Goal: Task Accomplishment & Management: Complete application form

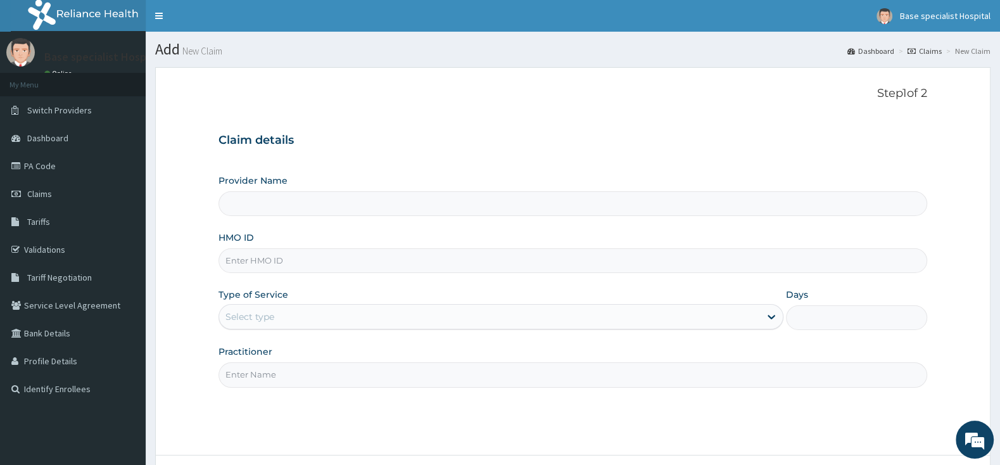
type input "TTE/10004/B"
type input "Base Specialist Hospital"
type input "TTE/10004/B"
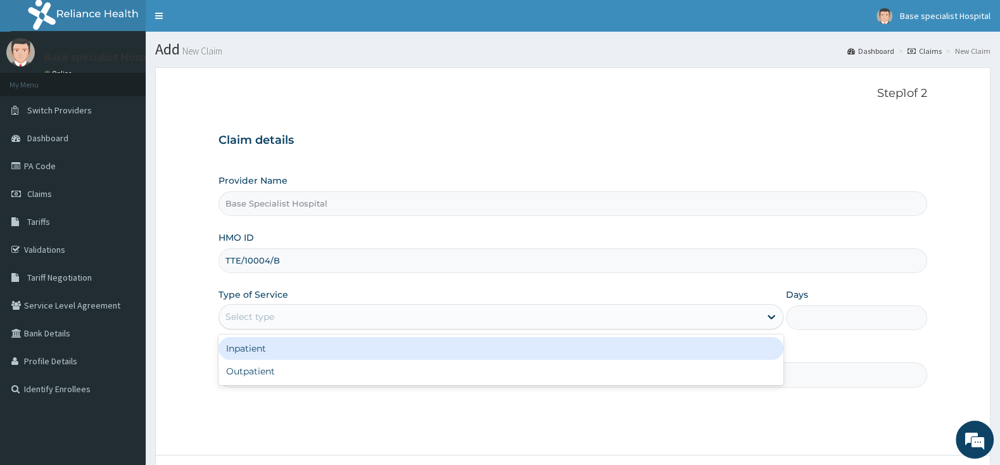
click at [331, 312] on div "Select type" at bounding box center [489, 316] width 541 height 20
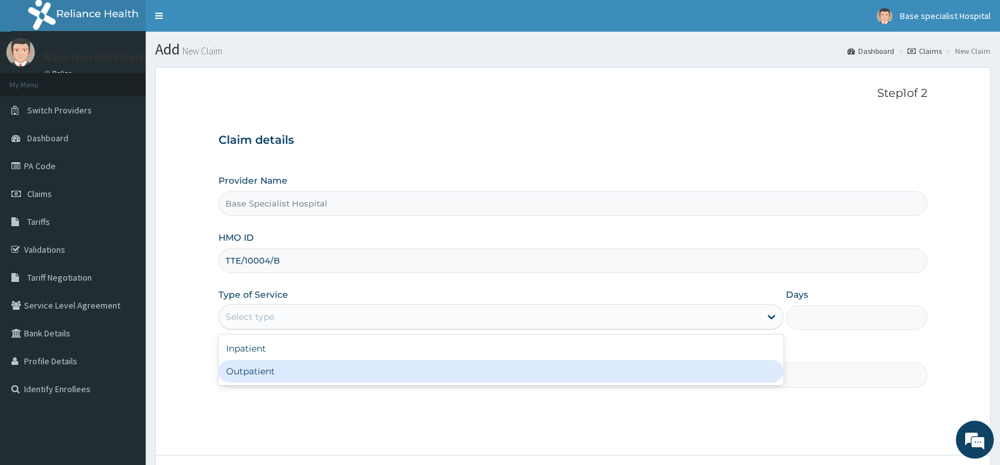
click at [316, 371] on div "Outpatient" at bounding box center [500, 371] width 565 height 23
type input "1"
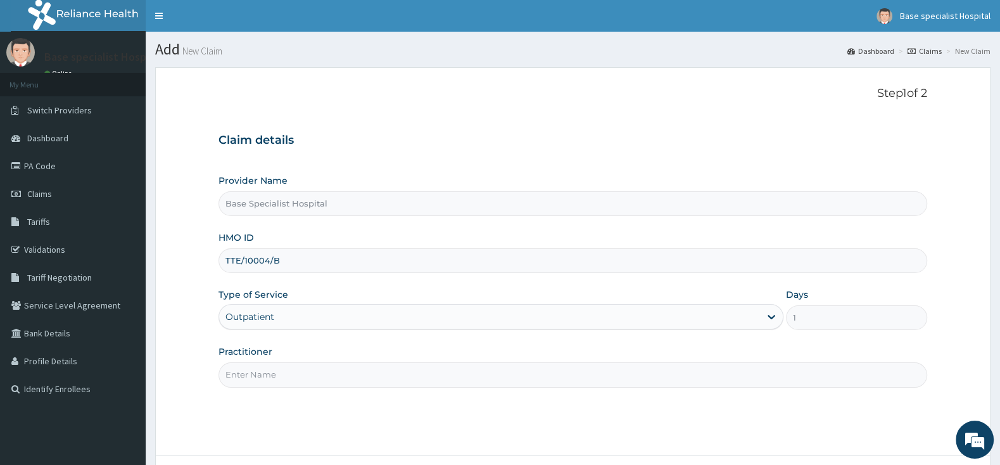
click at [317, 363] on div "Practitioner" at bounding box center [572, 366] width 709 height 42
drag, startPoint x: 310, startPoint y: 384, endPoint x: 310, endPoint y: 377, distance: 7.0
click at [310, 379] on input "Practitioner" at bounding box center [572, 374] width 709 height 25
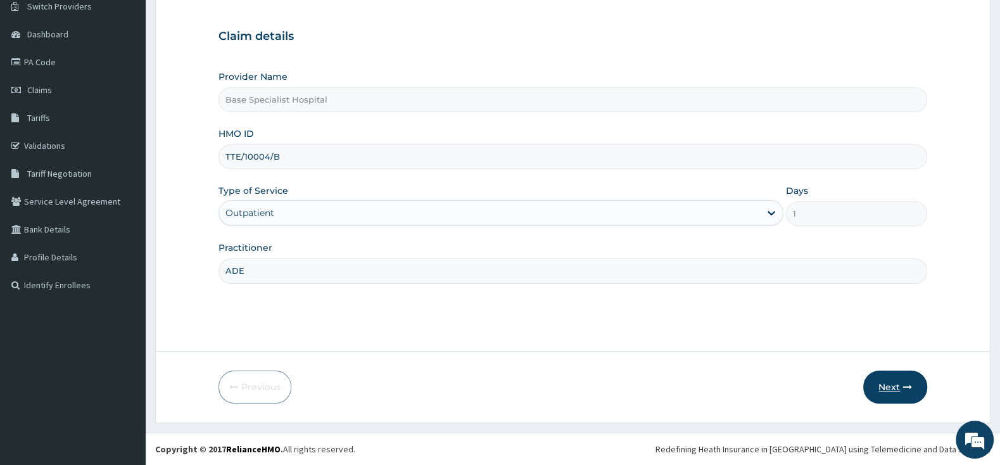
type input "ADE"
click at [890, 382] on button "Next" at bounding box center [895, 386] width 64 height 33
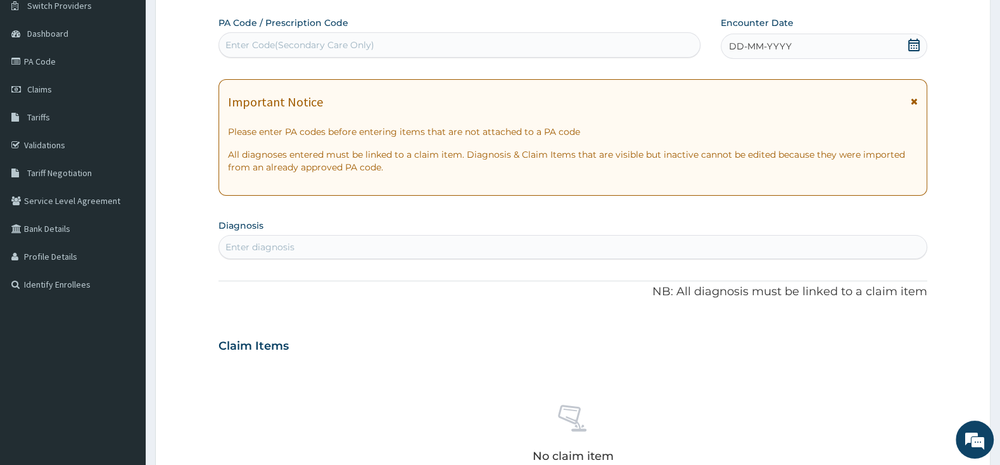
click at [915, 44] on icon at bounding box center [913, 45] width 13 height 13
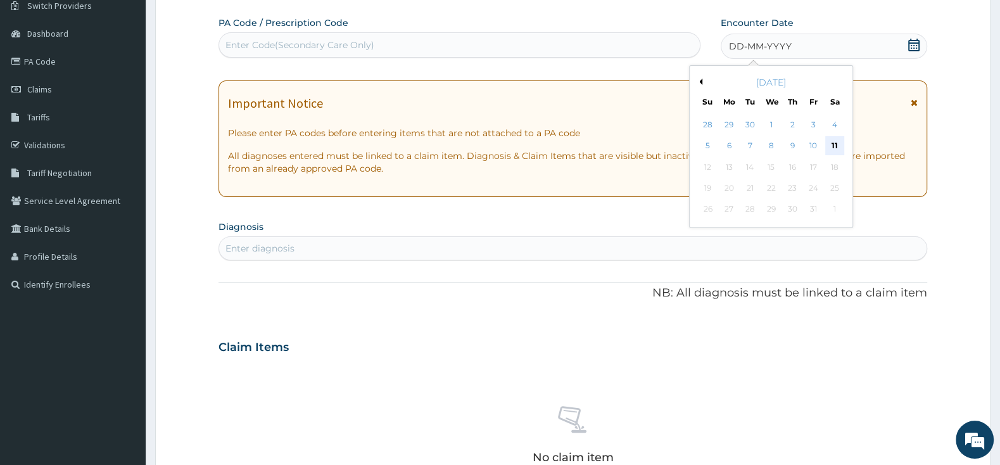
click at [838, 148] on div "11" at bounding box center [834, 146] width 19 height 19
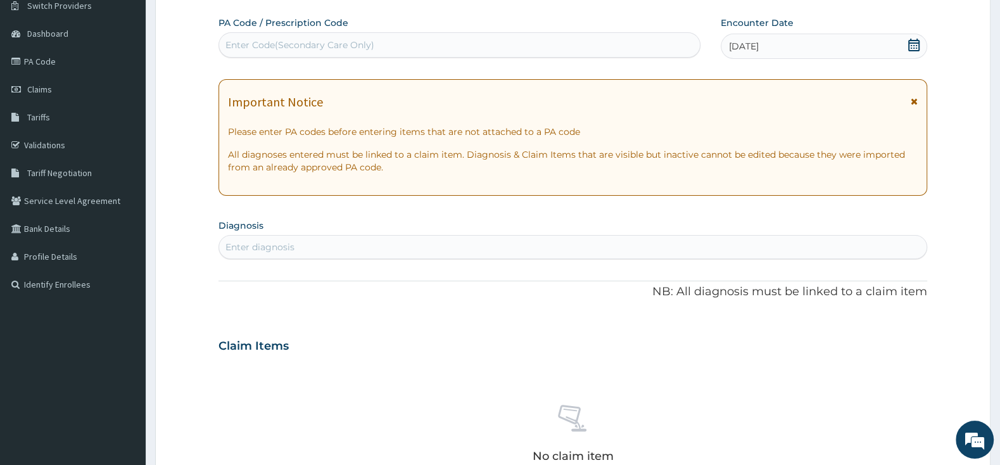
scroll to position [0, 0]
click at [514, 244] on div "Enter diagnosis" at bounding box center [572, 247] width 707 height 20
type input "MALARIA"
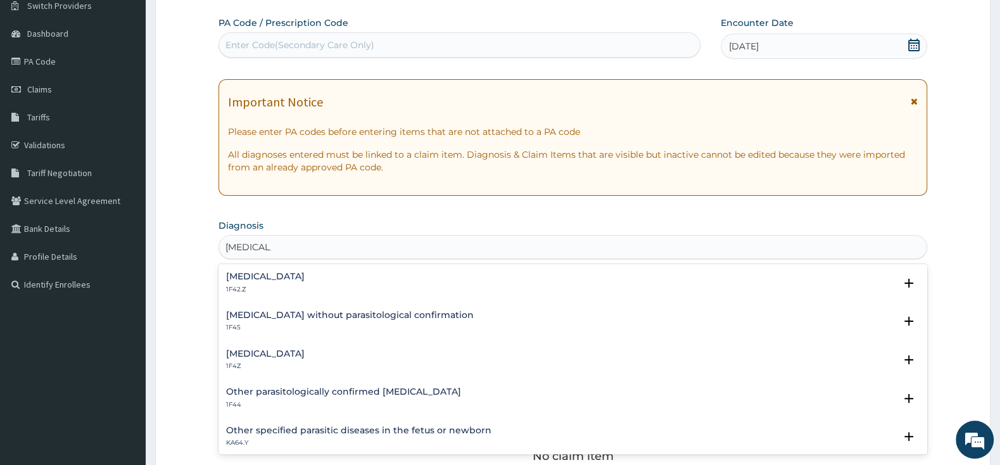
click at [305, 279] on h4 "Plasmodium malariae malaria without complication" at bounding box center [265, 276] width 79 height 9
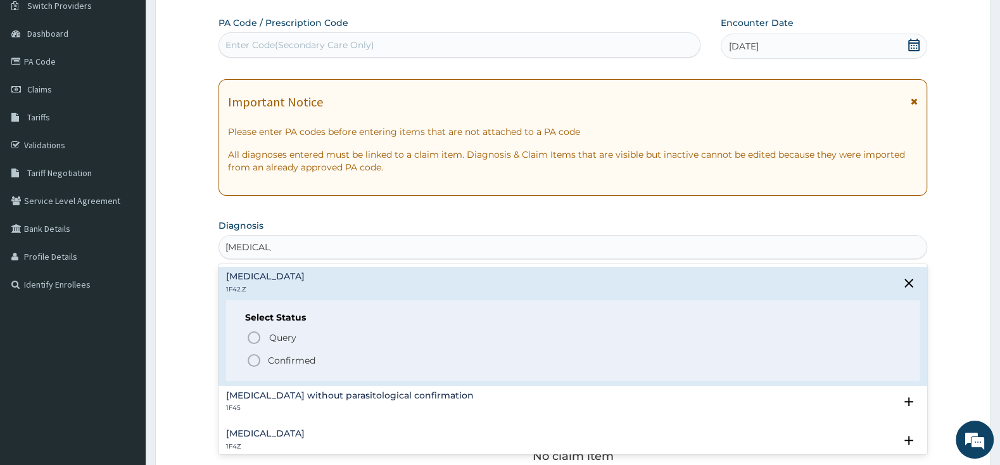
click at [252, 363] on icon "status option filled" at bounding box center [253, 360] width 15 height 15
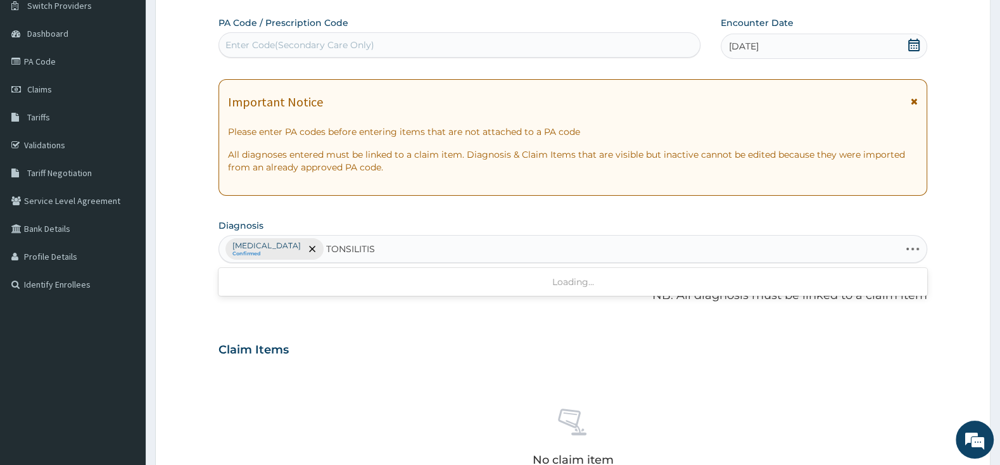
type input "TONSILITIS"
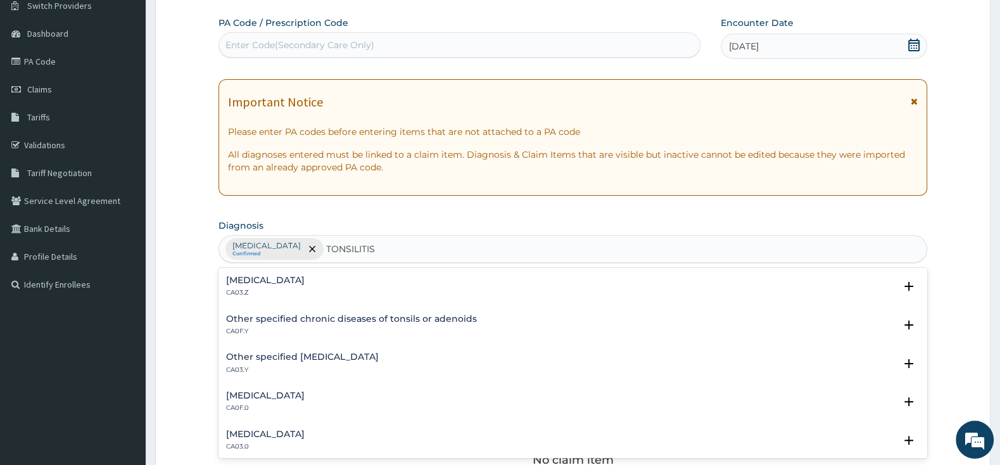
click at [271, 272] on div "Acute tonsillitis, unspecified CA03.Z Select Status Query Query covers suspecte…" at bounding box center [572, 289] width 709 height 39
click at [271, 287] on div "Acute tonsillitis, unspecified CA03.Z" at bounding box center [265, 286] width 79 height 22
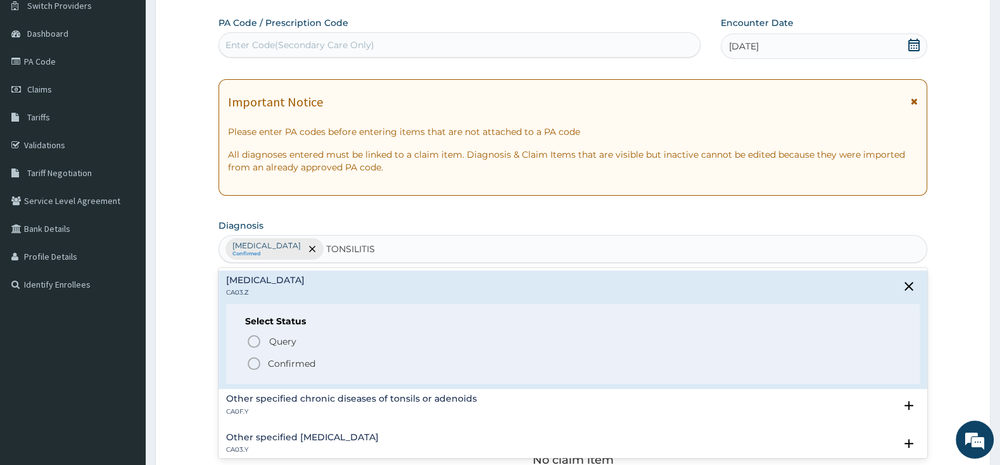
click at [243, 376] on div "Select Status Query Query covers suspected (?), Keep in view (kiv), Ruled out (…" at bounding box center [572, 344] width 693 height 80
click at [253, 363] on icon "status option filled" at bounding box center [253, 363] width 15 height 15
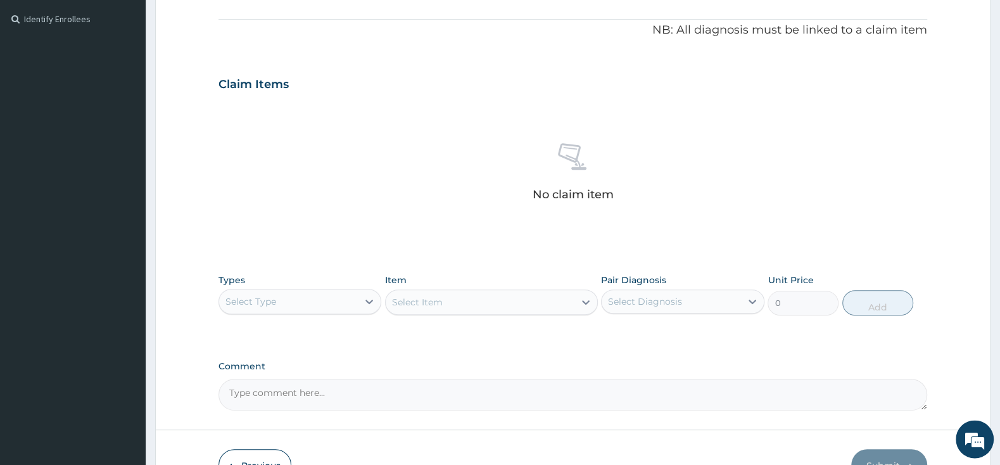
scroll to position [370, 0]
click at [319, 297] on div "Select Type" at bounding box center [288, 301] width 139 height 20
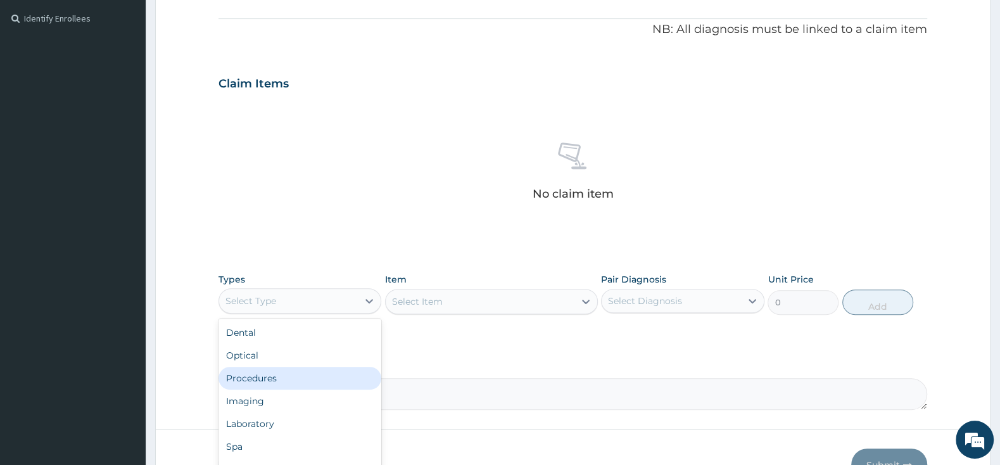
click at [317, 379] on div "Procedures" at bounding box center [299, 378] width 163 height 23
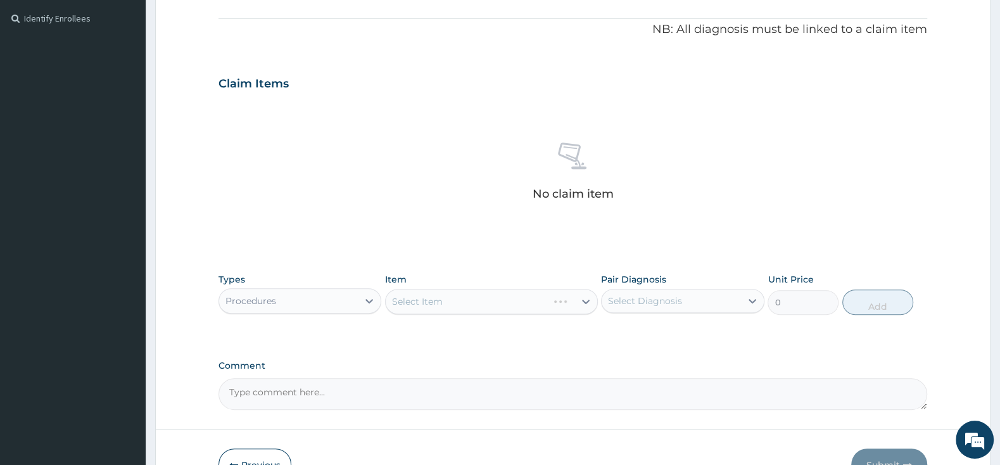
scroll to position [450, 0]
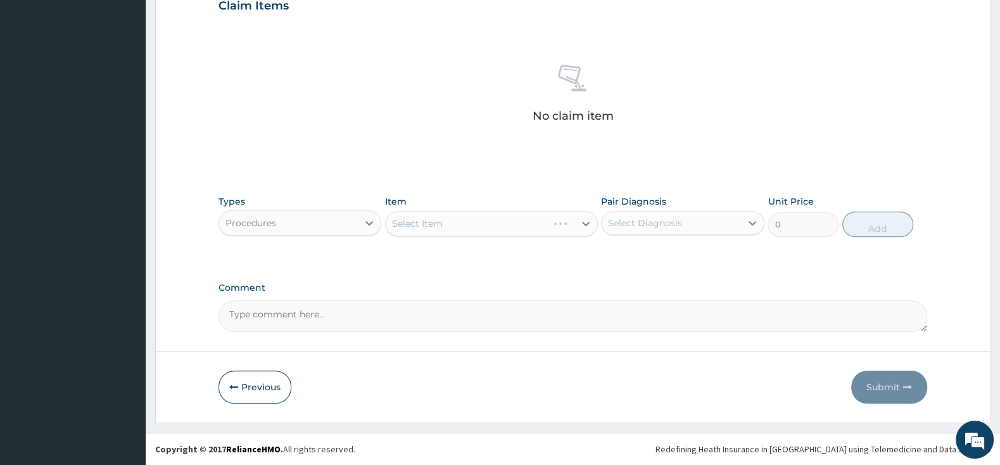
click at [443, 224] on div "Select Item" at bounding box center [491, 223] width 213 height 25
click at [444, 227] on div "Select Item" at bounding box center [480, 223] width 189 height 20
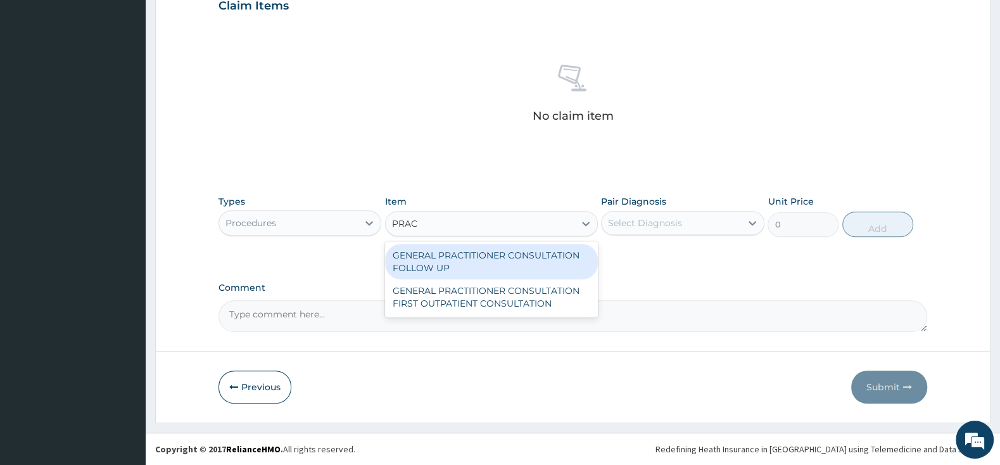
type input "PRACT"
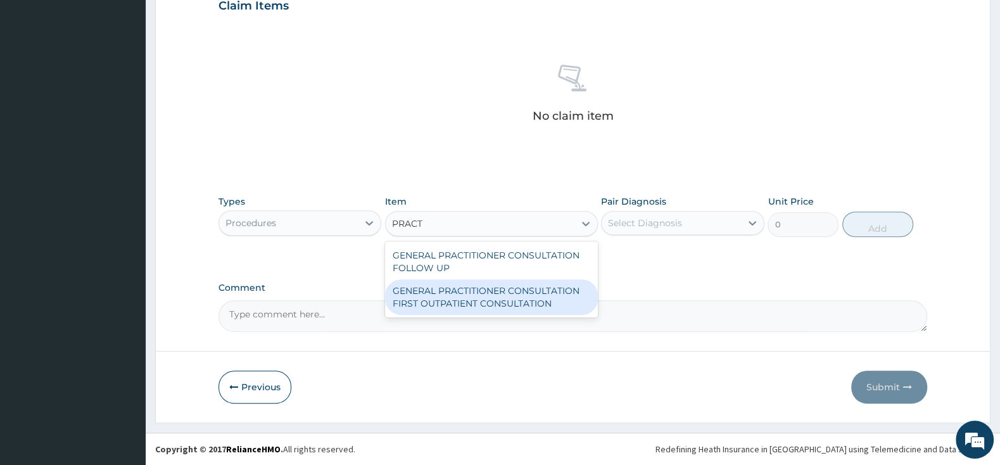
click at [442, 303] on div "GENERAL PRACTITIONER CONSULTATION FIRST OUTPATIENT CONSULTATION" at bounding box center [491, 296] width 213 height 35
type input "3000"
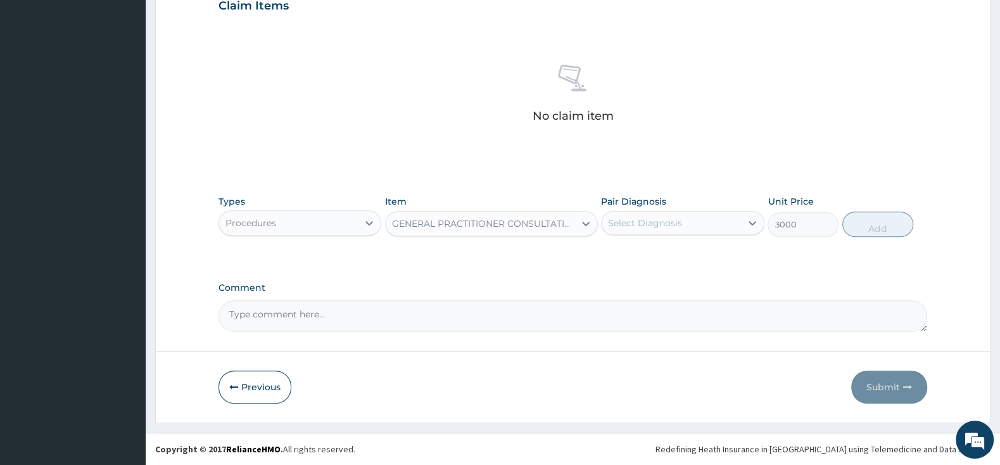
click at [677, 217] on div "Select Diagnosis" at bounding box center [645, 223] width 74 height 13
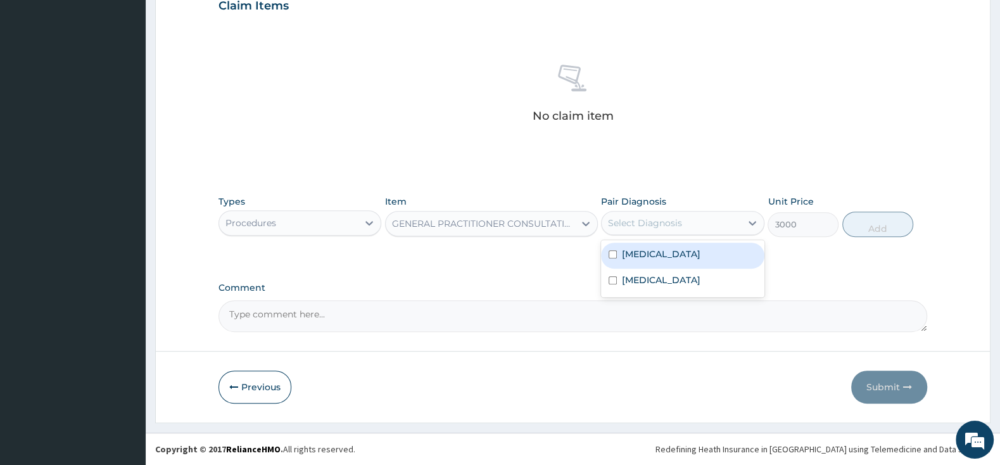
click at [612, 258] on input "checkbox" at bounding box center [613, 254] width 8 height 8
checkbox input "true"
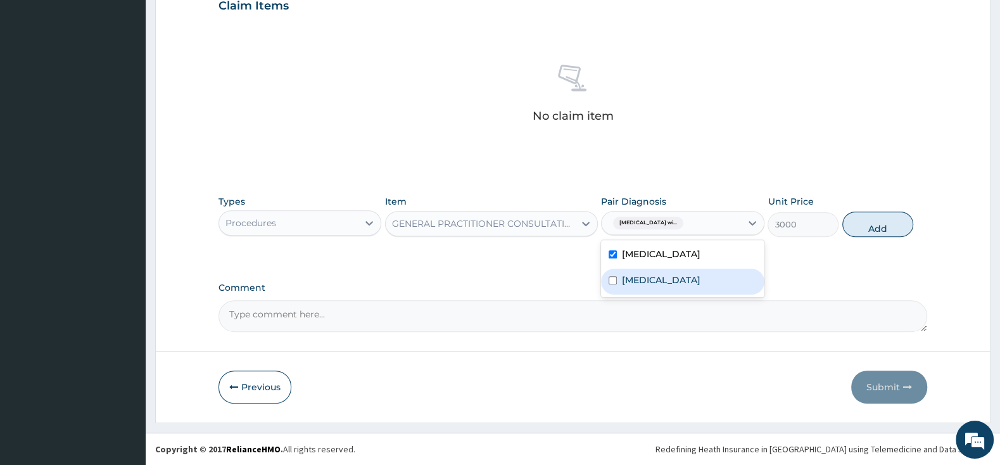
click at [613, 294] on div "Acute tonsillitis, unspecified" at bounding box center [682, 281] width 163 height 26
checkbox input "true"
click at [868, 237] on button "Add" at bounding box center [877, 224] width 71 height 25
type input "0"
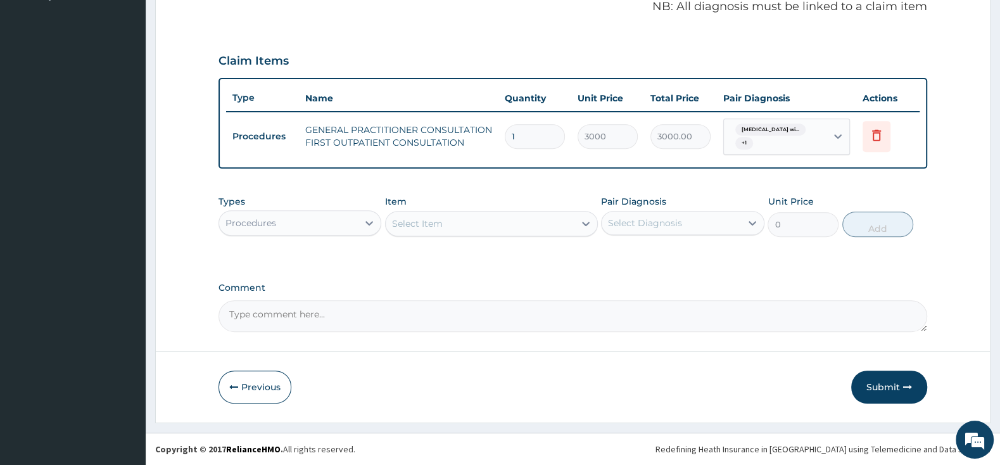
scroll to position [394, 0]
click at [295, 219] on div "Procedures" at bounding box center [288, 223] width 139 height 20
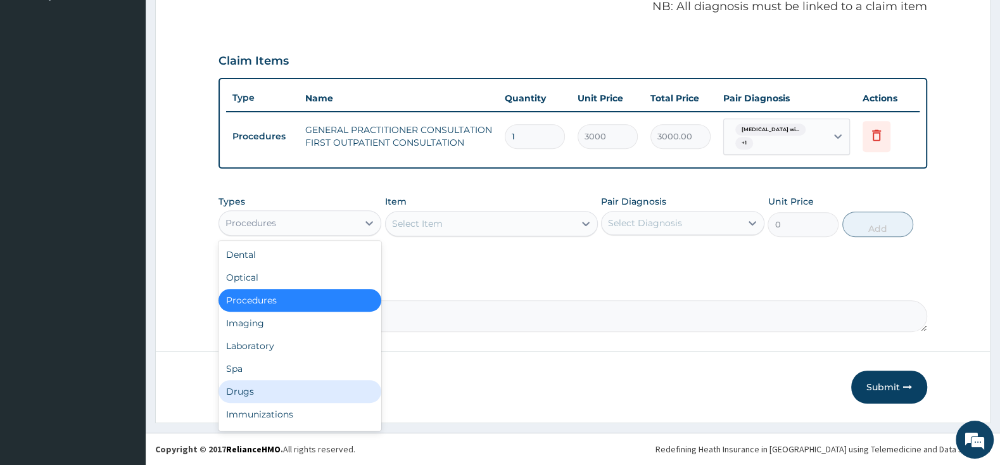
click at [249, 389] on div "Drugs" at bounding box center [299, 391] width 163 height 23
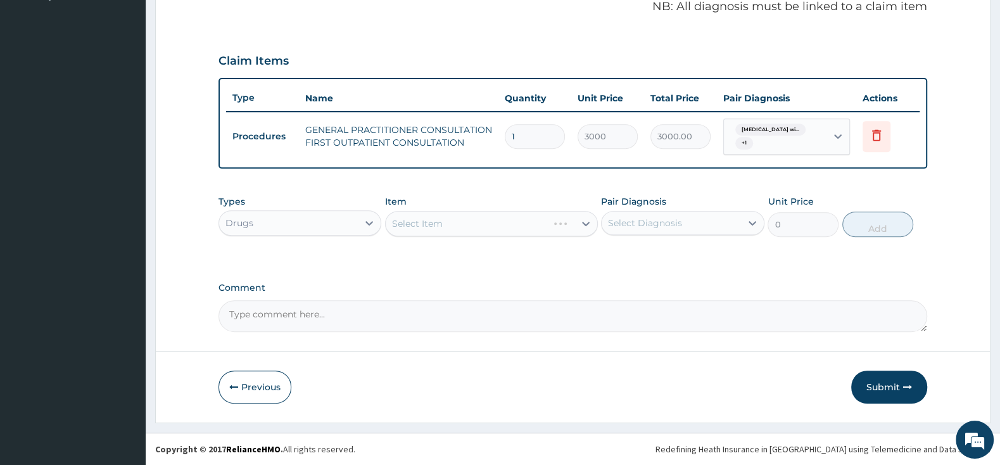
click at [422, 221] on div "Select Item" at bounding box center [491, 223] width 213 height 25
click at [441, 224] on div "Select Item" at bounding box center [491, 223] width 213 height 25
click at [442, 220] on div "Select Item" at bounding box center [417, 223] width 51 height 13
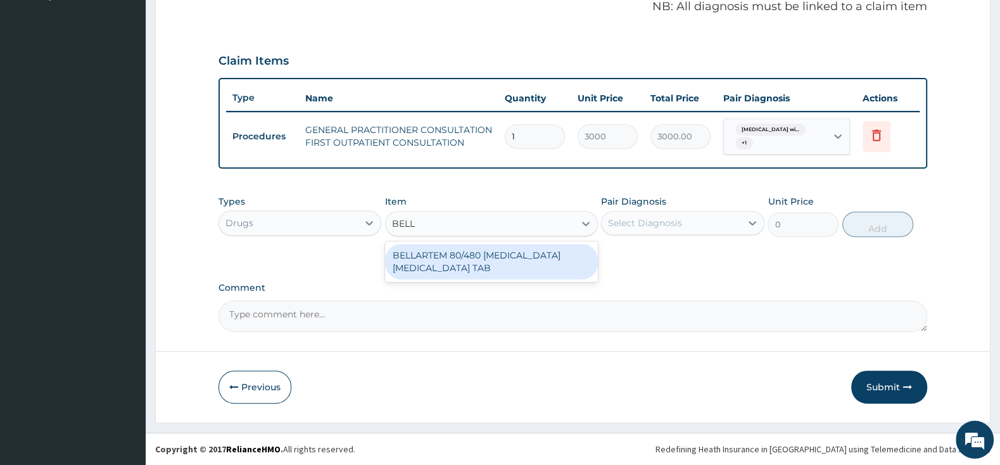
type input "BELLA"
click at [453, 262] on div "BELLARTEM 80/480 [MEDICAL_DATA] [MEDICAL_DATA] TAB" at bounding box center [491, 261] width 213 height 35
type input "379.5"
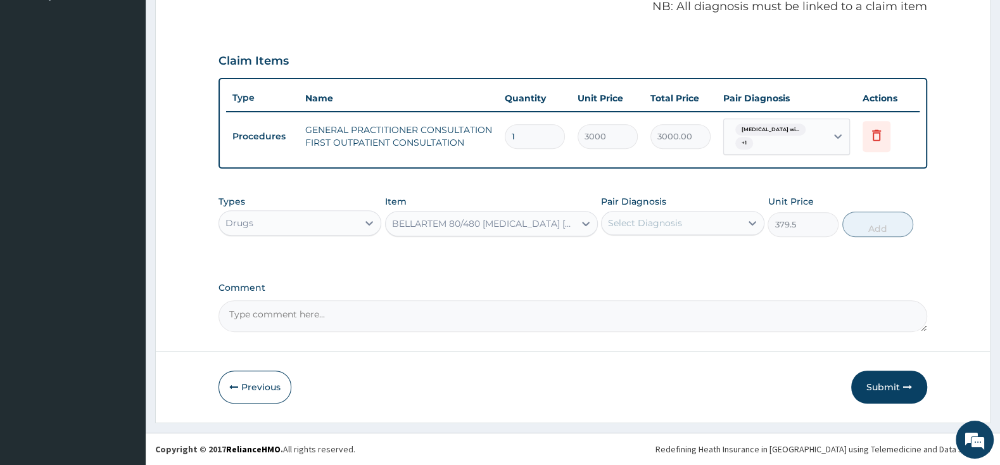
click at [634, 227] on div "Select Diagnosis" at bounding box center [645, 223] width 74 height 13
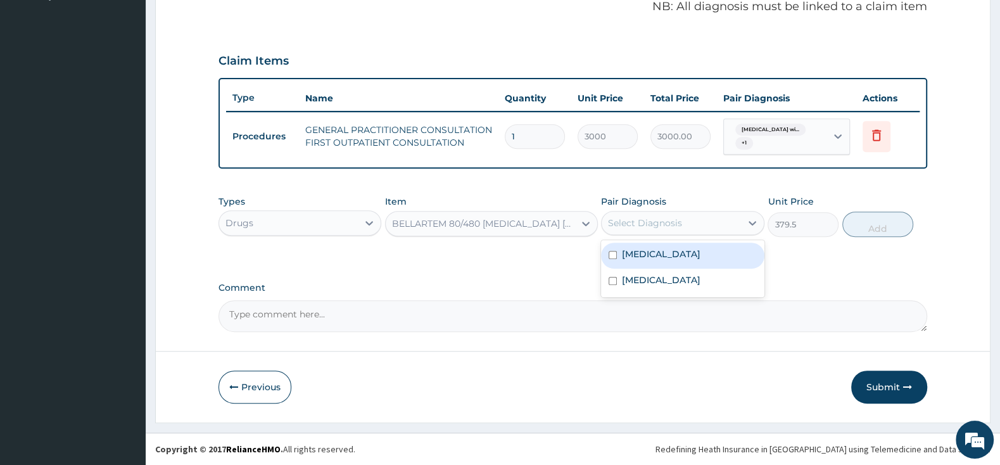
click at [617, 259] on input "checkbox" at bounding box center [613, 255] width 8 height 8
checkbox input "true"
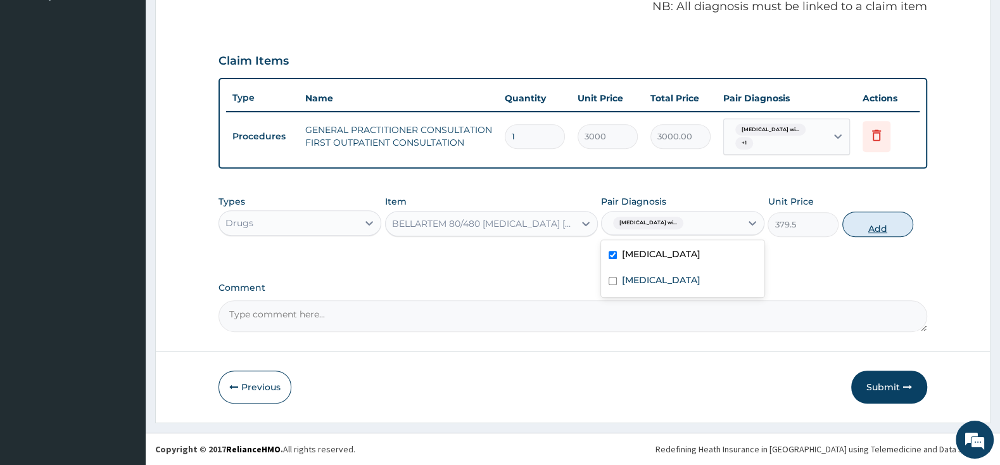
click at [862, 231] on button "Add" at bounding box center [877, 224] width 71 height 25
type input "0"
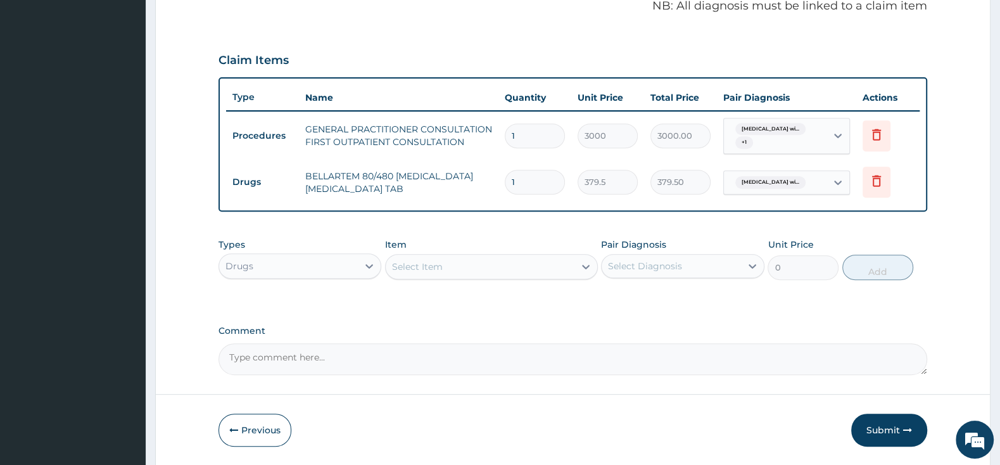
type input "0.00"
type input "6"
type input "2277.00"
type input "6"
click at [515, 266] on div "Select Item" at bounding box center [480, 266] width 189 height 20
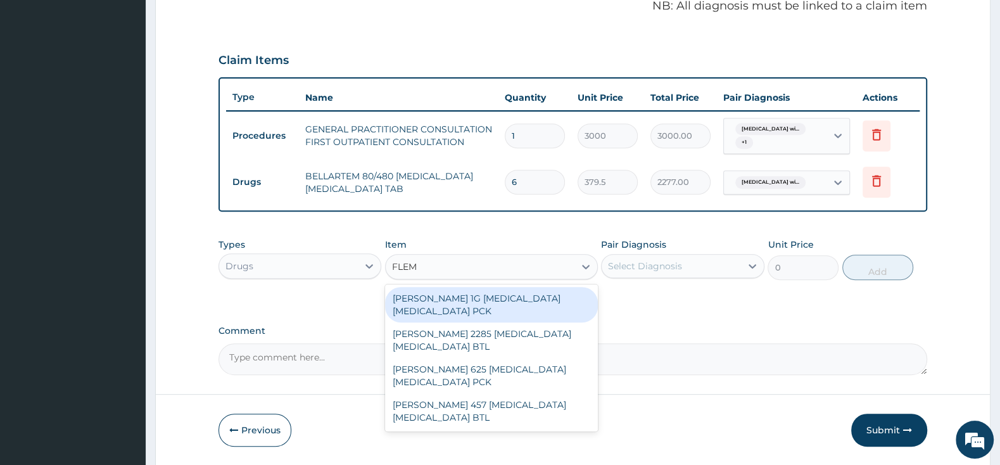
type input "FLEMI"
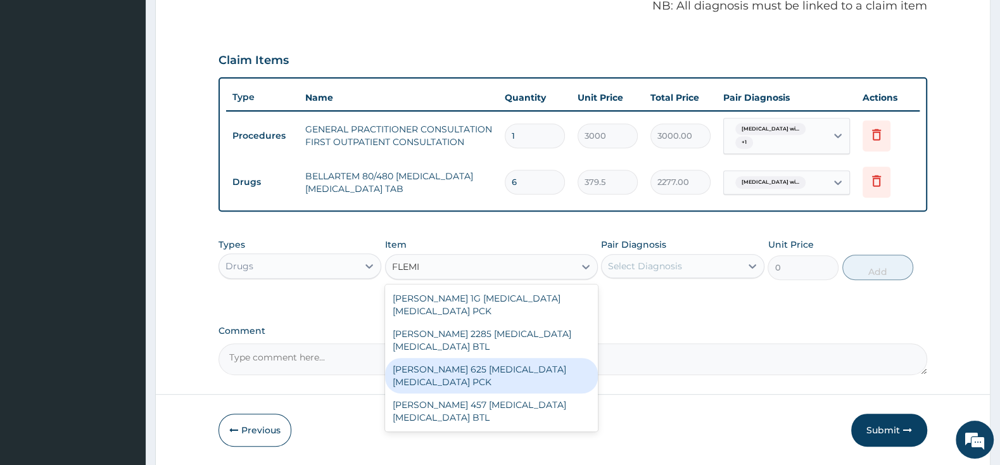
click at [502, 376] on div "[PERSON_NAME] 625 [MEDICAL_DATA] [MEDICAL_DATA] PCK" at bounding box center [491, 375] width 213 height 35
type input "2300"
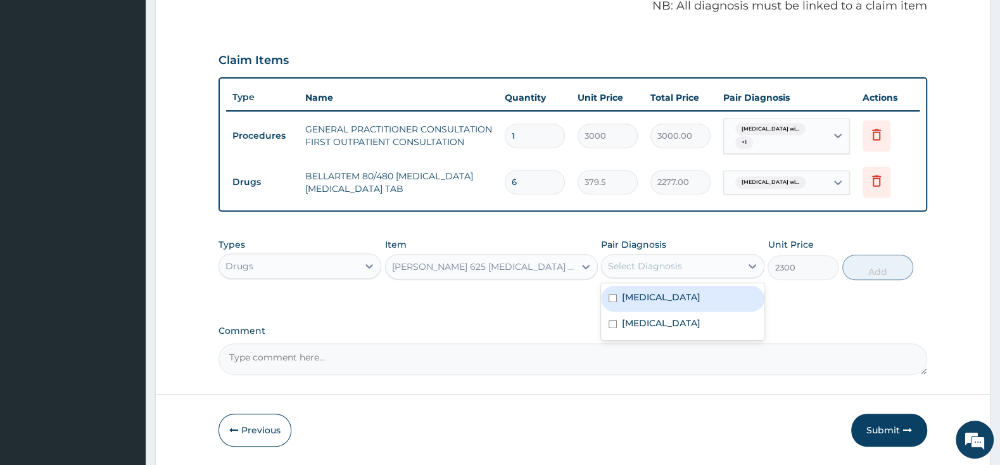
click at [619, 265] on div "Select Diagnosis" at bounding box center [645, 266] width 74 height 13
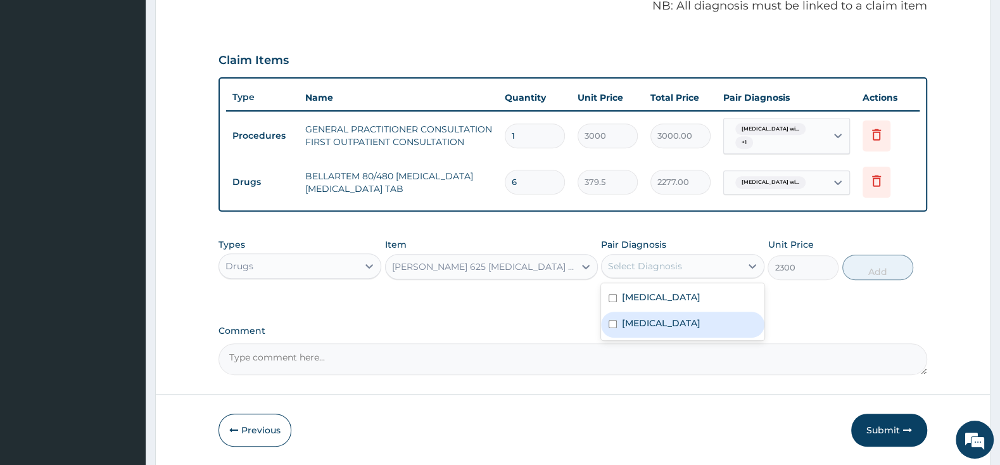
click at [612, 328] on input "checkbox" at bounding box center [613, 324] width 8 height 8
checkbox input "true"
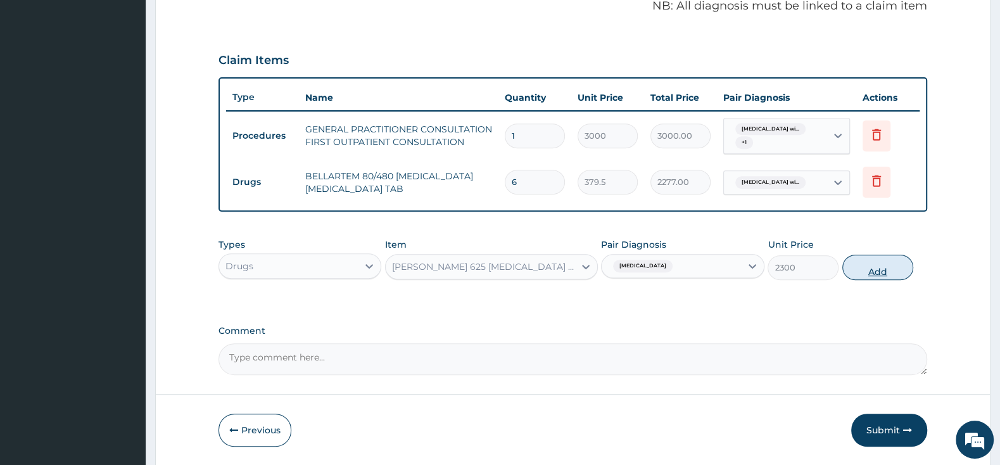
click at [873, 275] on button "Add" at bounding box center [877, 267] width 71 height 25
type input "0"
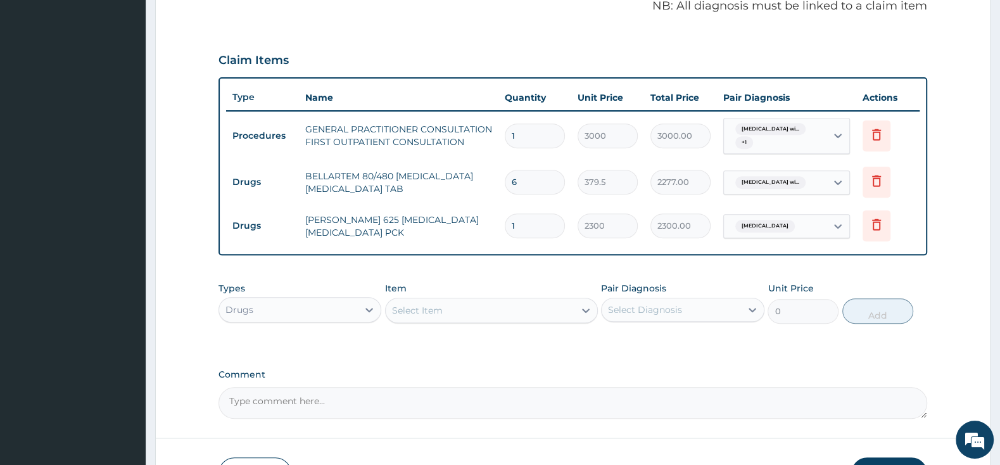
click at [484, 309] on div "Select Item" at bounding box center [480, 310] width 189 height 20
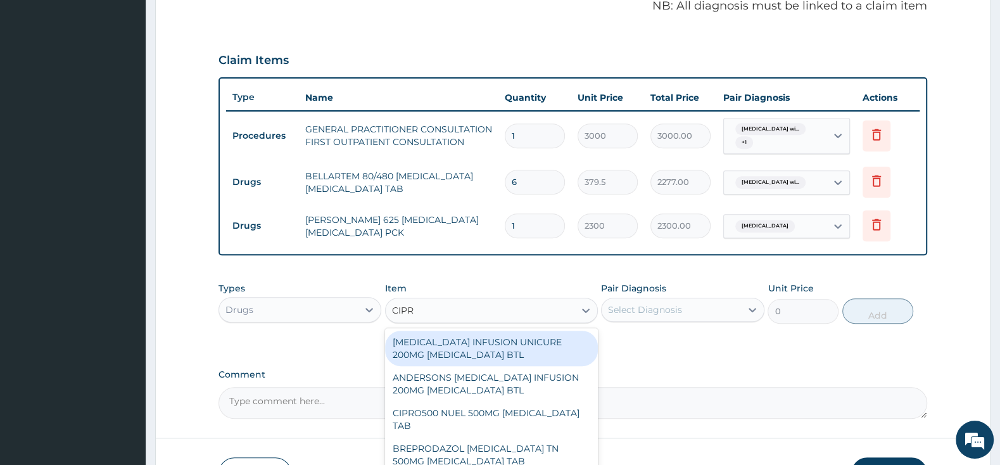
type input "CIPRO"
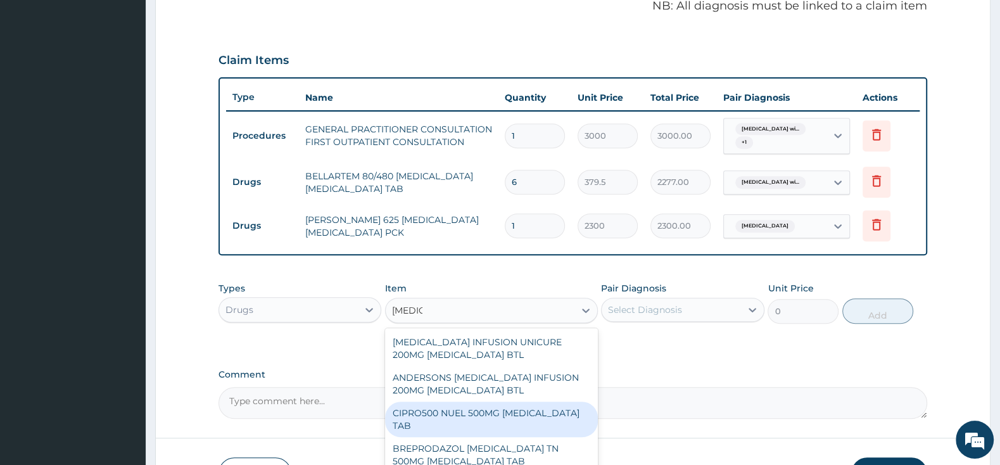
click at [490, 417] on div "CIPRO500 NUEL 500MG [MEDICAL_DATA] TAB" at bounding box center [491, 418] width 213 height 35
type input "201.25"
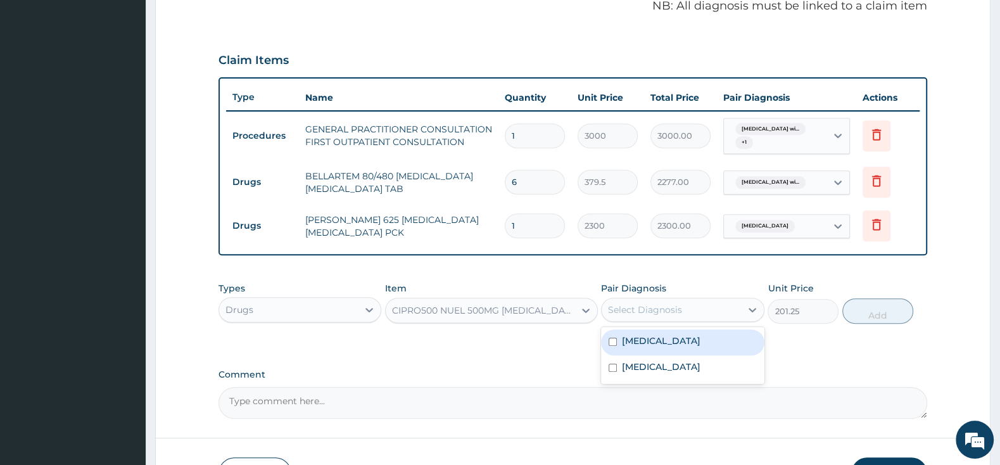
click at [641, 309] on div "Select Diagnosis" at bounding box center [645, 309] width 74 height 13
click at [613, 381] on div "Acute tonsillitis, unspecified" at bounding box center [682, 368] width 163 height 26
checkbox input "true"
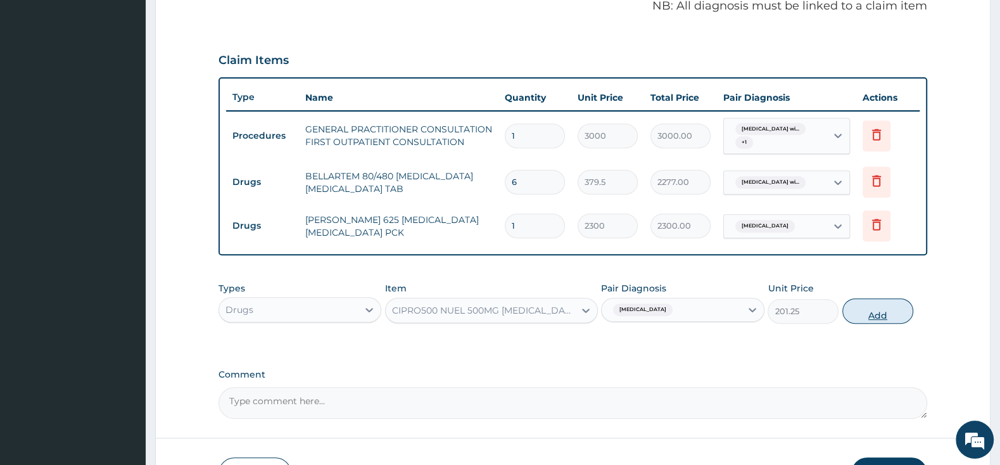
click at [878, 315] on button "Add" at bounding box center [877, 310] width 71 height 25
type input "0"
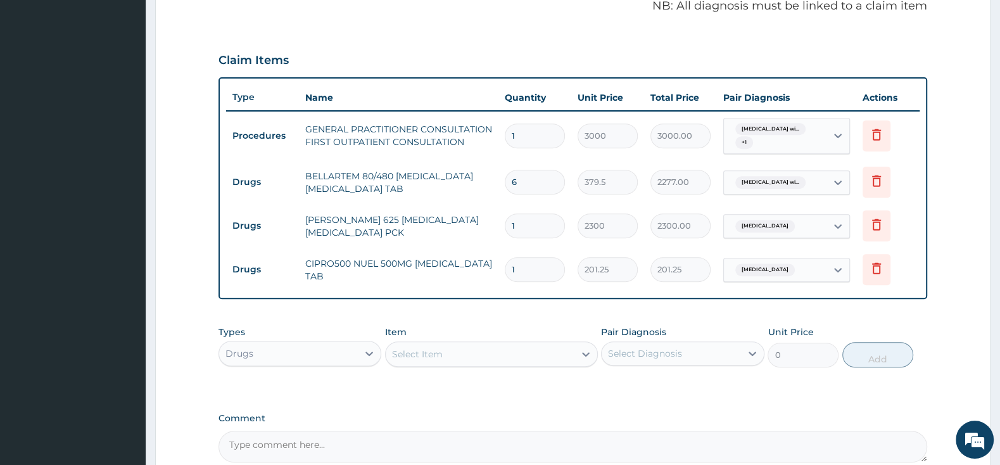
type input "10"
type input "2012.50"
type input "10"
click at [528, 348] on div "Select Item" at bounding box center [480, 354] width 189 height 20
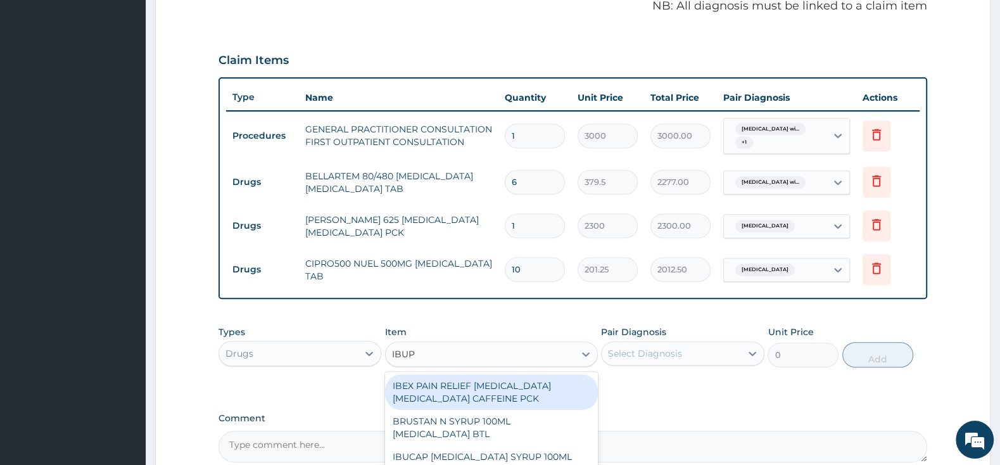
type input "IBUPR"
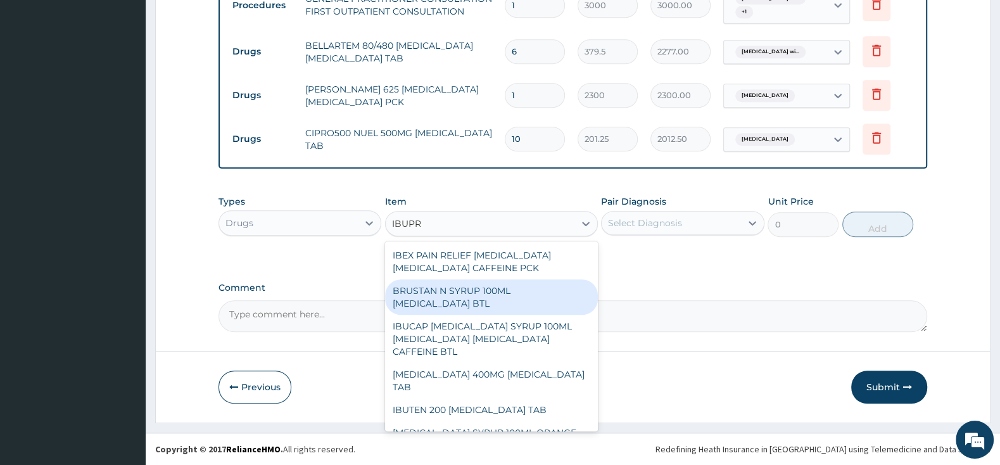
scroll to position [66, 0]
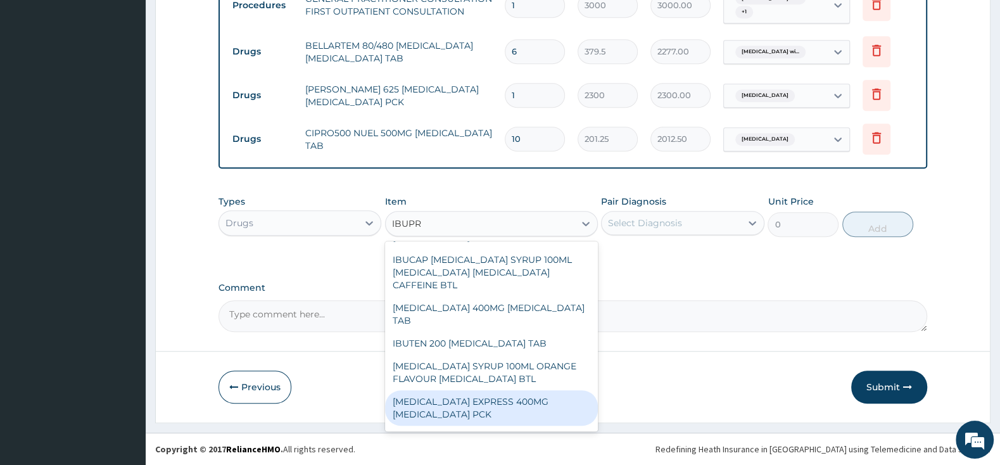
click at [481, 390] on div "[MEDICAL_DATA] EXPRESS 400MG [MEDICAL_DATA] PCK" at bounding box center [491, 407] width 213 height 35
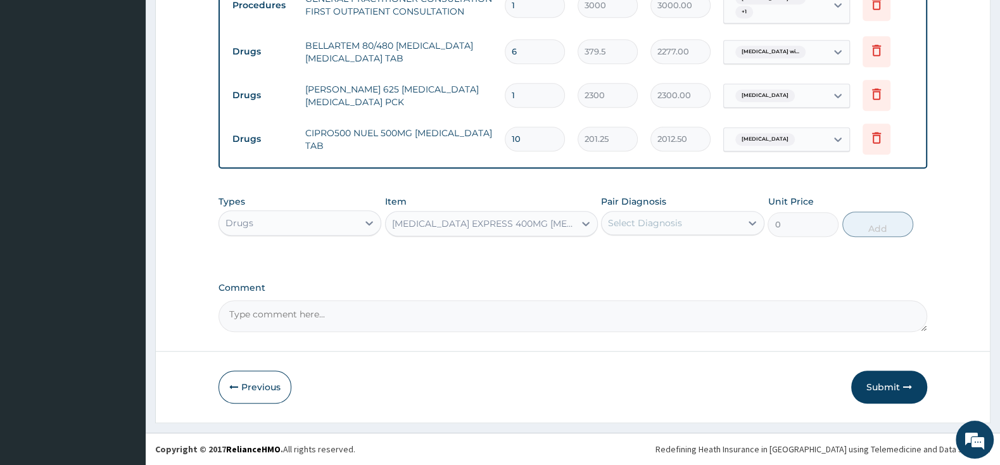
type input "2875"
click at [650, 227] on div "Select Diagnosis" at bounding box center [645, 223] width 74 height 13
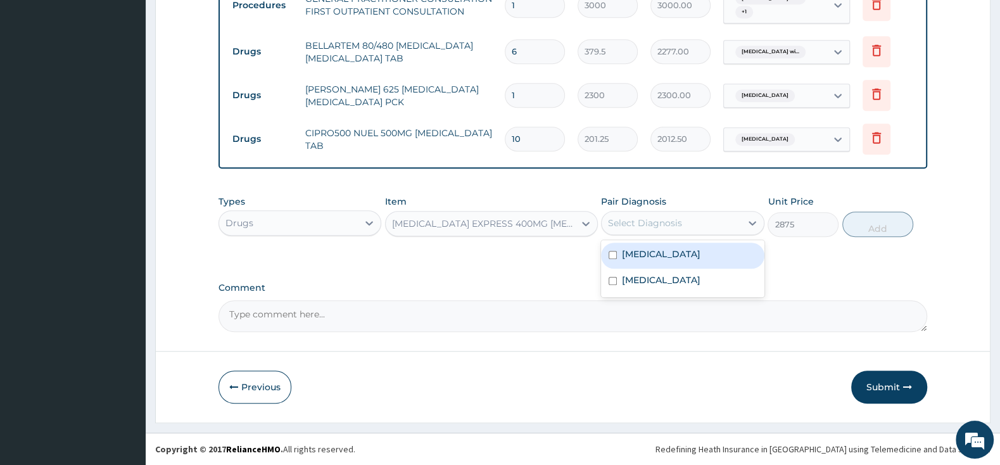
click at [614, 258] on input "checkbox" at bounding box center [613, 255] width 8 height 8
checkbox input "true"
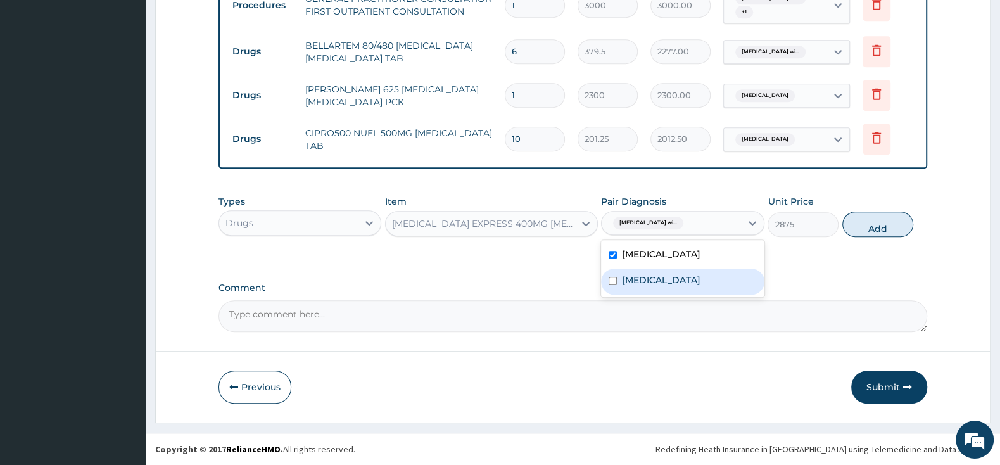
click at [613, 285] on input "checkbox" at bounding box center [613, 281] width 8 height 8
checkbox input "true"
click at [890, 234] on button "Add" at bounding box center [877, 224] width 71 height 25
type input "0"
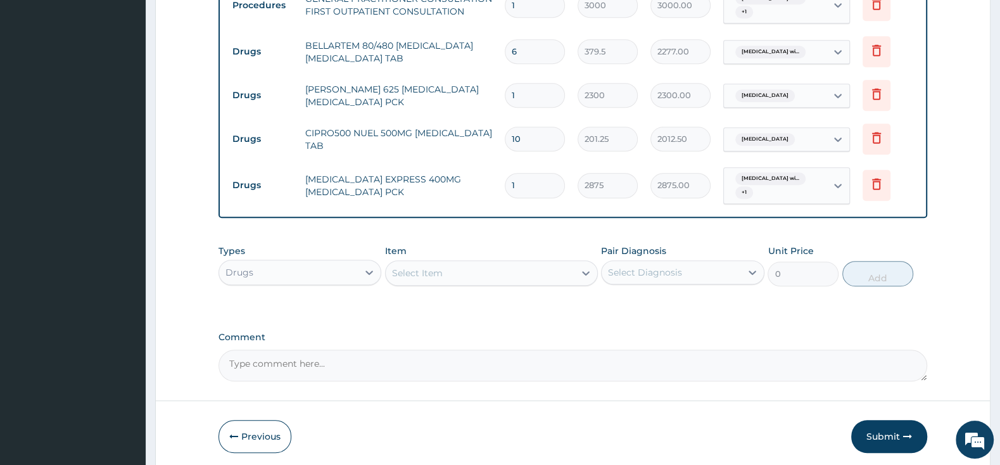
click at [562, 272] on div "Select Item" at bounding box center [480, 273] width 189 height 20
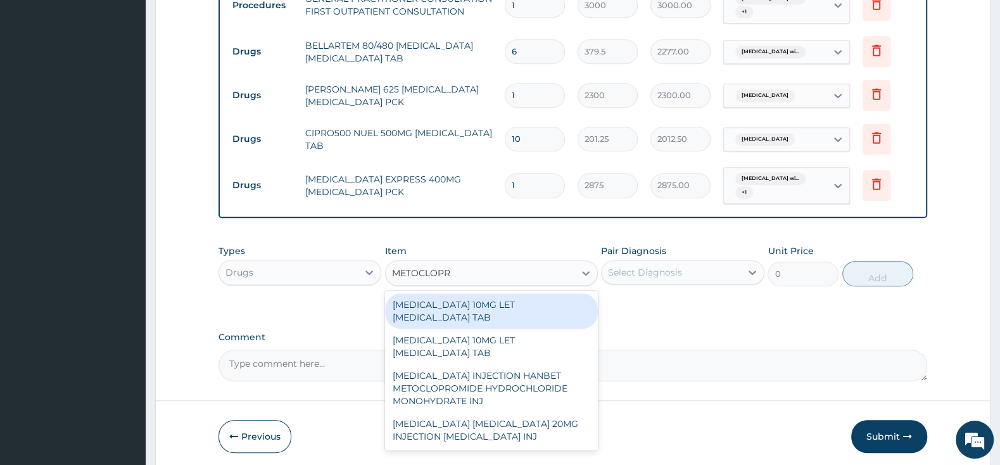
type input "METOCLOPRA"
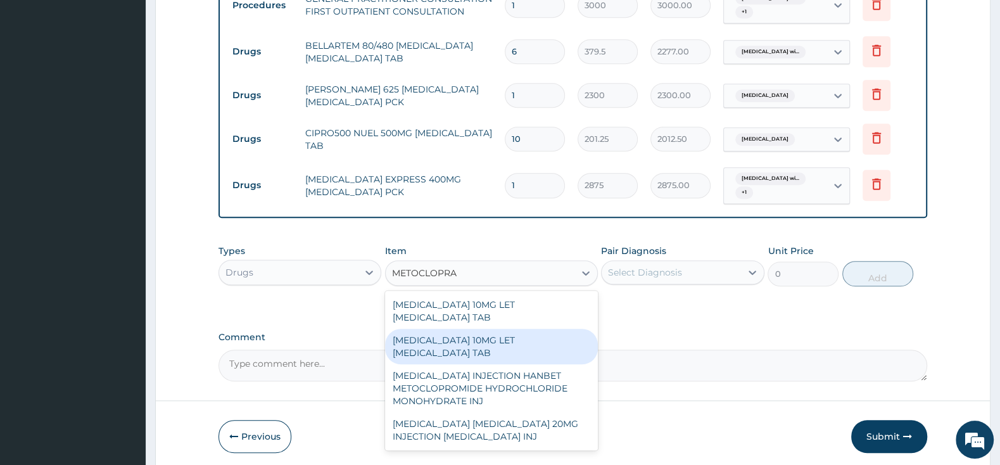
click at [553, 348] on div "MAXOLON 10MG LET METOCLOPRAMIDE TAB" at bounding box center [491, 346] width 213 height 35
type input "2185"
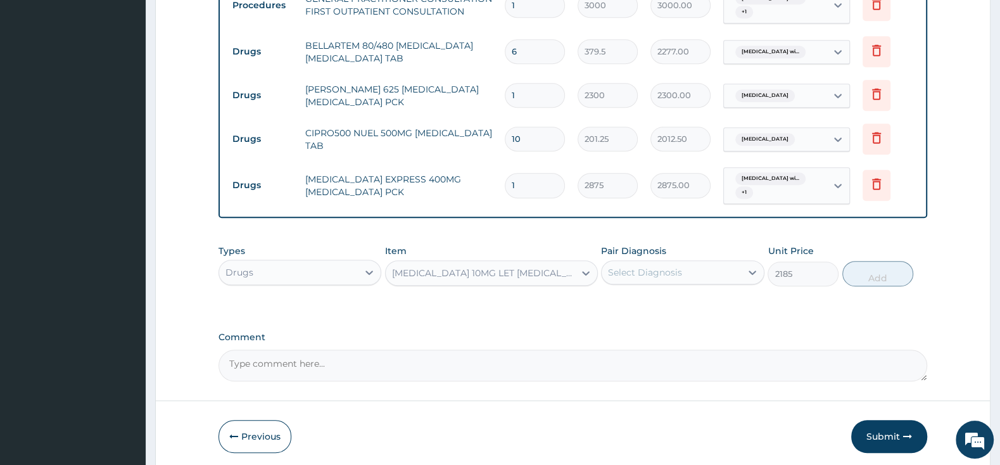
drag, startPoint x: 668, startPoint y: 272, endPoint x: 655, endPoint y: 282, distance: 17.1
click at [667, 271] on div "Select Diagnosis" at bounding box center [645, 272] width 74 height 13
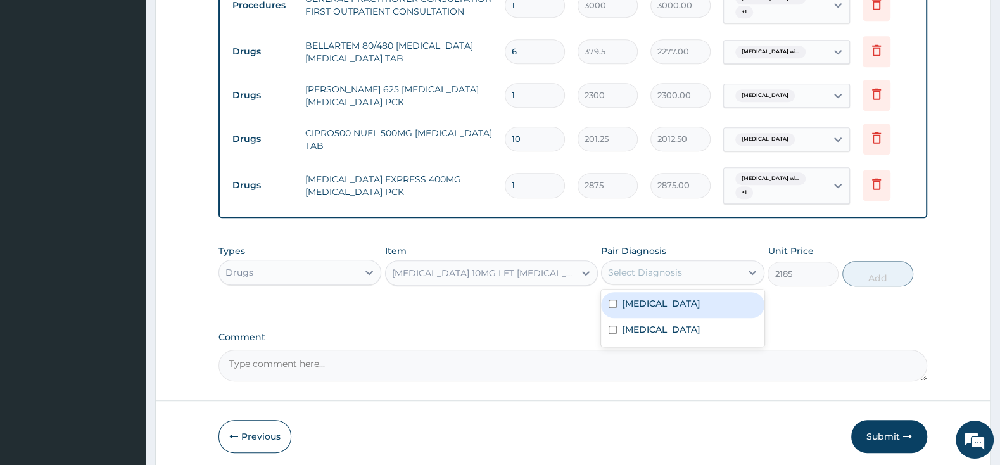
click at [614, 307] on input "checkbox" at bounding box center [613, 304] width 8 height 8
checkbox input "true"
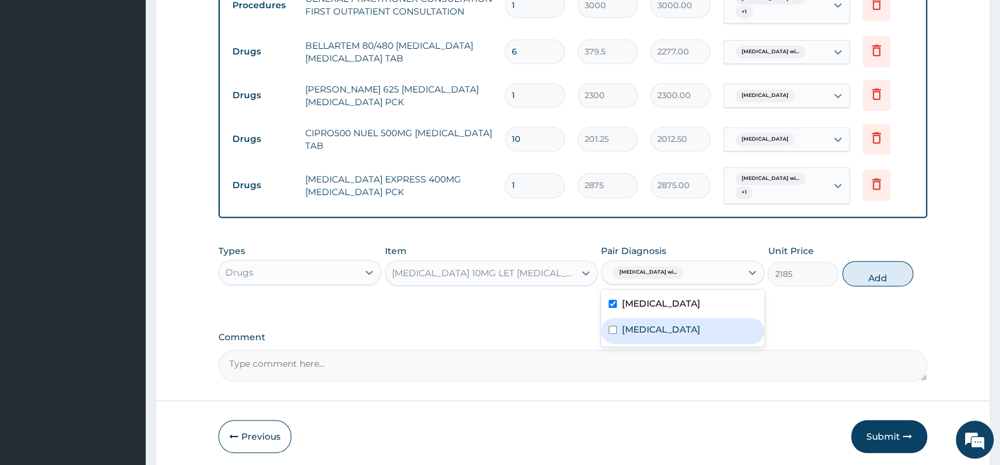
click at [612, 334] on input "checkbox" at bounding box center [613, 329] width 8 height 8
click at [613, 334] on input "checkbox" at bounding box center [613, 329] width 8 height 8
click at [607, 344] on div "Acute tonsillitis, unspecified" at bounding box center [682, 331] width 163 height 26
checkbox input "true"
click at [864, 279] on button "Add" at bounding box center [877, 273] width 71 height 25
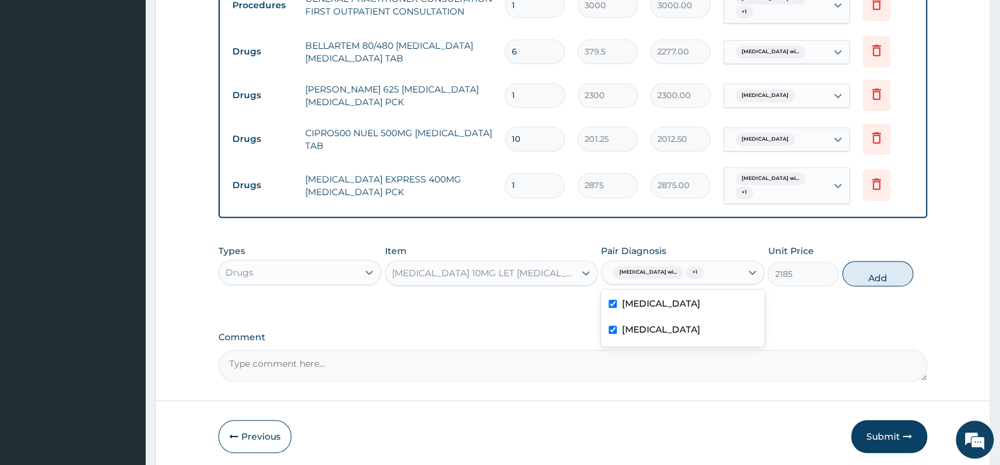
type input "0"
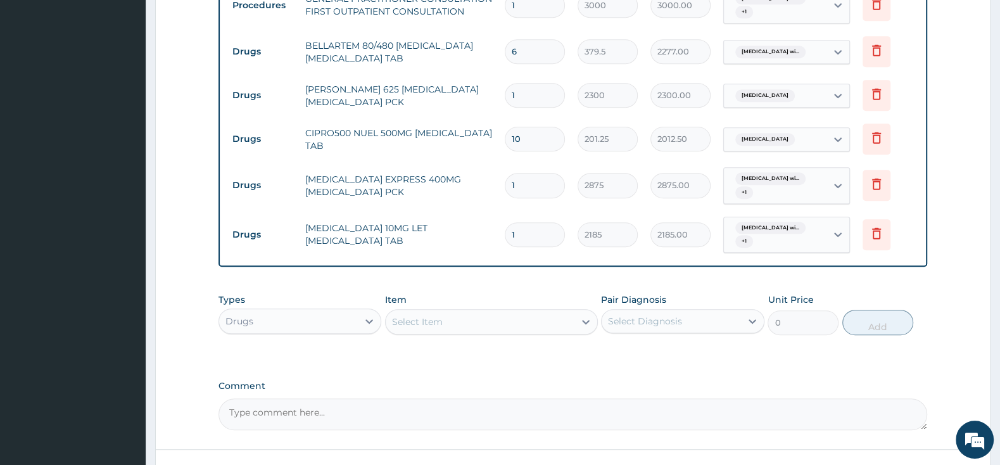
click at [307, 314] on div "Drugs" at bounding box center [288, 321] width 139 height 20
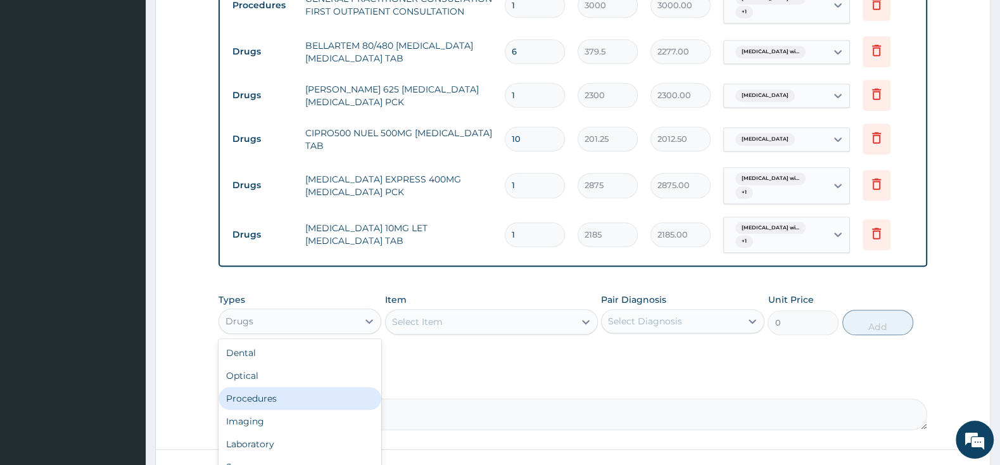
scroll to position [43, 0]
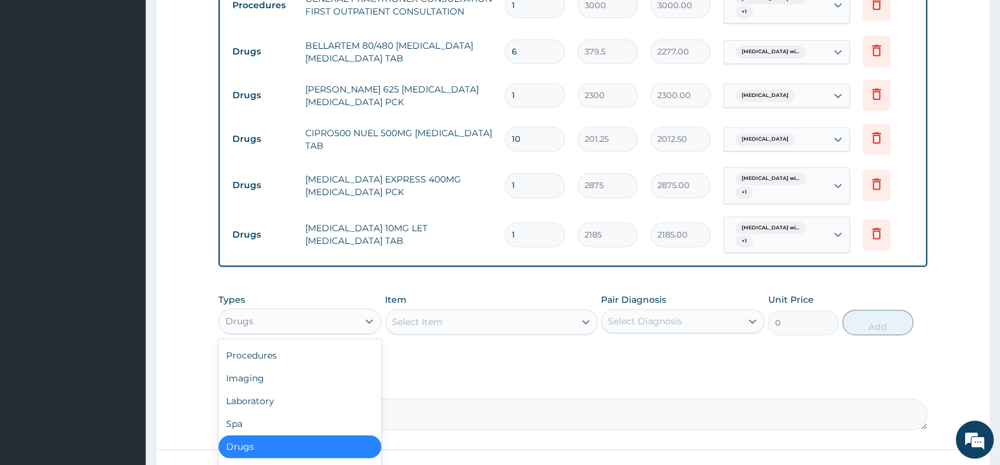
click at [298, 442] on div "Drugs" at bounding box center [299, 446] width 163 height 23
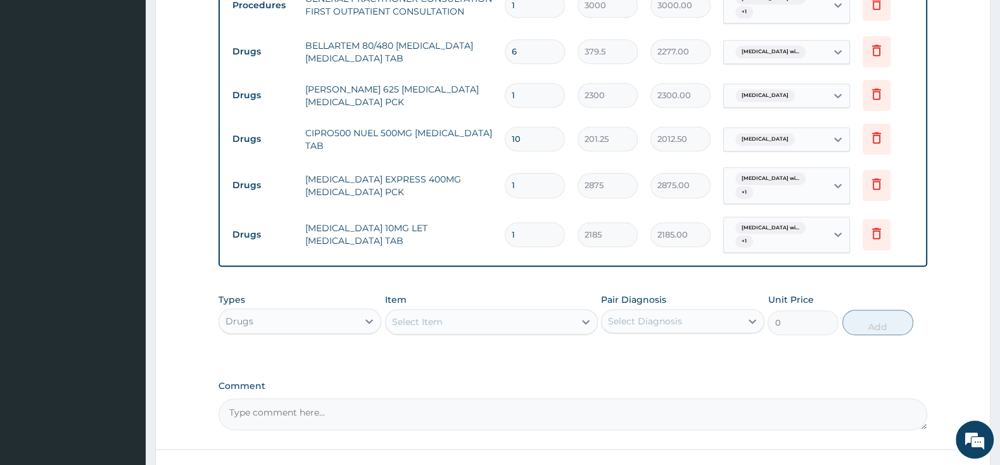
click at [469, 319] on div "Select Item" at bounding box center [480, 322] width 189 height 20
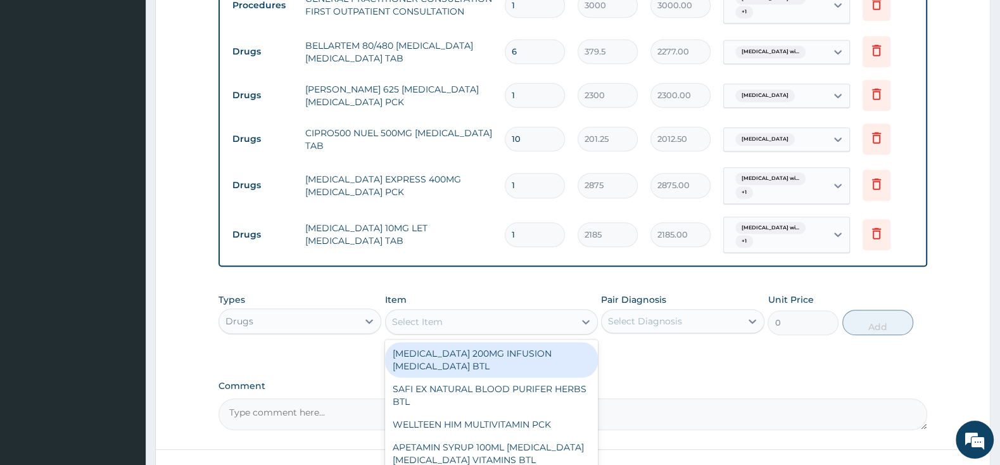
click at [475, 330] on div "Select Item" at bounding box center [480, 322] width 189 height 20
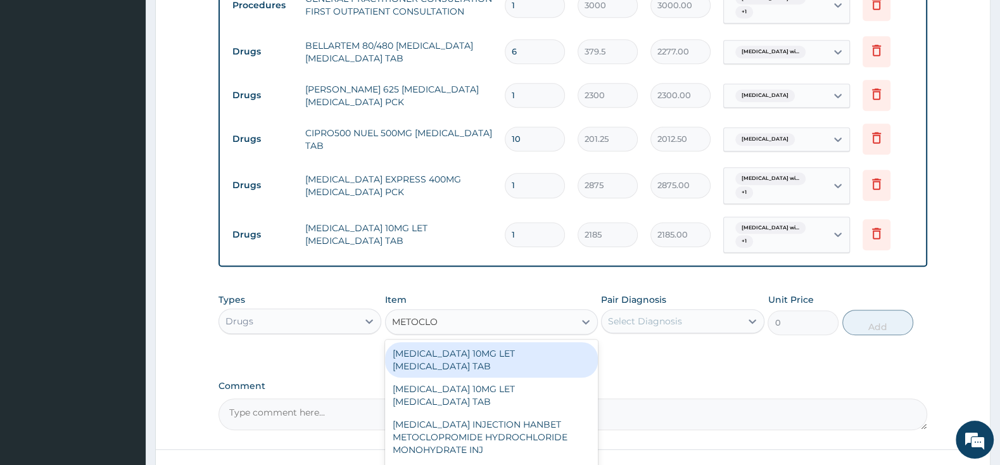
type input "METOCLOP"
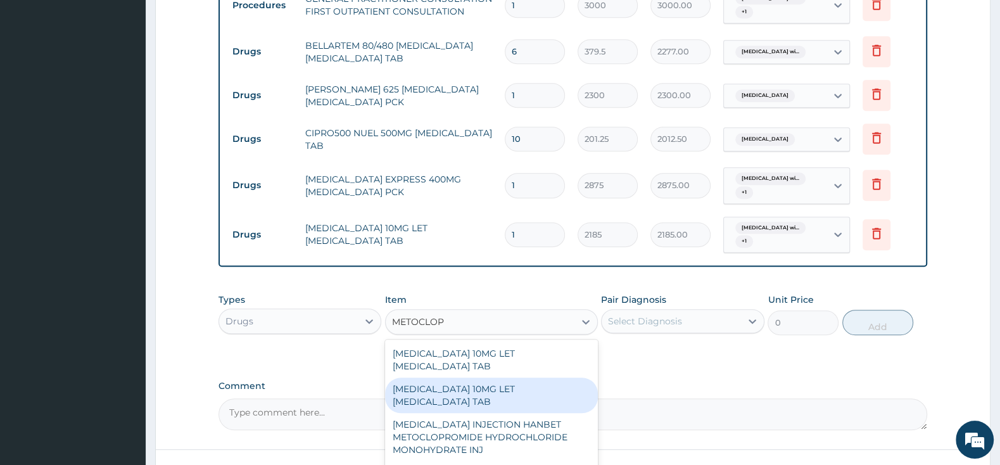
click at [477, 403] on div "[MEDICAL_DATA] 10MG LET [MEDICAL_DATA] TAB" at bounding box center [491, 394] width 213 height 35
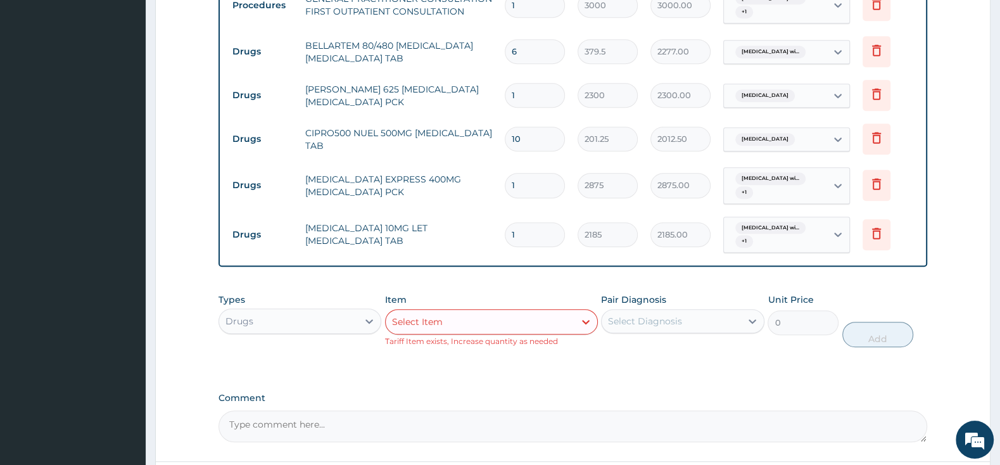
click at [533, 323] on div "Select Item" at bounding box center [480, 322] width 189 height 20
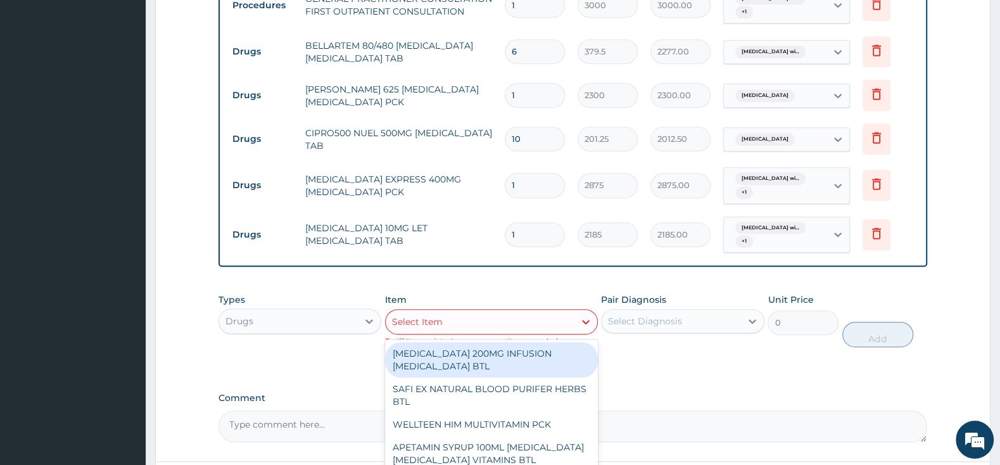
click at [355, 315] on div "Drugs" at bounding box center [288, 321] width 139 height 20
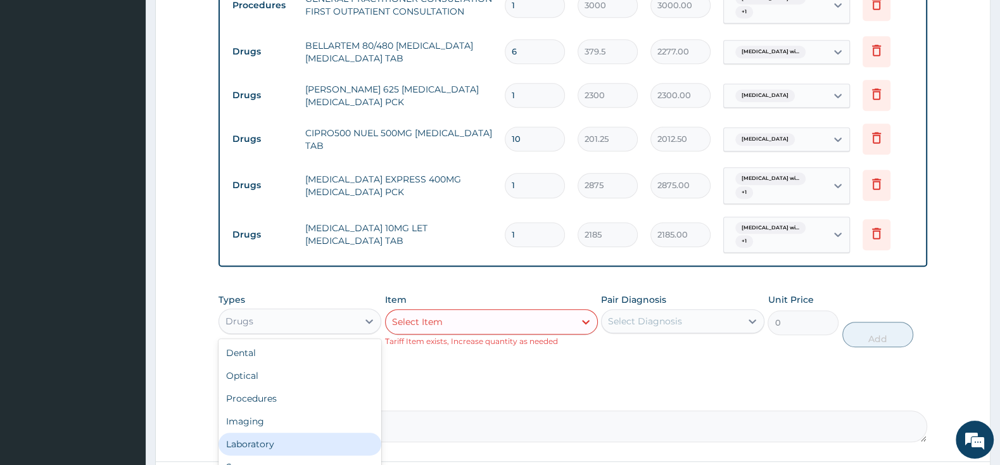
click at [339, 434] on div "Laboratory" at bounding box center [299, 444] width 163 height 23
click at [484, 317] on div "Select Item" at bounding box center [491, 321] width 213 height 25
click at [624, 362] on div "Types Laboratory Item Select Item Tariff Item exists, Increase quantity as need…" at bounding box center [572, 329] width 709 height 85
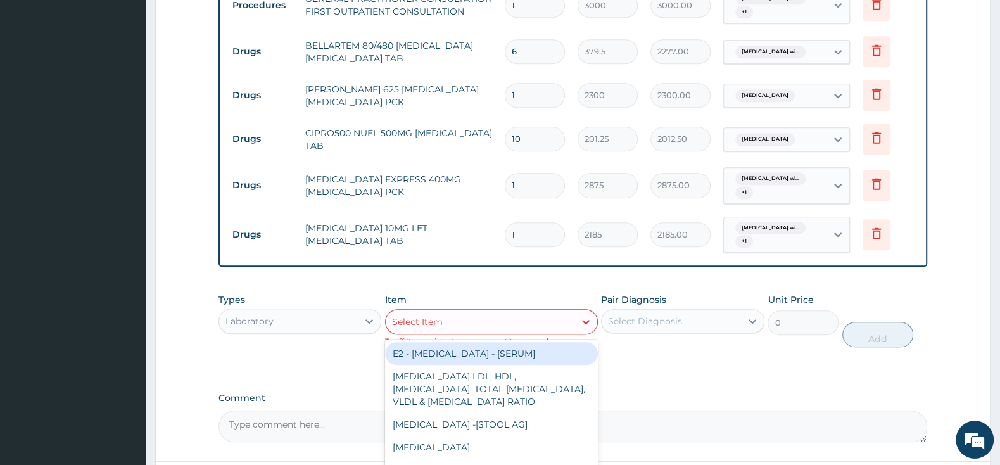
click at [553, 325] on div "Select Item" at bounding box center [480, 322] width 189 height 20
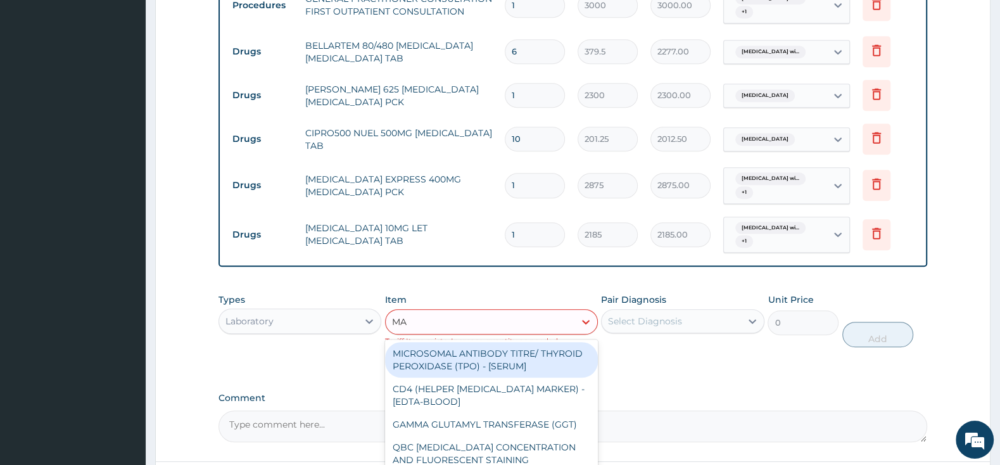
type input "MAL"
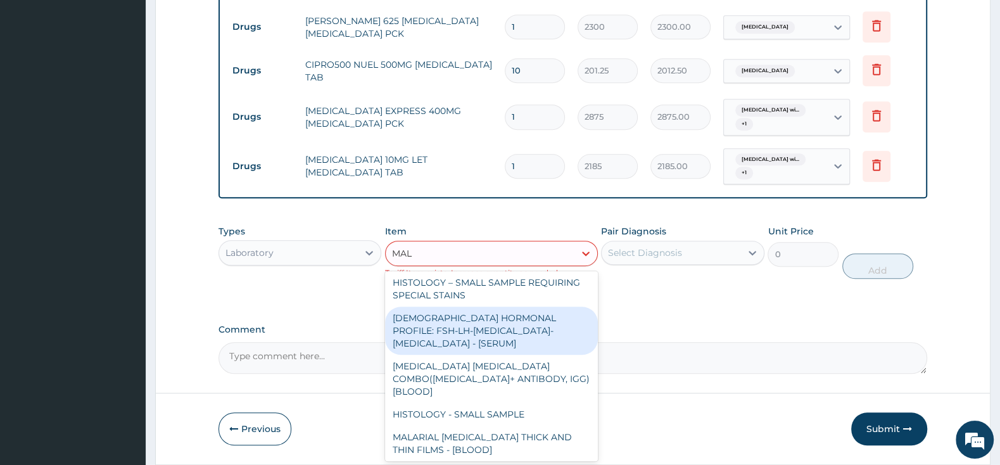
scroll to position [635, 0]
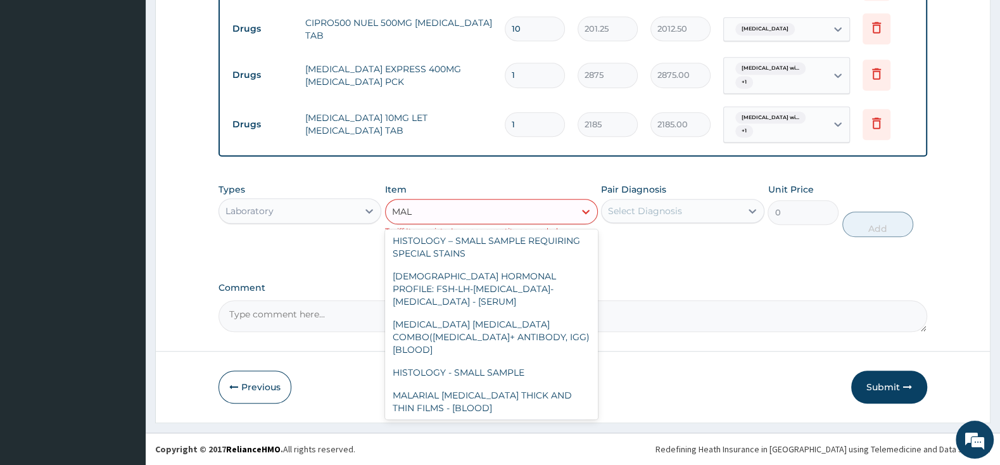
click at [476, 419] on div "MALARIA PARASITE (MP) RDT" at bounding box center [491, 436] width 213 height 35
type input "1500"
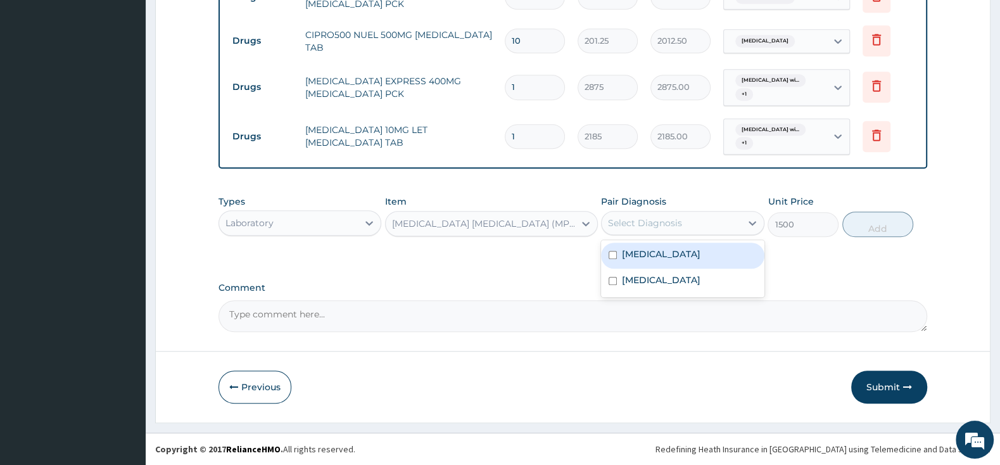
click at [645, 221] on div "Select Diagnosis" at bounding box center [645, 223] width 74 height 13
click at [616, 259] on input "checkbox" at bounding box center [613, 255] width 8 height 8
checkbox input "true"
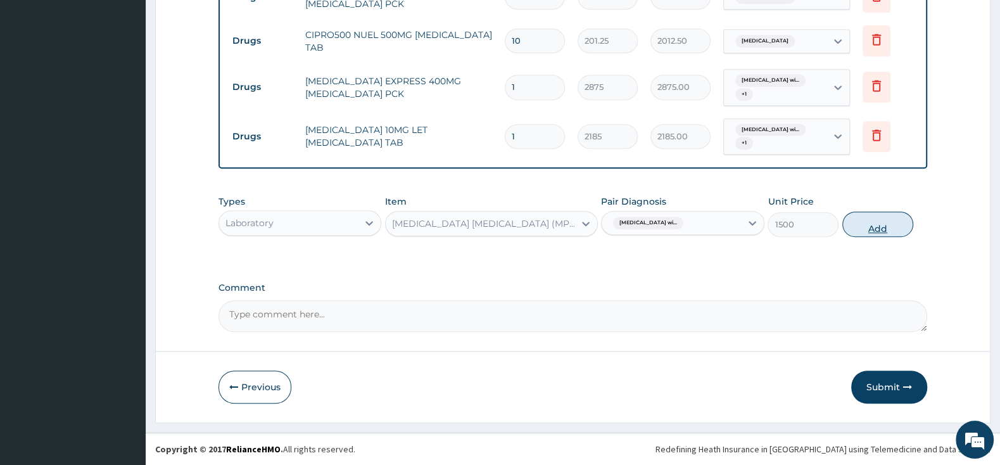
click at [884, 231] on button "Add" at bounding box center [877, 224] width 71 height 25
type input "0"
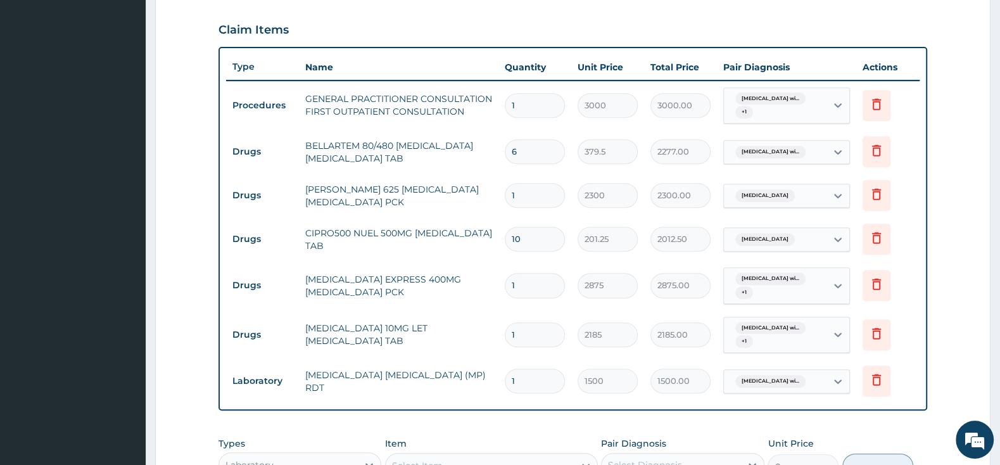
scroll to position [667, 0]
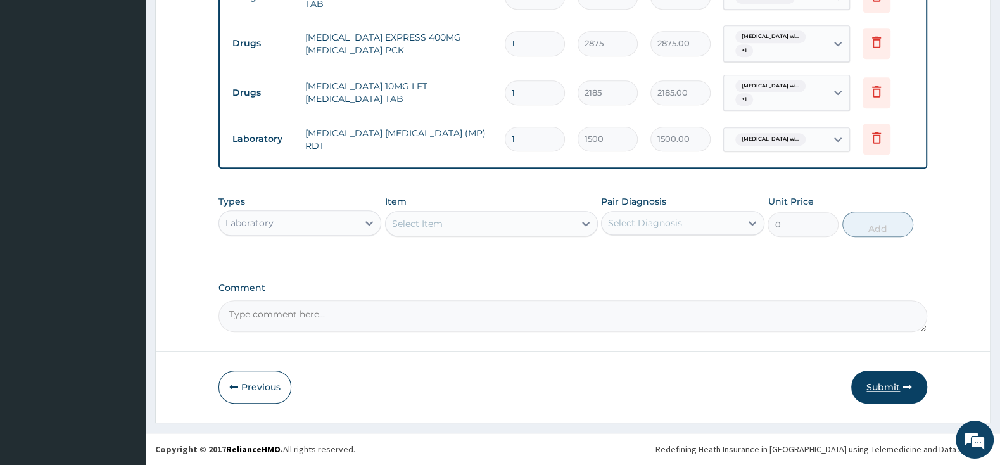
click at [876, 383] on button "Submit" at bounding box center [889, 386] width 76 height 33
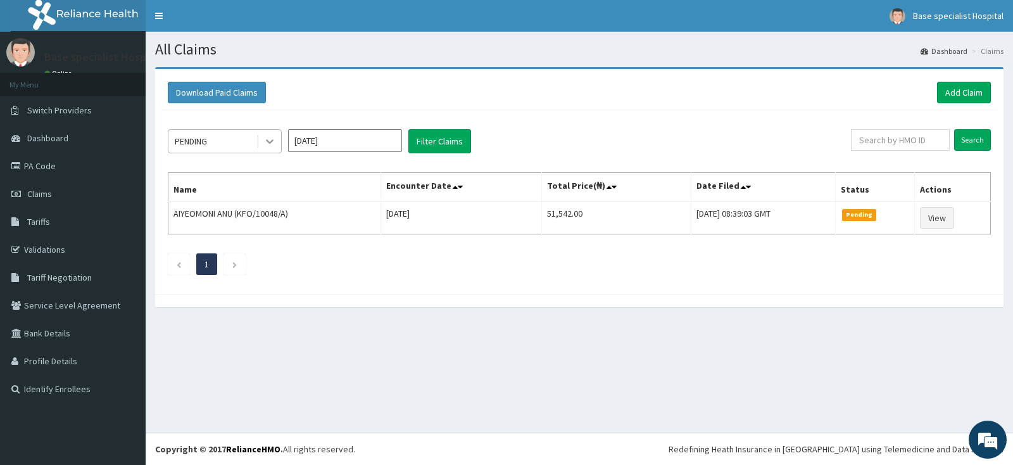
click at [265, 142] on icon at bounding box center [269, 141] width 13 height 13
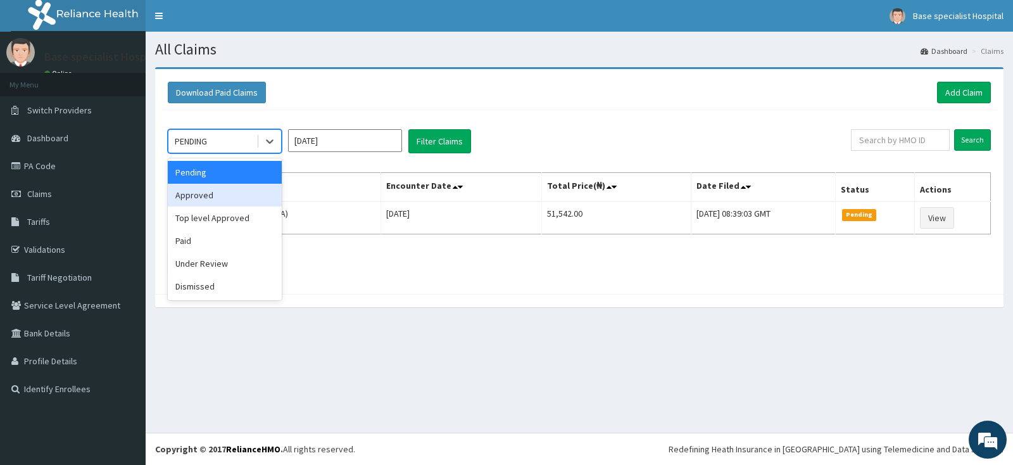
click at [244, 199] on div "Approved" at bounding box center [225, 195] width 114 height 23
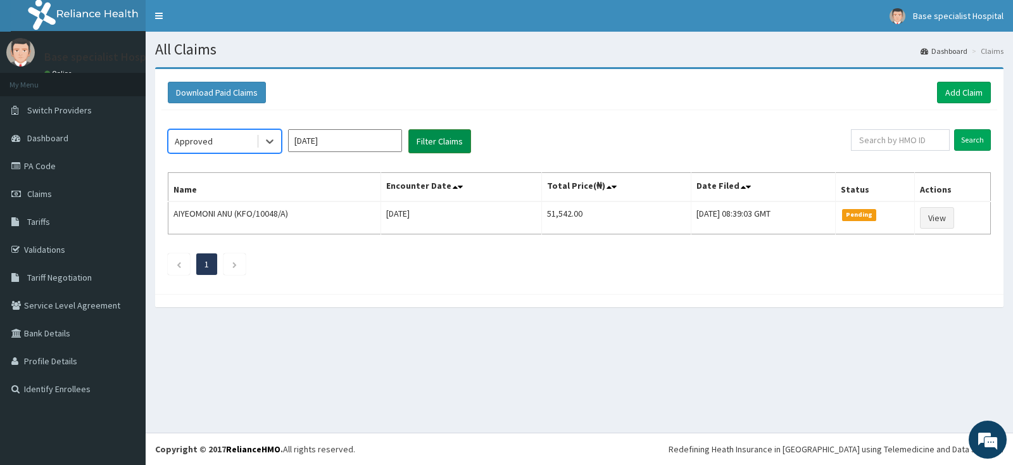
click at [440, 138] on button "Filter Claims" at bounding box center [439, 141] width 63 height 24
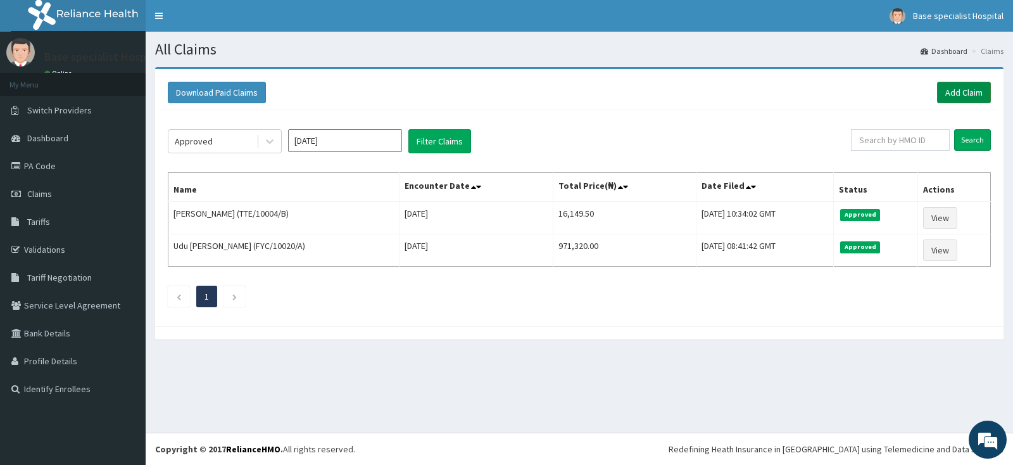
click at [968, 92] on link "Add Claim" at bounding box center [964, 93] width 54 height 22
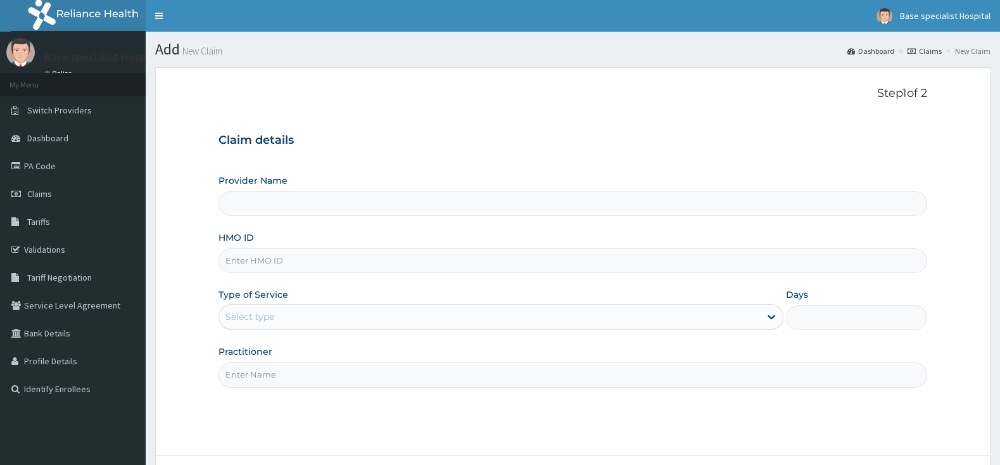
click at [237, 260] on input "HMO ID" at bounding box center [572, 260] width 709 height 25
type input "Base Specialist Hospital"
paste input "JIO/10075/A"
type input "JIO/10075/A"
click at [262, 314] on div "Select type" at bounding box center [249, 316] width 49 height 13
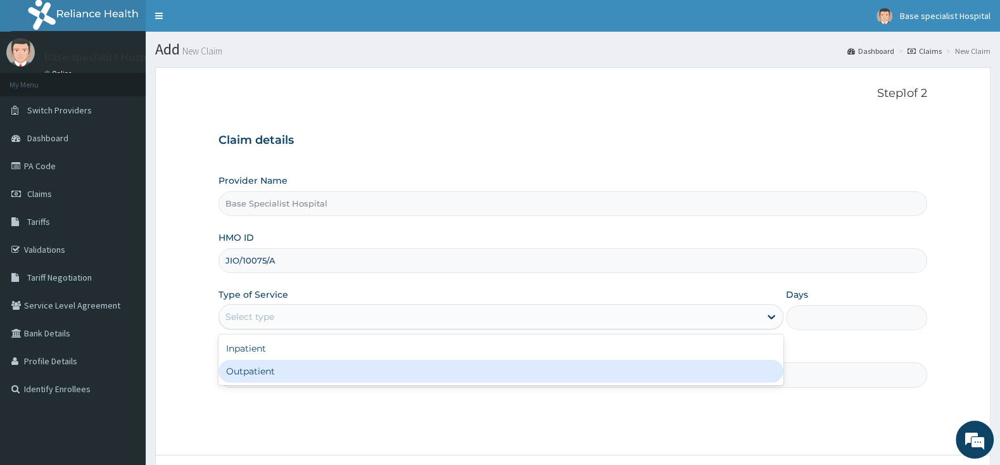
click at [253, 374] on div "Outpatient" at bounding box center [500, 371] width 565 height 23
type input "1"
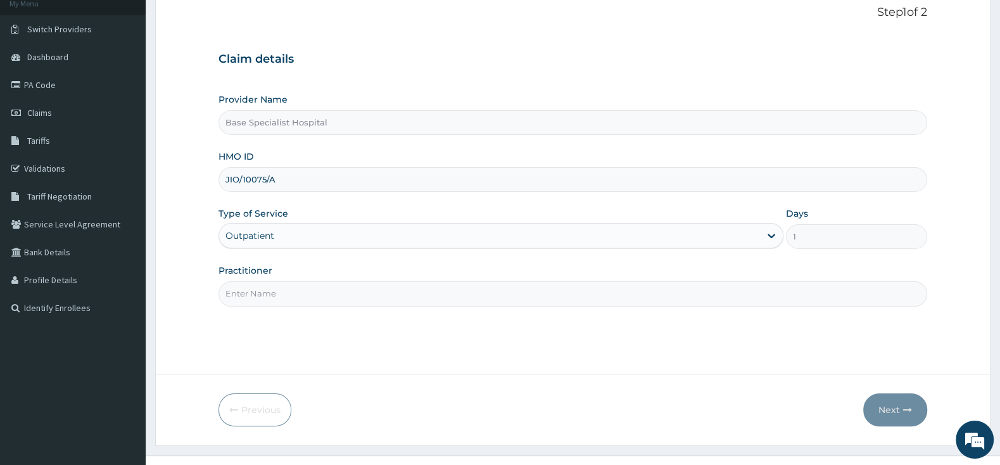
scroll to position [104, 0]
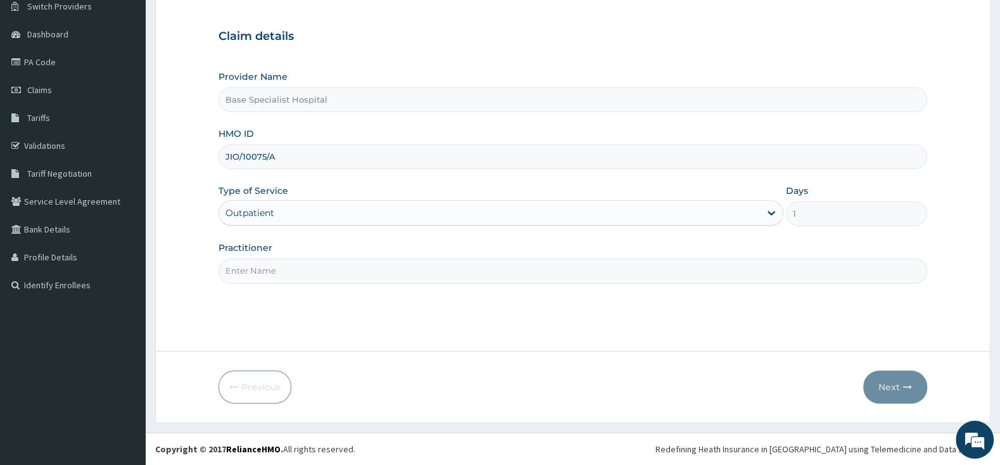
click at [360, 272] on input "Practitioner" at bounding box center [572, 270] width 709 height 25
type input "ADE"
click at [894, 388] on button "Next" at bounding box center [895, 386] width 64 height 33
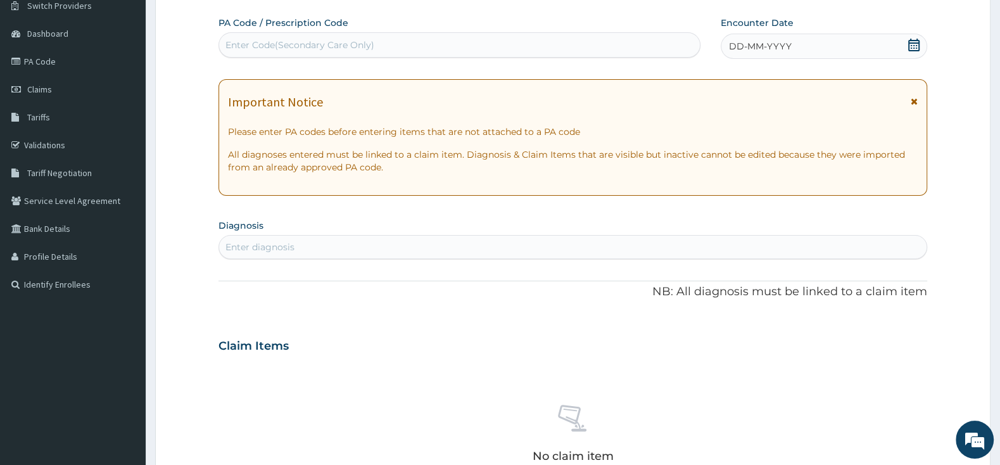
scroll to position [0, 0]
click at [914, 42] on icon at bounding box center [913, 45] width 13 height 13
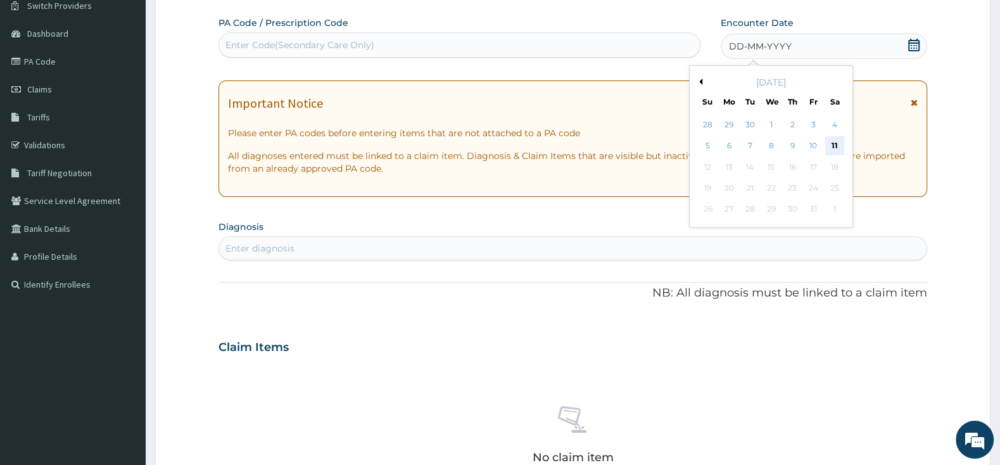
click at [831, 148] on div "11" at bounding box center [834, 146] width 19 height 19
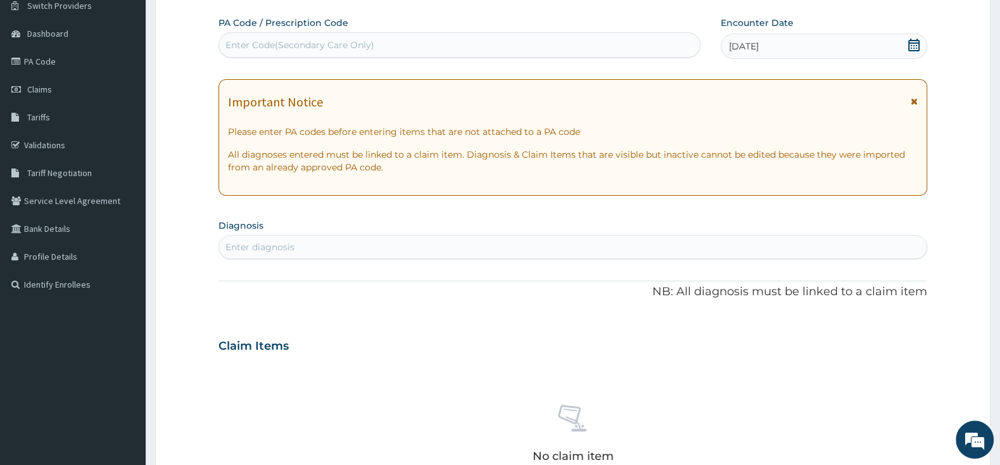
click at [621, 234] on section "Diagnosis Enter diagnosis" at bounding box center [572, 237] width 709 height 43
click at [622, 250] on div "Enter diagnosis" at bounding box center [572, 247] width 707 height 20
type input "A"
type input "[MEDICAL_DATA]"
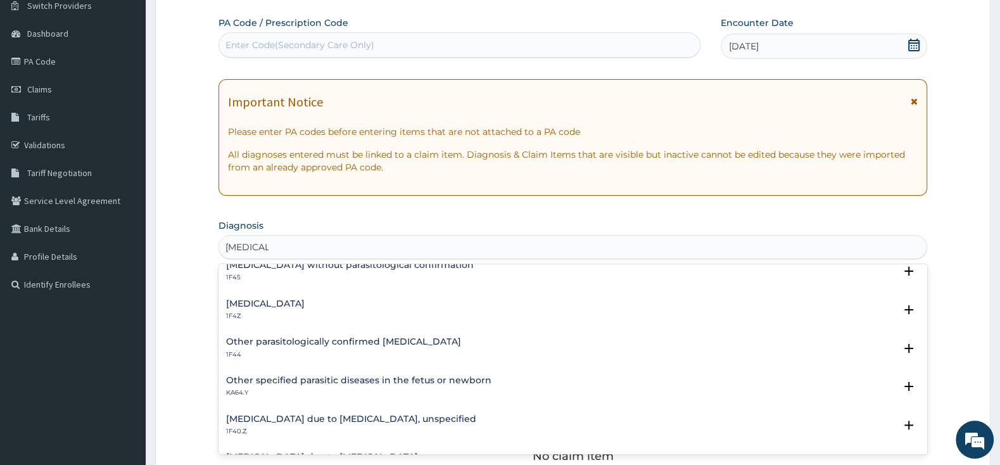
scroll to position [66, 0]
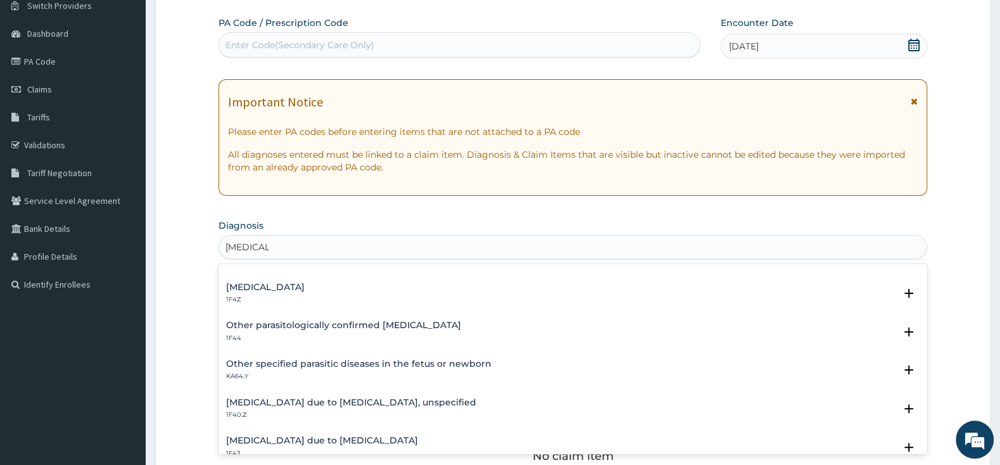
click at [444, 364] on h4 "Other specified parasitic diseases in the fetus or newborn" at bounding box center [358, 363] width 265 height 9
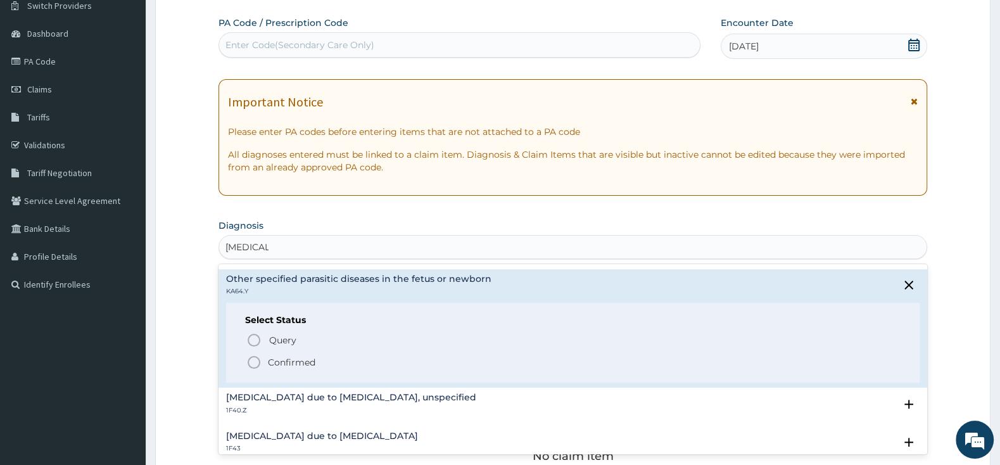
scroll to position [199, 0]
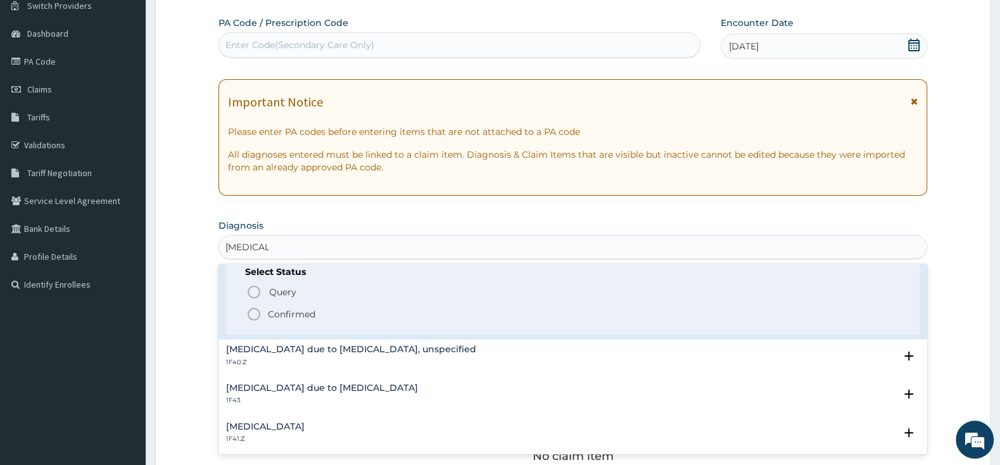
click at [274, 313] on p "Confirmed" at bounding box center [291, 314] width 47 height 13
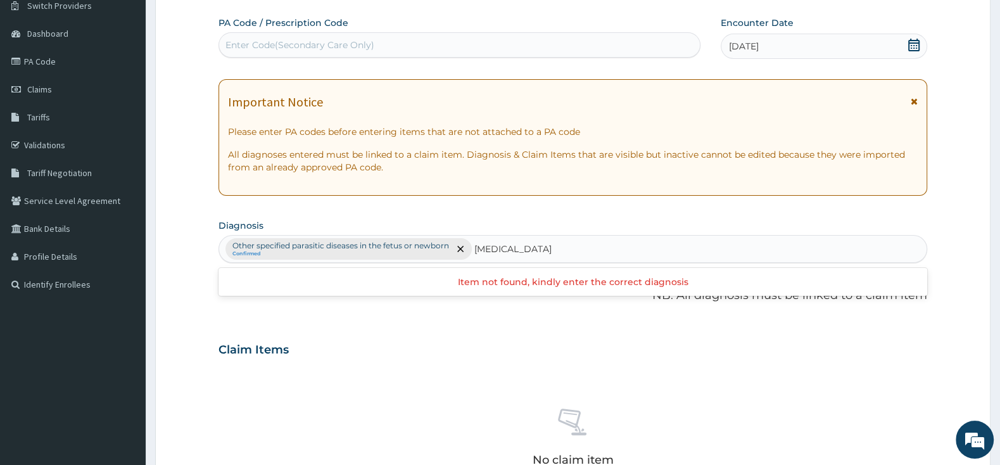
type input "GASTROENTERITIS"
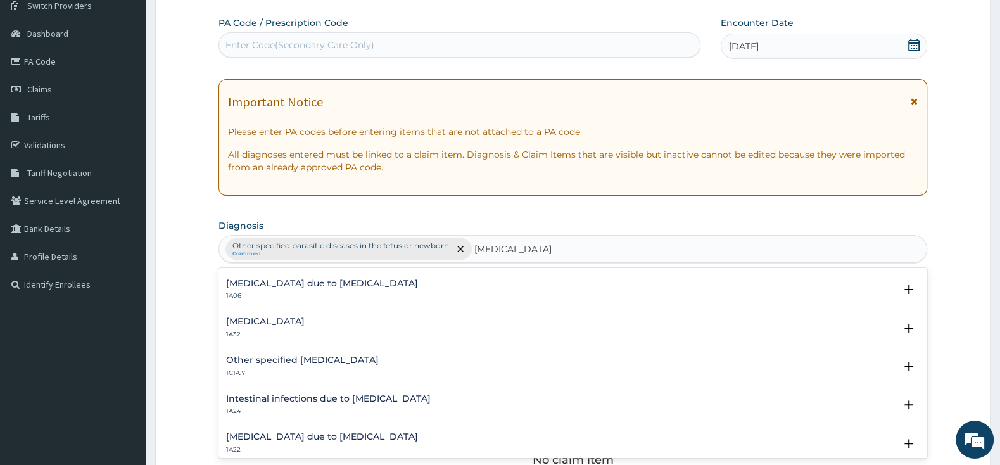
scroll to position [0, 0]
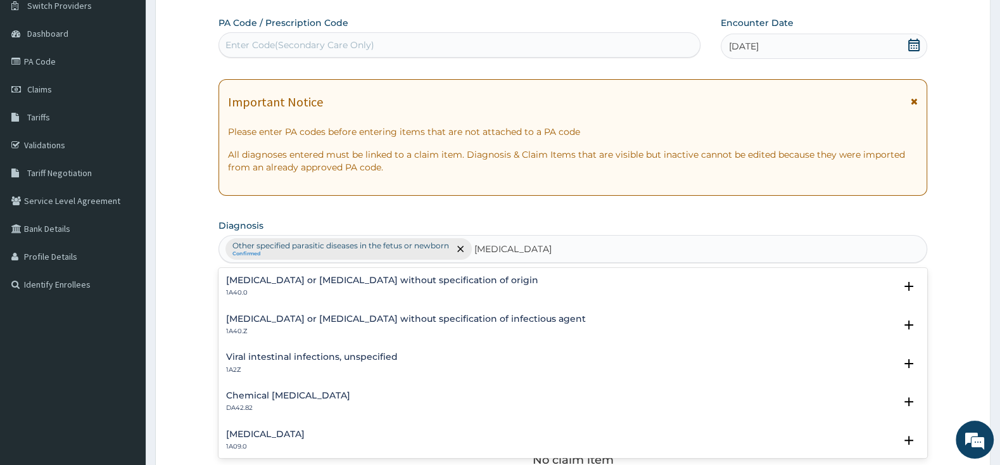
click at [322, 322] on h4 "Infectious gastroenteritis or colitis without specification of infectious agent" at bounding box center [406, 318] width 360 height 9
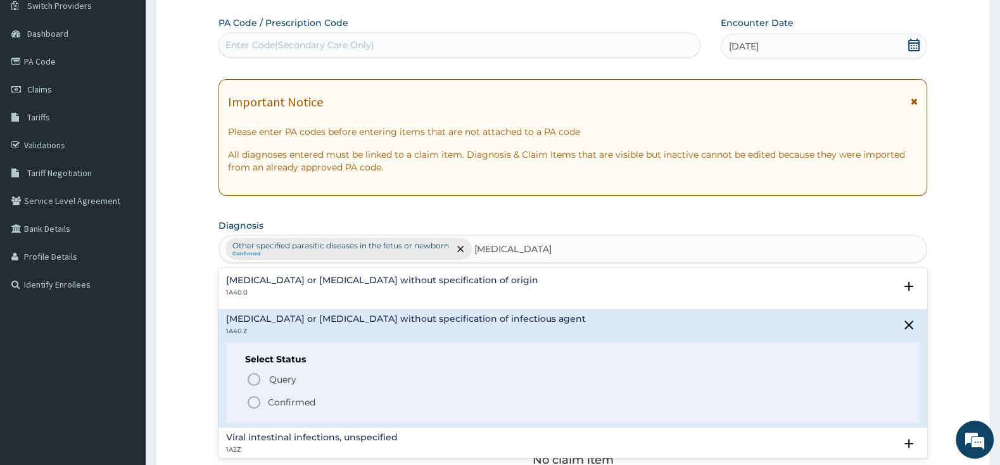
click at [256, 400] on icon "status option filled" at bounding box center [253, 402] width 15 height 15
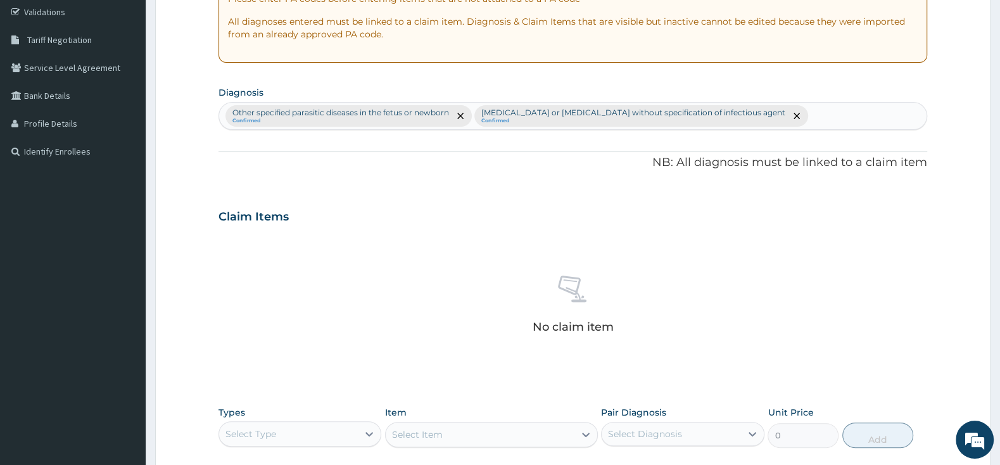
scroll to position [370, 0]
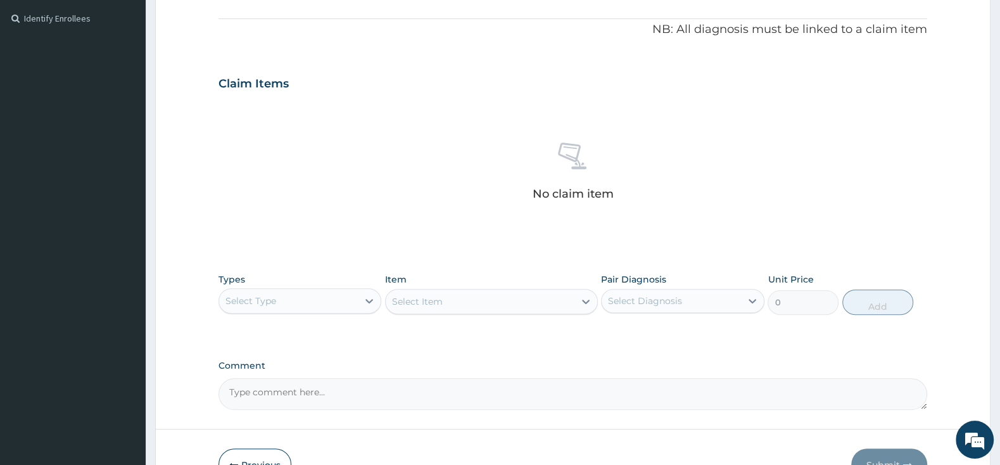
click at [344, 298] on div "Select Type" at bounding box center [288, 301] width 139 height 20
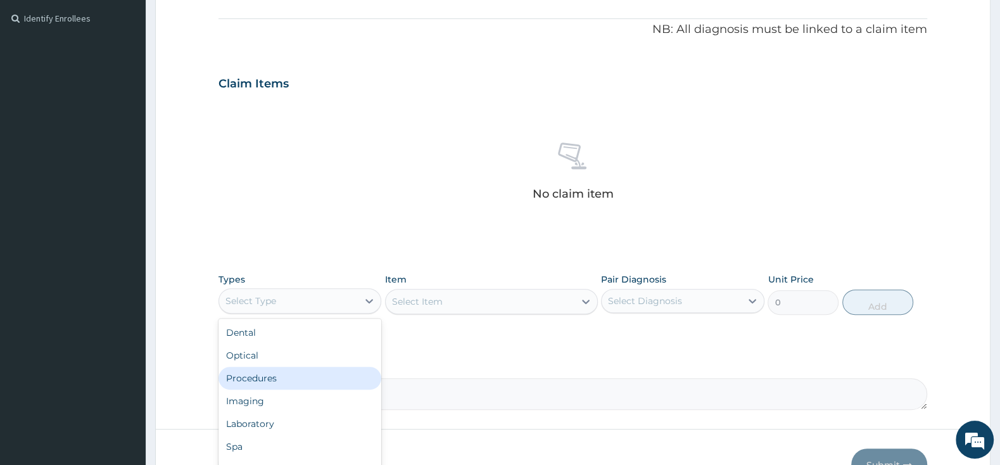
click at [320, 374] on div "Procedures" at bounding box center [299, 378] width 163 height 23
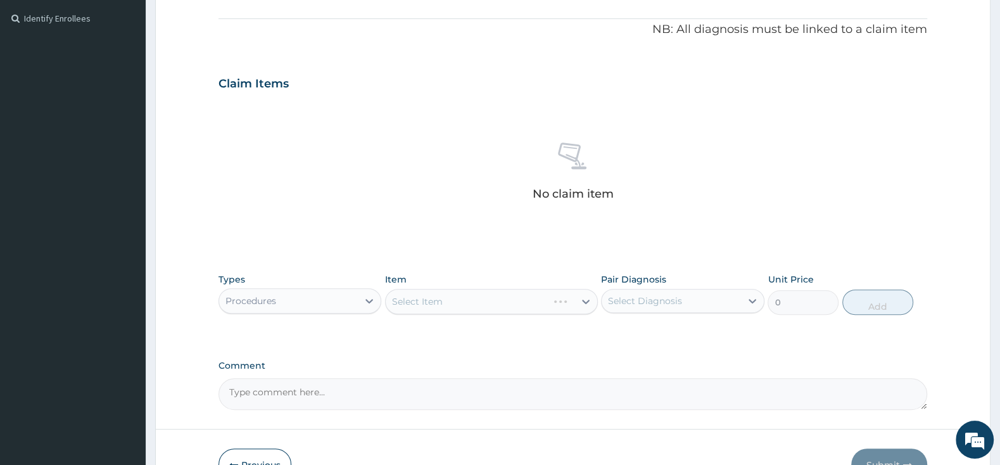
click at [491, 300] on div "Select Item" at bounding box center [491, 301] width 213 height 25
click at [580, 304] on div "Select Item" at bounding box center [491, 301] width 213 height 25
click at [424, 300] on div "Select Item" at bounding box center [417, 301] width 51 height 13
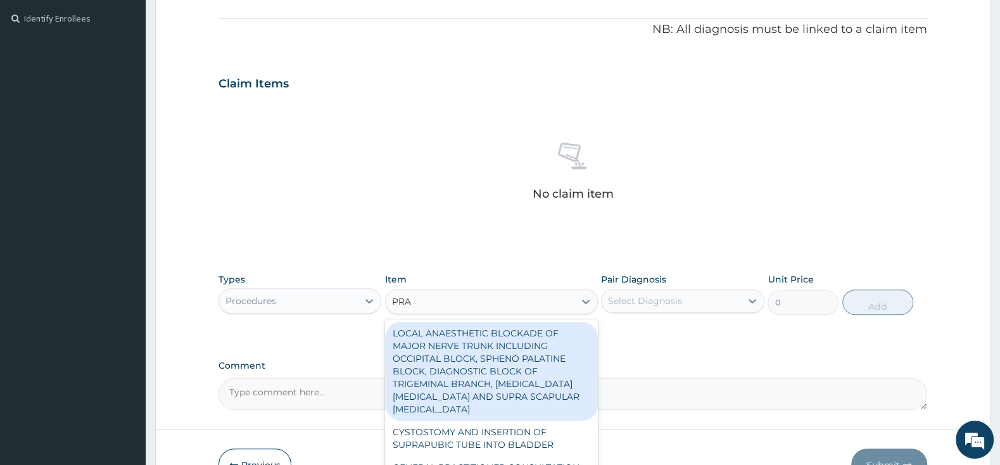
type input "PRAC"
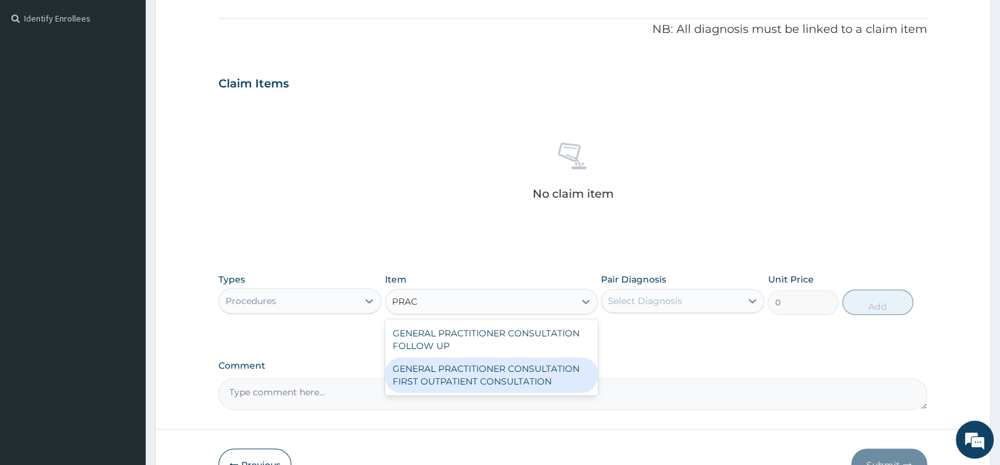
click at [485, 384] on div "GENERAL PRACTITIONER CONSULTATION FIRST OUTPATIENT CONSULTATION" at bounding box center [491, 374] width 213 height 35
type input "3000"
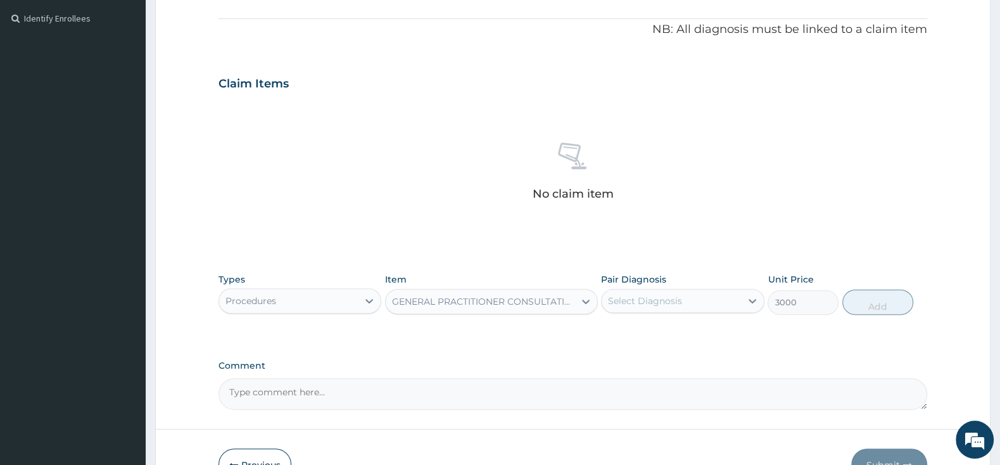
click at [695, 301] on div "Select Diagnosis" at bounding box center [671, 301] width 139 height 20
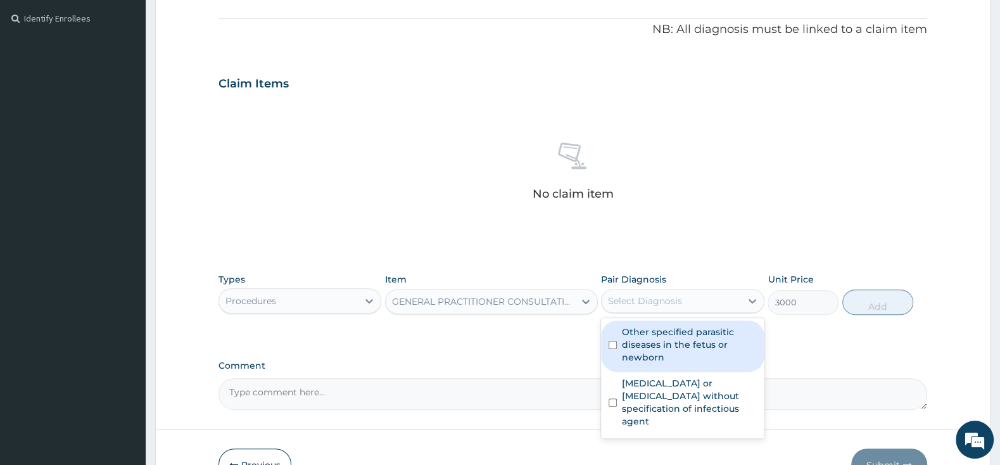
drag, startPoint x: 619, startPoint y: 343, endPoint x: 618, endPoint y: 355, distance: 12.1
click at [619, 342] on div "Other specified parasitic diseases in the fetus or newborn" at bounding box center [682, 345] width 163 height 51
checkbox input "true"
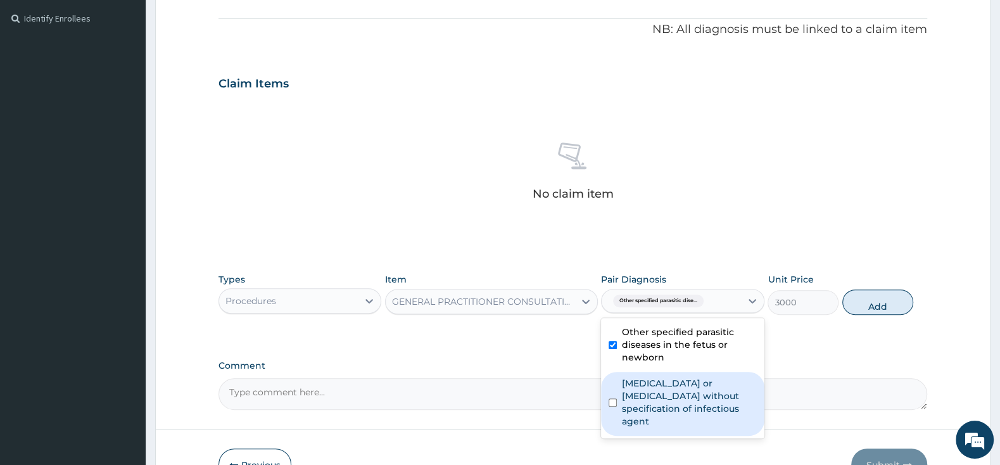
click at [618, 396] on div "Infectious gastroenteritis or colitis without specification of infectious agent" at bounding box center [682, 404] width 163 height 64
checkbox input "true"
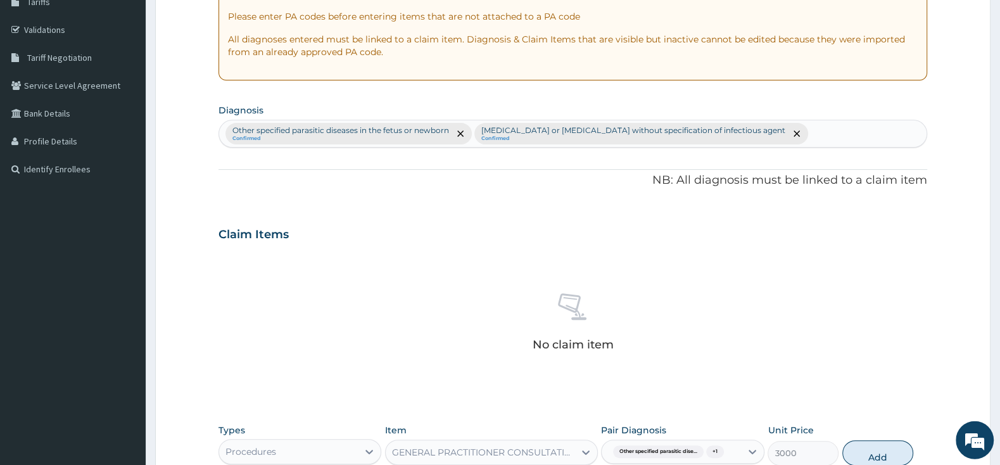
scroll to position [171, 0]
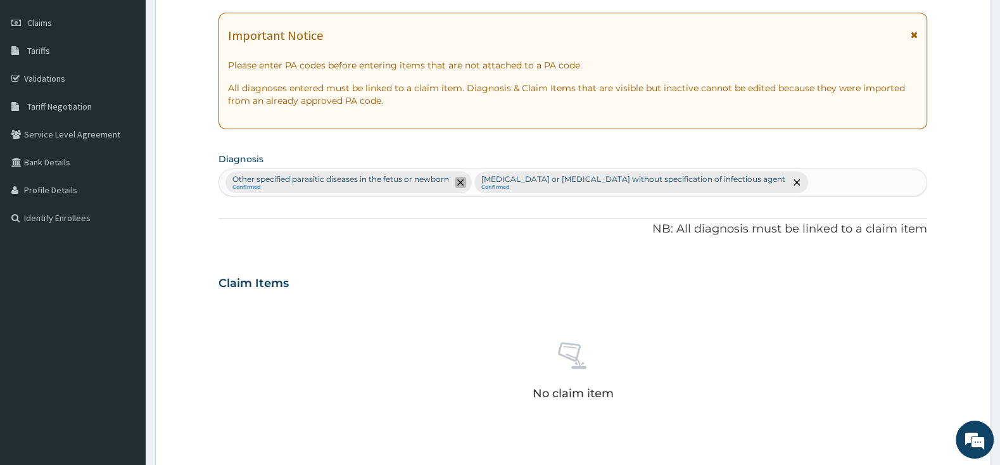
click at [462, 180] on span "remove selection option" at bounding box center [460, 182] width 11 height 11
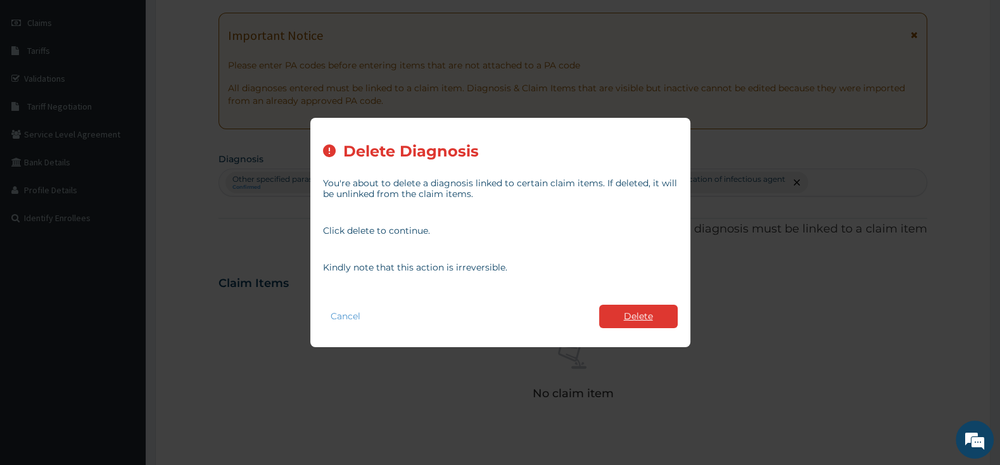
click at [639, 320] on button "Delete" at bounding box center [638, 316] width 79 height 23
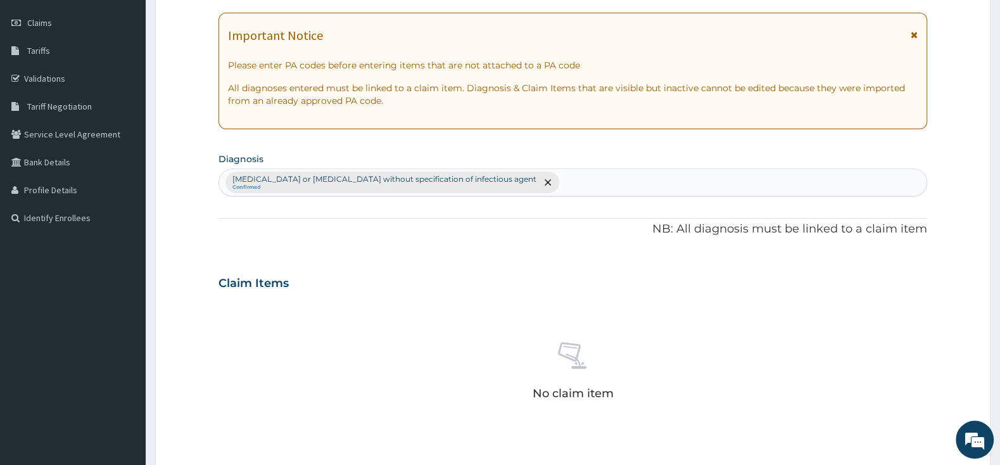
drag, startPoint x: 586, startPoint y: 182, endPoint x: 595, endPoint y: 187, distance: 10.8
click at [588, 182] on div "Infectious gastroenteritis or colitis without specification of infectious agent…" at bounding box center [572, 182] width 707 height 27
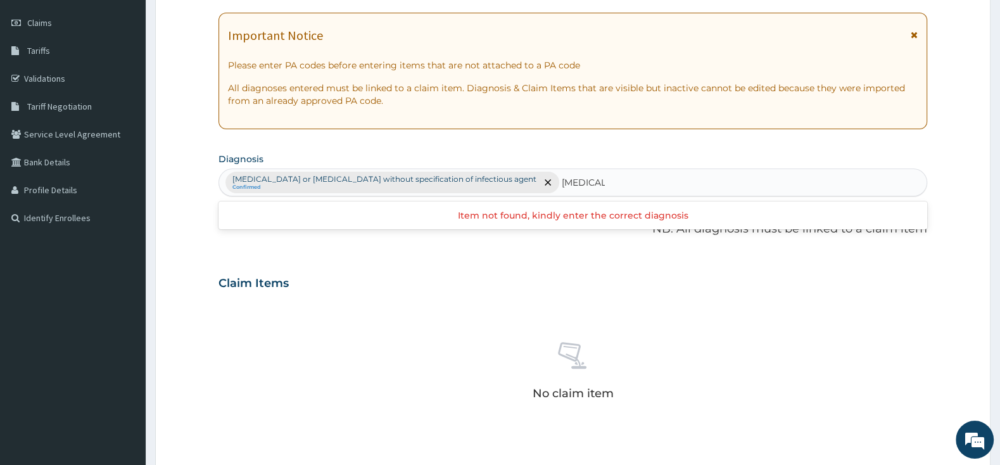
type input "MALARIA"
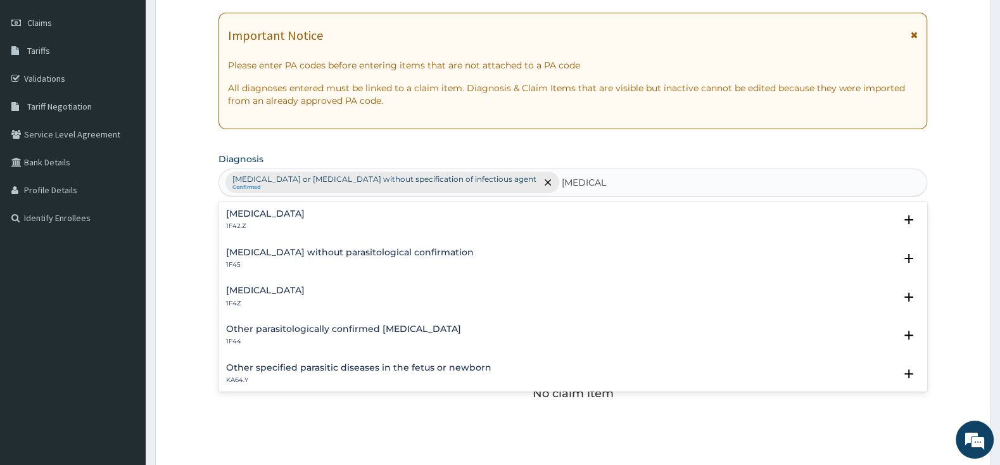
click at [272, 218] on h4 "Plasmodium malariae malaria without complication" at bounding box center [265, 213] width 79 height 9
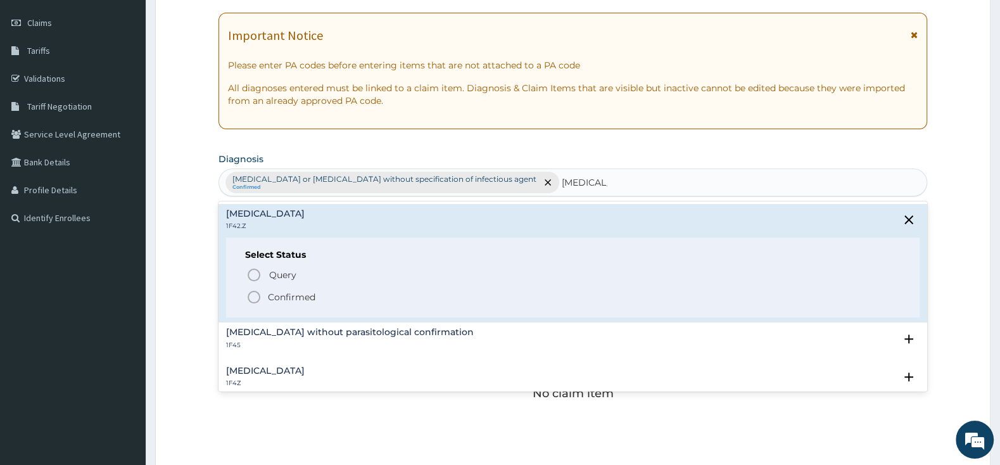
click at [246, 297] on div "Query Query covers suspected (?), Keep in view (kiv), Ruled out (r/o) Confirmed" at bounding box center [572, 285] width 655 height 39
click at [250, 297] on icon "status option filled" at bounding box center [253, 296] width 15 height 15
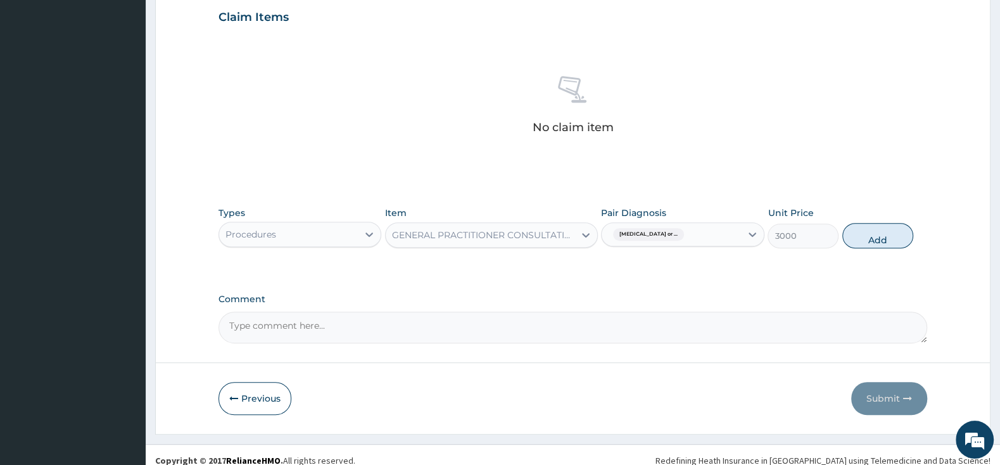
scroll to position [450, 0]
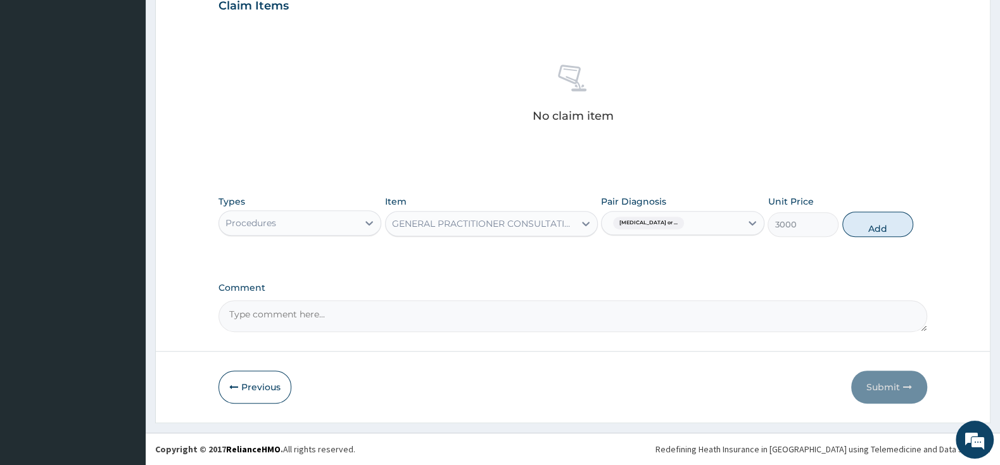
click at [738, 215] on div "Infectious gastroenteritis or ..." at bounding box center [671, 223] width 139 height 22
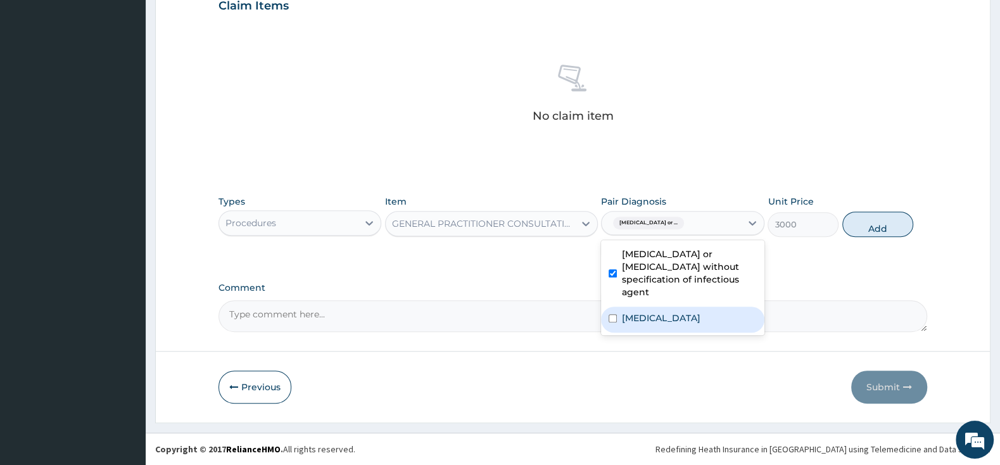
click at [617, 314] on input "checkbox" at bounding box center [613, 318] width 8 height 8
checkbox input "true"
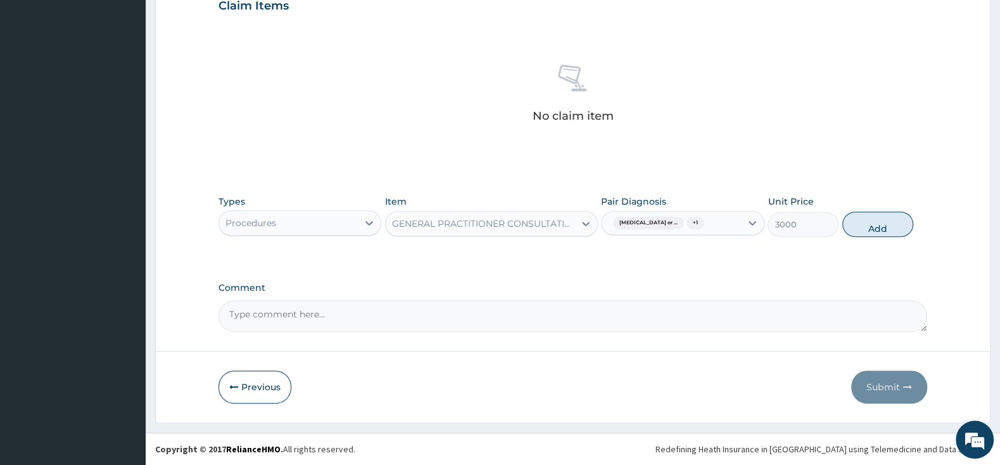
drag, startPoint x: 876, startPoint y: 225, endPoint x: 860, endPoint y: 243, distance: 23.8
click at [876, 224] on button "Add" at bounding box center [877, 224] width 71 height 25
type input "0"
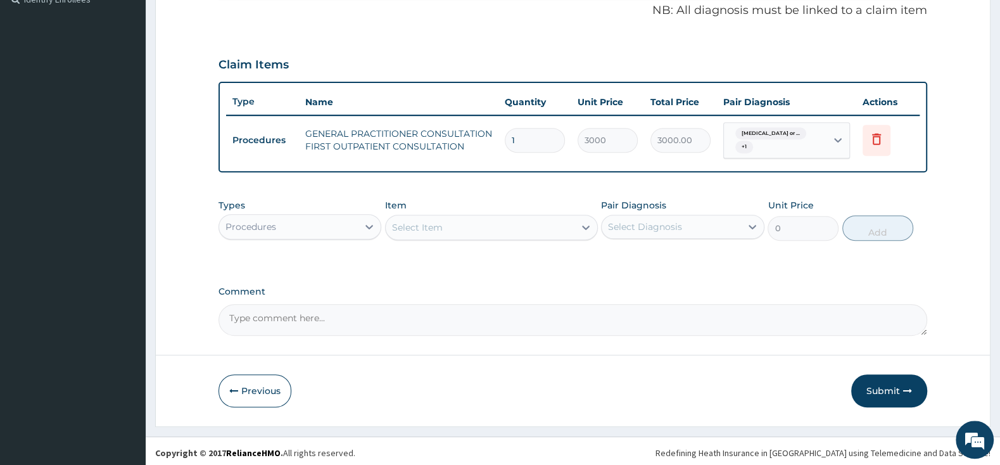
scroll to position [394, 0]
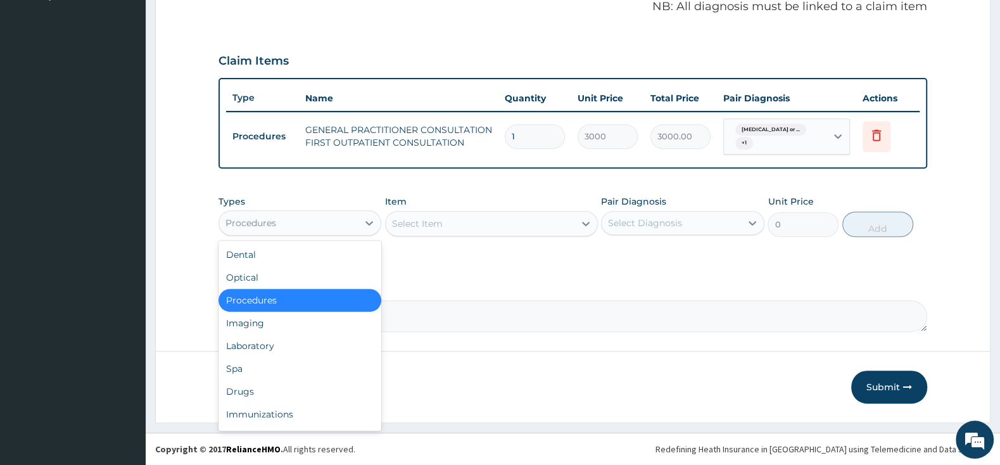
click at [319, 227] on div "Procedures" at bounding box center [288, 223] width 139 height 20
click at [279, 389] on div "Drugs" at bounding box center [299, 391] width 163 height 23
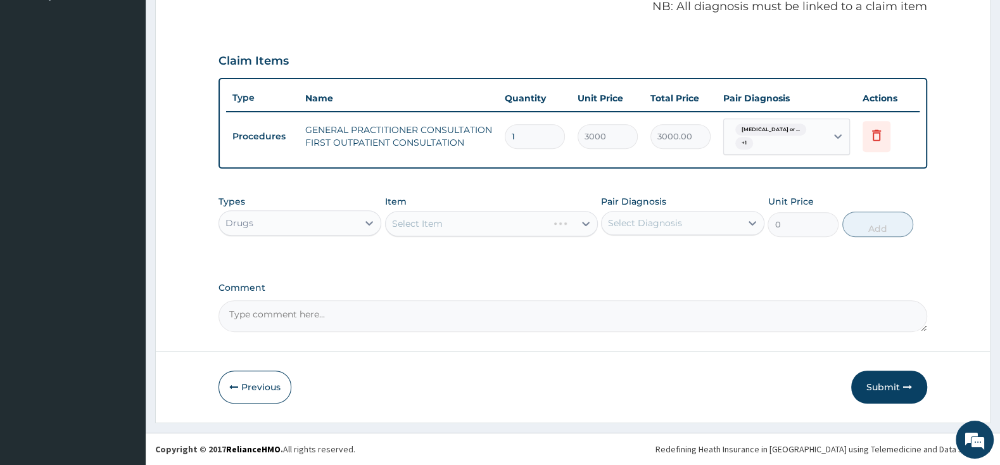
click at [440, 231] on div "Select Item" at bounding box center [491, 223] width 213 height 25
click at [443, 224] on div "Select Item" at bounding box center [491, 223] width 213 height 25
click at [443, 224] on div "Select Item" at bounding box center [480, 223] width 189 height 20
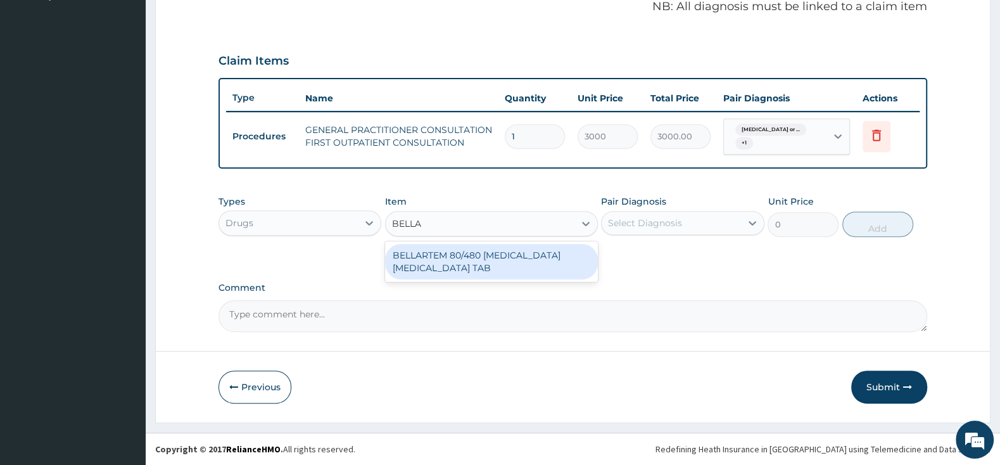
type input "BELLAR"
drag, startPoint x: 510, startPoint y: 265, endPoint x: 595, endPoint y: 252, distance: 85.2
click at [512, 263] on div "BELLARTEM 80/480 [MEDICAL_DATA] [MEDICAL_DATA] TAB" at bounding box center [491, 261] width 213 height 35
type input "379.5"
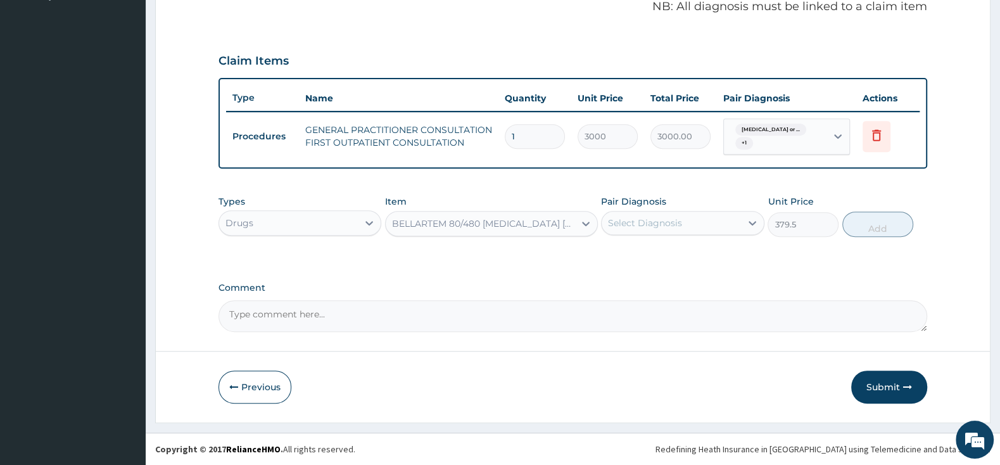
click at [643, 222] on div "Select Diagnosis" at bounding box center [645, 223] width 74 height 13
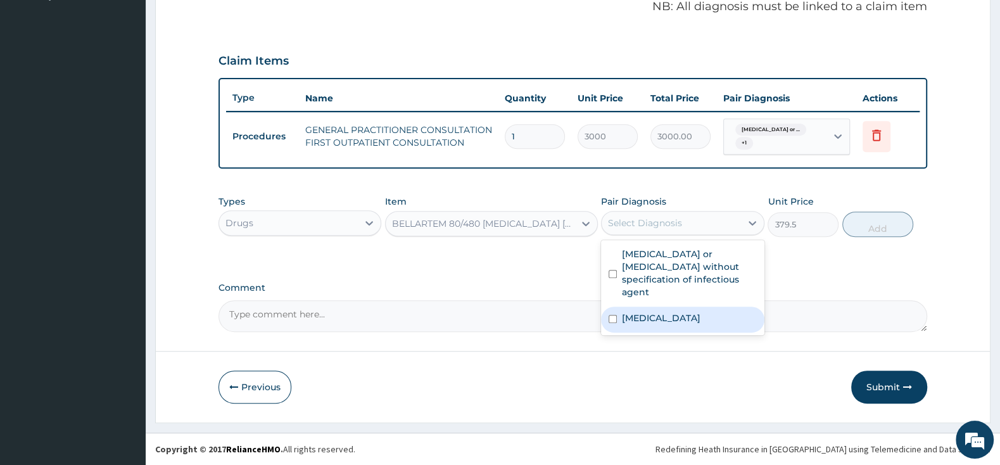
click at [613, 315] on input "checkbox" at bounding box center [613, 319] width 8 height 8
checkbox input "true"
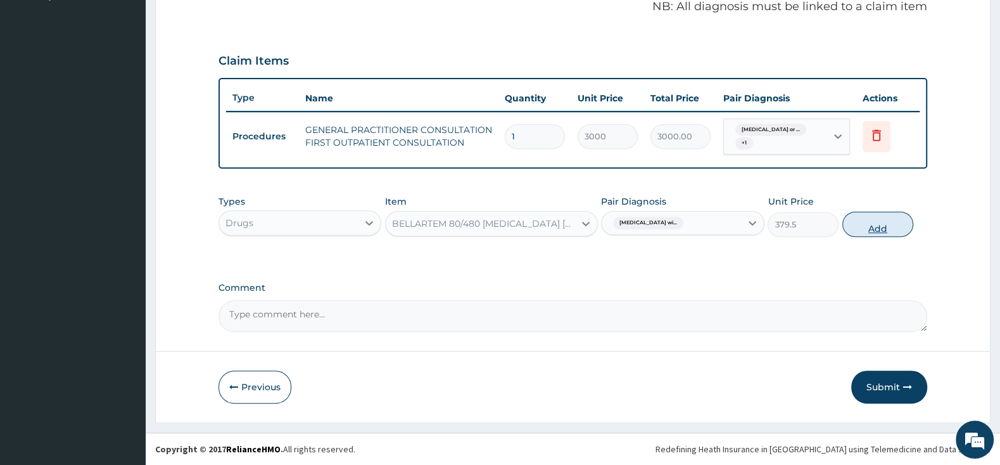
click at [881, 218] on button "Add" at bounding box center [877, 224] width 71 height 25
type input "0"
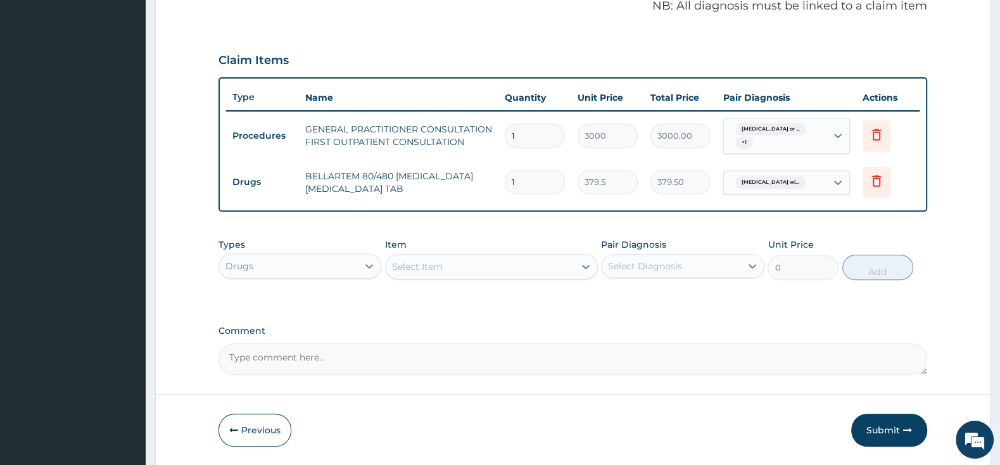
type input "0.00"
type input "6"
type input "2277.00"
type input "6"
click at [485, 260] on div "Select Item" at bounding box center [480, 266] width 189 height 20
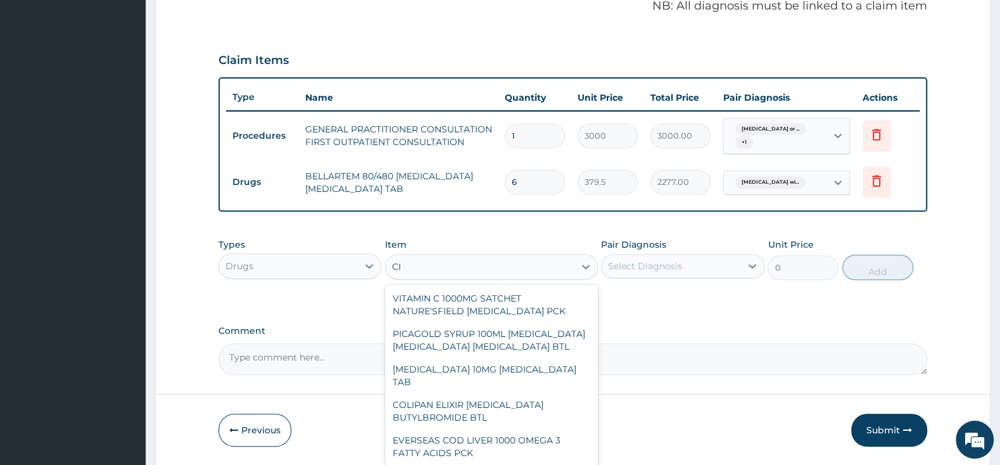
type input "C"
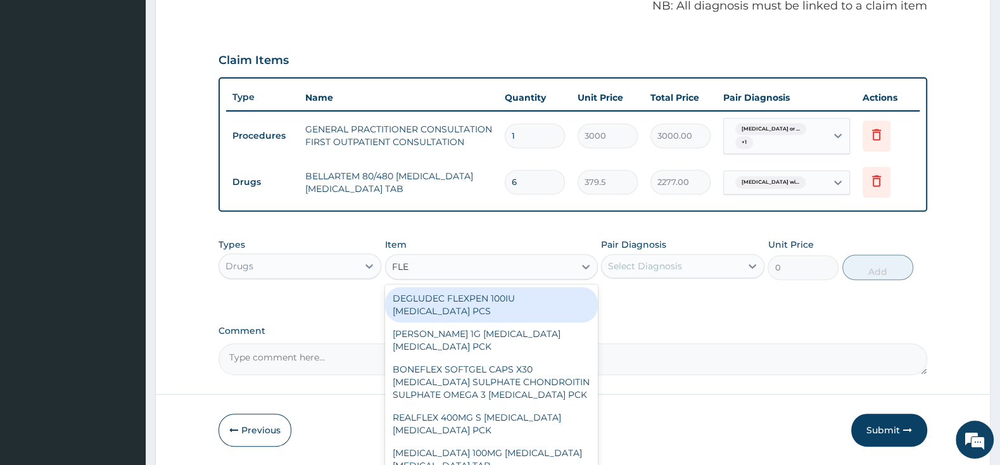
type input "FLEM"
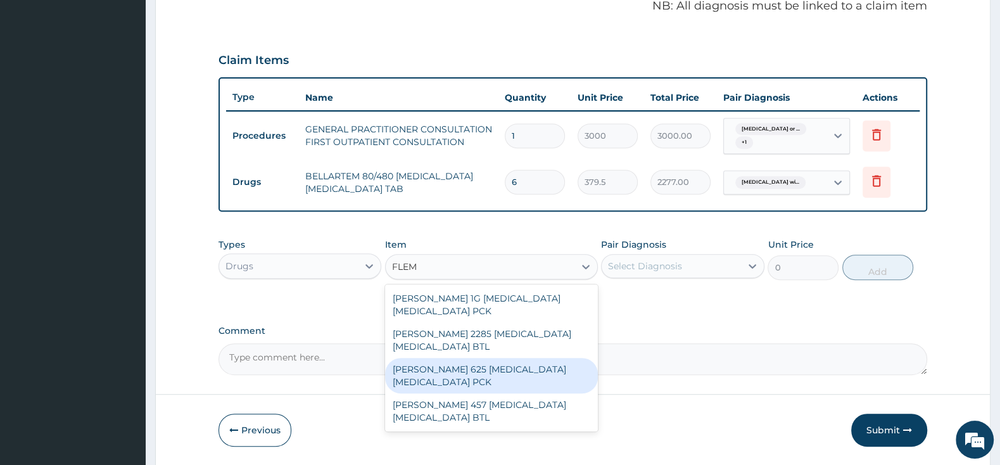
click at [466, 365] on div "[PERSON_NAME] 625 [MEDICAL_DATA] [MEDICAL_DATA] PCK" at bounding box center [491, 375] width 213 height 35
type input "2300"
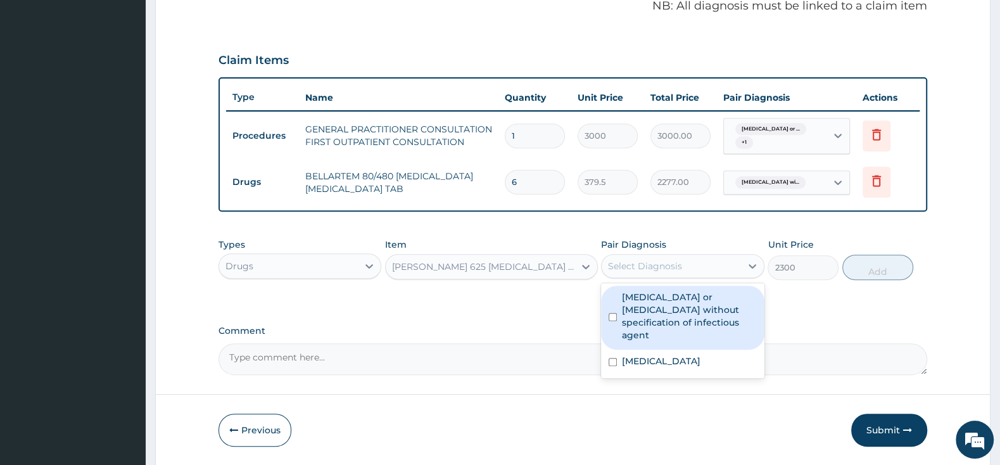
click at [645, 266] on div "Select Diagnosis" at bounding box center [645, 266] width 74 height 13
click at [613, 313] on input "checkbox" at bounding box center [613, 317] width 8 height 8
checkbox input "true"
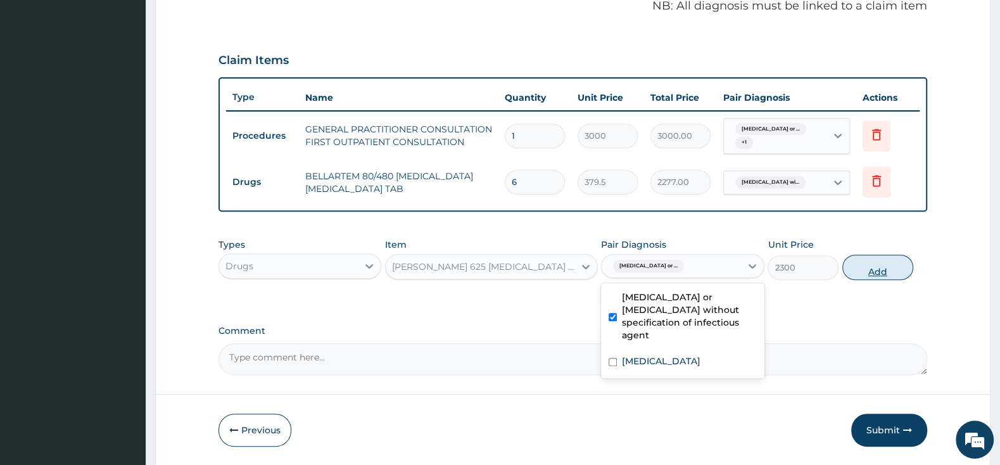
click at [864, 272] on button "Add" at bounding box center [877, 267] width 71 height 25
type input "0"
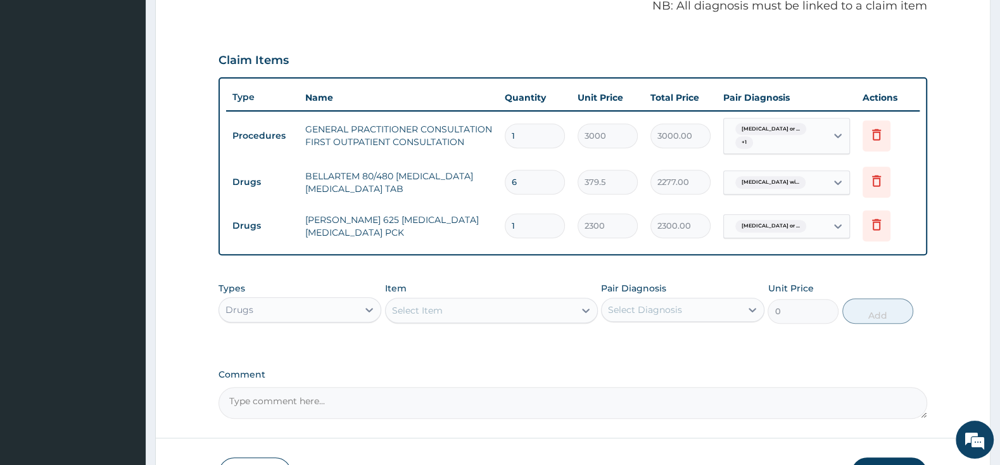
click at [500, 306] on div "Select Item" at bounding box center [480, 310] width 189 height 20
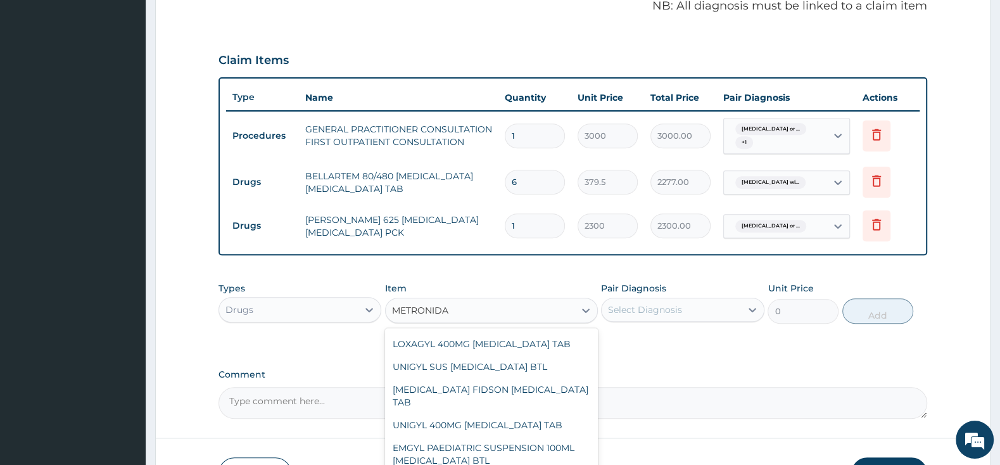
scroll to position [465, 0]
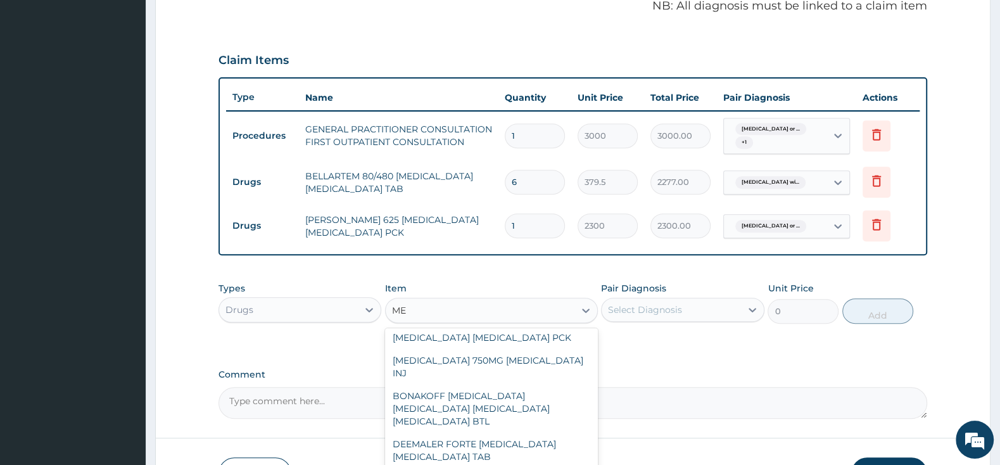
type input "M"
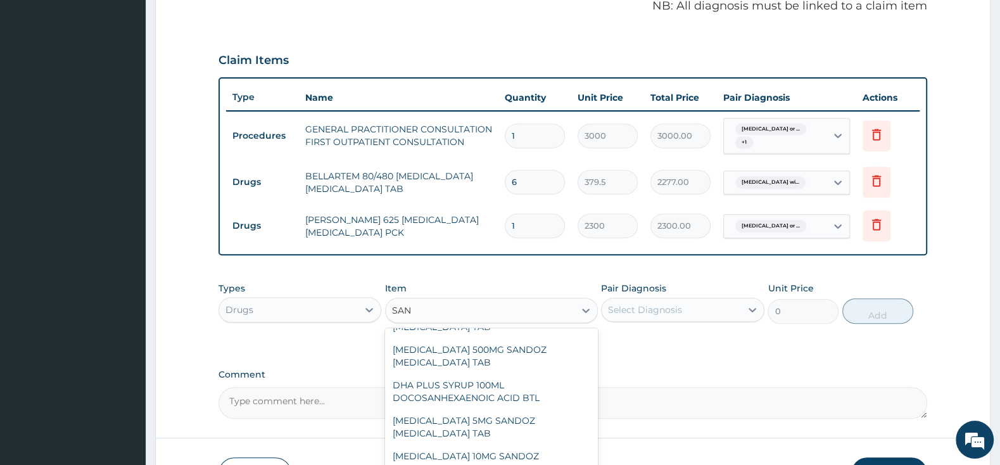
scroll to position [63, 0]
type input "SANO"
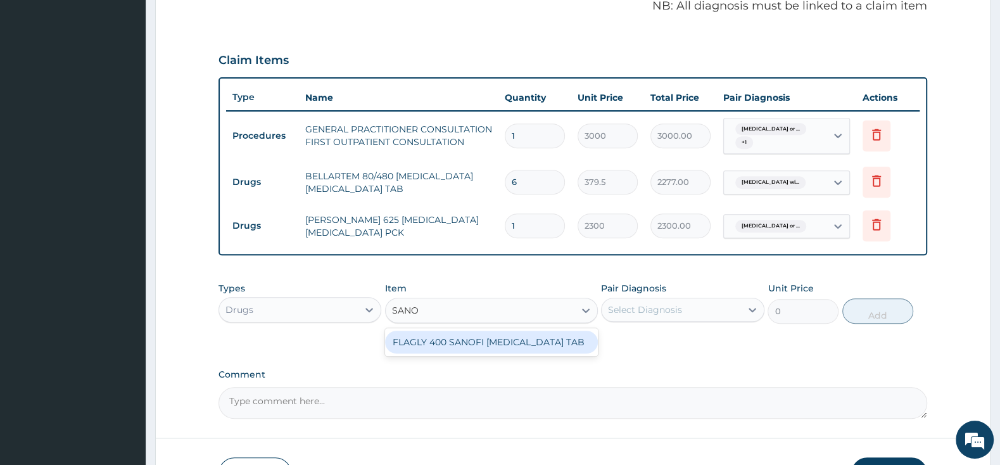
scroll to position [0, 0]
click at [580, 336] on div "FLAGLY 400 SANOFI [MEDICAL_DATA] TAB" at bounding box center [491, 342] width 213 height 23
type input "241.5"
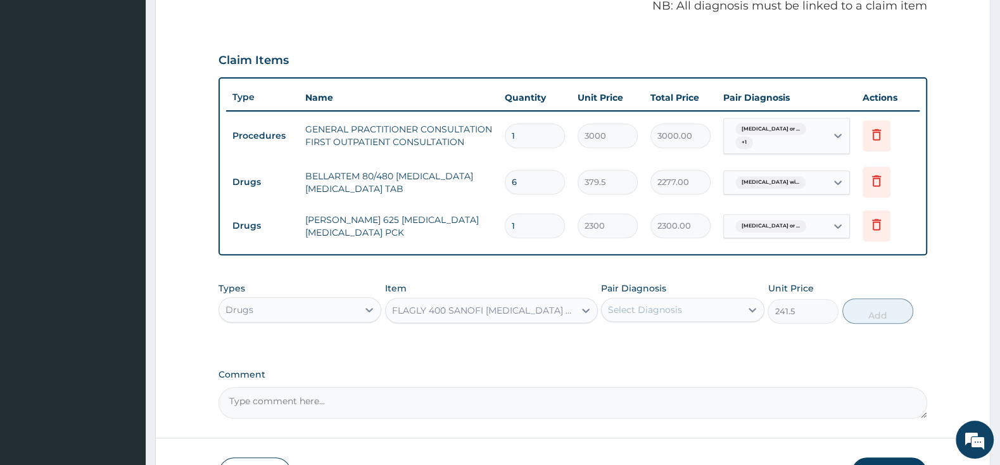
click at [617, 311] on div "Select Diagnosis" at bounding box center [645, 309] width 74 height 13
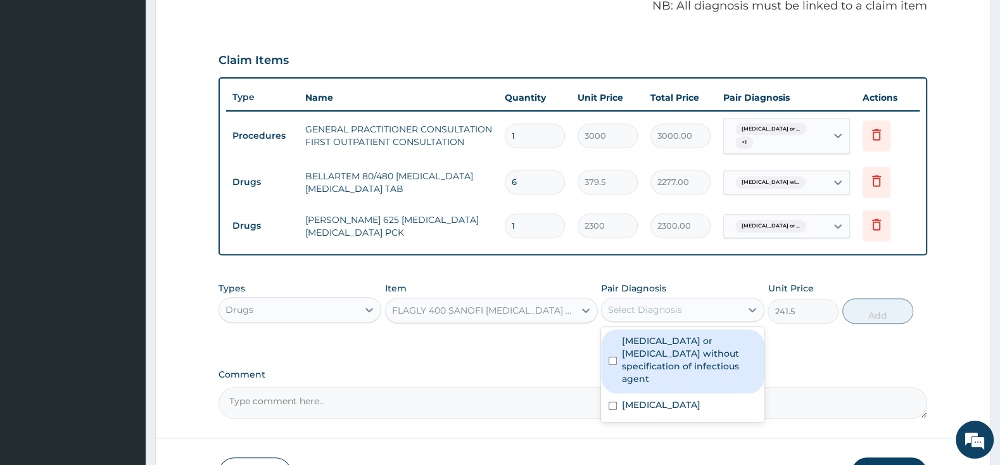
click at [612, 357] on input "checkbox" at bounding box center [613, 361] width 8 height 8
checkbox input "true"
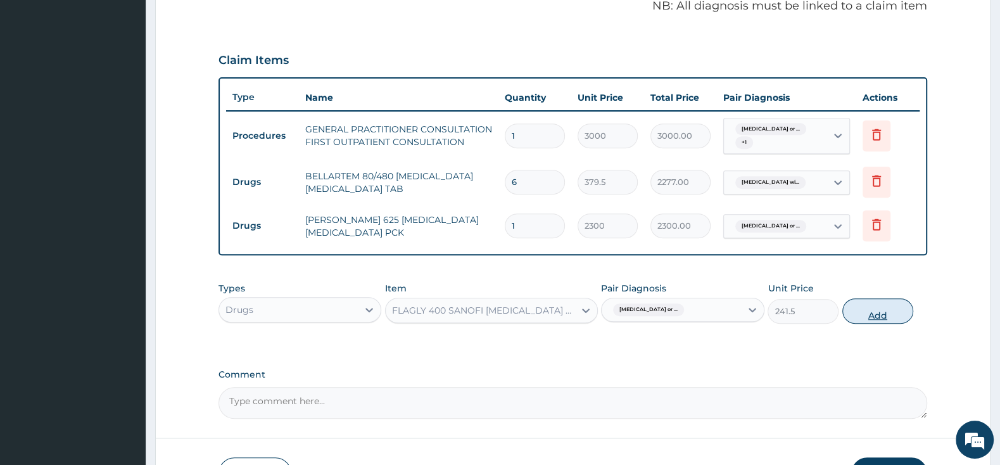
click at [886, 312] on button "Add" at bounding box center [877, 310] width 71 height 25
type input "0"
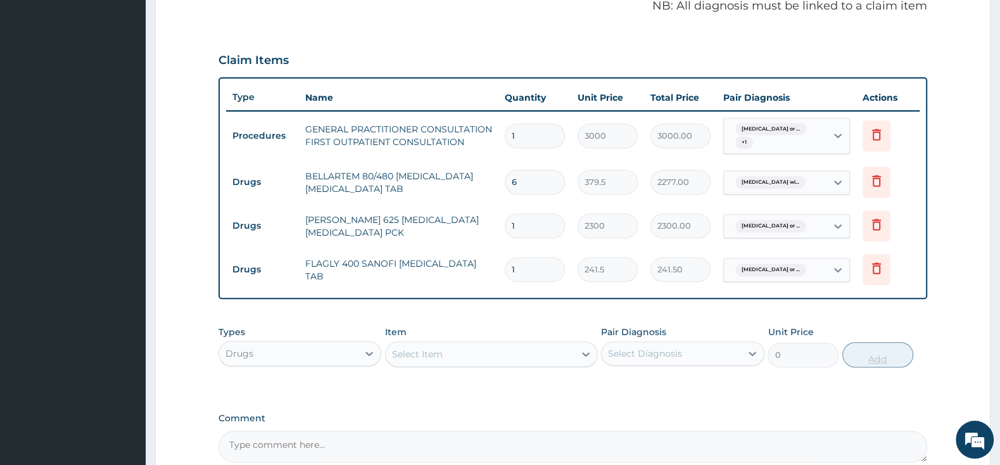
type input "10"
type input "2415.00"
type input "1"
type input "241.50"
type input "15"
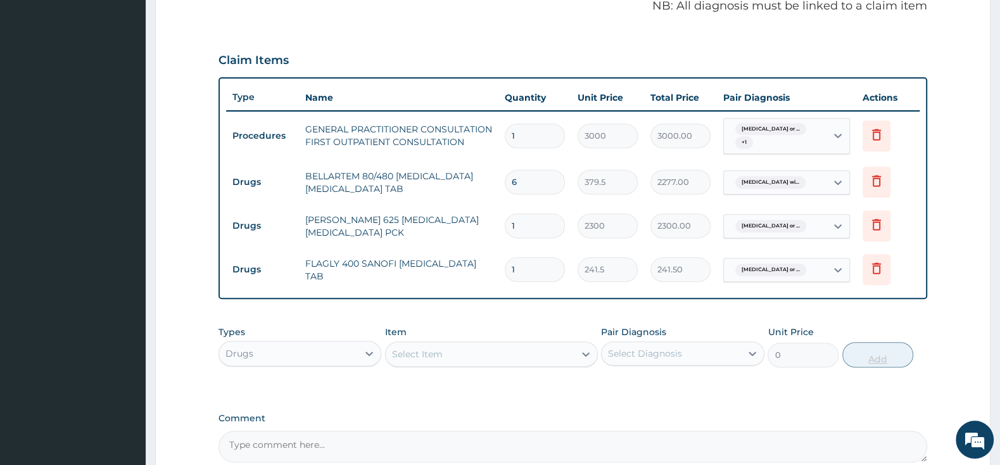
type input "3622.50"
type input "15"
click at [547, 353] on div "Select Item" at bounding box center [480, 354] width 189 height 20
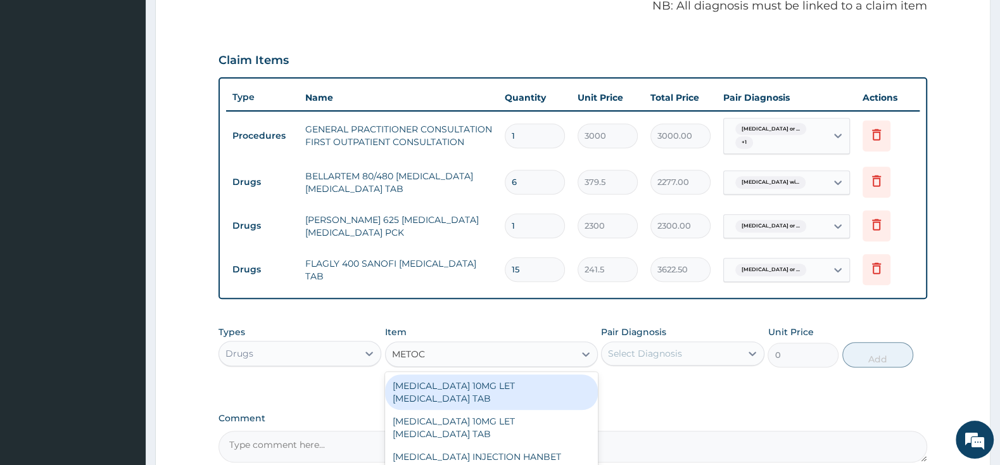
type input "METOCL"
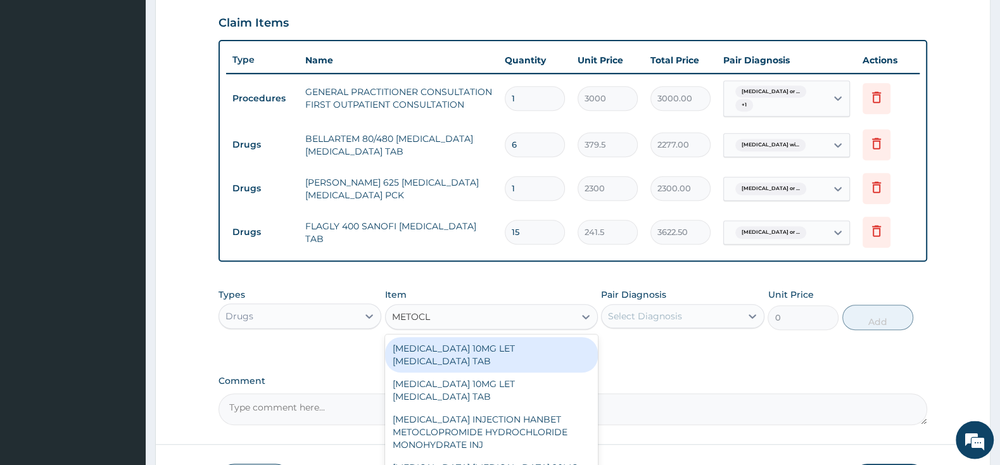
scroll to position [460, 0]
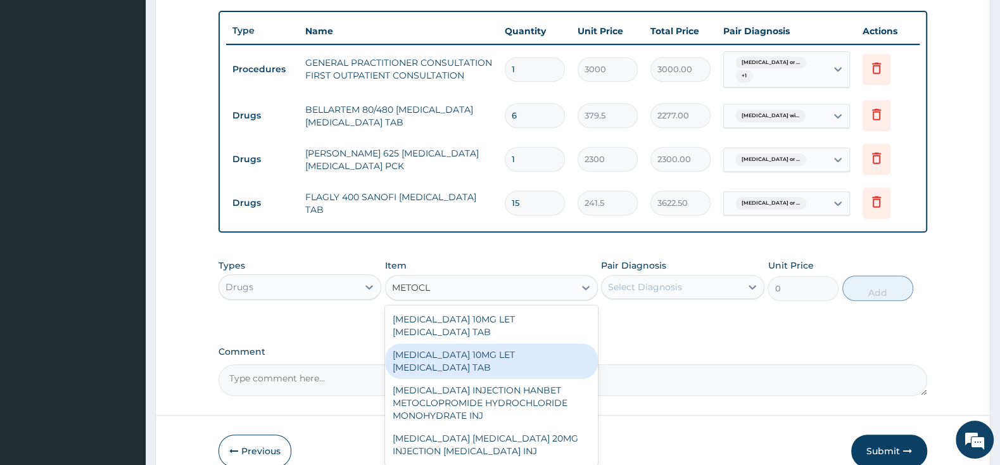
click at [552, 351] on div "[MEDICAL_DATA] 10MG LET [MEDICAL_DATA] TAB" at bounding box center [491, 360] width 213 height 35
type input "2185"
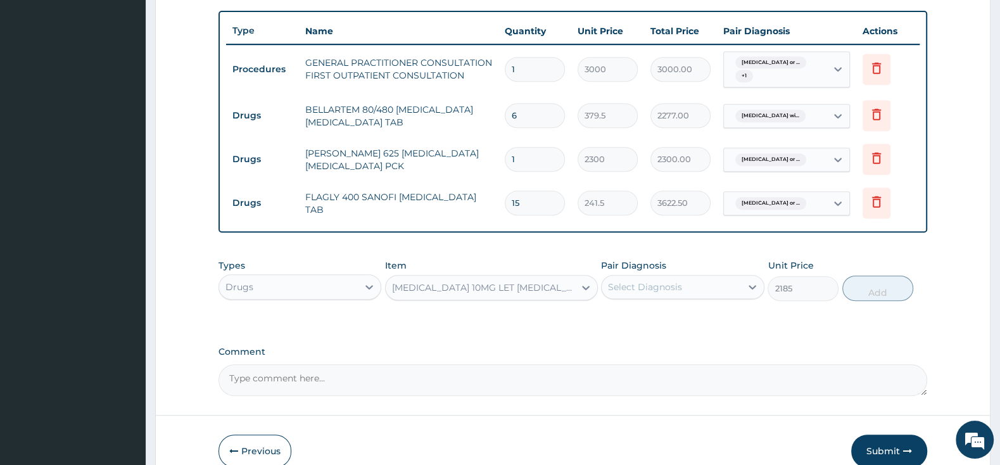
click at [645, 291] on div "Select Diagnosis" at bounding box center [645, 287] width 74 height 13
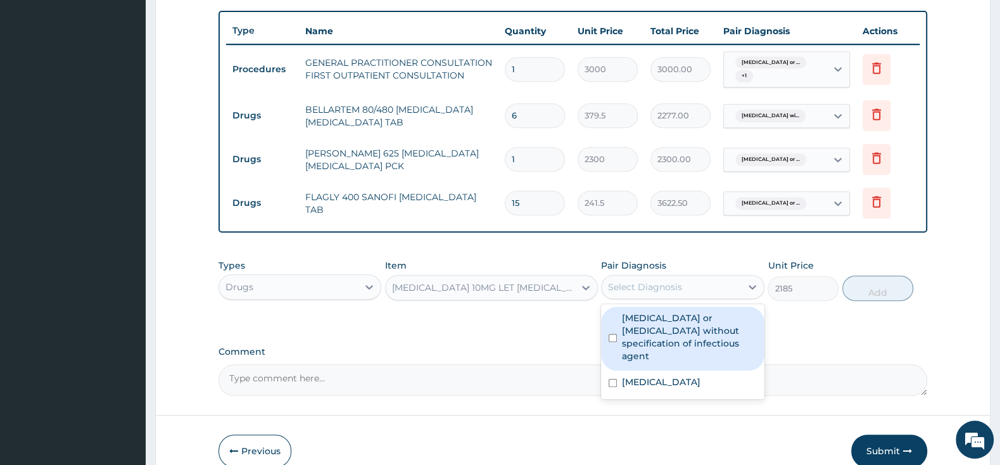
click at [613, 334] on input "checkbox" at bounding box center [613, 338] width 8 height 8
checkbox input "true"
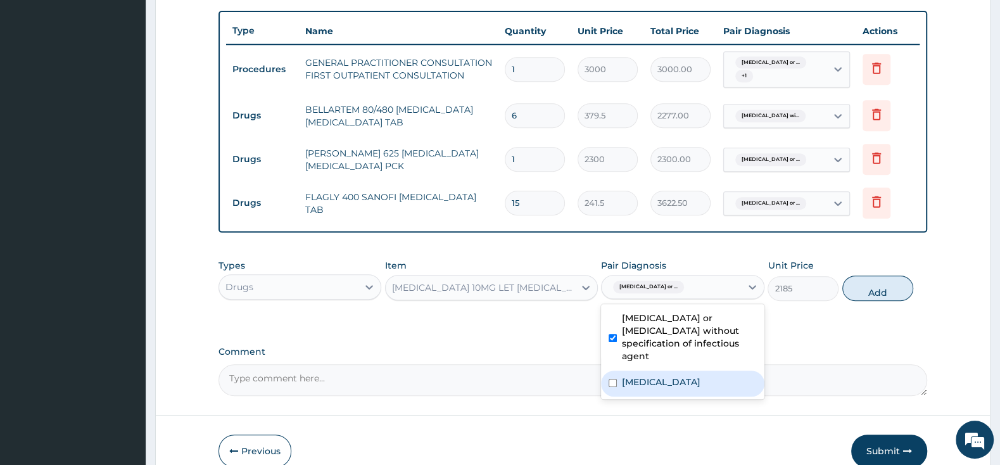
click at [612, 379] on input "checkbox" at bounding box center [613, 383] width 8 height 8
checkbox input "true"
click at [883, 291] on button "Add" at bounding box center [877, 287] width 71 height 25
type input "0"
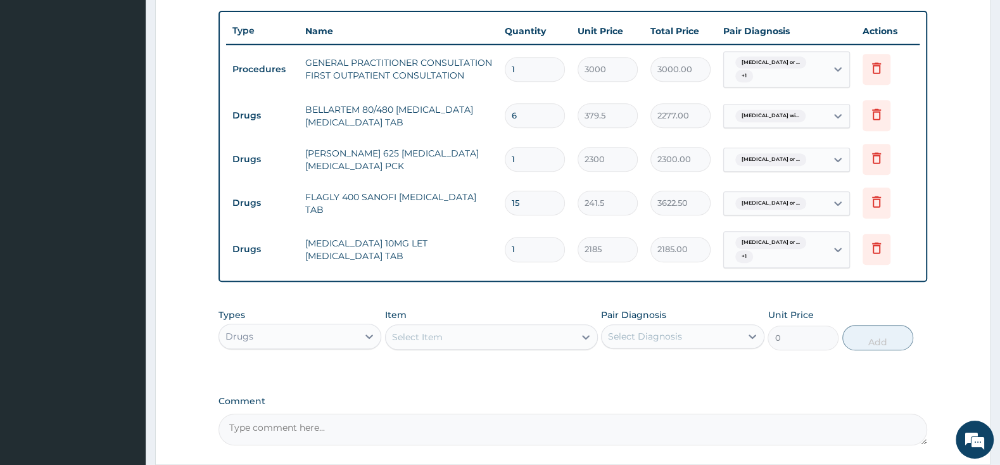
click at [519, 335] on div "Select Item" at bounding box center [480, 337] width 189 height 20
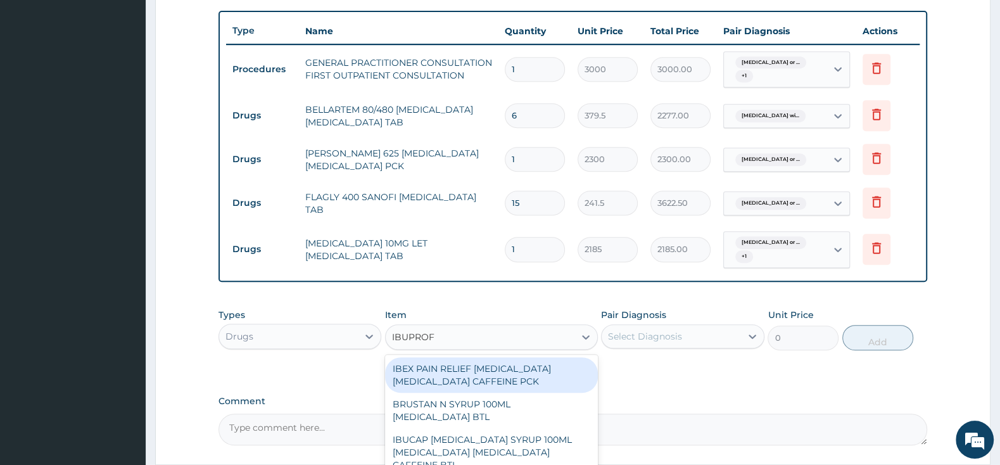
type input "IBUPROFE"
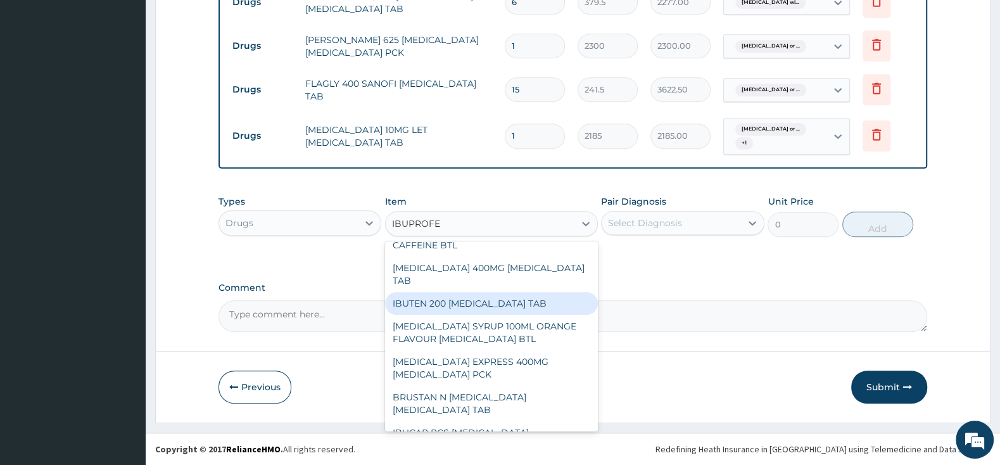
scroll to position [133, 0]
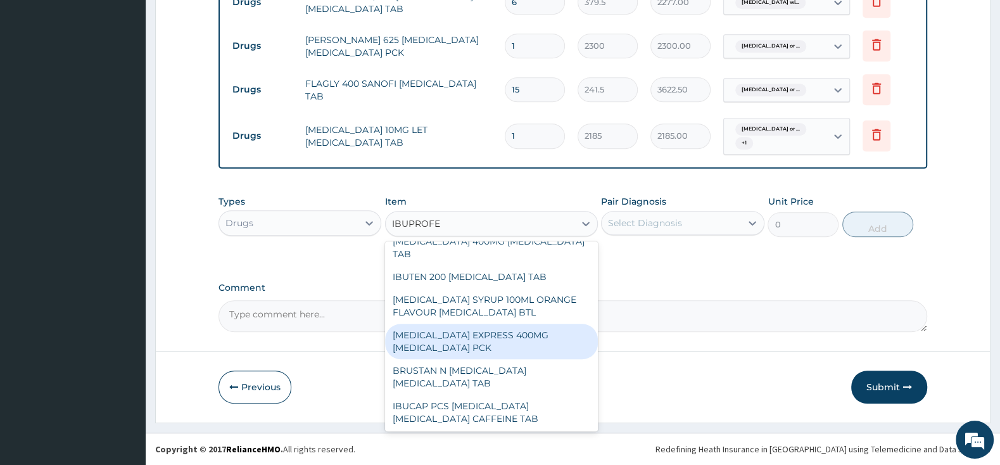
click at [490, 324] on div "[MEDICAL_DATA] EXPRESS 400MG [MEDICAL_DATA] PCK" at bounding box center [491, 341] width 213 height 35
type input "2875"
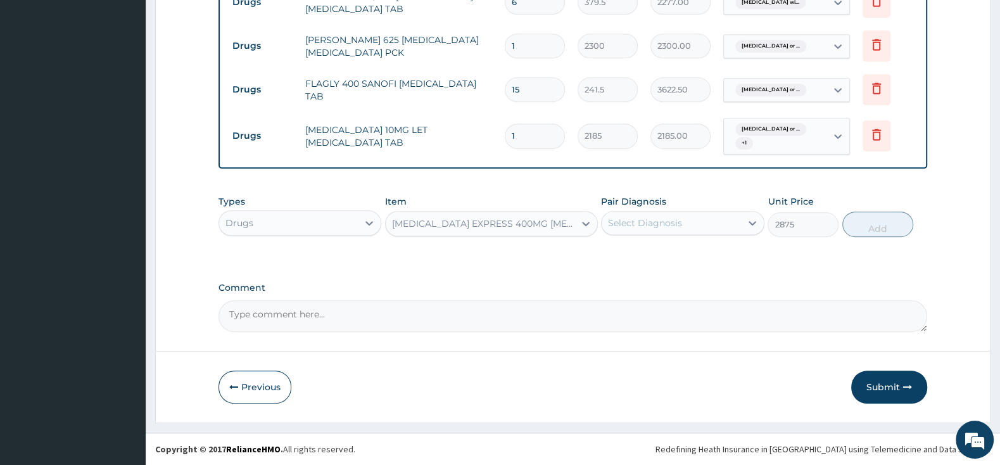
click at [659, 225] on div "Select Diagnosis" at bounding box center [645, 223] width 74 height 13
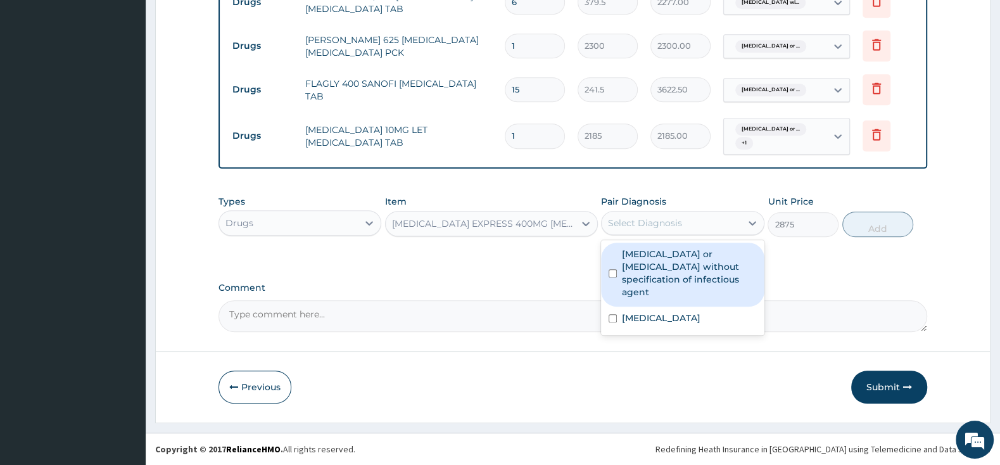
click at [640, 268] on label "Infectious gastroenteritis or colitis without specification of infectious agent" at bounding box center [689, 273] width 134 height 51
checkbox input "true"
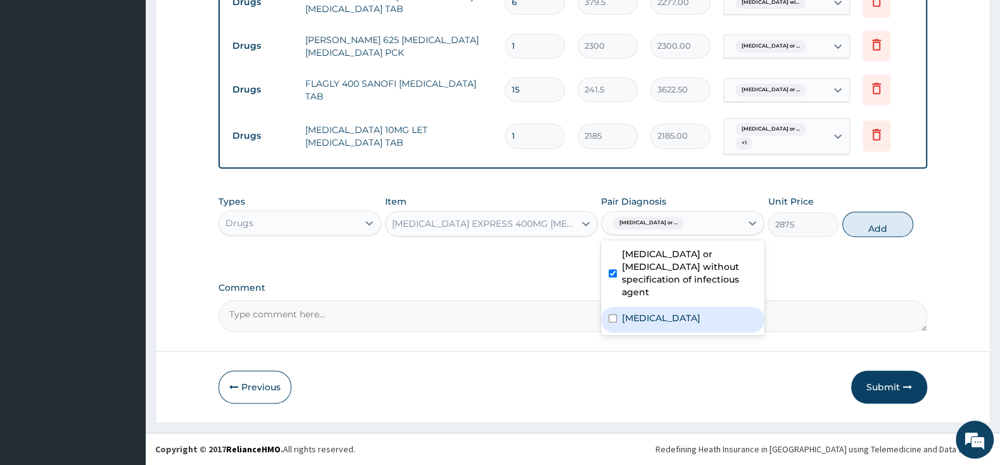
click at [624, 312] on label "Plasmodium malariae malaria without complication" at bounding box center [661, 318] width 79 height 13
checkbox input "true"
click at [862, 222] on button "Add" at bounding box center [877, 224] width 71 height 25
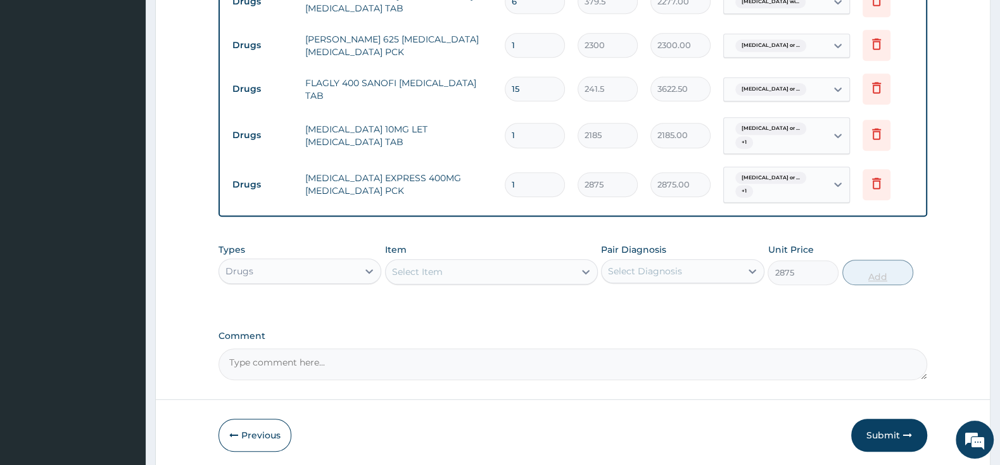
type input "0"
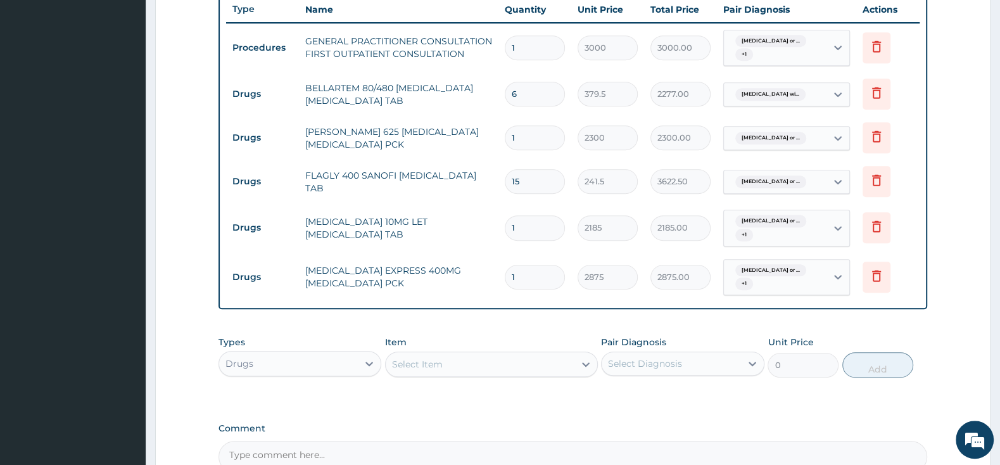
scroll to position [508, 0]
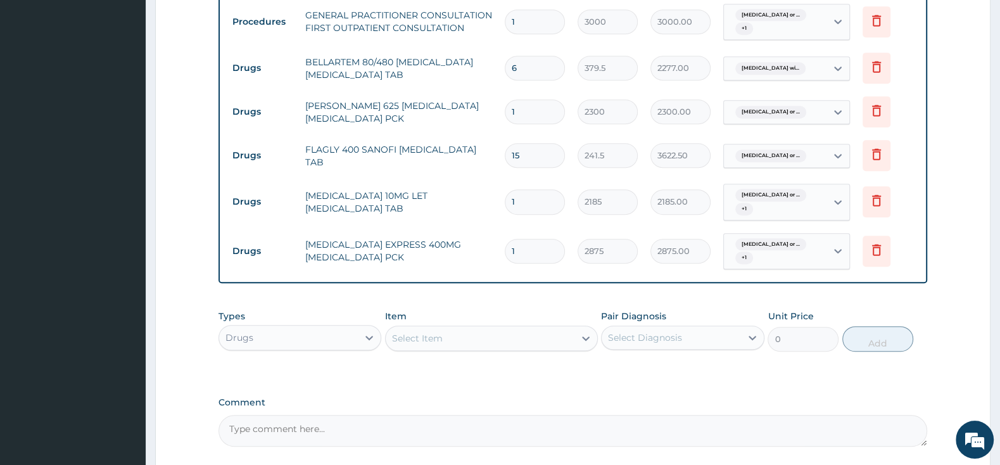
click at [408, 334] on div "Select Item" at bounding box center [417, 338] width 51 height 13
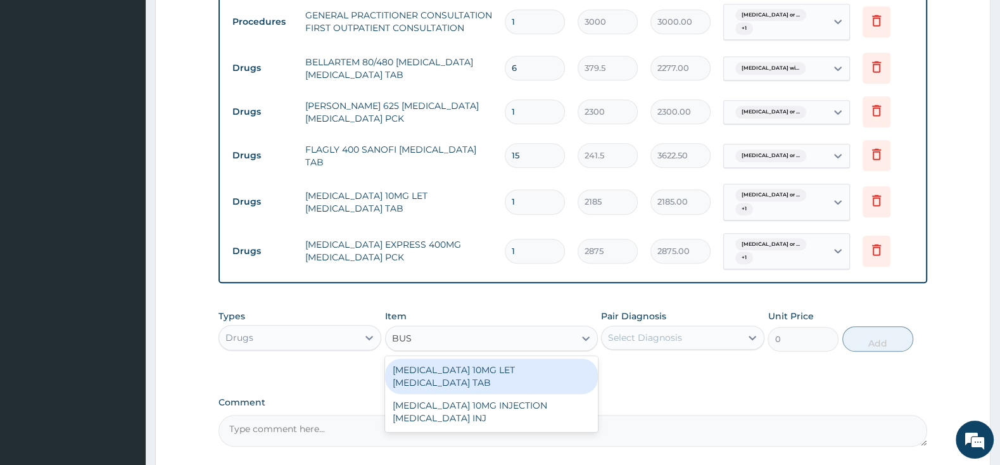
type input "BUSC"
click at [430, 365] on div "[MEDICAL_DATA] 10MG LET [MEDICAL_DATA] TAB" at bounding box center [491, 375] width 213 height 35
type input "57.5"
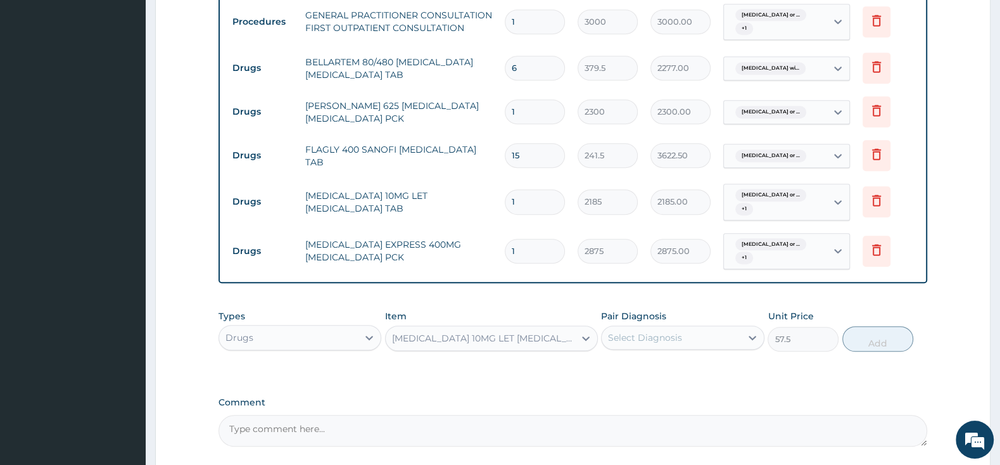
click at [653, 336] on div "Select Diagnosis" at bounding box center [645, 337] width 74 height 13
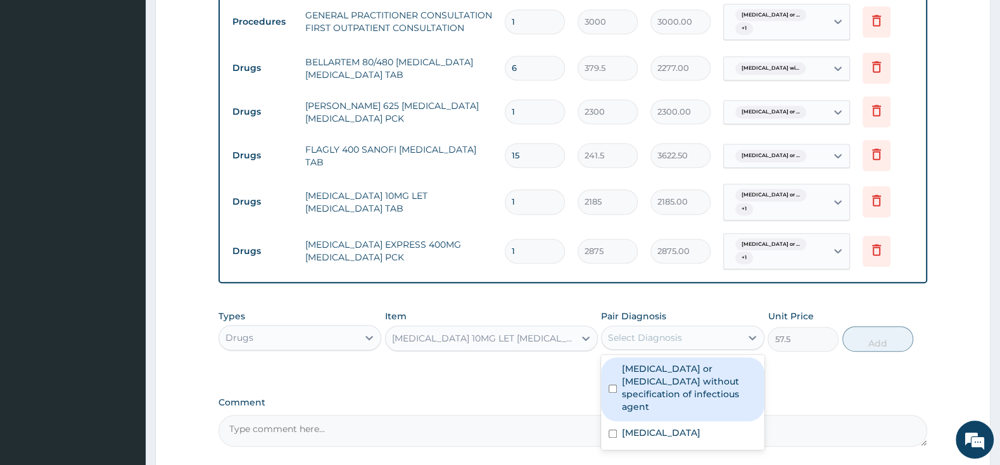
click at [612, 384] on input "checkbox" at bounding box center [613, 388] width 8 height 8
checkbox input "true"
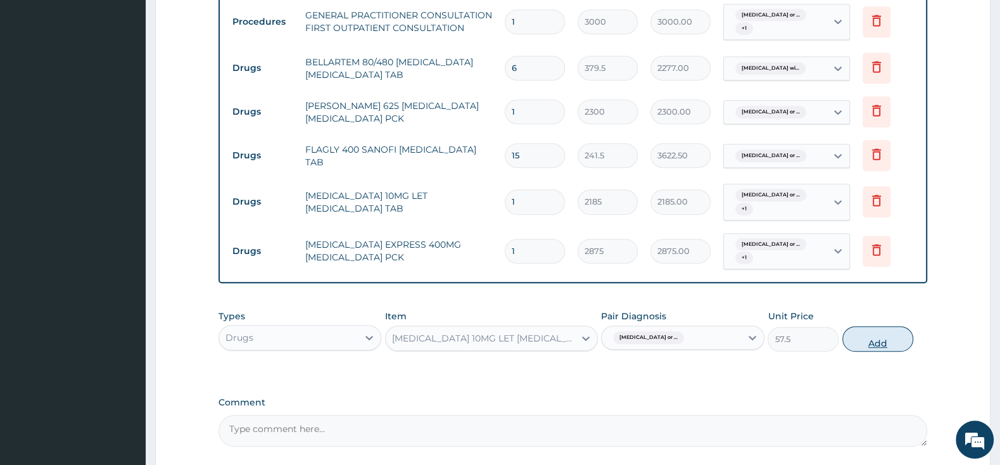
click at [868, 344] on button "Add" at bounding box center [877, 338] width 71 height 25
type input "0"
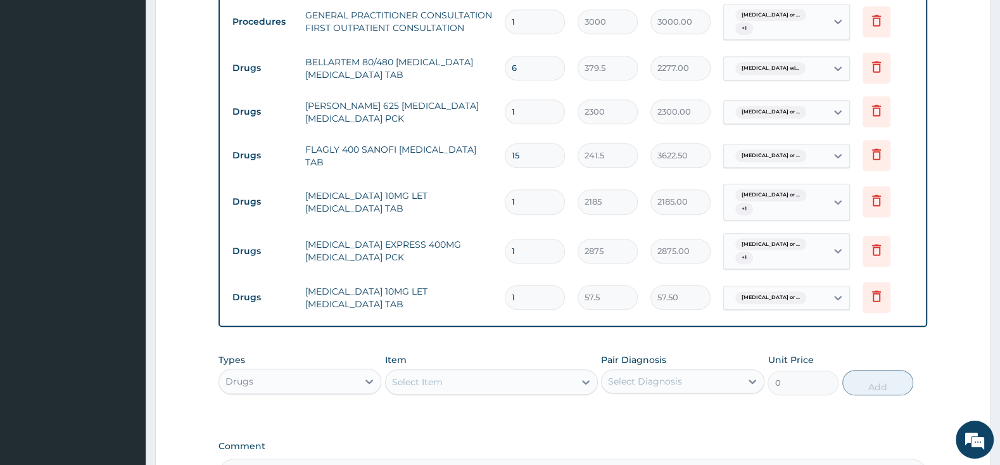
type input "10"
type input "575.00"
type input "10"
click at [584, 395] on div "Select Item" at bounding box center [491, 381] width 213 height 25
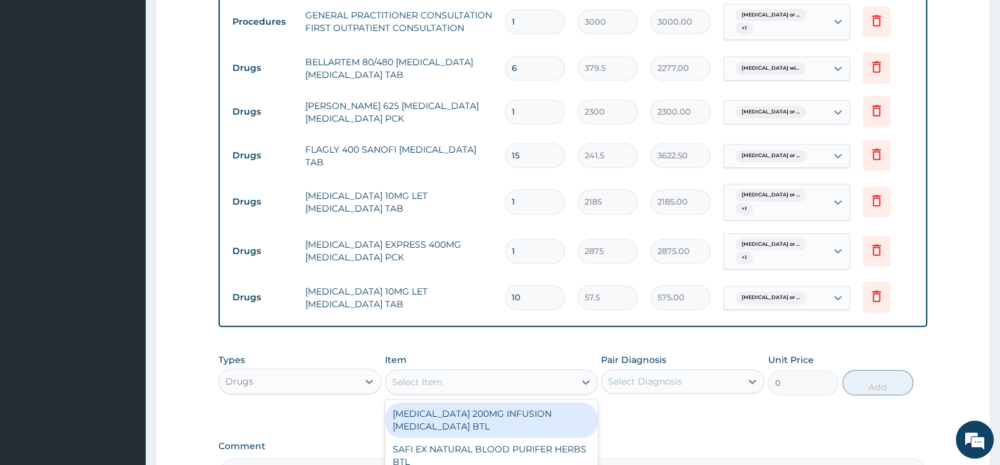
click at [536, 346] on div "PA Code / Prescription Code Enter Code(Secondary Care Only) Encounter Date 11-1…" at bounding box center [572, 51] width 709 height 877
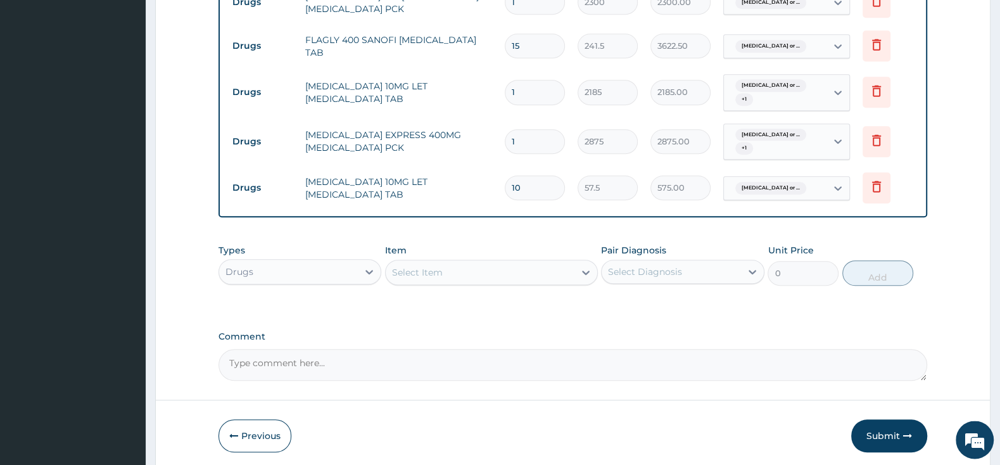
scroll to position [667, 0]
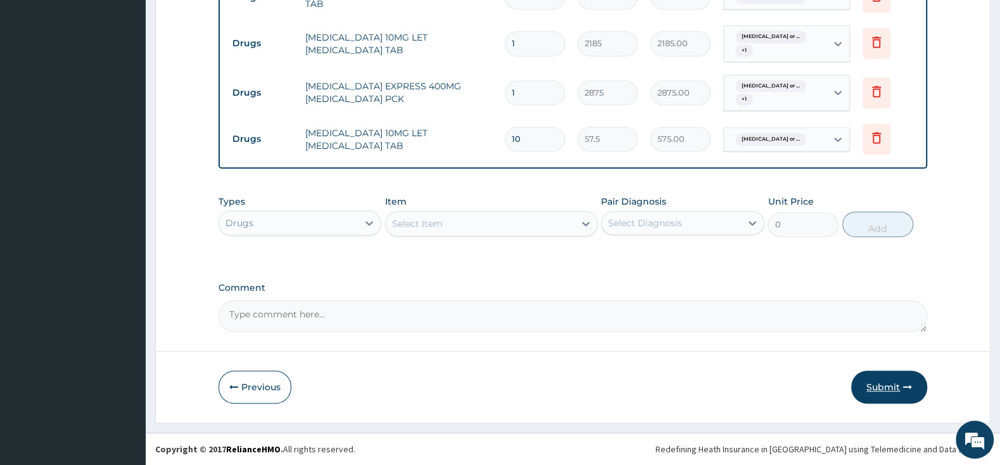
click at [883, 383] on button "Submit" at bounding box center [889, 386] width 76 height 33
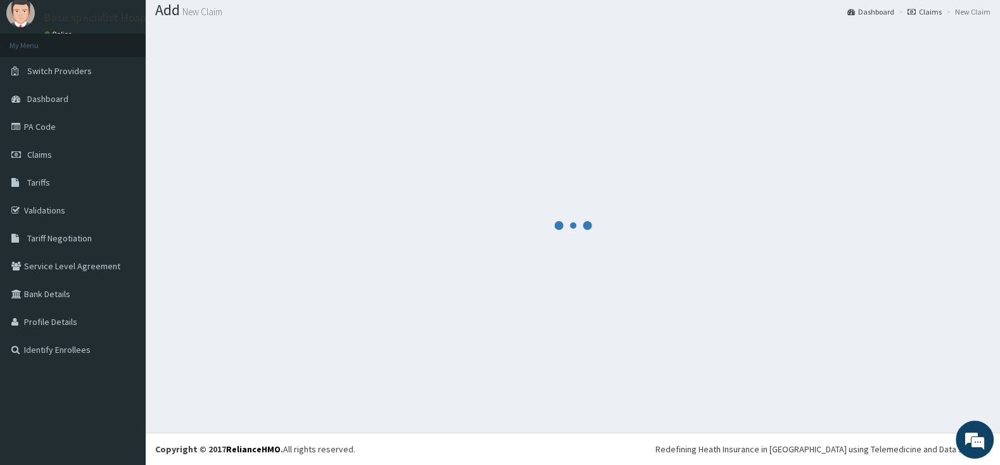
scroll to position [39, 0]
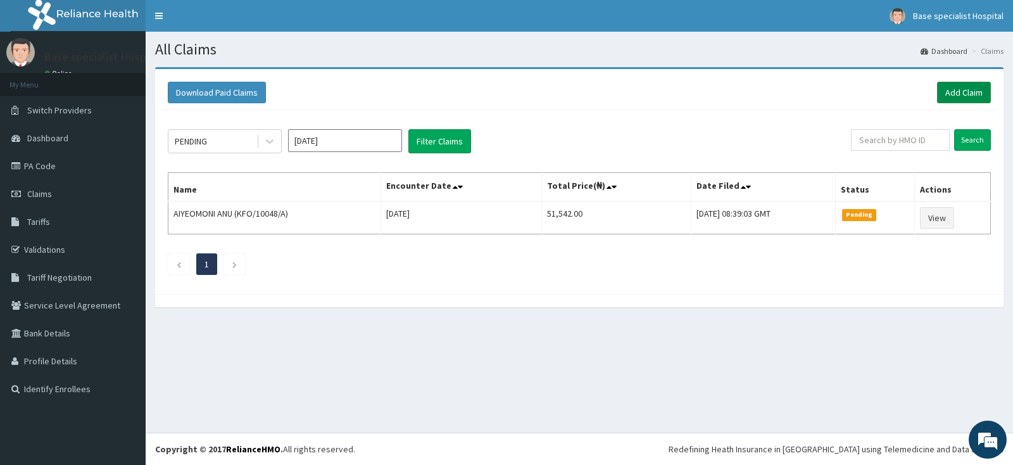
click at [966, 92] on link "Add Claim" at bounding box center [964, 93] width 54 height 22
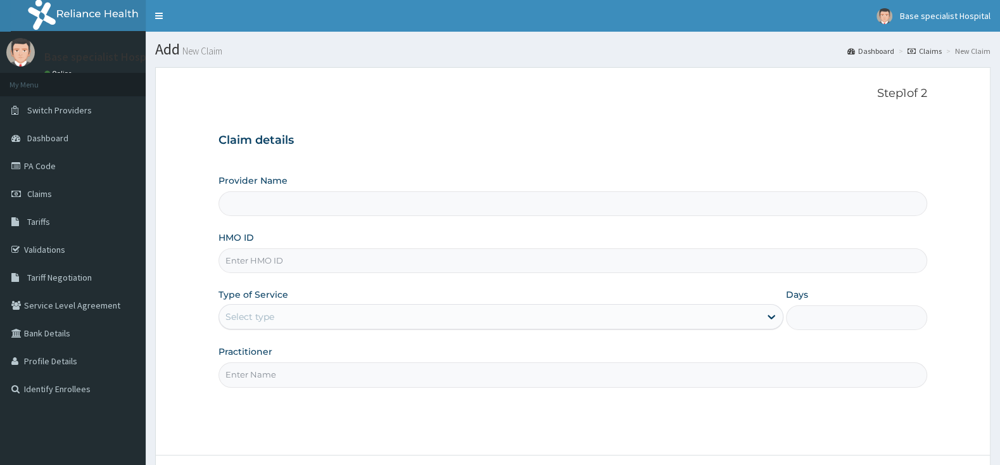
drag, startPoint x: 0, startPoint y: 0, endPoint x: 292, endPoint y: 263, distance: 392.8
paste input "JIO/10160/A"
type input "JIO/10160/A"
type input "Base Specialist Hospital"
type input "JIO/10160/A"
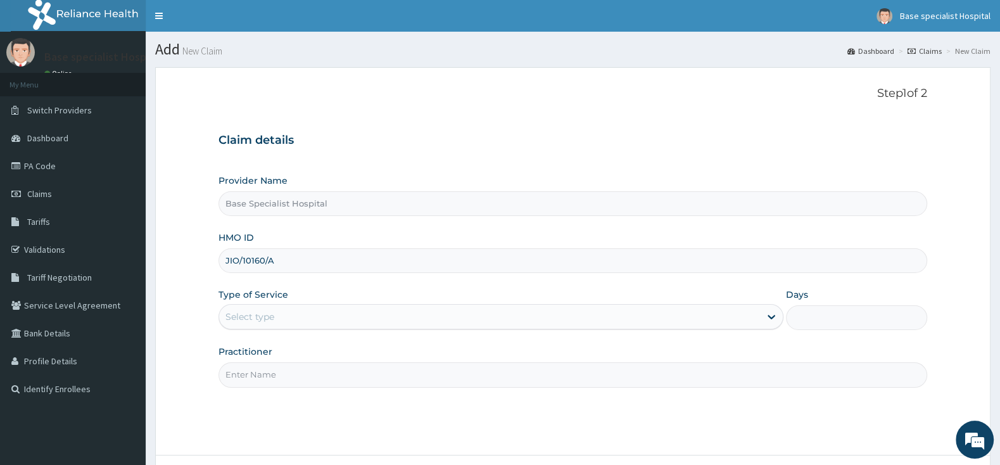
click at [269, 313] on div "Select type" at bounding box center [249, 316] width 49 height 13
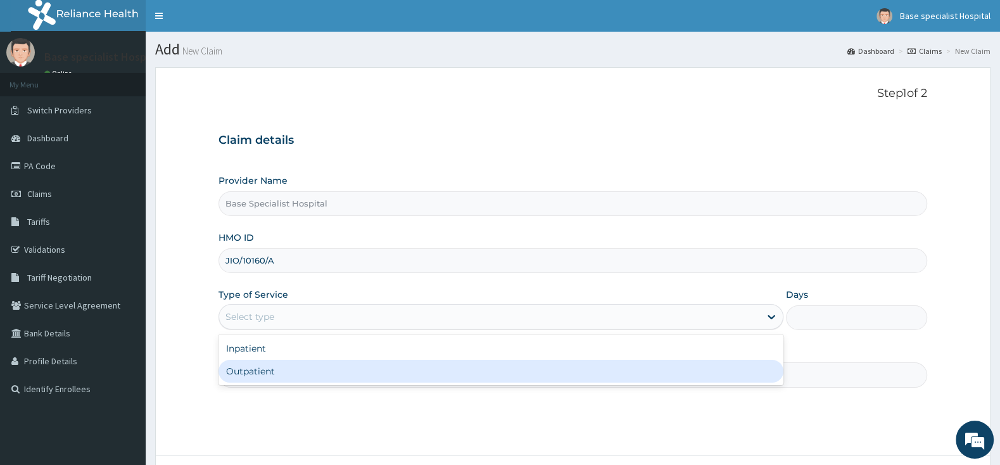
click at [272, 373] on div "Outpatient" at bounding box center [500, 371] width 565 height 23
type input "1"
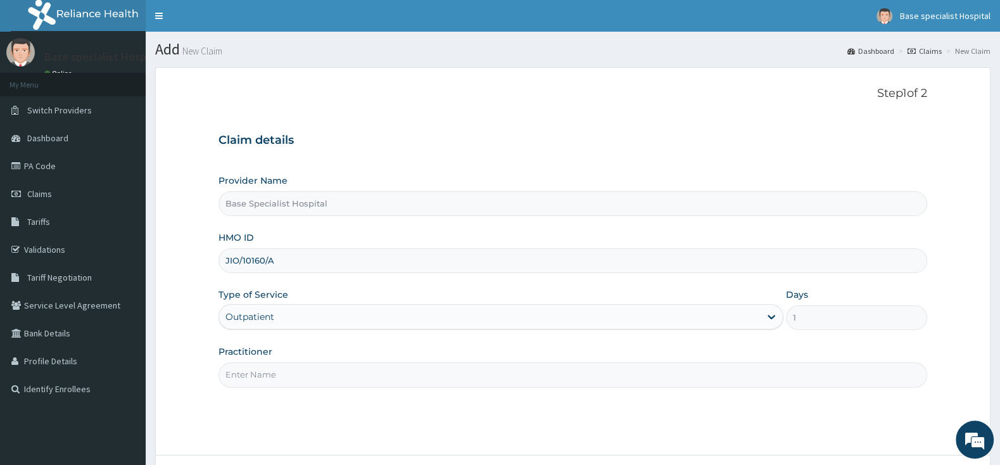
click at [273, 373] on input "Practitioner" at bounding box center [572, 374] width 709 height 25
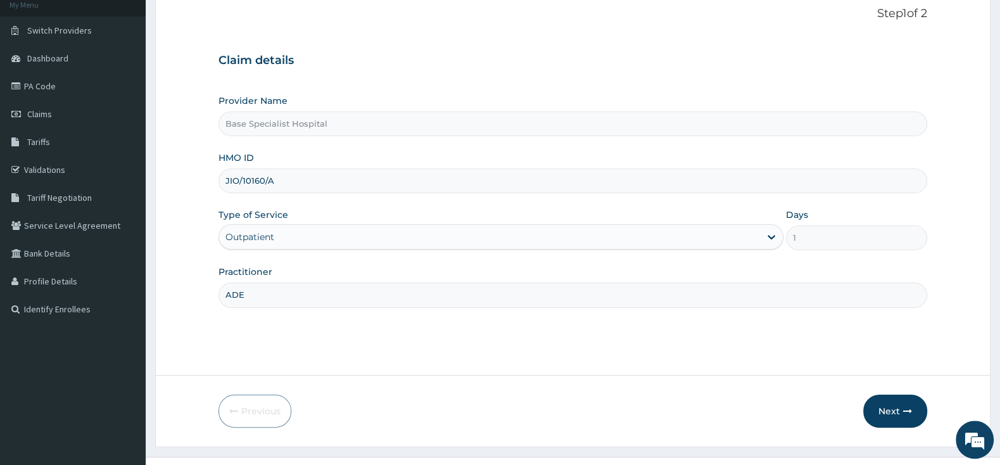
scroll to position [104, 0]
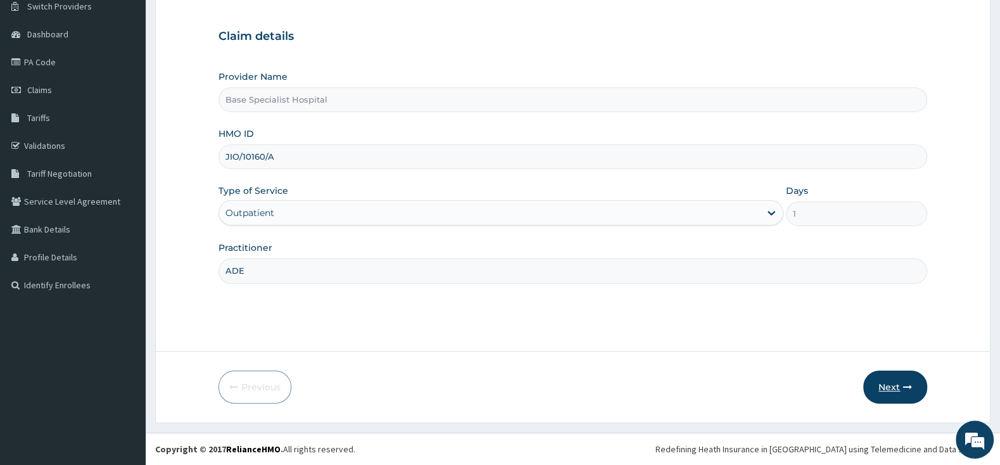
type input "ADE"
click at [890, 381] on button "Next" at bounding box center [895, 386] width 64 height 33
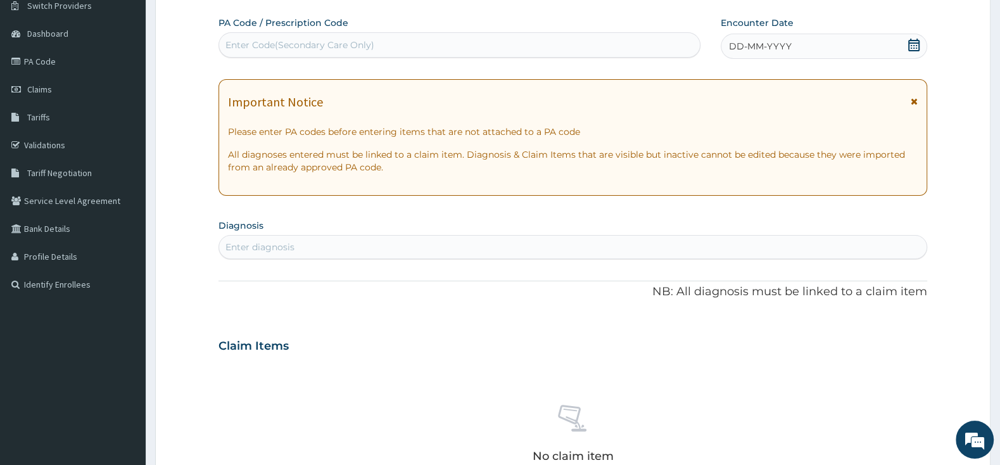
click at [918, 46] on icon at bounding box center [913, 45] width 13 height 13
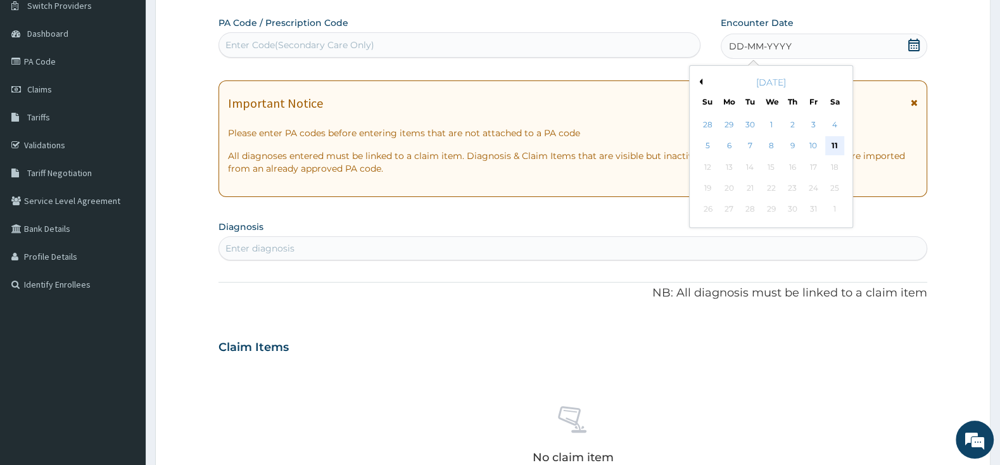
click at [830, 148] on div "11" at bounding box center [834, 146] width 19 height 19
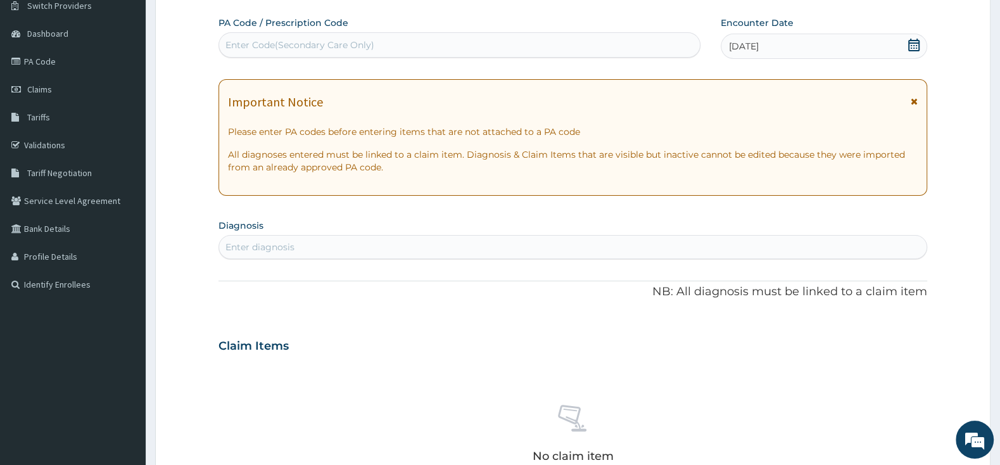
click at [593, 240] on div "Enter diagnosis" at bounding box center [572, 247] width 707 height 20
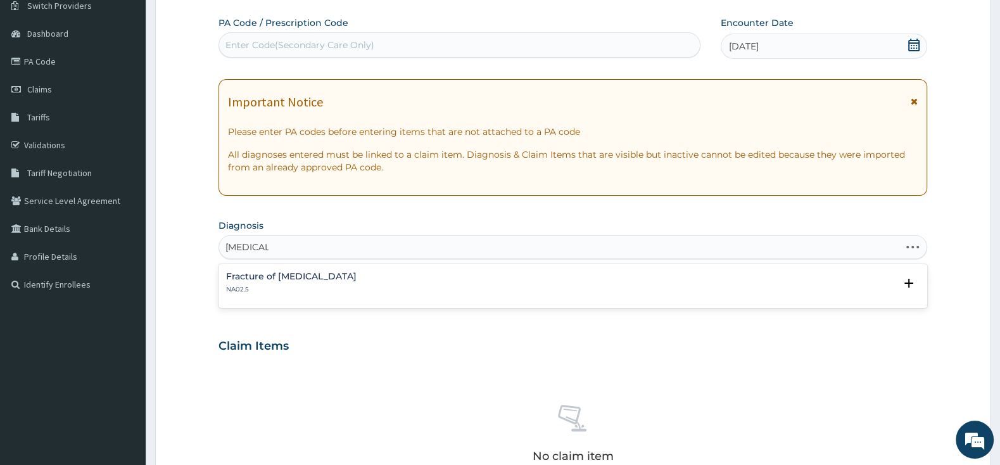
type input "MALARIA"
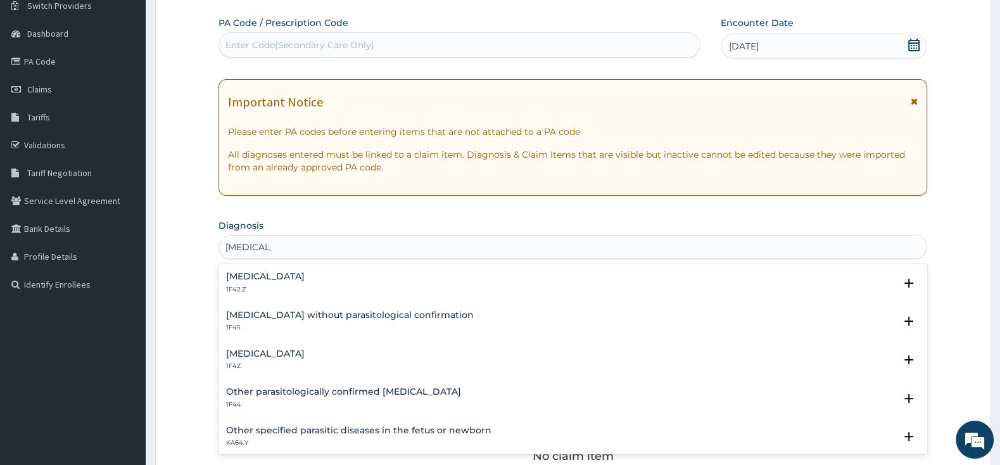
click at [296, 279] on h4 "Plasmodium malariae malaria without complication" at bounding box center [265, 276] width 79 height 9
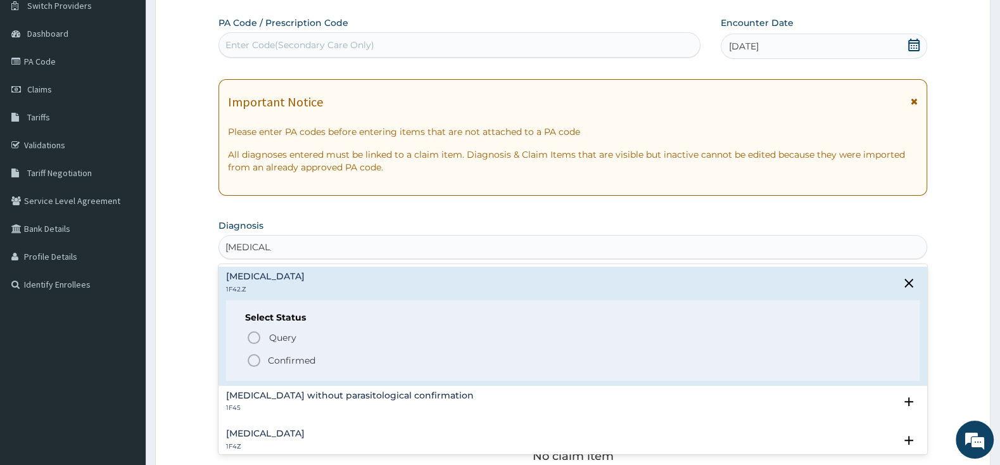
click at [251, 360] on icon "status option filled" at bounding box center [253, 360] width 15 height 15
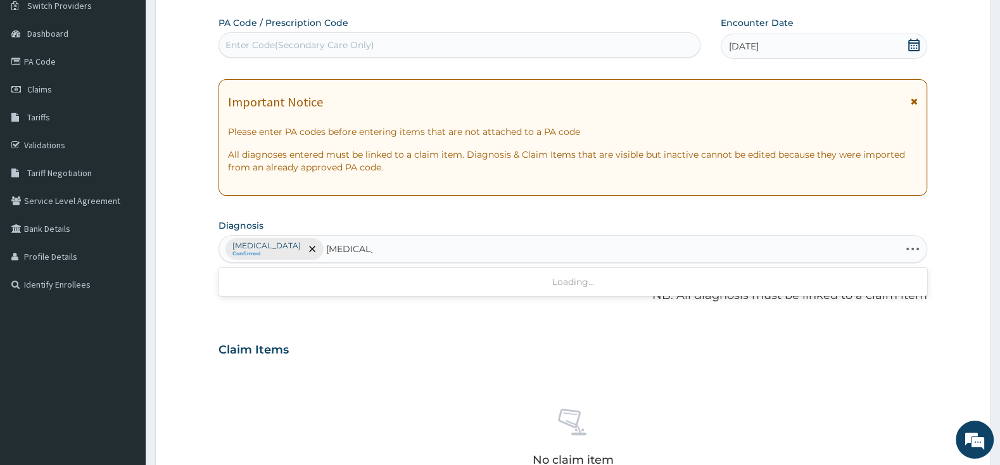
type input "VAGINITIS"
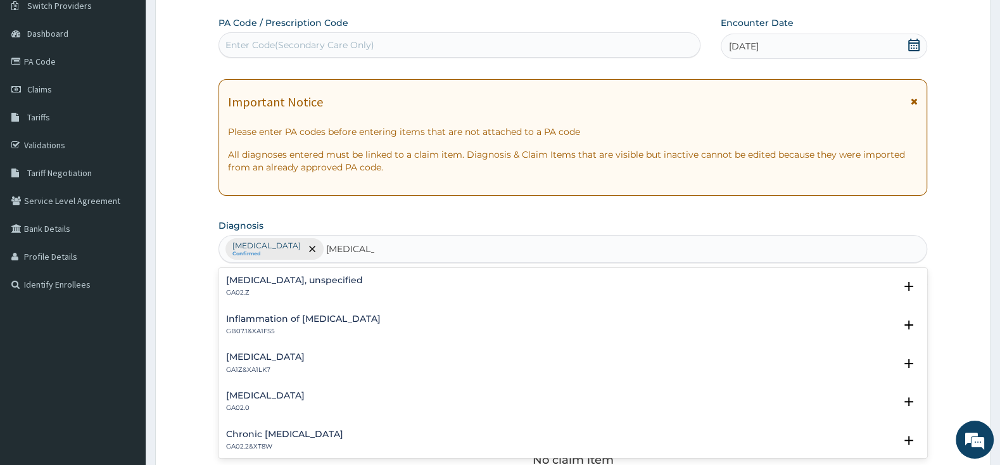
click at [295, 289] on div "Vaginitis, unspecified GA02.Z" at bounding box center [294, 286] width 137 height 22
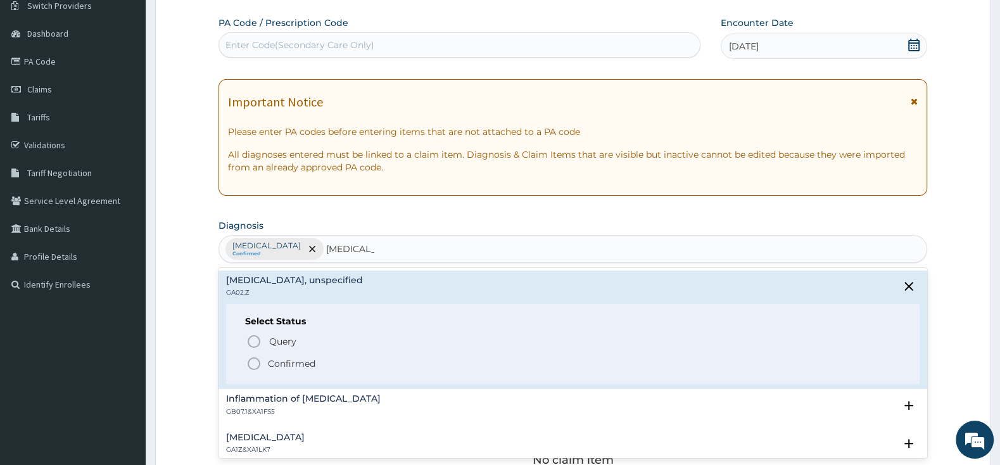
click at [253, 363] on icon "status option filled" at bounding box center [253, 363] width 15 height 15
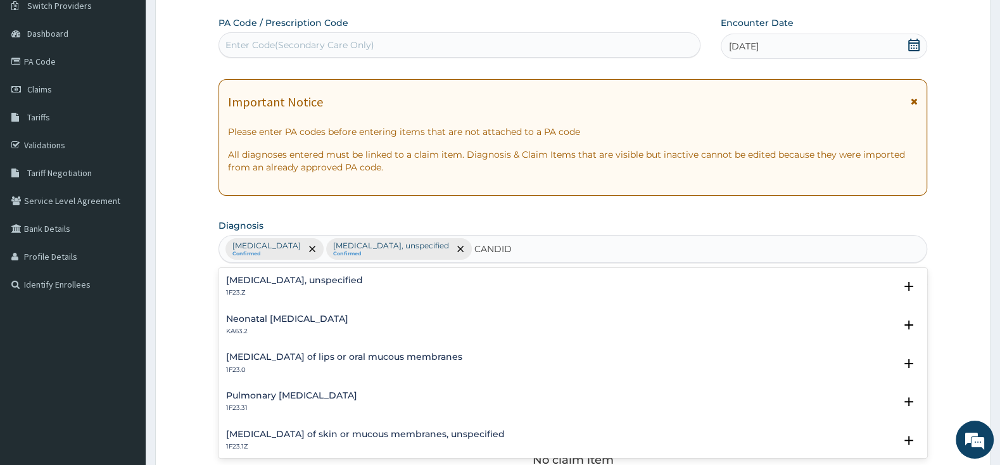
type input "CANDIDA"
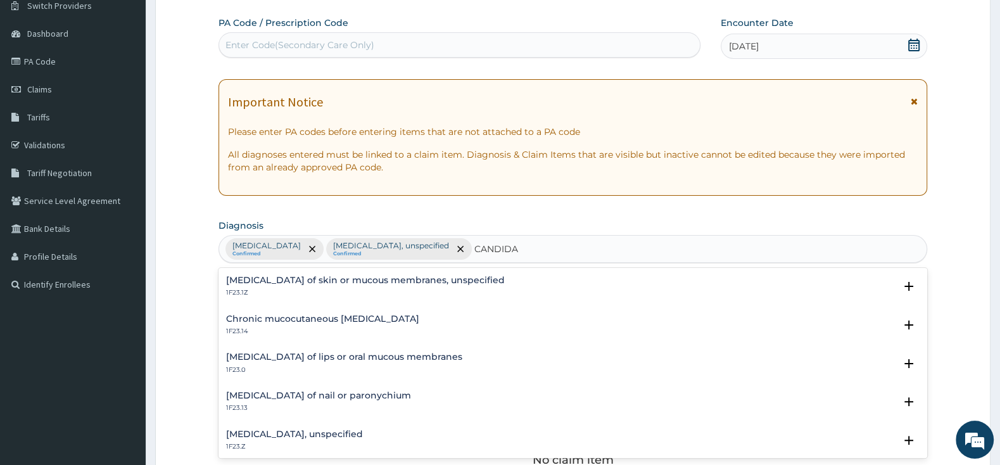
drag, startPoint x: 309, startPoint y: 272, endPoint x: 297, endPoint y: 262, distance: 15.7
click at [301, 263] on div "option Vaginitis, unspecified, selected. option Candidosis of skin or mucous me…" at bounding box center [572, 249] width 709 height 28
click at [294, 287] on div "Candidosis of skin or mucous membranes, unspecified 1F23.1Z" at bounding box center [365, 286] width 279 height 22
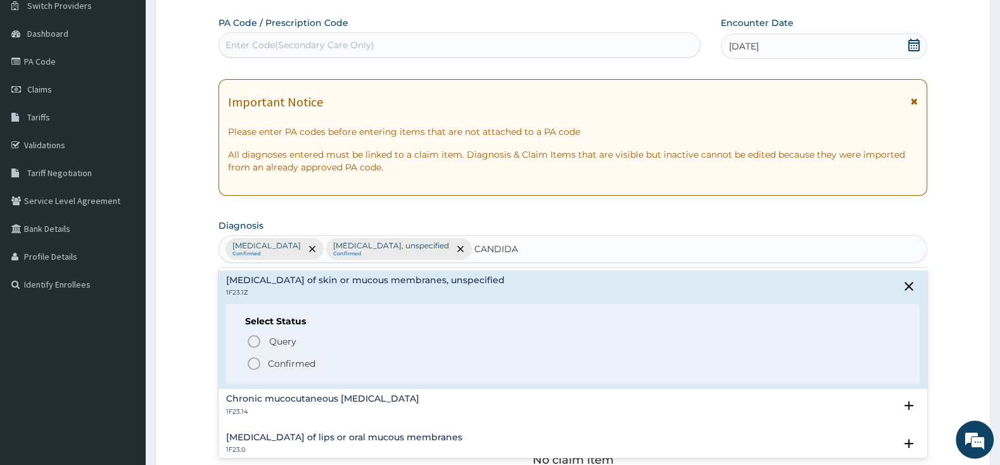
click at [257, 366] on icon "status option filled" at bounding box center [253, 363] width 15 height 15
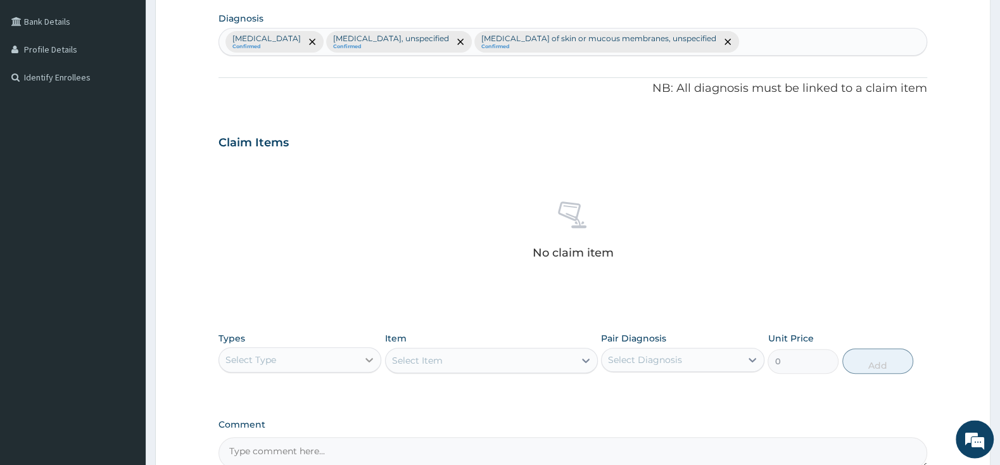
scroll to position [370, 0]
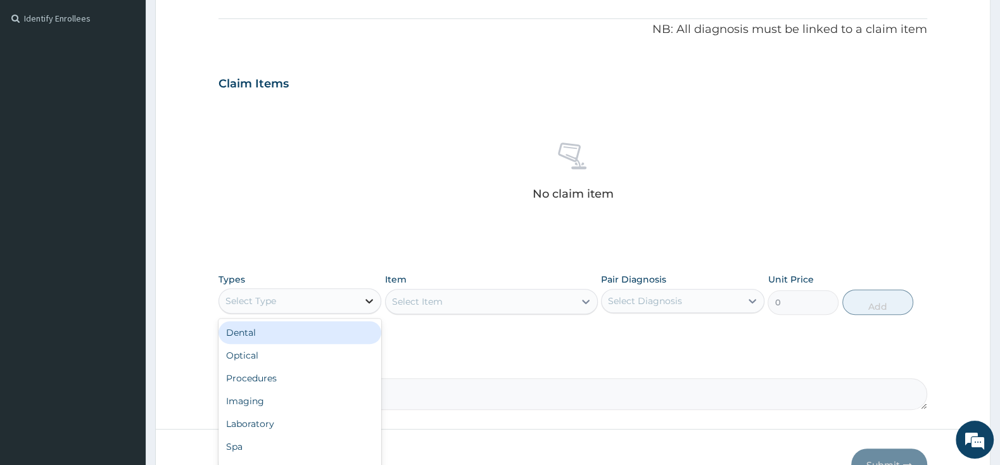
click at [358, 304] on div at bounding box center [369, 300] width 23 height 23
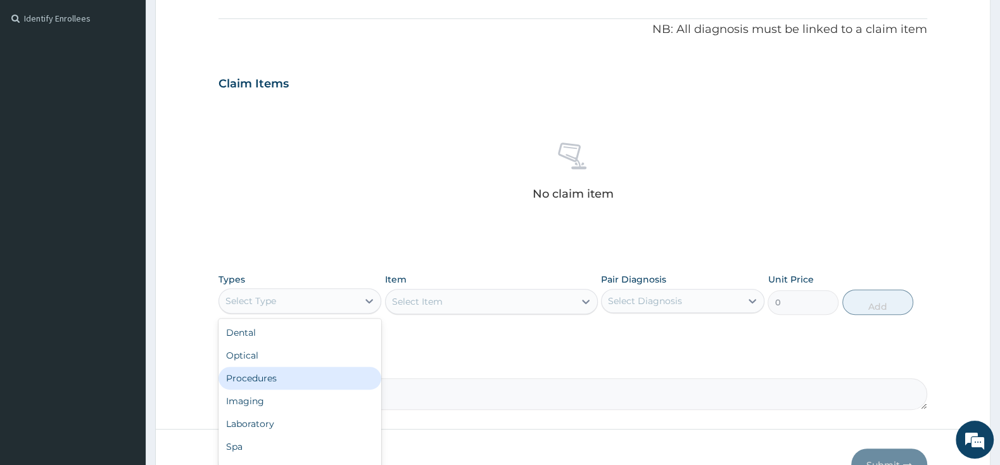
click at [260, 374] on div "Procedures" at bounding box center [299, 378] width 163 height 23
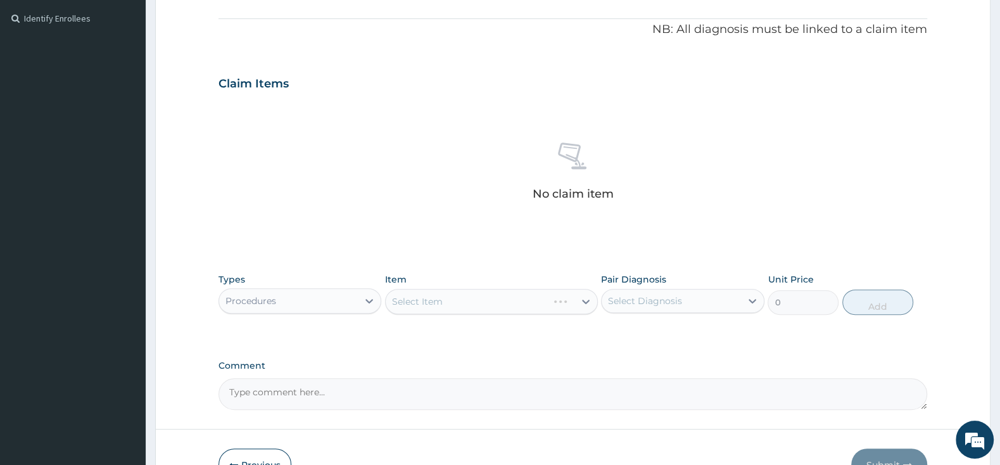
click at [513, 301] on div "Select Item" at bounding box center [491, 301] width 213 height 25
click at [527, 294] on div "Select Item" at bounding box center [491, 301] width 213 height 25
click at [583, 301] on div "Select Item" at bounding box center [491, 301] width 213 height 25
click at [546, 306] on div "Select Item" at bounding box center [491, 301] width 213 height 25
click at [464, 291] on div "Select Item" at bounding box center [491, 301] width 213 height 25
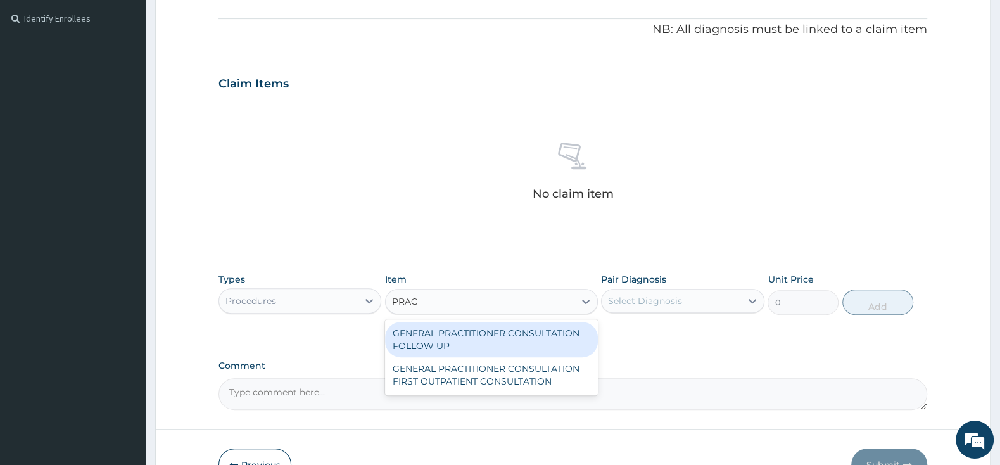
type input "PRACT"
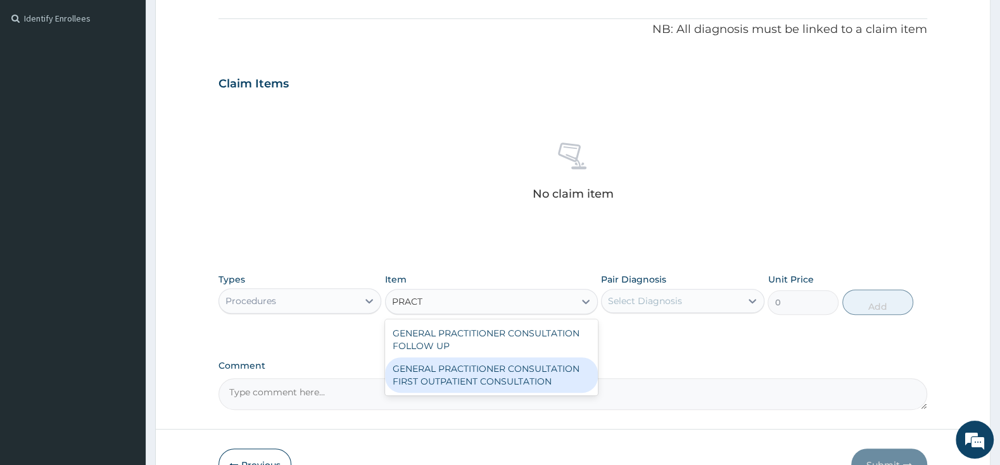
click at [464, 374] on div "GENERAL PRACTITIONER CONSULTATION FIRST OUTPATIENT CONSULTATION" at bounding box center [491, 374] width 213 height 35
type input "3000"
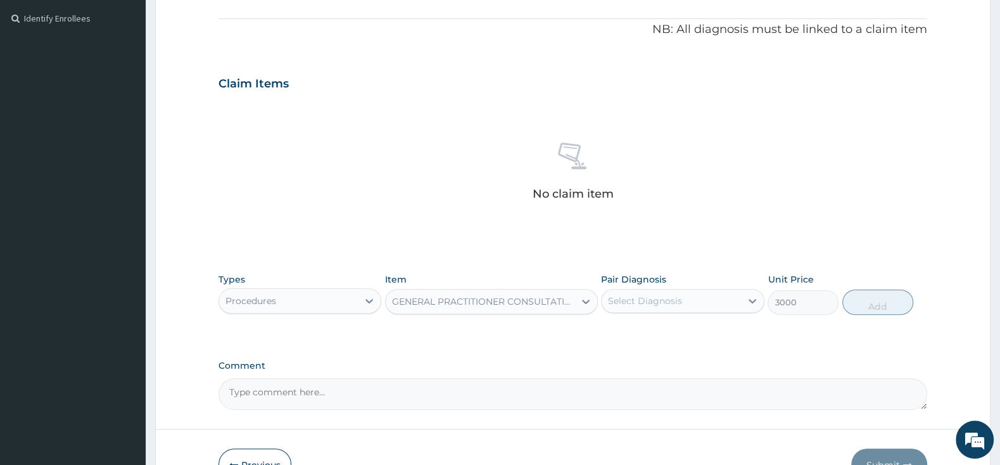
click at [624, 296] on div "Select Diagnosis" at bounding box center [645, 300] width 74 height 13
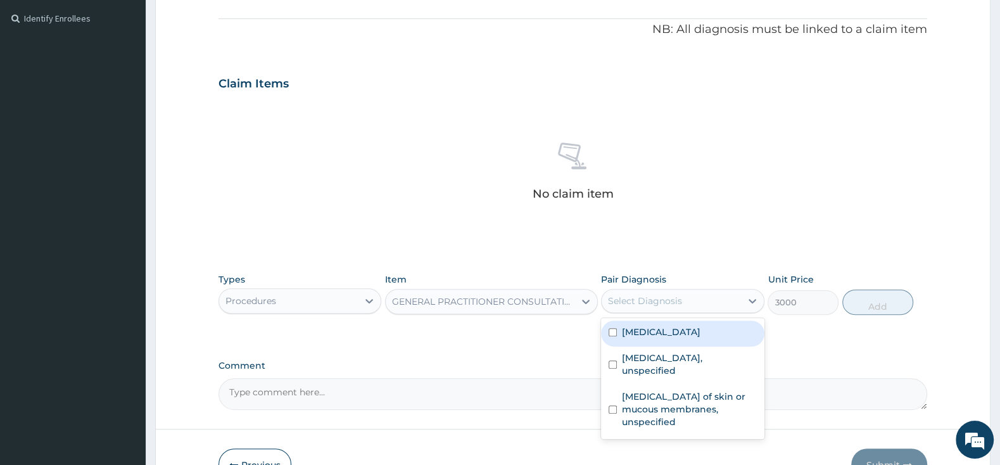
drag, startPoint x: 613, startPoint y: 338, endPoint x: 612, endPoint y: 374, distance: 36.1
click at [612, 336] on input "checkbox" at bounding box center [613, 332] width 8 height 8
checkbox input "true"
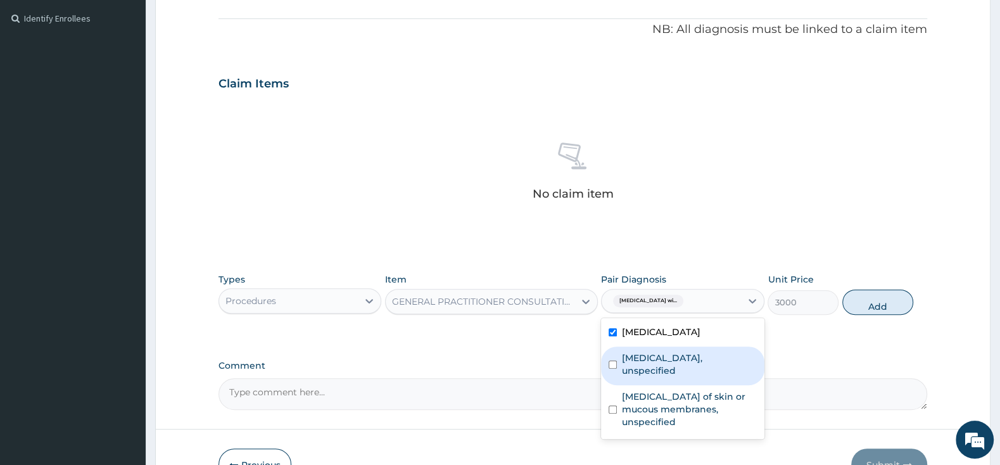
drag, startPoint x: 612, startPoint y: 374, endPoint x: 616, endPoint y: 401, distance: 27.6
click at [613, 369] on input "checkbox" at bounding box center [613, 364] width 8 height 8
checkbox input "true"
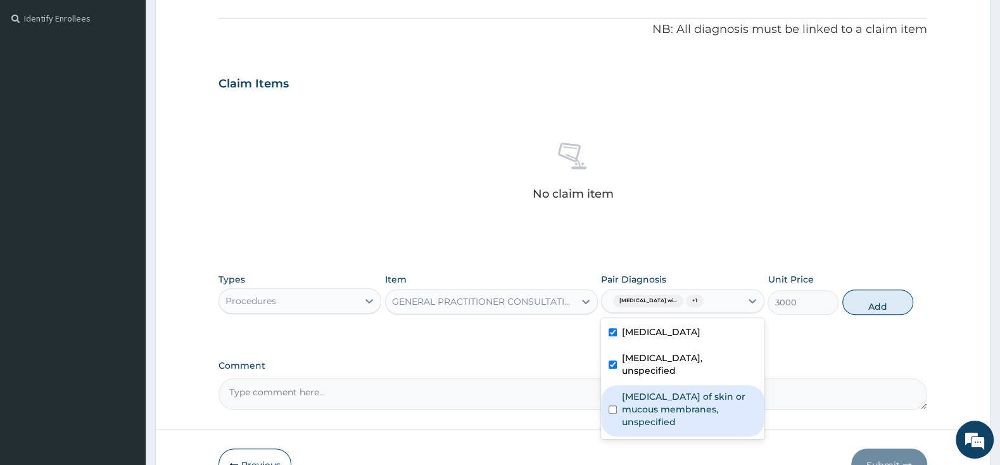
drag, startPoint x: 613, startPoint y: 414, endPoint x: 621, endPoint y: 414, distance: 7.6
click at [614, 414] on input "checkbox" at bounding box center [613, 409] width 8 height 8
checkbox input "true"
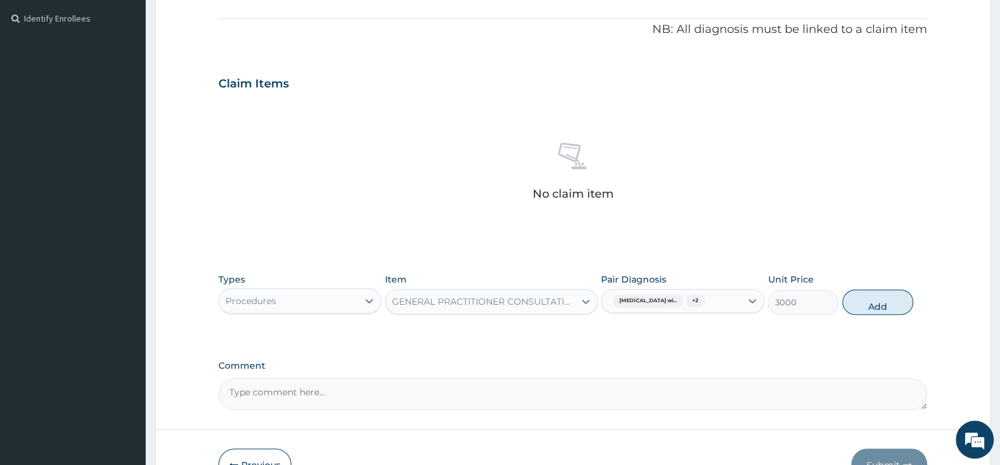
drag, startPoint x: 861, startPoint y: 312, endPoint x: 790, endPoint y: 316, distance: 70.4
click at [861, 312] on button "Add" at bounding box center [877, 301] width 71 height 25
type input "0"
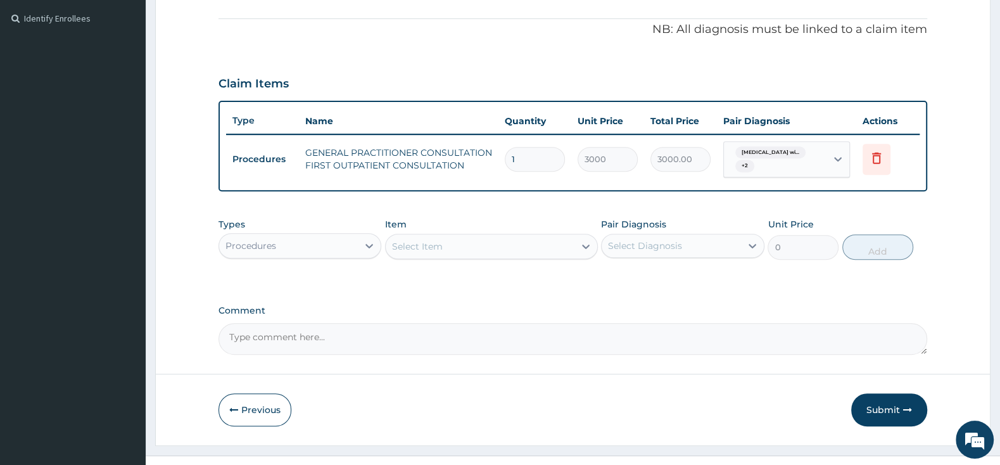
click at [465, 247] on div "Select Item" at bounding box center [480, 246] width 189 height 20
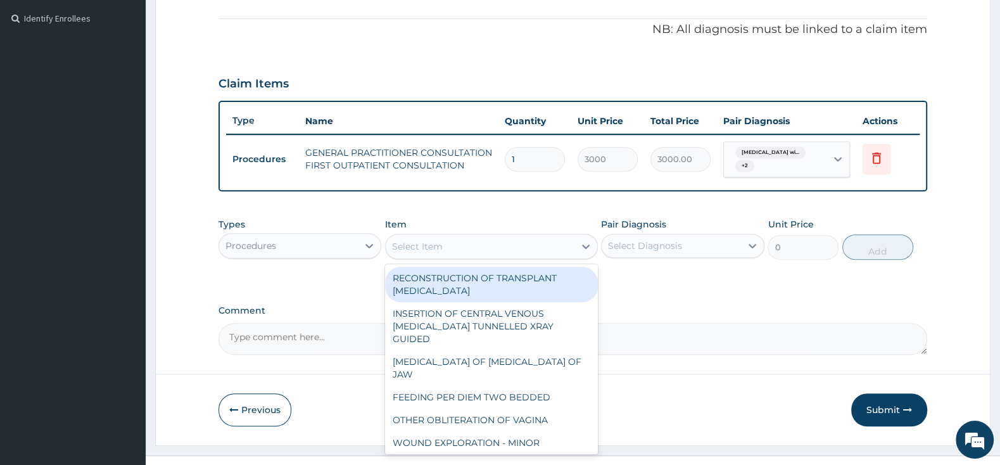
click at [284, 250] on div "Procedures" at bounding box center [288, 246] width 139 height 20
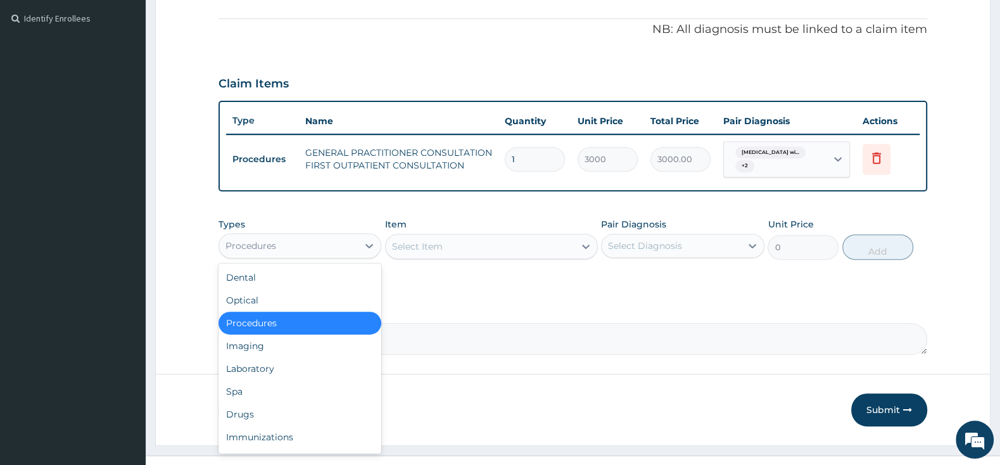
click at [273, 320] on div "Procedures" at bounding box center [299, 323] width 163 height 23
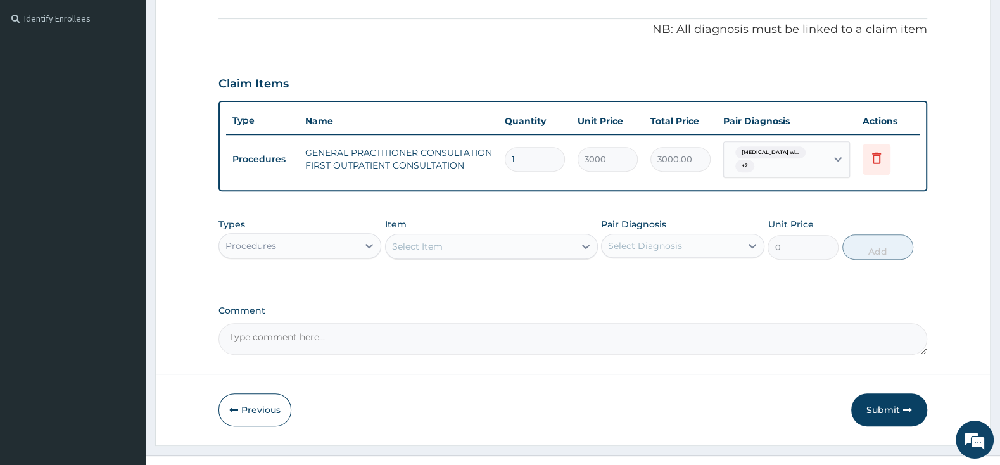
click at [486, 246] on div "Select Item" at bounding box center [480, 246] width 189 height 20
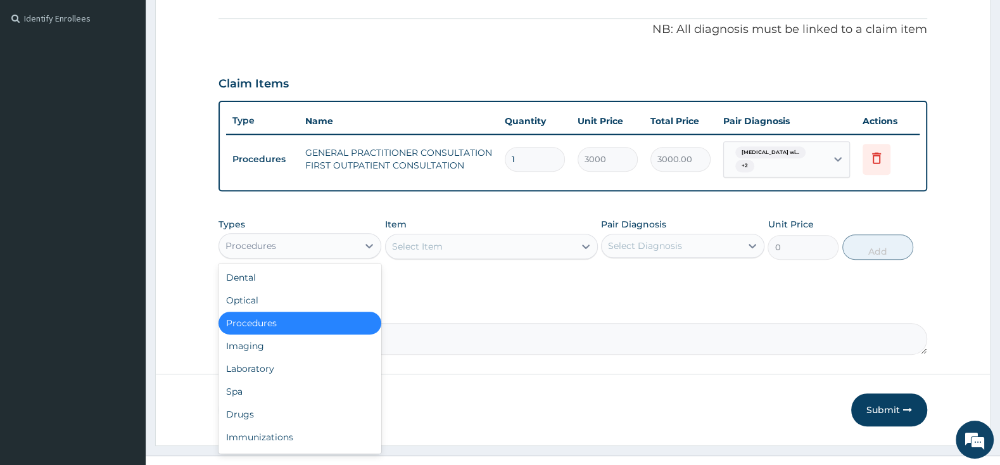
click at [350, 240] on div "Procedures" at bounding box center [288, 246] width 139 height 20
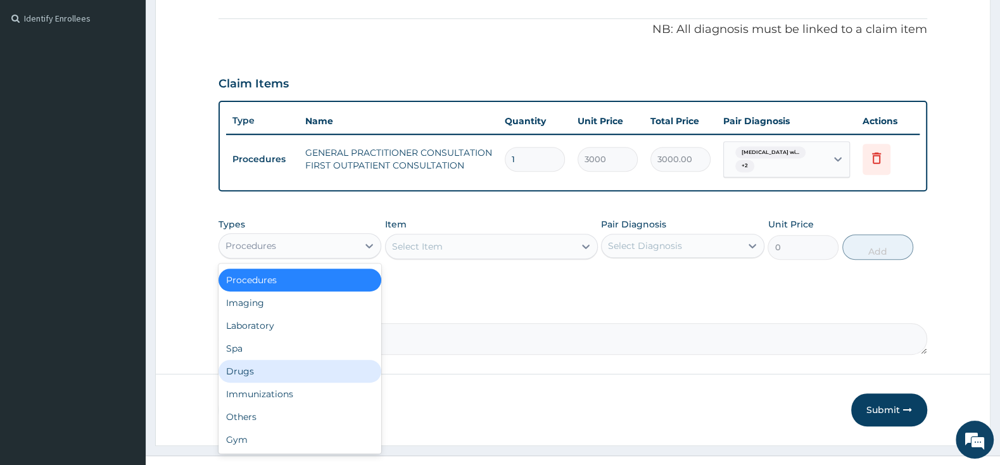
click at [263, 370] on div "Drugs" at bounding box center [299, 371] width 163 height 23
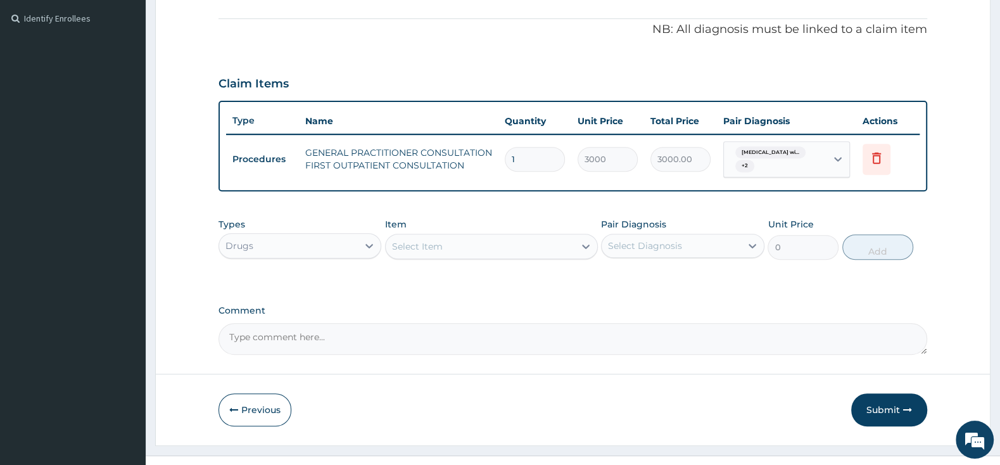
click at [395, 243] on div "Select Item" at bounding box center [417, 246] width 51 height 13
click at [428, 243] on div "Select Item" at bounding box center [417, 246] width 51 height 13
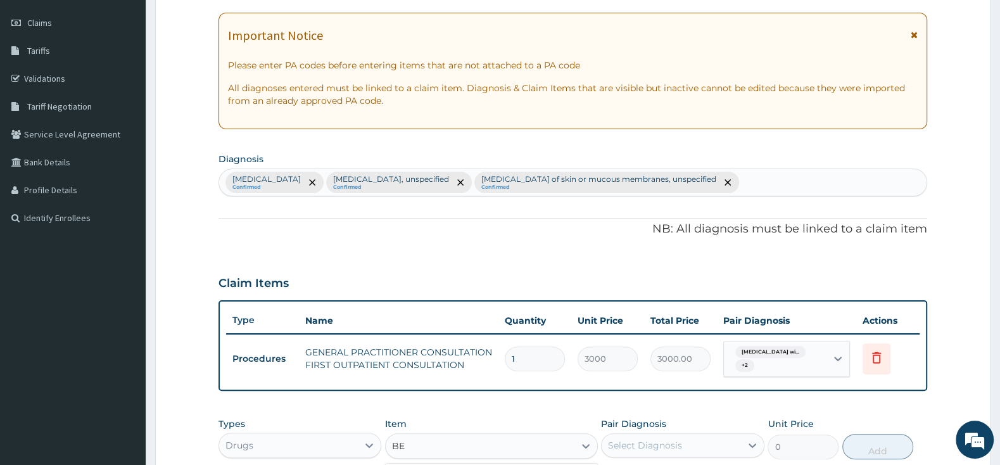
scroll to position [394, 0]
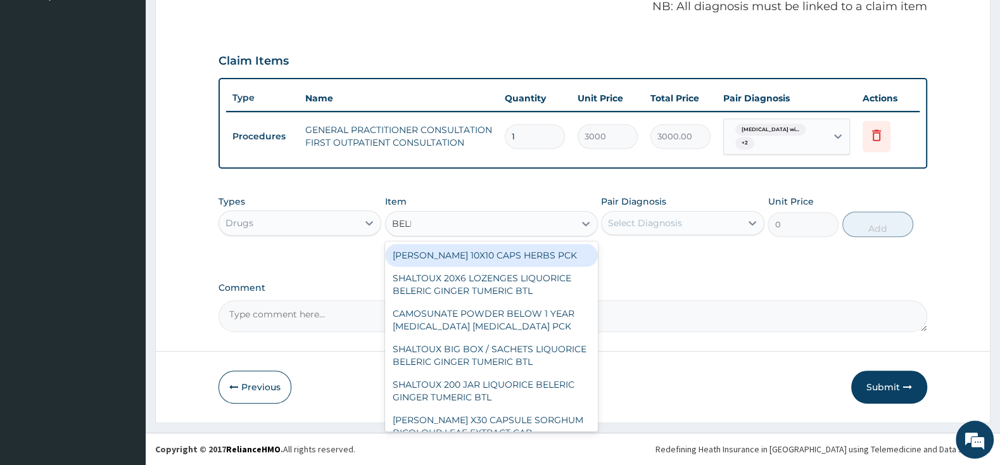
type input "BELLA"
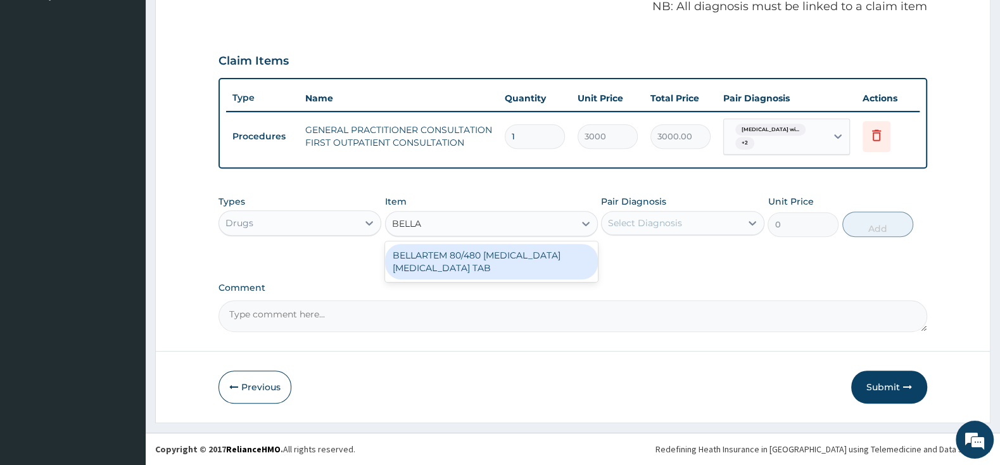
click at [460, 262] on div "BELLARTEM 80/480 ARTEMETHER LUMEFANTRINE TAB" at bounding box center [491, 261] width 213 height 35
type input "379.5"
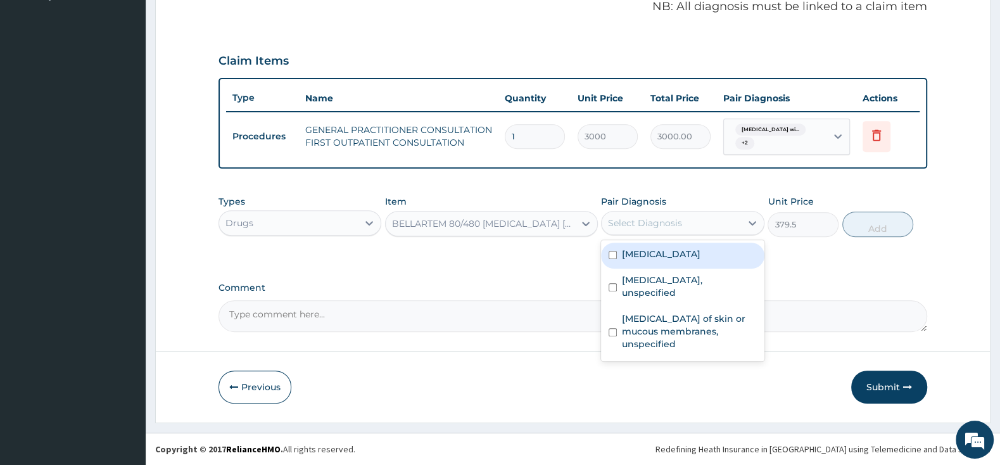
click at [622, 211] on div "Select Diagnosis" at bounding box center [682, 223] width 163 height 24
click at [616, 255] on div "Plasmodium malariae malaria without complication" at bounding box center [682, 256] width 163 height 26
checkbox input "true"
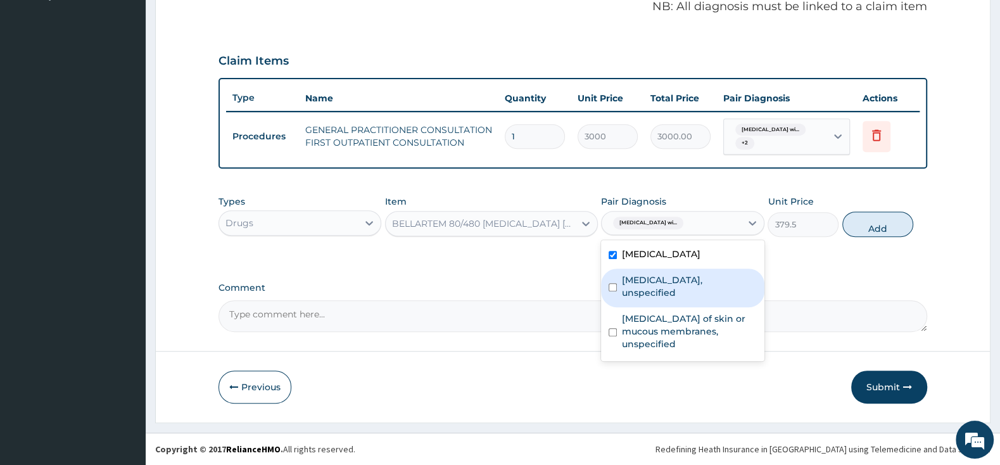
click at [614, 291] on input "checkbox" at bounding box center [613, 287] width 8 height 8
checkbox input "true"
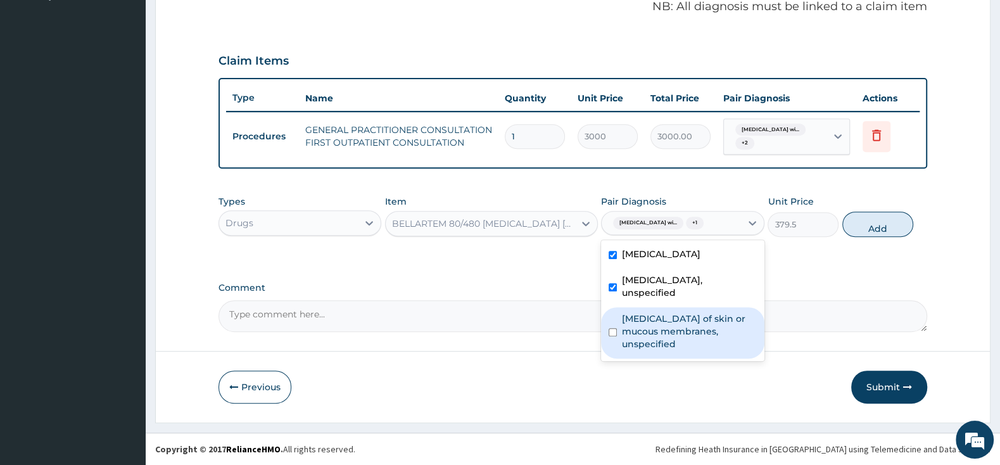
click at [611, 332] on div "Candidosis of skin or mucous membranes, unspecified" at bounding box center [682, 332] width 163 height 51
checkbox input "true"
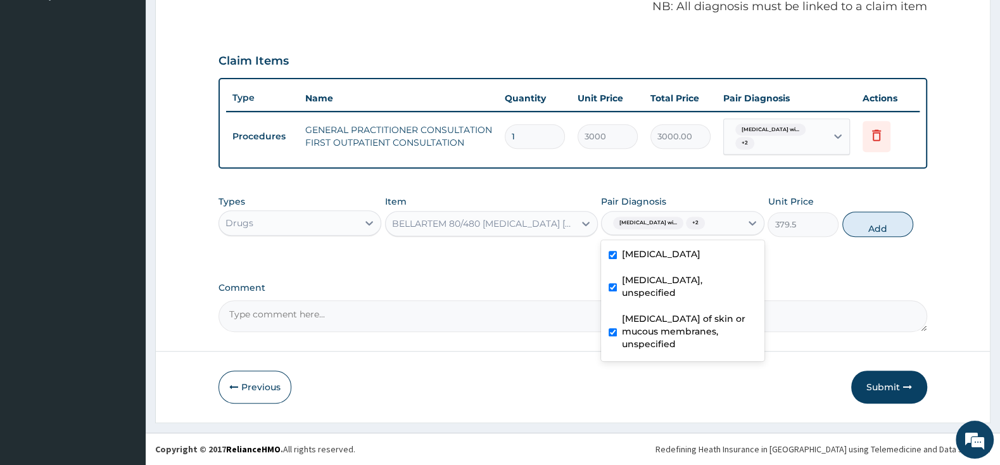
click at [617, 300] on div "Vaginitis, unspecified" at bounding box center [682, 287] width 163 height 39
checkbox input "false"
drag, startPoint x: 614, startPoint y: 336, endPoint x: 666, endPoint y: 335, distance: 51.9
click at [614, 335] on input "checkbox" at bounding box center [613, 332] width 8 height 8
checkbox input "false"
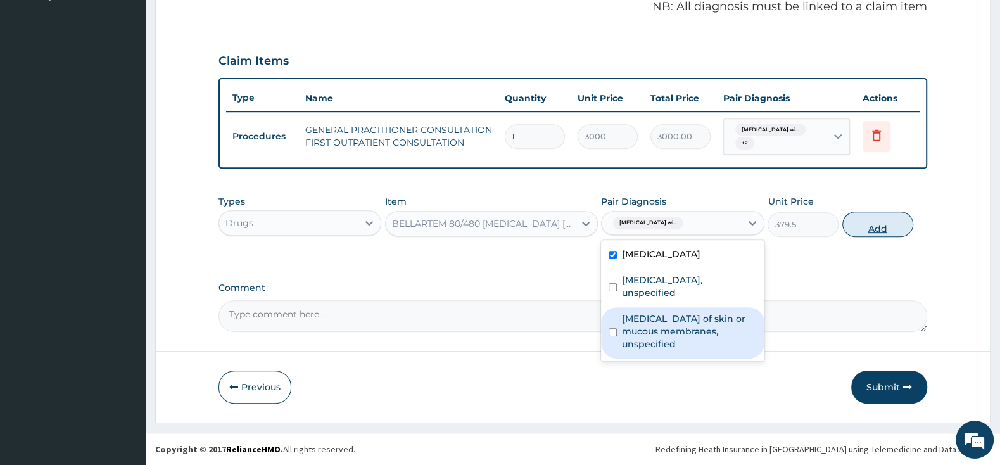
click at [873, 225] on button "Add" at bounding box center [877, 224] width 71 height 25
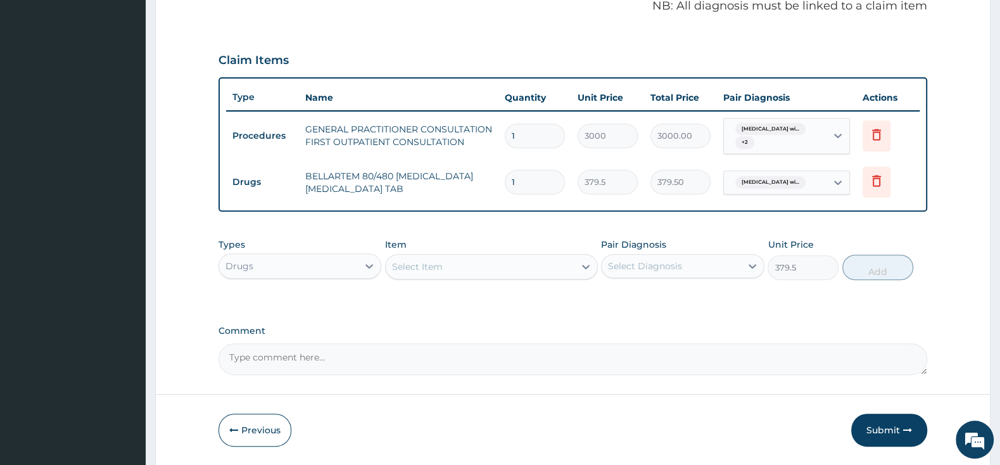
type input "0"
click at [446, 268] on div "Select Item" at bounding box center [480, 266] width 189 height 20
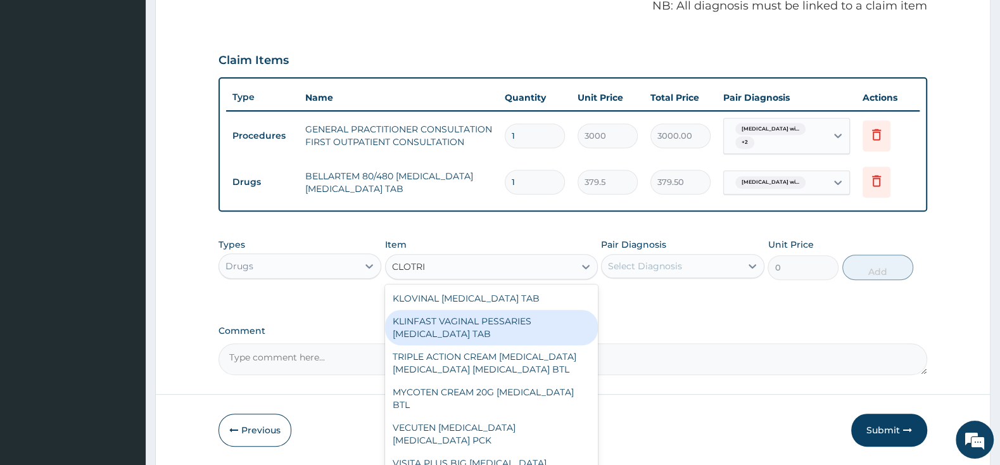
scroll to position [66, 0]
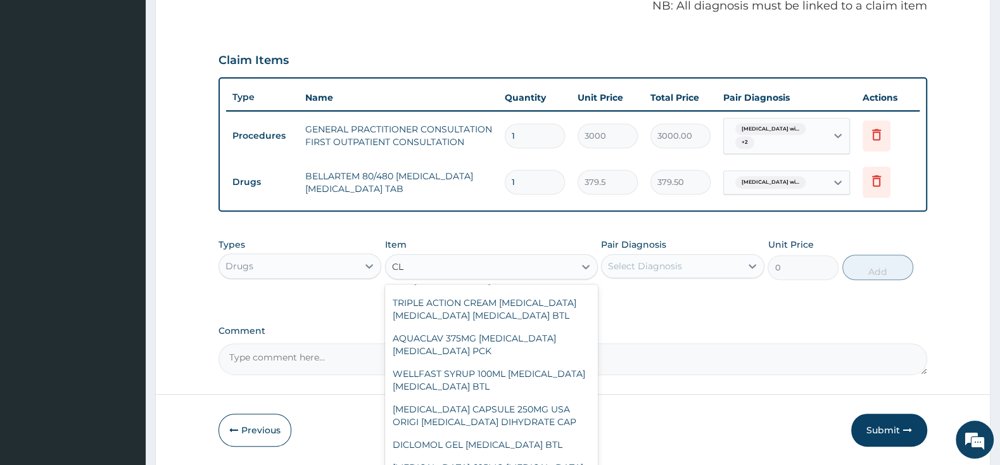
type input "C"
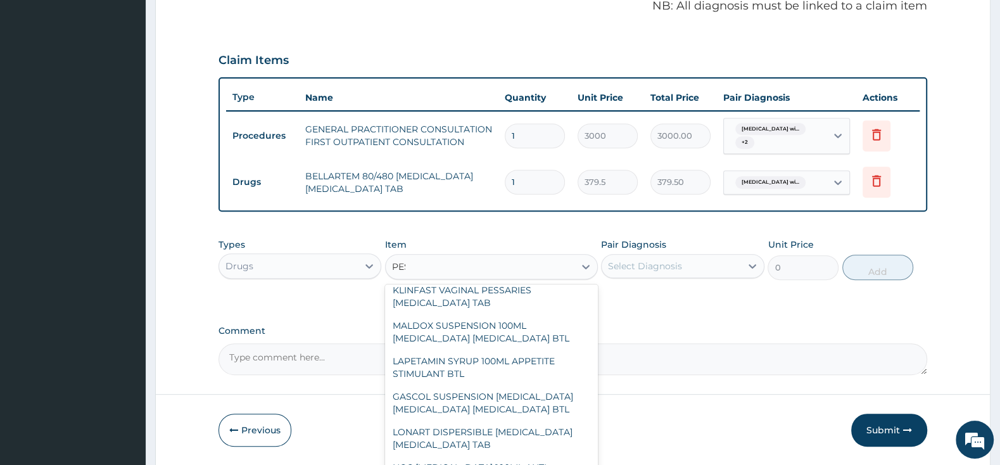
scroll to position [0, 0]
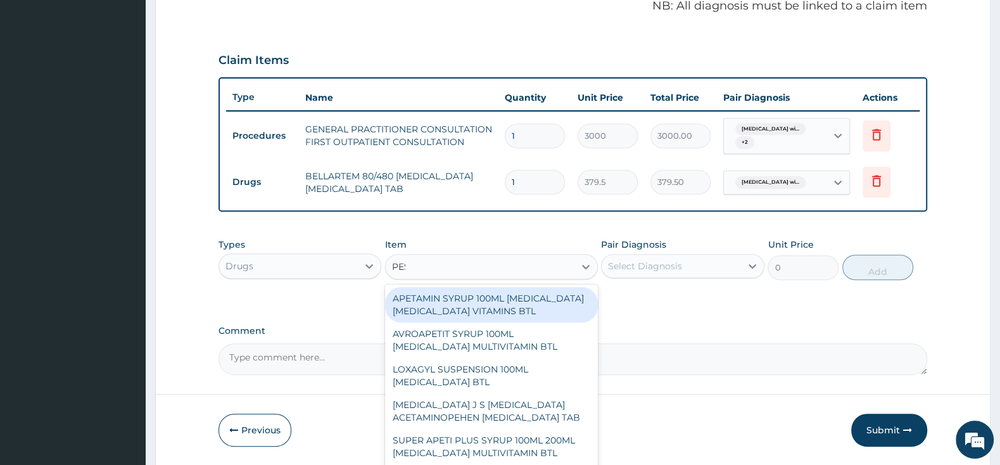
type input "PESS"
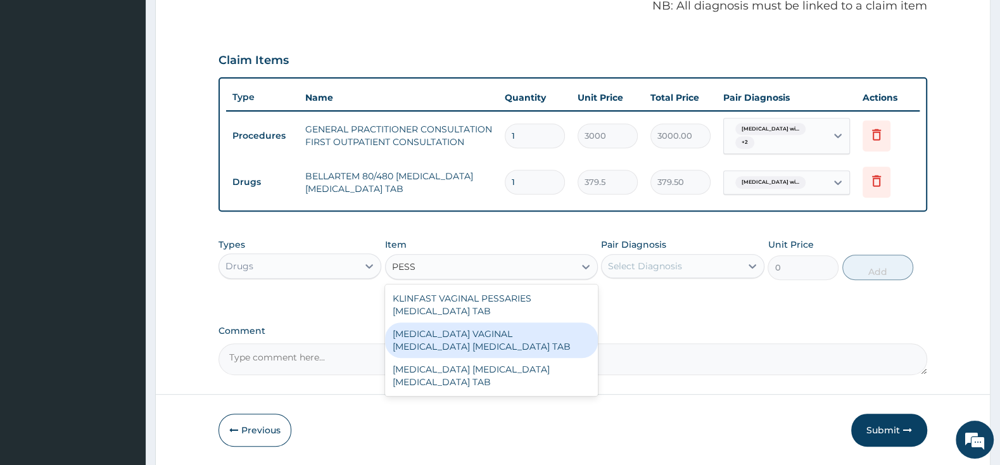
click at [533, 341] on div "CLOTRIMAZOLE VAGINAL PESSARY CLOTRIMAZOLE TAB" at bounding box center [491, 339] width 213 height 35
type input "12075"
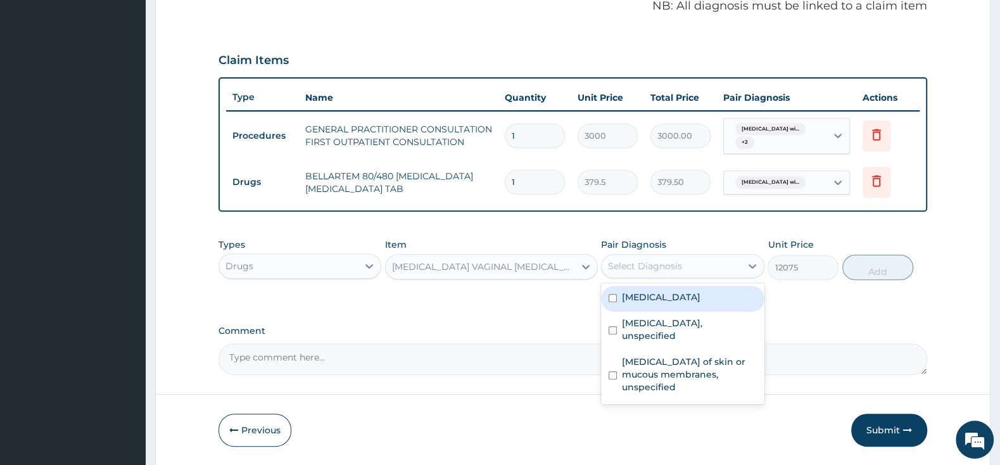
click at [638, 260] on div "Select Diagnosis" at bounding box center [645, 266] width 74 height 13
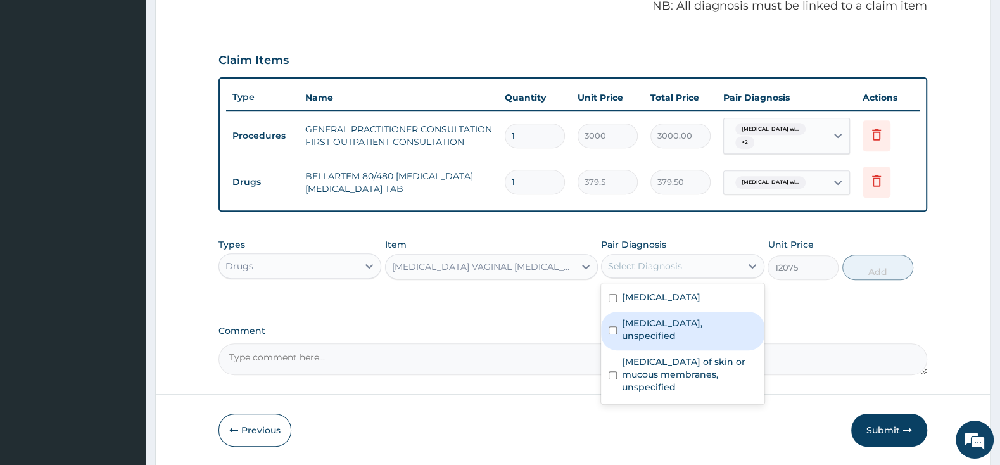
click at [618, 341] on div "Vaginitis, unspecified" at bounding box center [682, 331] width 163 height 39
checkbox input "true"
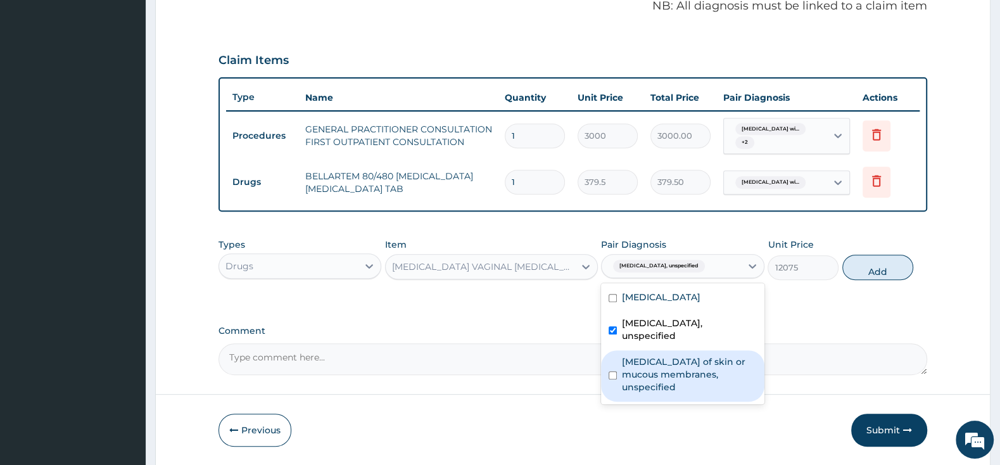
click at [610, 363] on div "Candidosis of skin or mucous membranes, unspecified" at bounding box center [682, 375] width 163 height 51
checkbox input "true"
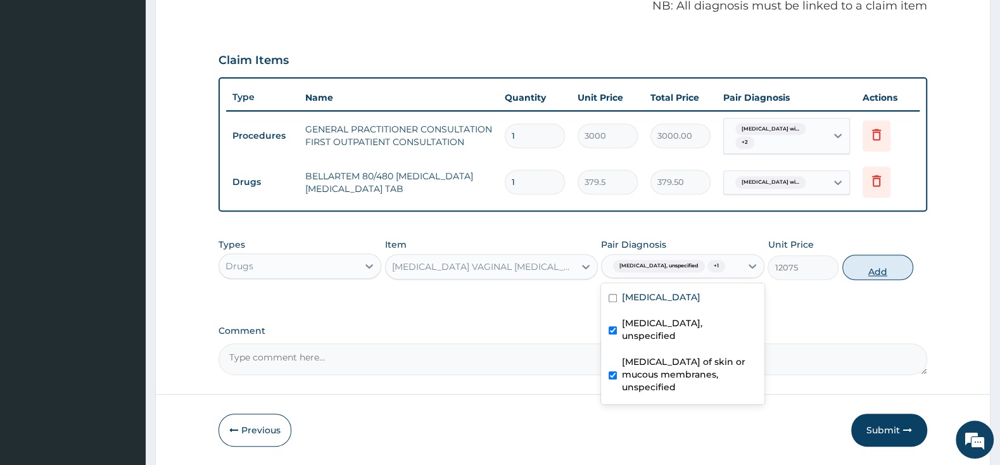
click at [878, 265] on button "Add" at bounding box center [877, 267] width 71 height 25
type input "0"
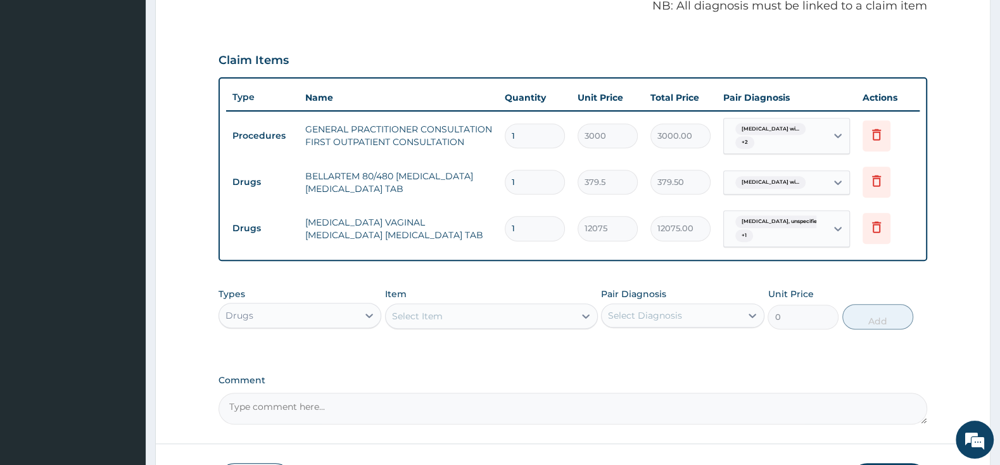
click at [461, 310] on div "Select Item" at bounding box center [480, 316] width 189 height 20
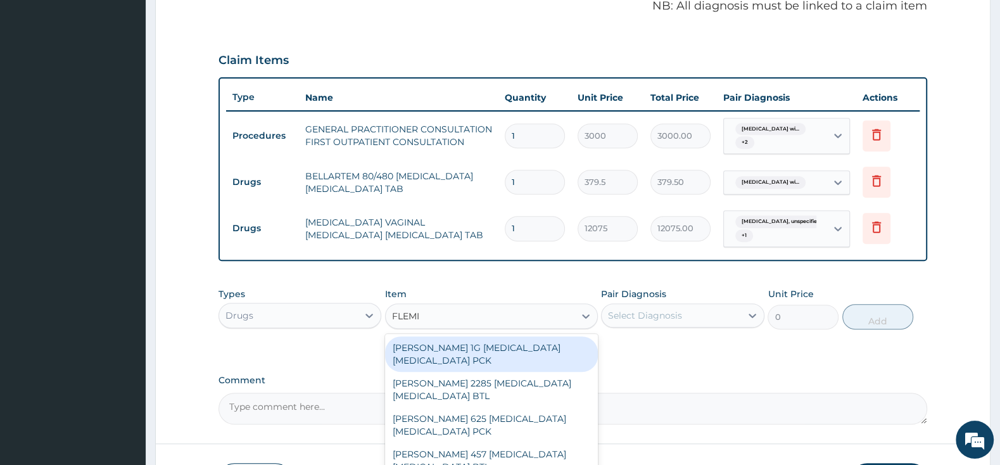
type input "FLEMIN"
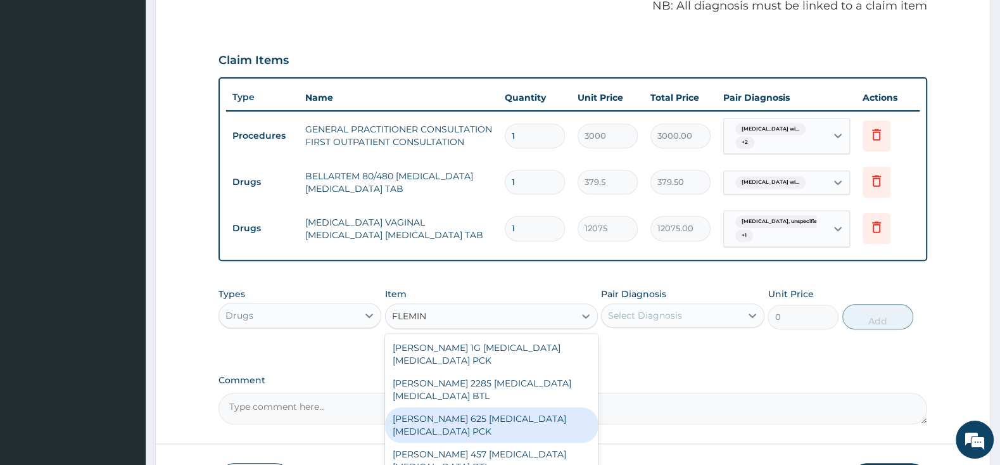
click at [475, 421] on div "FLEMING 625 AMOXICILLIN CLAVULANIC ACID PCK" at bounding box center [491, 424] width 213 height 35
type input "2300"
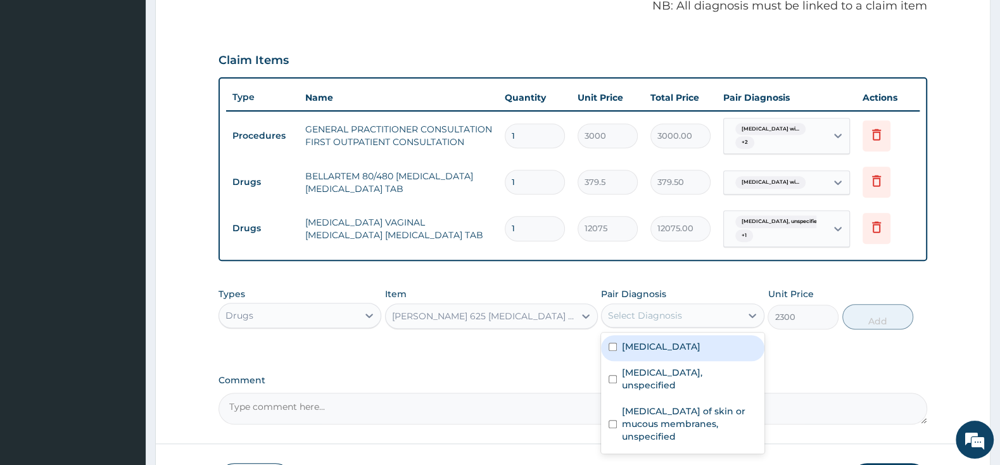
click at [647, 313] on div "Select Diagnosis" at bounding box center [645, 315] width 74 height 13
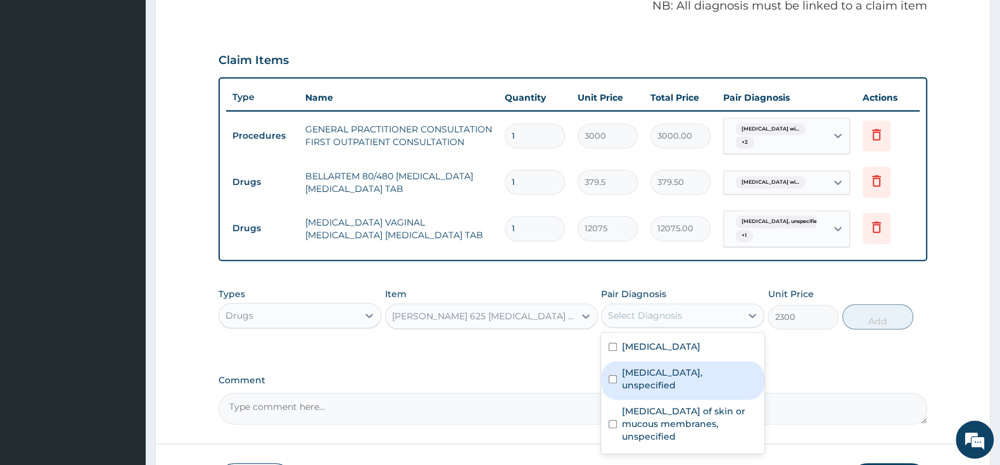
click at [614, 383] on input "checkbox" at bounding box center [613, 379] width 8 height 8
checkbox input "true"
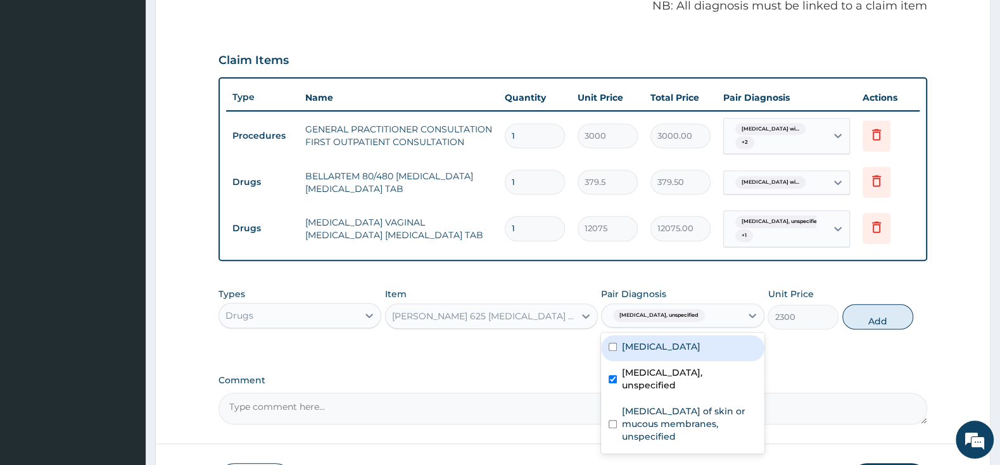
click at [713, 315] on div "Vaginitis, unspecified" at bounding box center [671, 316] width 139 height 22
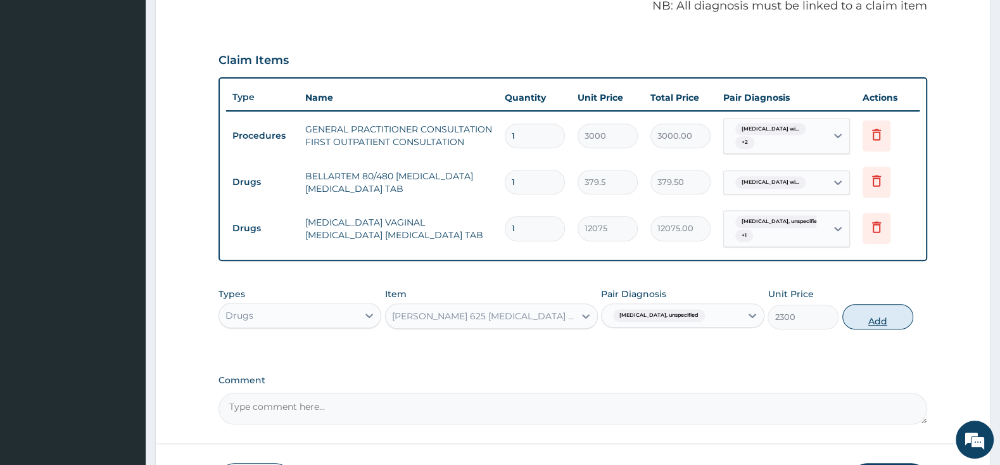
click at [890, 316] on button "Add" at bounding box center [877, 316] width 71 height 25
type input "0"
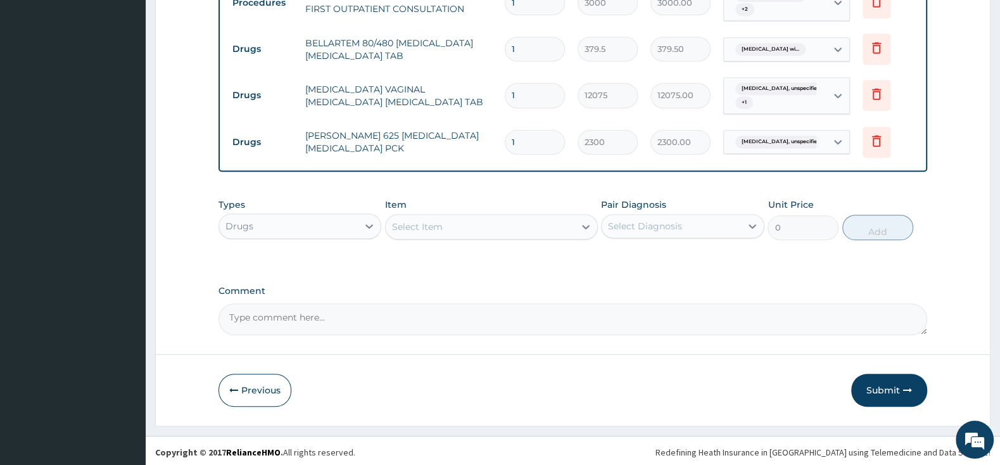
scroll to position [460, 0]
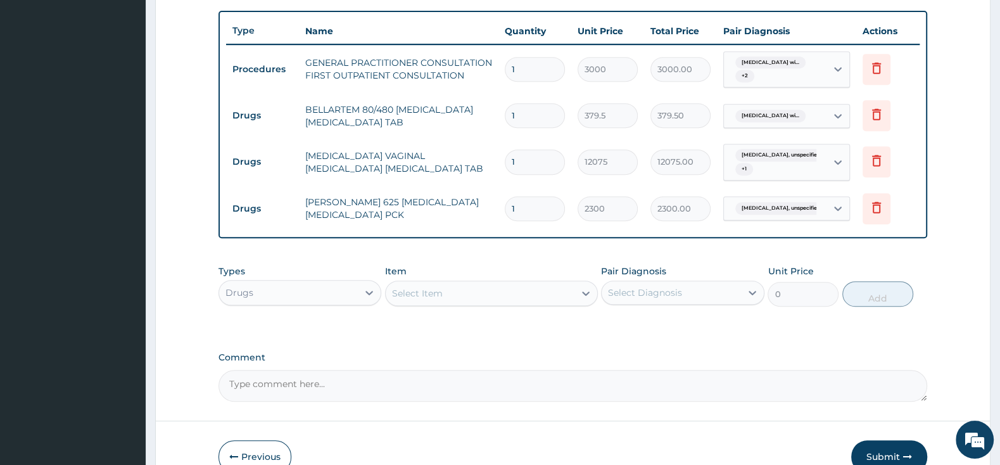
click at [442, 293] on div "Select Item" at bounding box center [417, 293] width 51 height 13
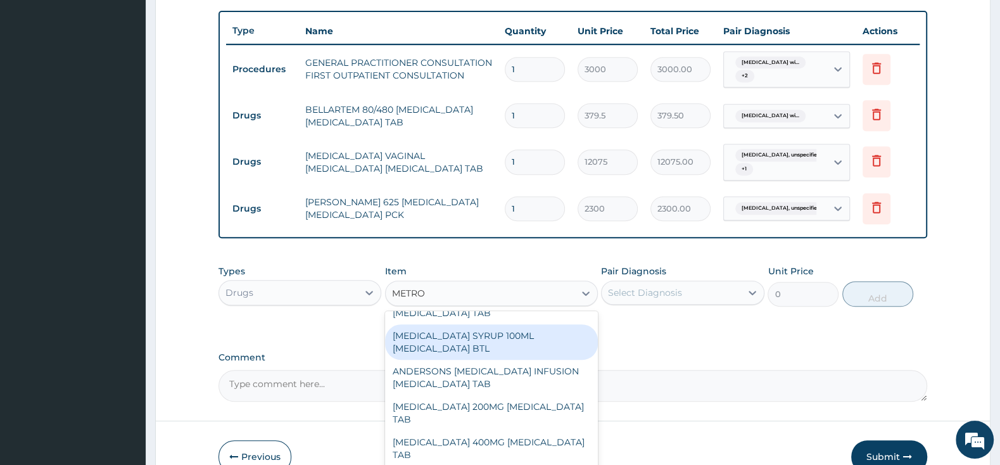
scroll to position [399, 0]
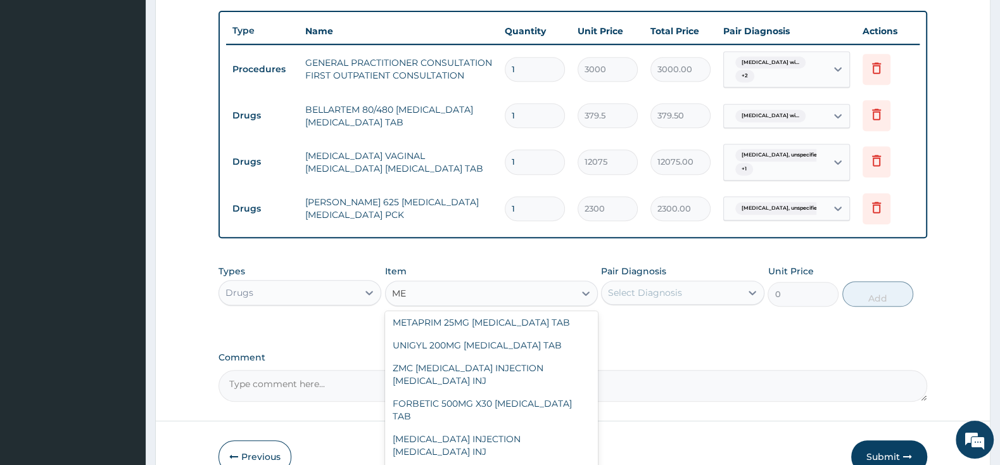
type input "M"
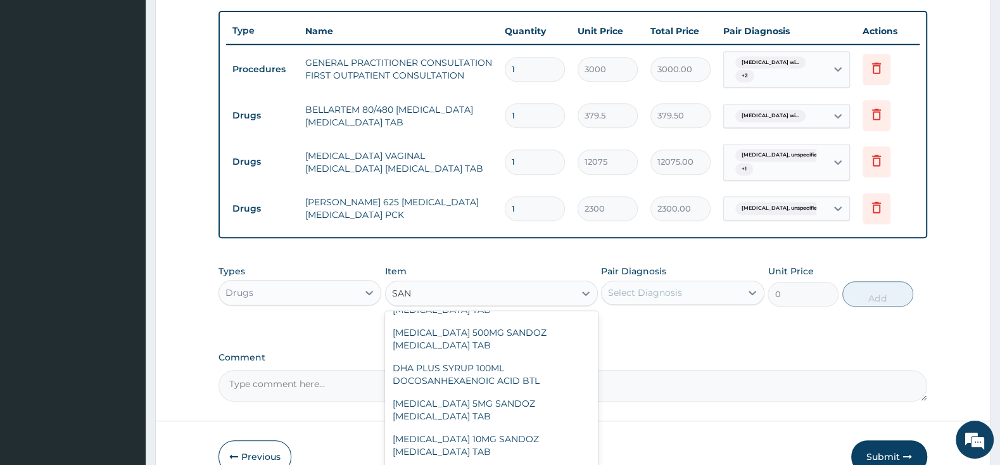
scroll to position [63, 0]
type input "SANO"
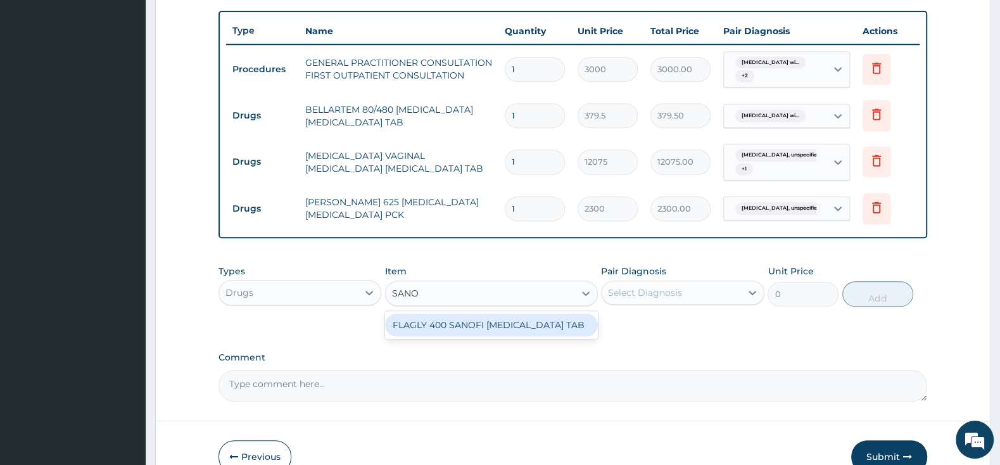
scroll to position [0, 0]
click at [517, 327] on div "FLAGLY 400 SANOFI [MEDICAL_DATA] TAB" at bounding box center [491, 324] width 213 height 23
type input "241.5"
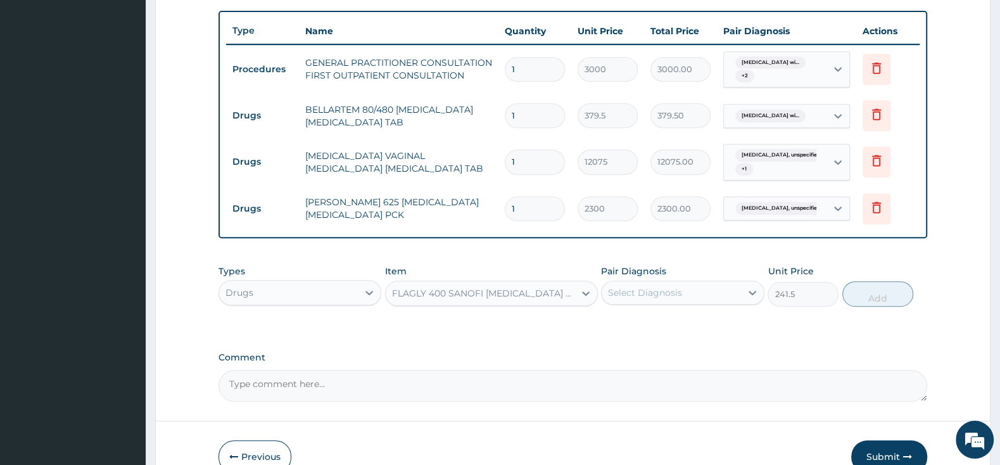
click at [643, 286] on div "Select Diagnosis" at bounding box center [671, 292] width 139 height 20
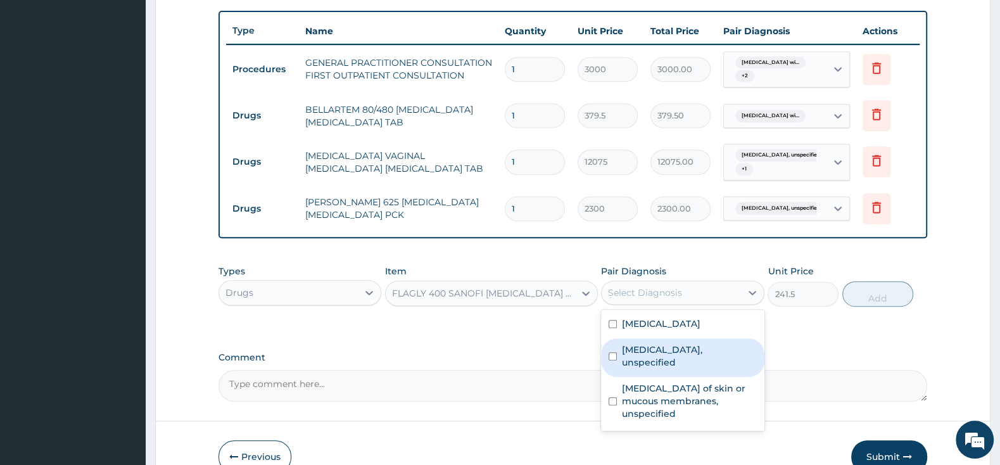
click at [614, 360] on input "checkbox" at bounding box center [613, 356] width 8 height 8
checkbox input "true"
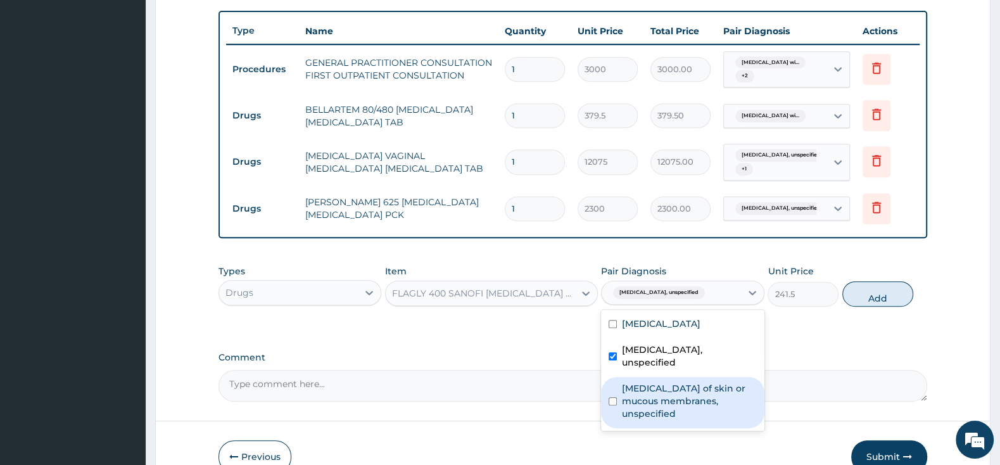
click at [611, 397] on input "checkbox" at bounding box center [613, 401] width 8 height 8
checkbox input "true"
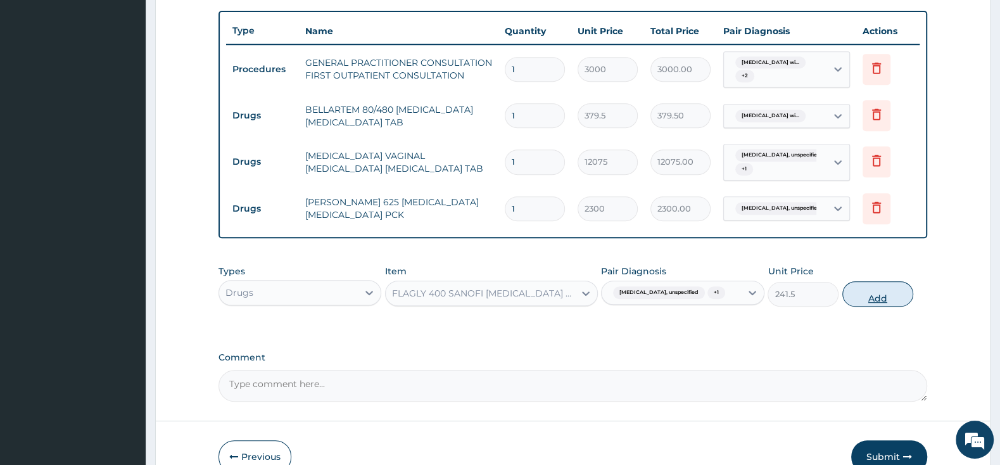
click at [880, 292] on button "Add" at bounding box center [877, 293] width 71 height 25
type input "0"
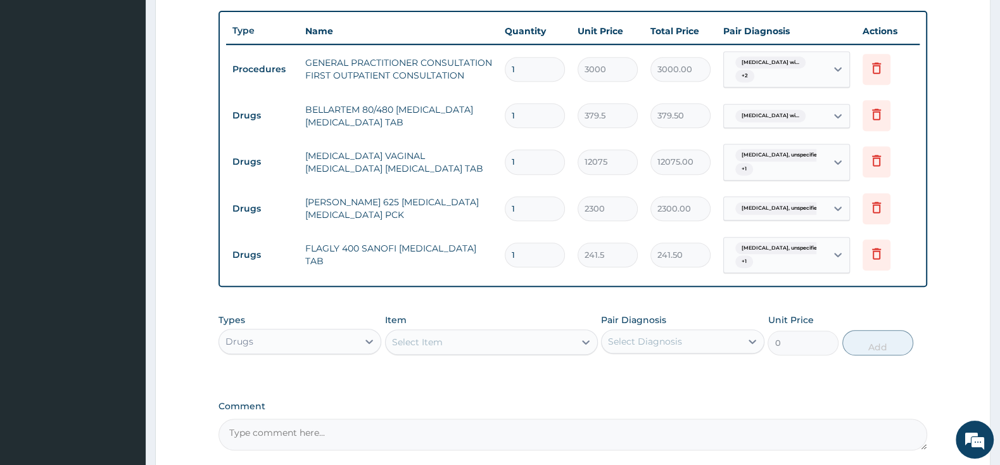
type input "10"
type input "2415.00"
type input "10"
click at [502, 339] on div "Select Item" at bounding box center [480, 342] width 189 height 20
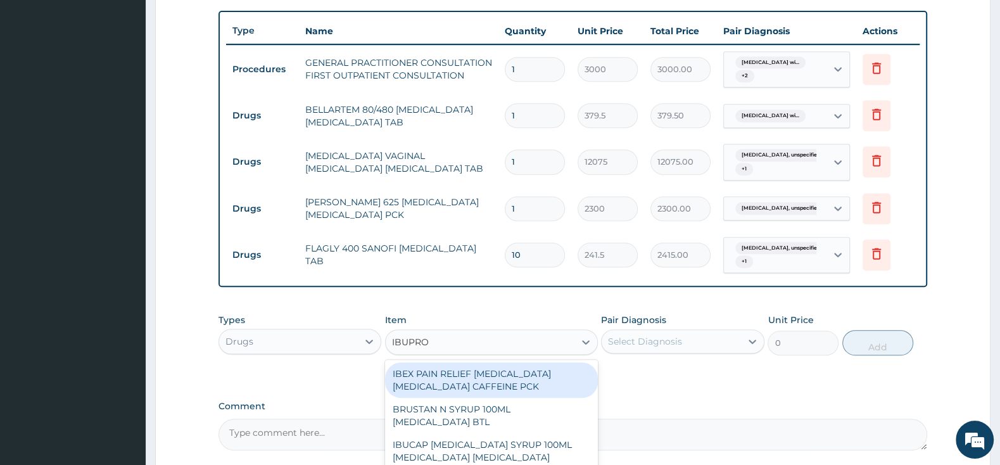
type input "IBUPROF"
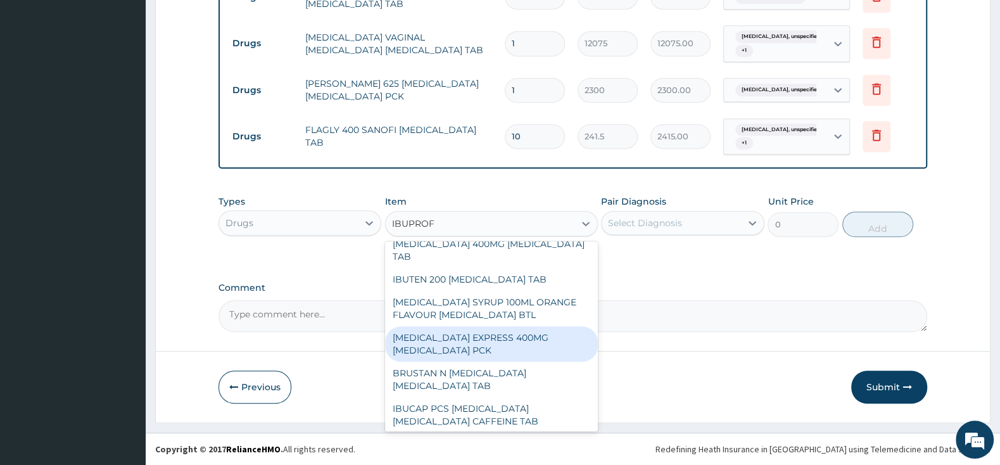
scroll to position [133, 0]
click at [538, 324] on div "[MEDICAL_DATA] EXPRESS 400MG [MEDICAL_DATA] PCK" at bounding box center [491, 341] width 213 height 35
type input "2875"
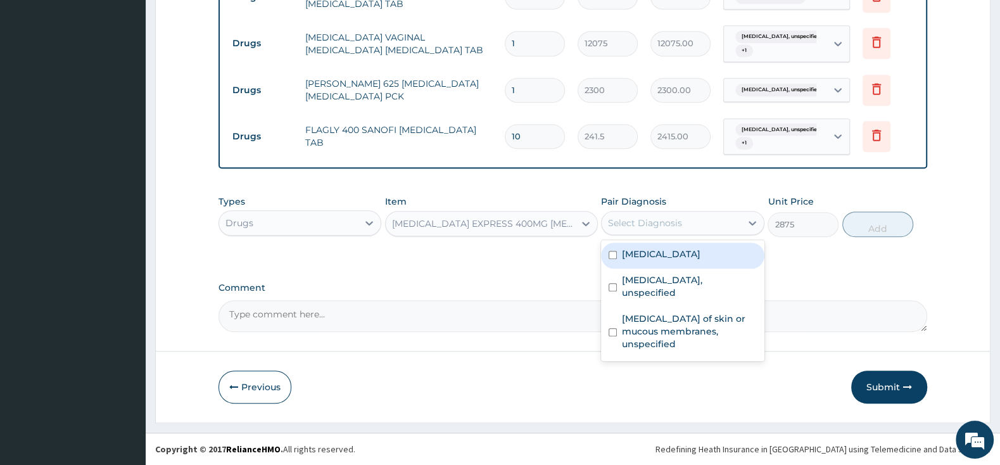
click at [696, 215] on div "Select Diagnosis" at bounding box center [671, 223] width 139 height 20
drag, startPoint x: 616, startPoint y: 253, endPoint x: 613, endPoint y: 272, distance: 19.9
click at [615, 253] on div "Plasmodium malariae malaria without complication" at bounding box center [682, 256] width 163 height 26
checkbox input "true"
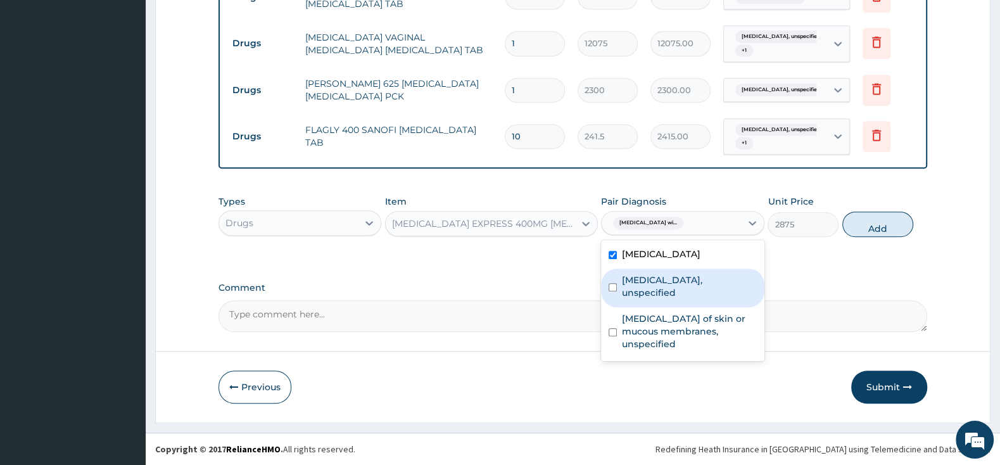
click at [613, 286] on div "Vaginitis, unspecified" at bounding box center [682, 287] width 163 height 39
checkbox input "true"
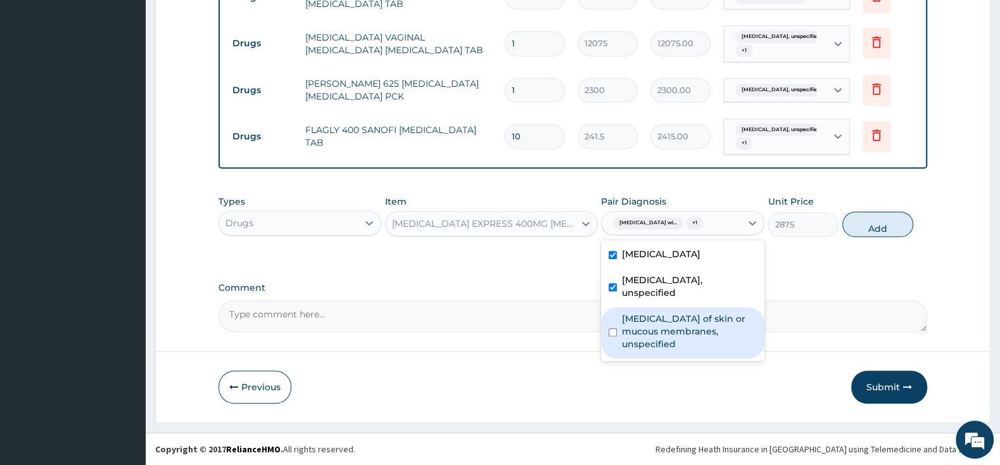
click at [607, 338] on div "Candidosis of skin or mucous membranes, unspecified" at bounding box center [682, 332] width 163 height 51
checkbox input "true"
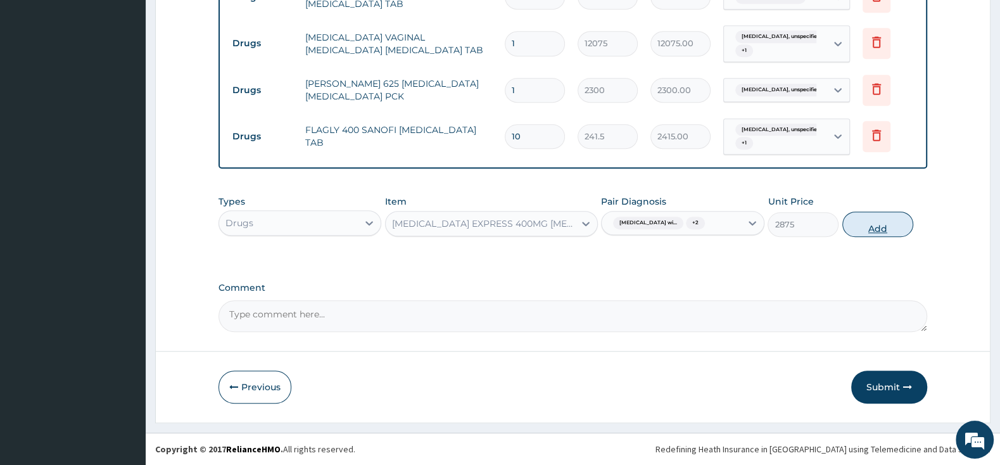
click at [867, 237] on button "Add" at bounding box center [877, 224] width 71 height 25
type input "0"
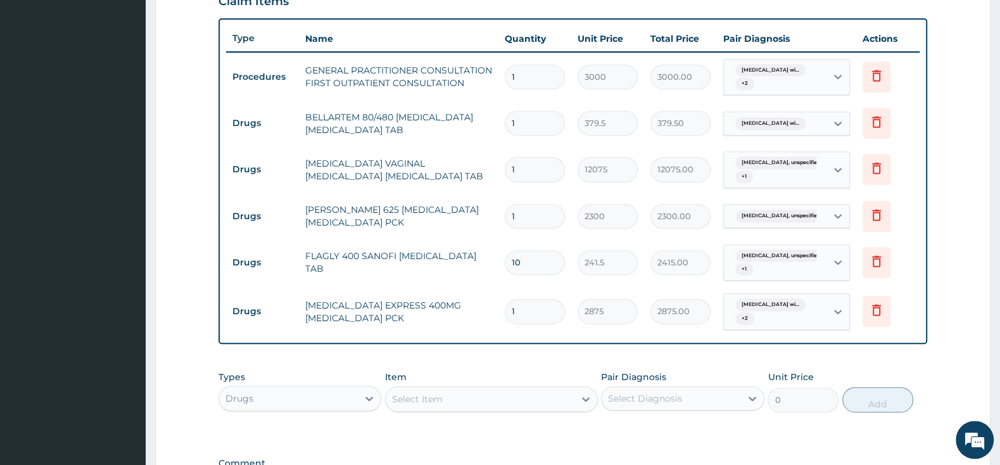
scroll to position [580, 0]
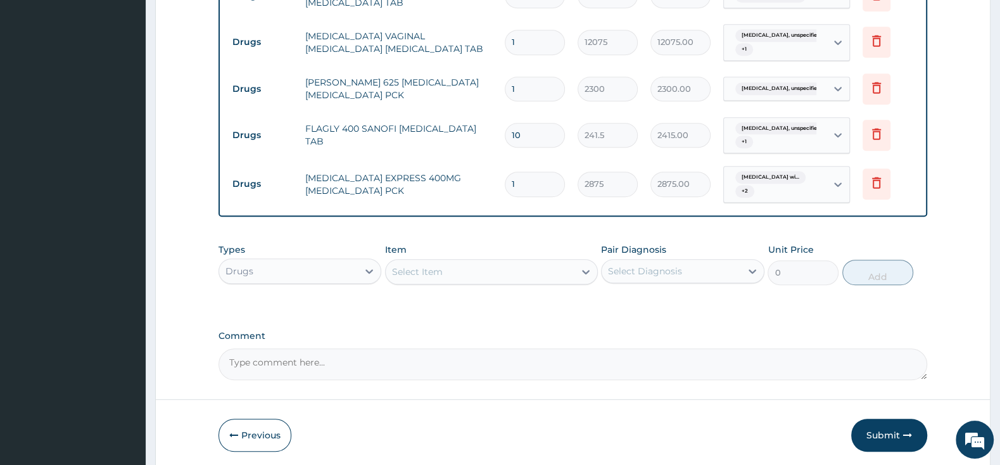
click at [415, 270] on div "Select Item" at bounding box center [417, 271] width 51 height 13
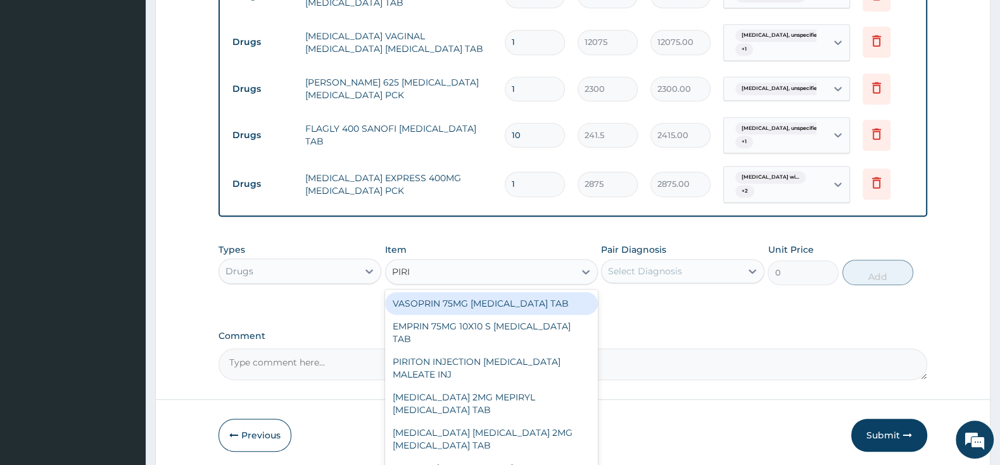
type input "PIRIT"
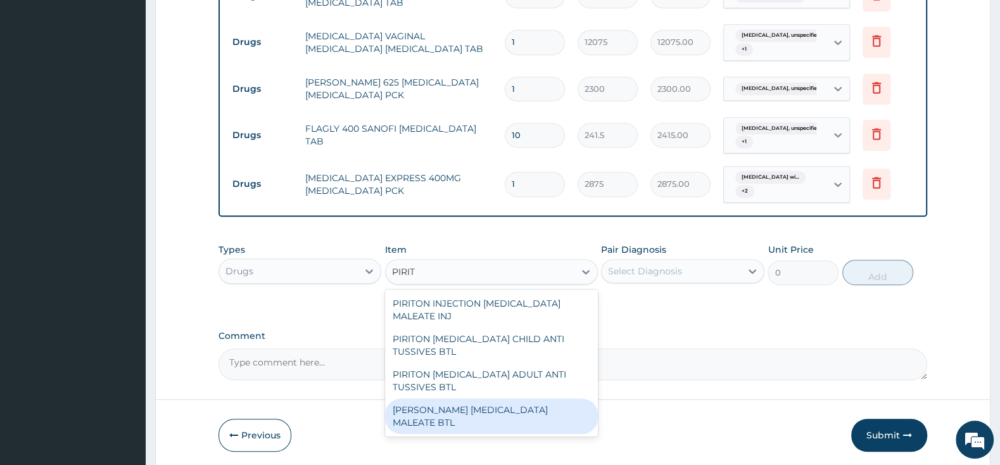
click at [430, 428] on div "[PERSON_NAME] [MEDICAL_DATA] MALEATE BTL" at bounding box center [491, 415] width 213 height 35
type input "747.5"
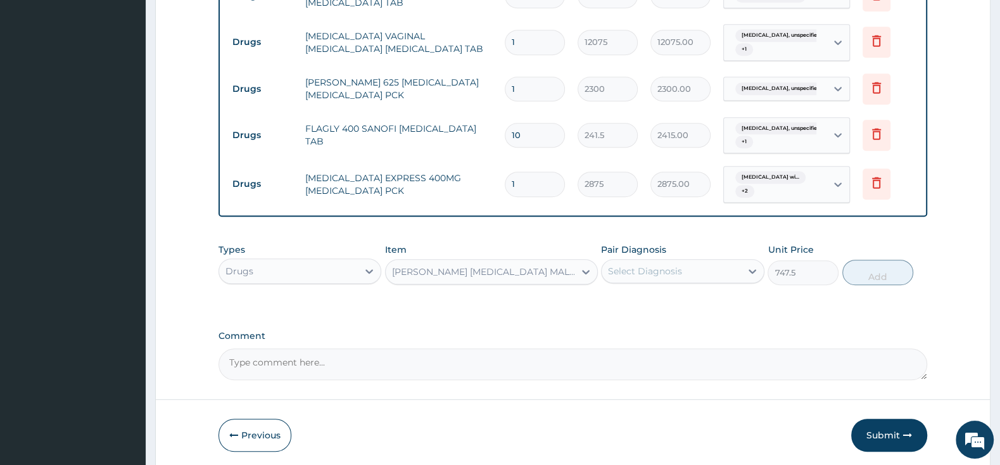
click at [672, 270] on div "Select Diagnosis" at bounding box center [645, 271] width 74 height 13
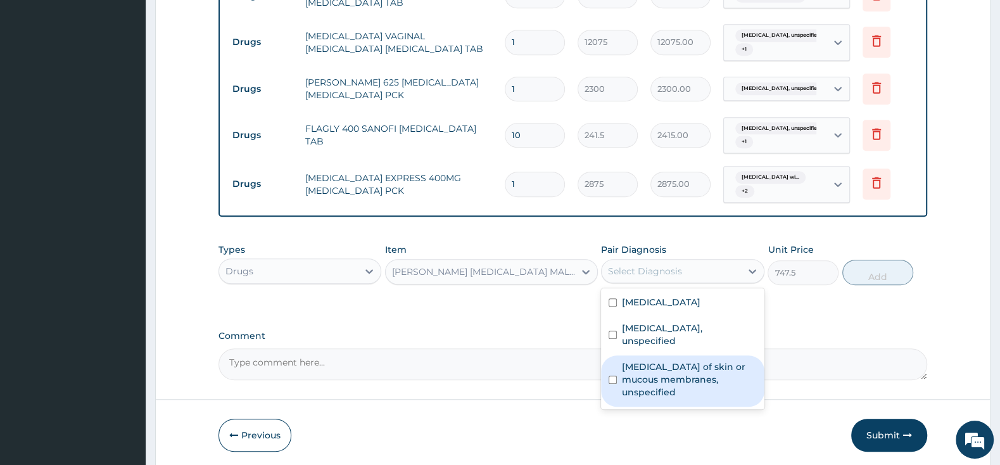
click at [617, 365] on div "Candidosis of skin or mucous membranes, unspecified" at bounding box center [682, 380] width 163 height 51
checkbox input "true"
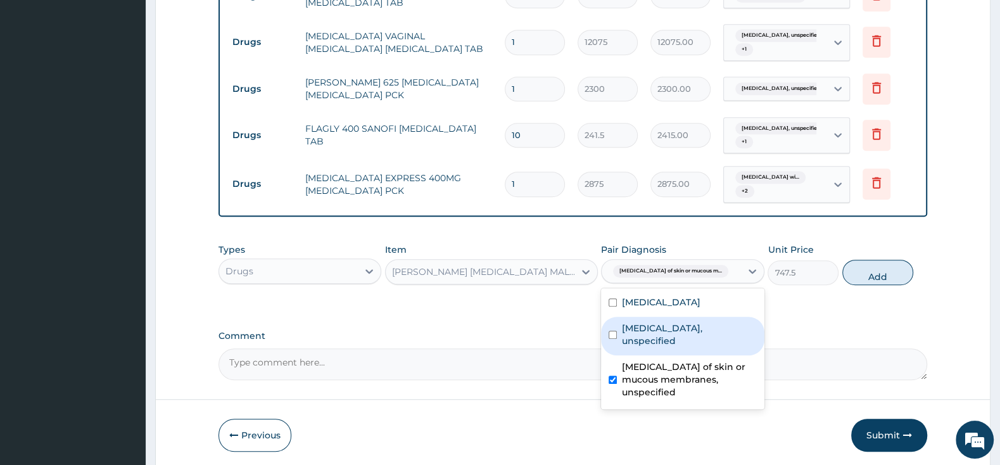
click at [620, 338] on div "Vaginitis, unspecified" at bounding box center [682, 336] width 163 height 39
checkbox input "true"
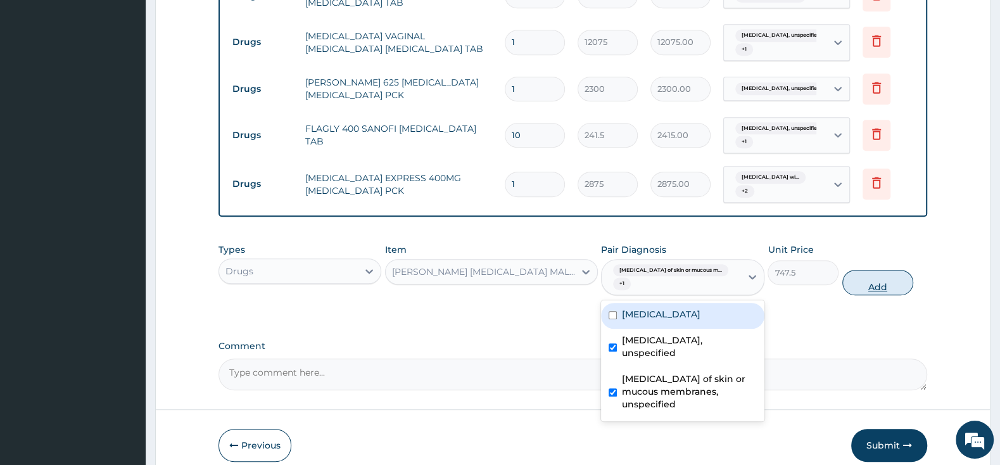
click at [890, 275] on button "Add" at bounding box center [877, 282] width 71 height 25
type input "0"
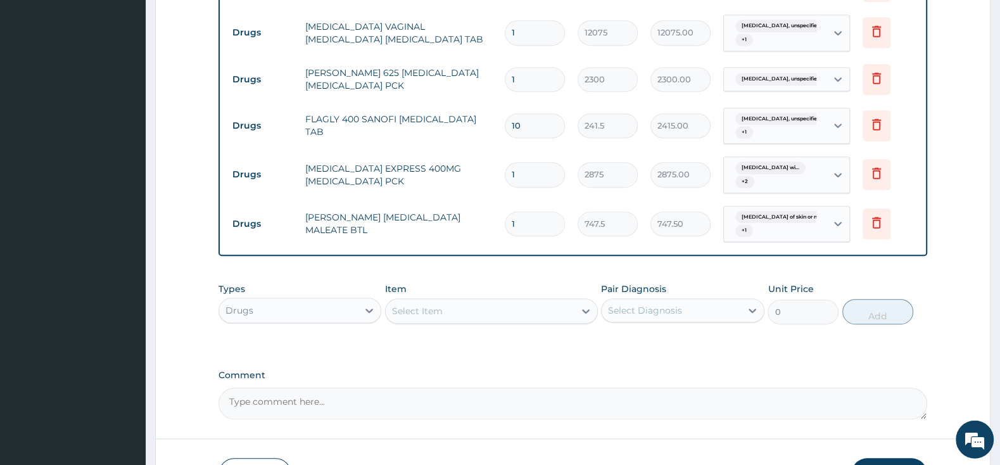
scroll to position [647, 0]
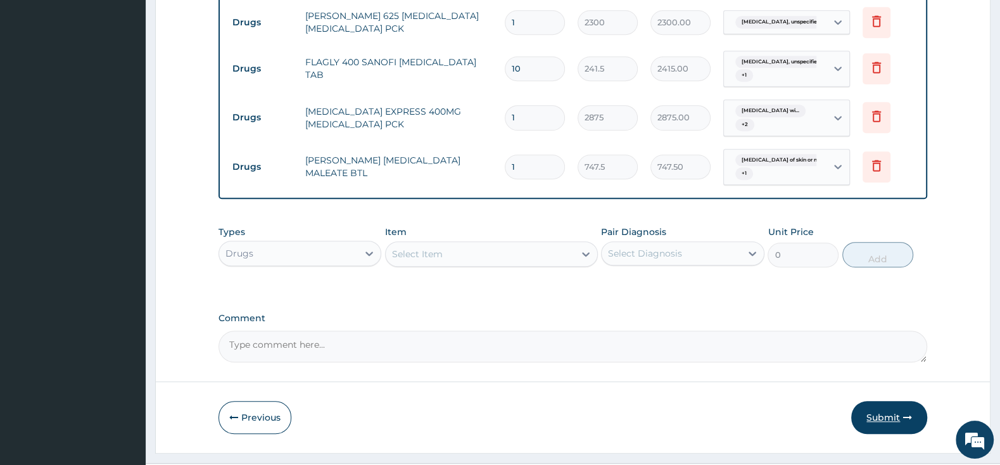
click at [888, 415] on button "Submit" at bounding box center [889, 417] width 76 height 33
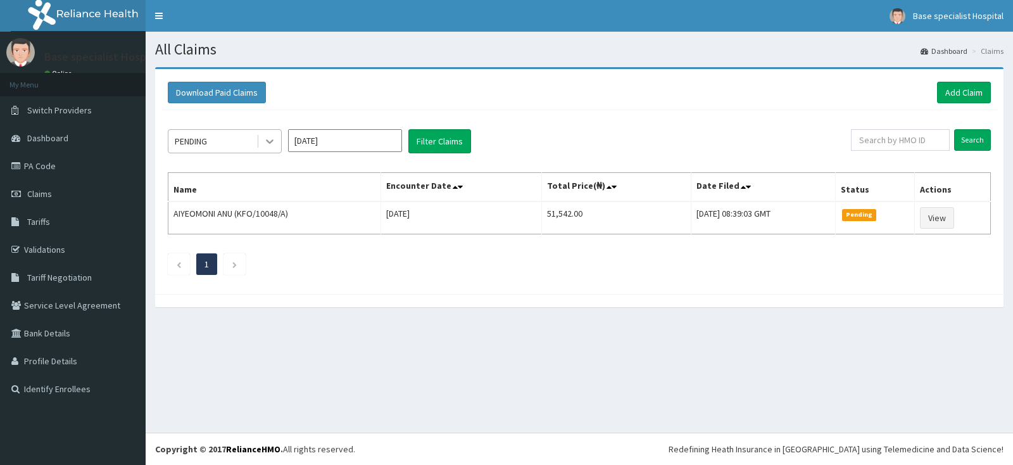
drag, startPoint x: 265, startPoint y: 137, endPoint x: 265, endPoint y: 153, distance: 15.8
click at [265, 136] on icon at bounding box center [269, 141] width 13 height 13
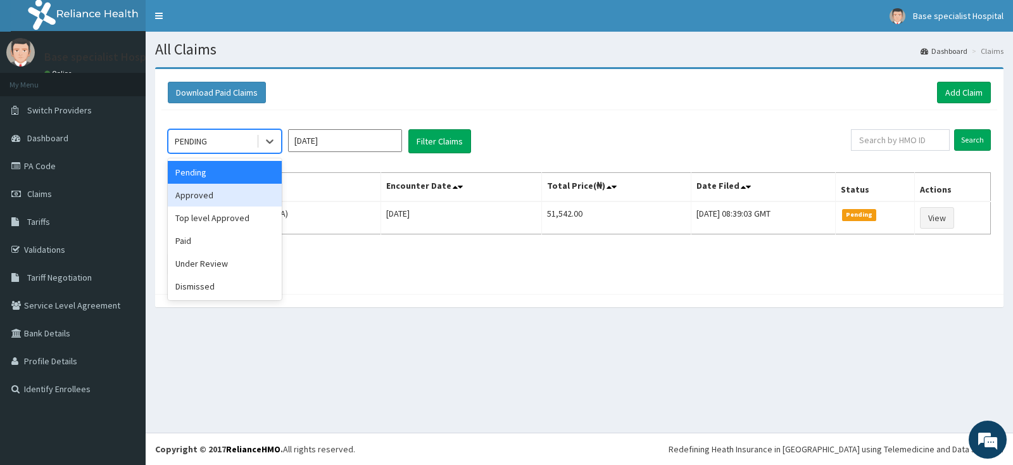
click at [258, 203] on div "Approved" at bounding box center [225, 195] width 114 height 23
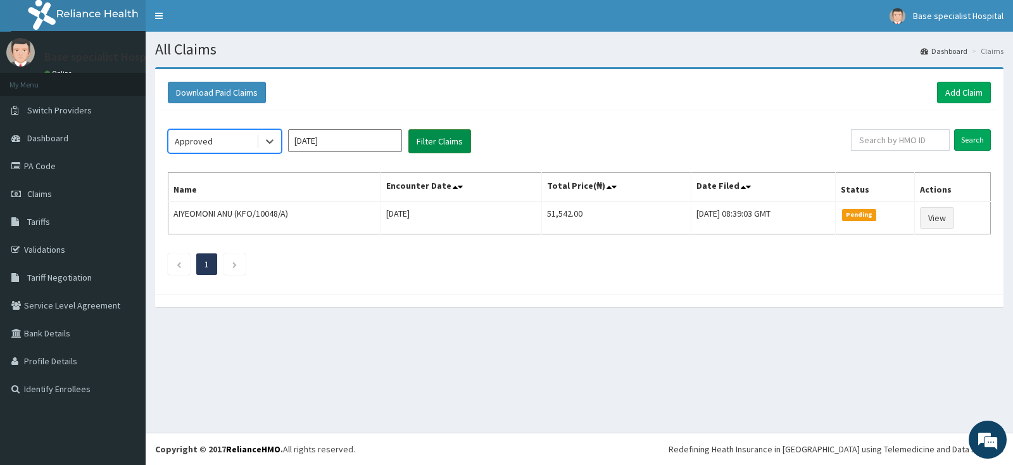
click at [452, 141] on button "Filter Claims" at bounding box center [439, 141] width 63 height 24
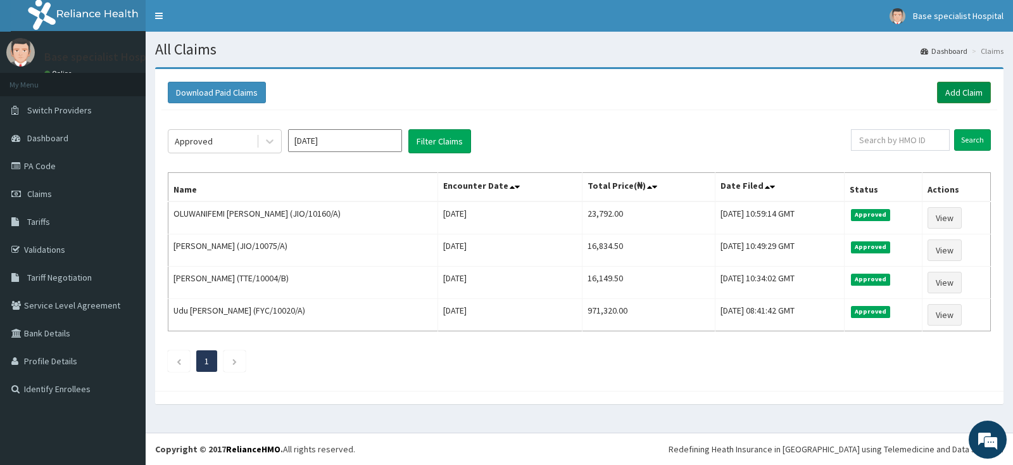
click at [957, 91] on link "Add Claim" at bounding box center [964, 93] width 54 height 22
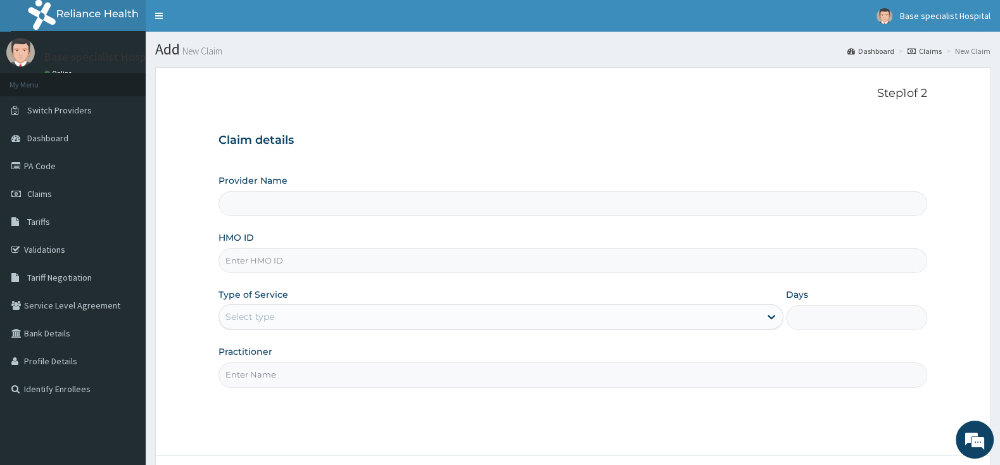
type input "Base Specialist Hospital"
paste input "JIO/10169/A"
type input "JIO/10169/A"
click at [564, 316] on div "Select type" at bounding box center [489, 316] width 541 height 20
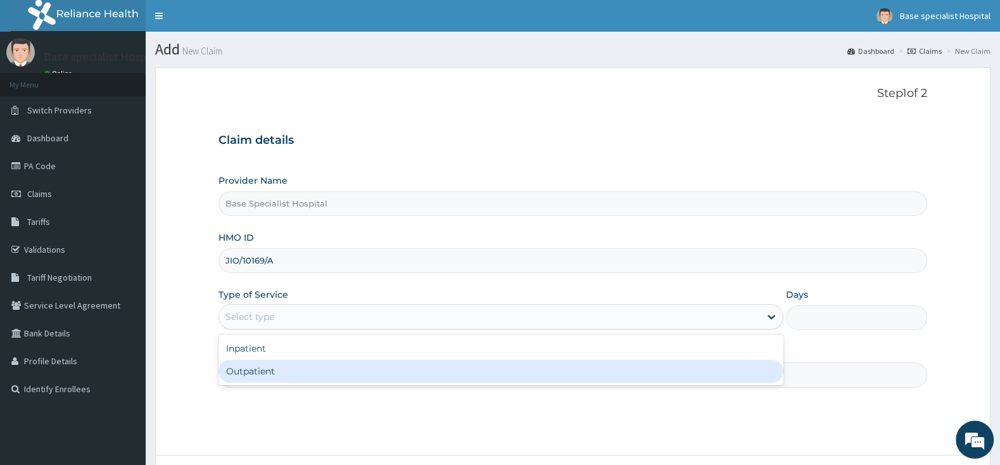
click at [674, 376] on div "Outpatient" at bounding box center [500, 371] width 565 height 23
type input "1"
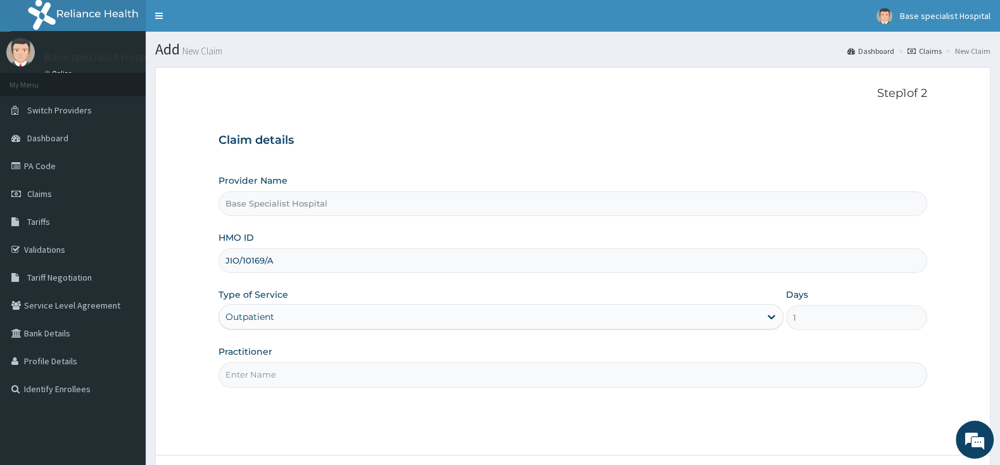
click at [791, 379] on input "Practitioner" at bounding box center [572, 374] width 709 height 25
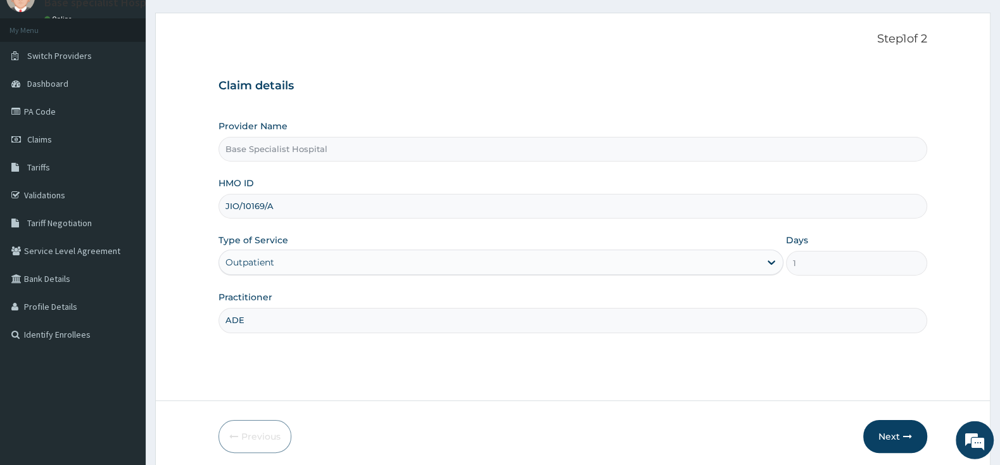
scroll to position [104, 0]
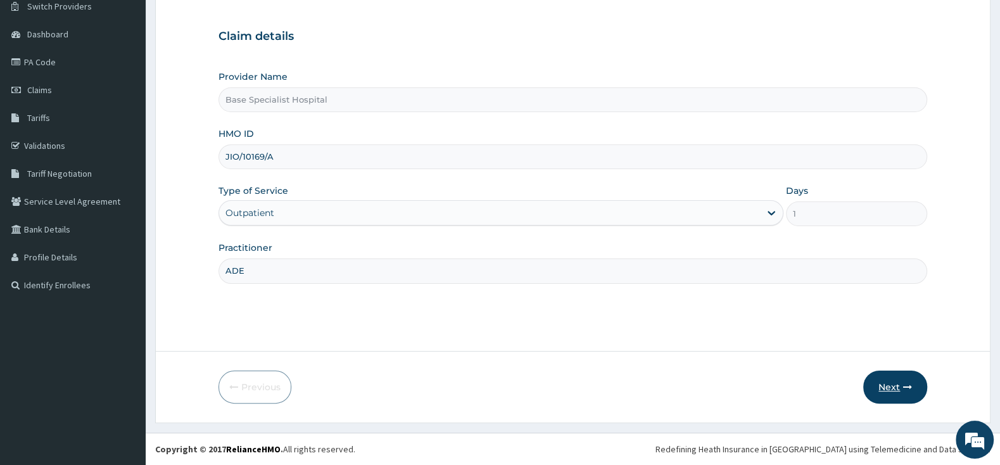
type input "ADE"
click at [893, 374] on button "Next" at bounding box center [895, 386] width 64 height 33
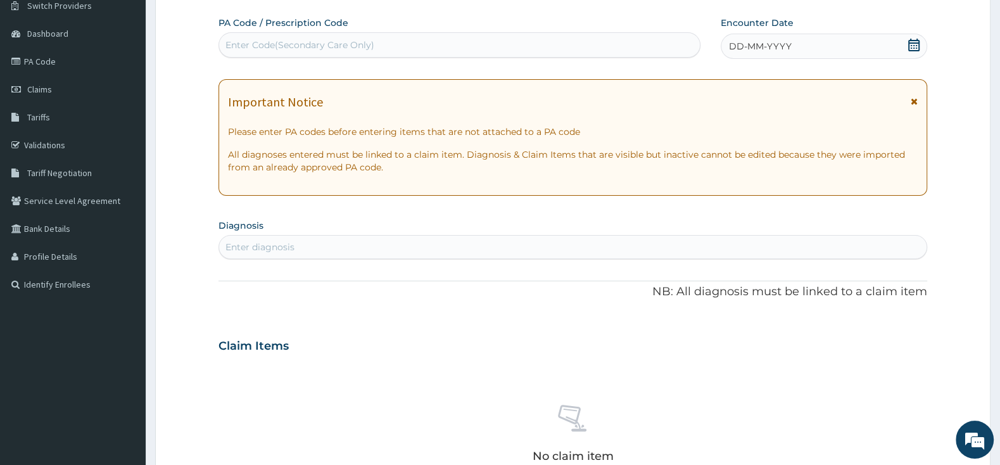
click at [628, 34] on div "Enter Code(Secondary Care Only)" at bounding box center [459, 44] width 482 height 25
click at [914, 47] on icon at bounding box center [913, 45] width 13 height 13
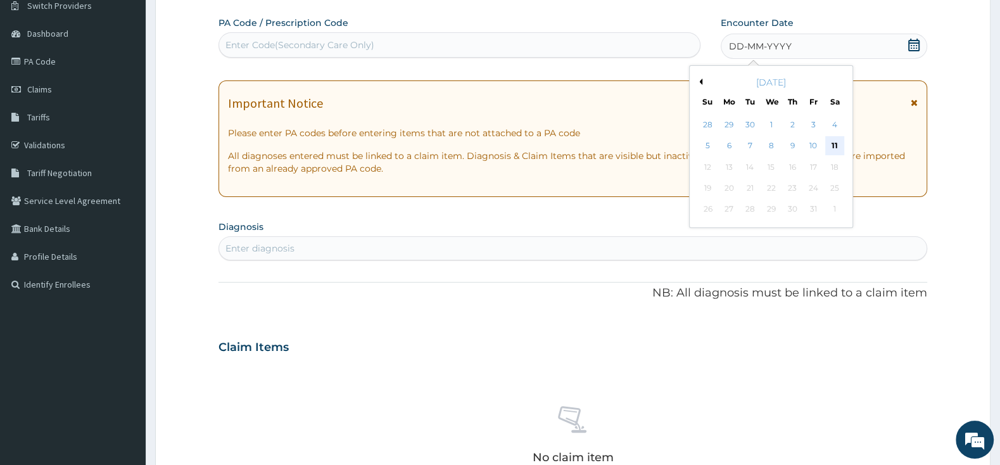
click at [830, 149] on div "11" at bounding box center [834, 146] width 19 height 19
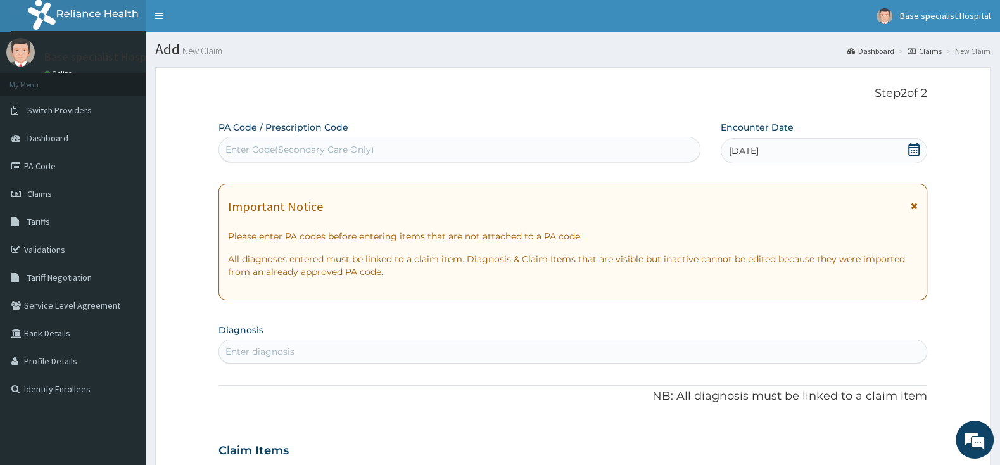
scroll to position [199, 0]
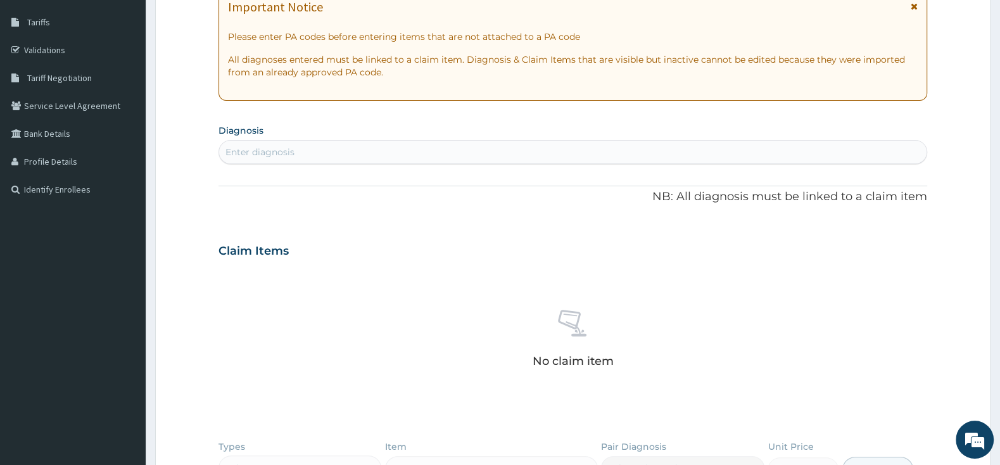
click at [529, 156] on div "Enter diagnosis" at bounding box center [572, 152] width 707 height 20
type input "[MEDICAL_DATA]"
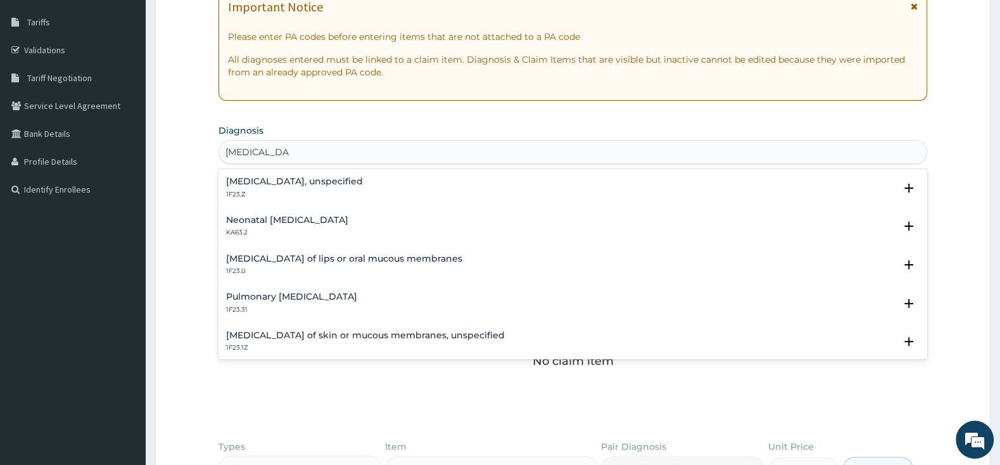
click at [300, 179] on h4 "[MEDICAL_DATA], unspecified" at bounding box center [294, 181] width 137 height 9
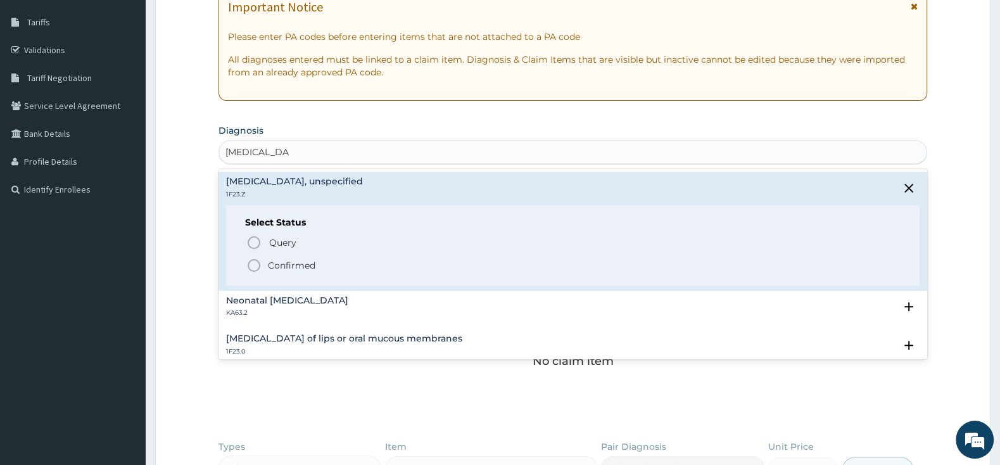
click at [252, 267] on icon "status option filled" at bounding box center [253, 265] width 15 height 15
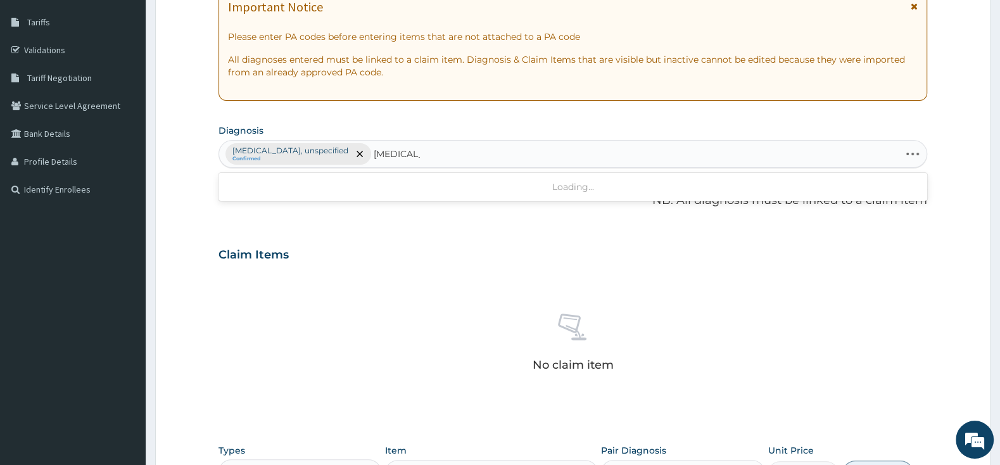
type input "[MEDICAL_DATA]"
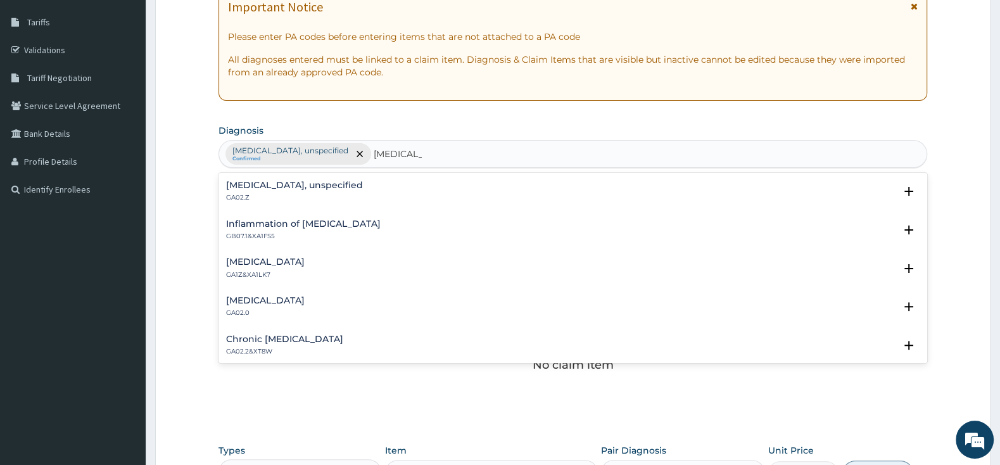
click at [260, 193] on div "[MEDICAL_DATA], unspecified GA02.Z" at bounding box center [294, 191] width 137 height 22
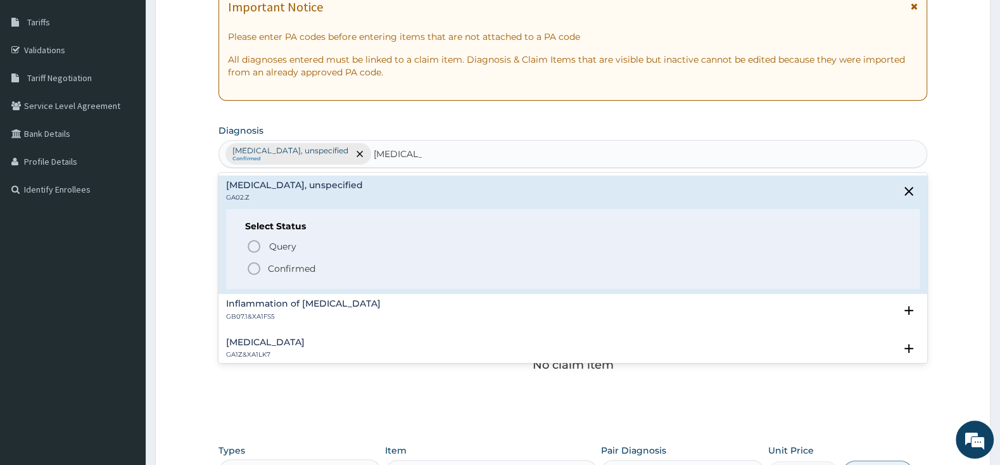
click at [253, 265] on icon "status option filled" at bounding box center [253, 268] width 15 height 15
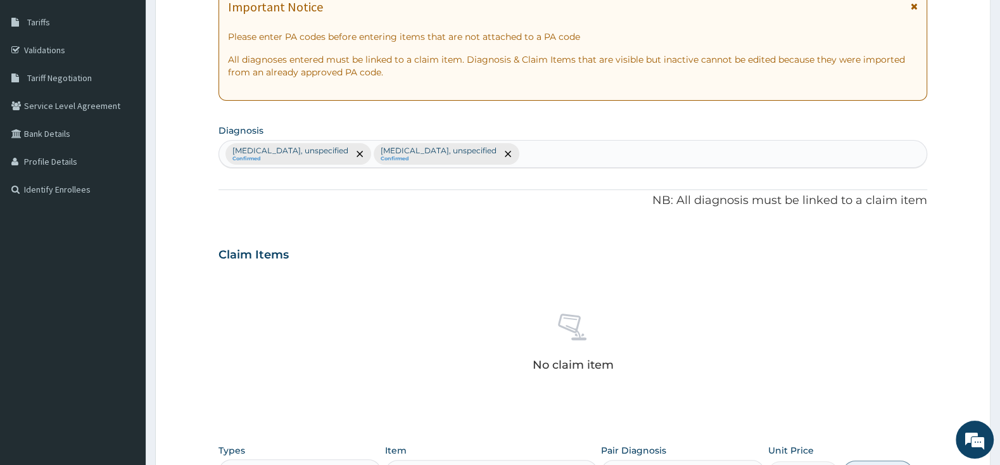
scroll to position [450, 0]
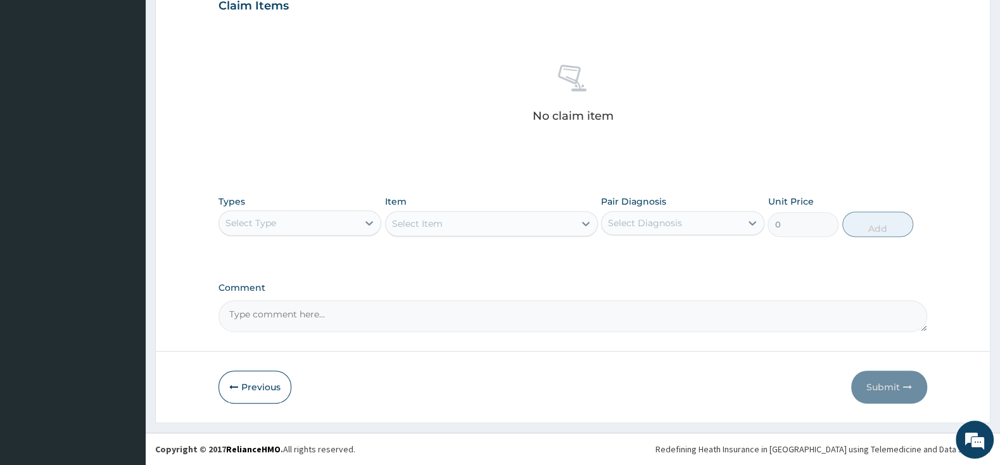
click at [323, 220] on div "Select Type" at bounding box center [288, 223] width 139 height 20
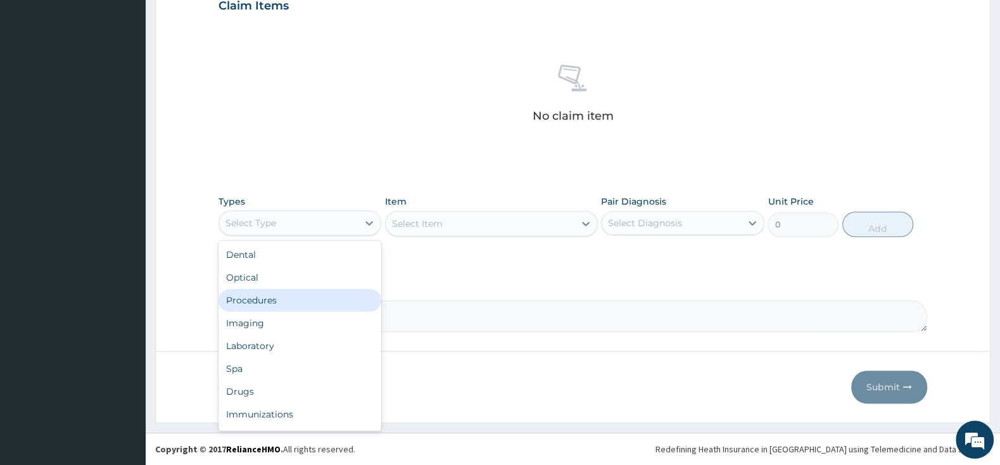
click at [333, 305] on div "Procedures" at bounding box center [299, 300] width 163 height 23
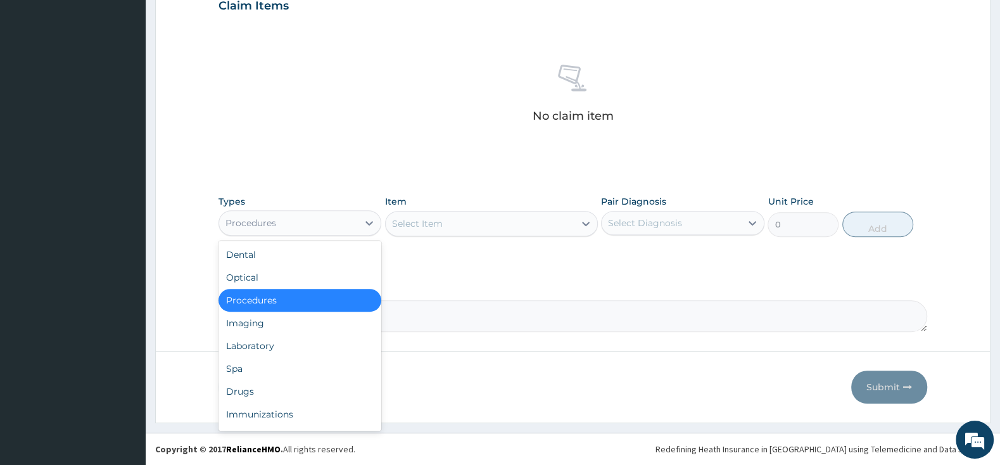
click at [319, 222] on div "Procedures" at bounding box center [288, 223] width 139 height 20
click at [282, 393] on div "Drugs" at bounding box center [299, 391] width 163 height 23
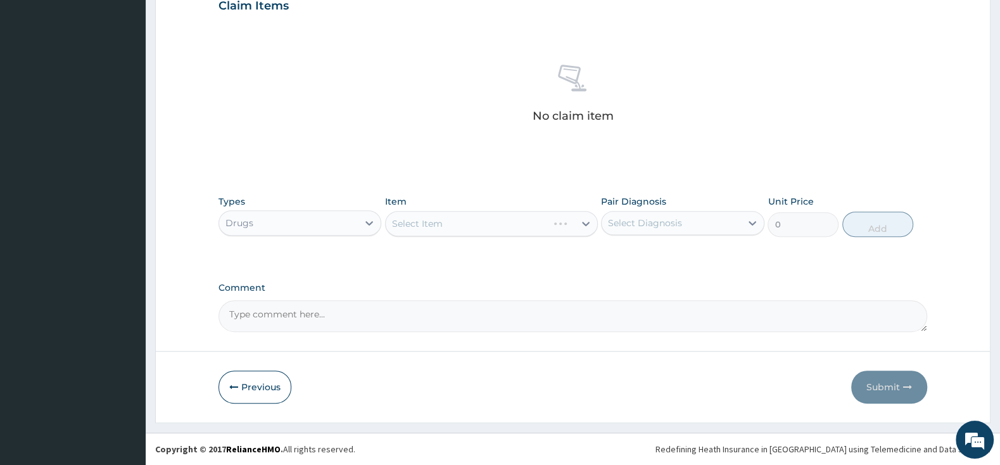
click at [450, 218] on div "Select Item" at bounding box center [491, 223] width 213 height 25
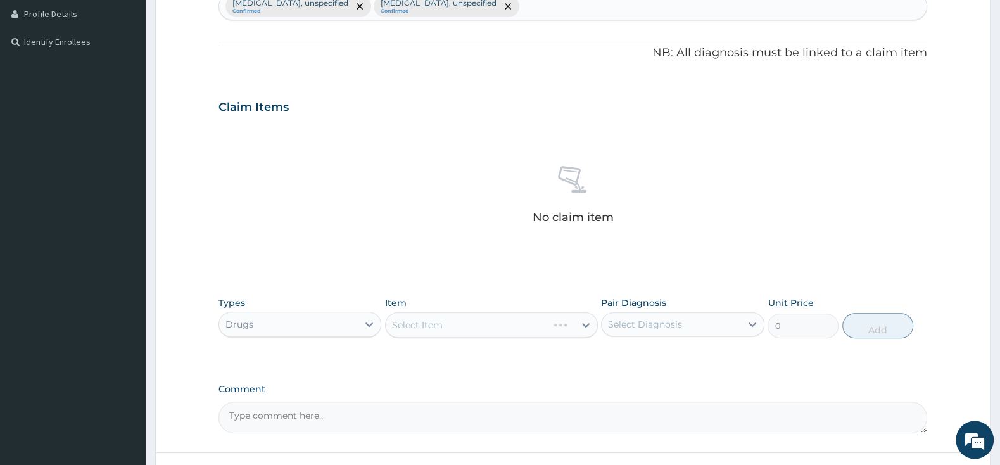
scroll to position [383, 0]
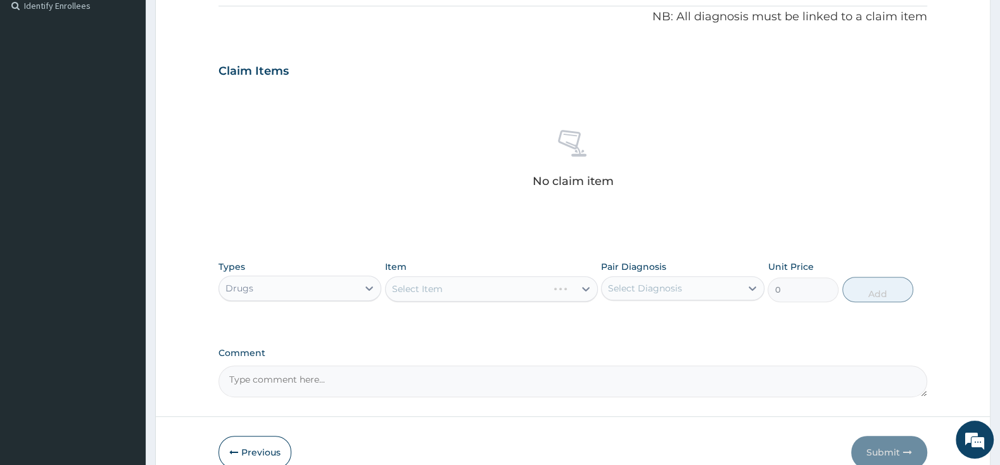
click at [485, 284] on div "Select Item" at bounding box center [491, 288] width 213 height 25
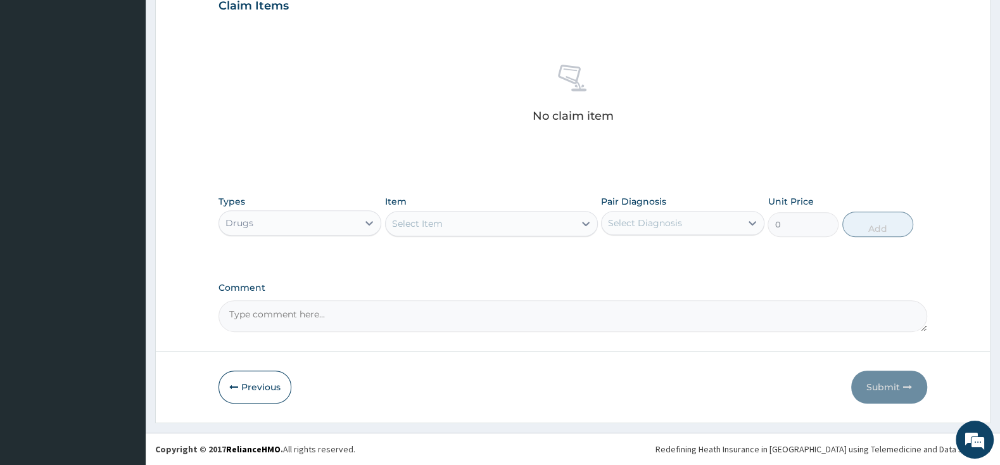
click at [532, 220] on div "Select Item" at bounding box center [480, 223] width 189 height 20
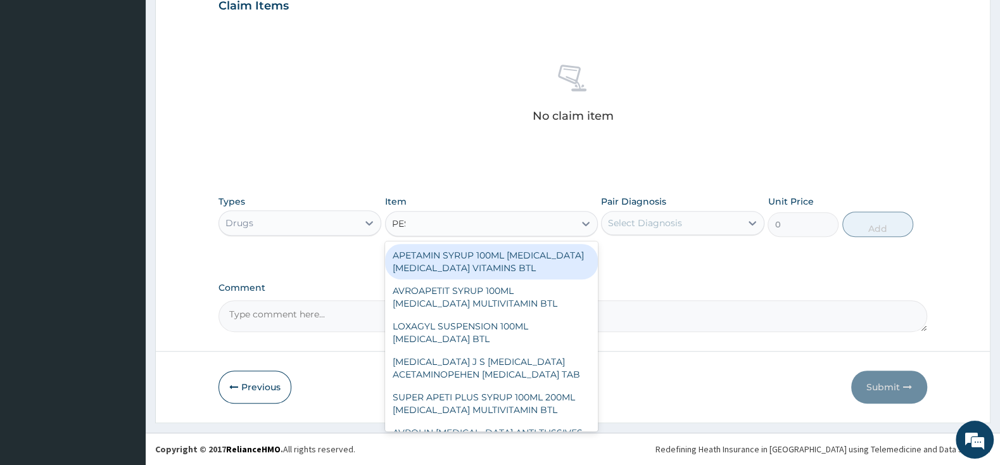
type input "PESS"
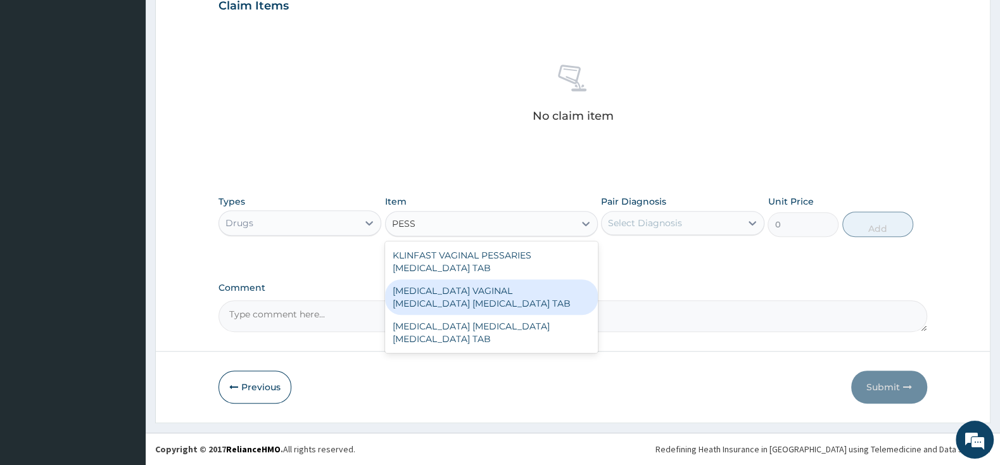
click at [555, 294] on div "[MEDICAL_DATA] VAGINAL [MEDICAL_DATA] [MEDICAL_DATA] TAB" at bounding box center [491, 296] width 213 height 35
type input "12075"
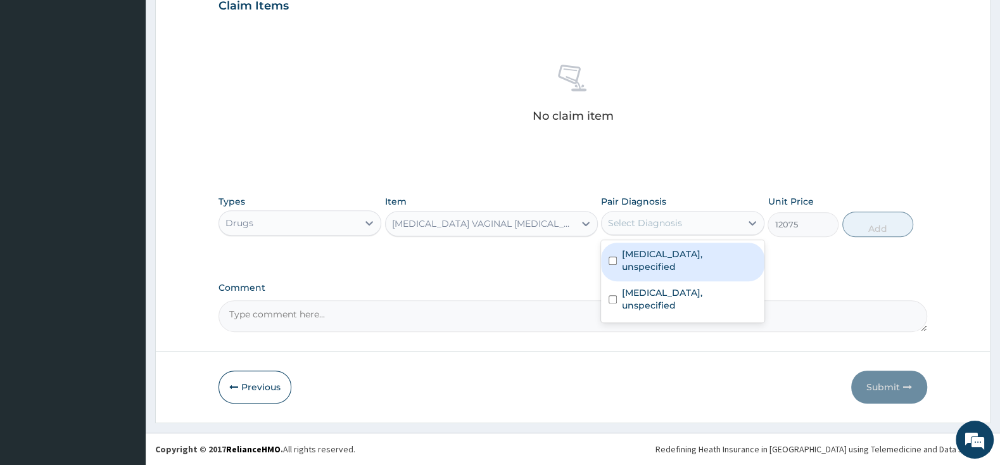
click at [641, 218] on div "Select Diagnosis" at bounding box center [645, 223] width 74 height 13
click at [613, 256] on input "checkbox" at bounding box center [613, 260] width 8 height 8
checkbox input "true"
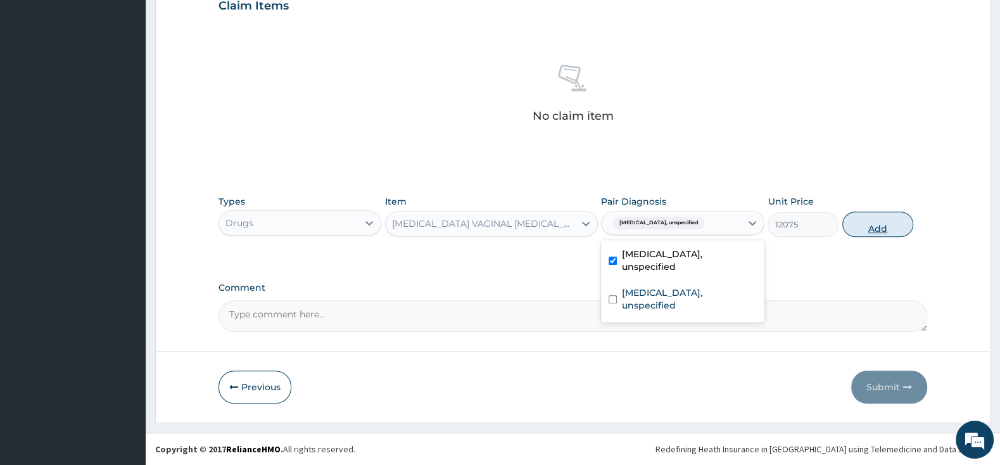
click at [866, 225] on button "Add" at bounding box center [877, 224] width 71 height 25
type input "0"
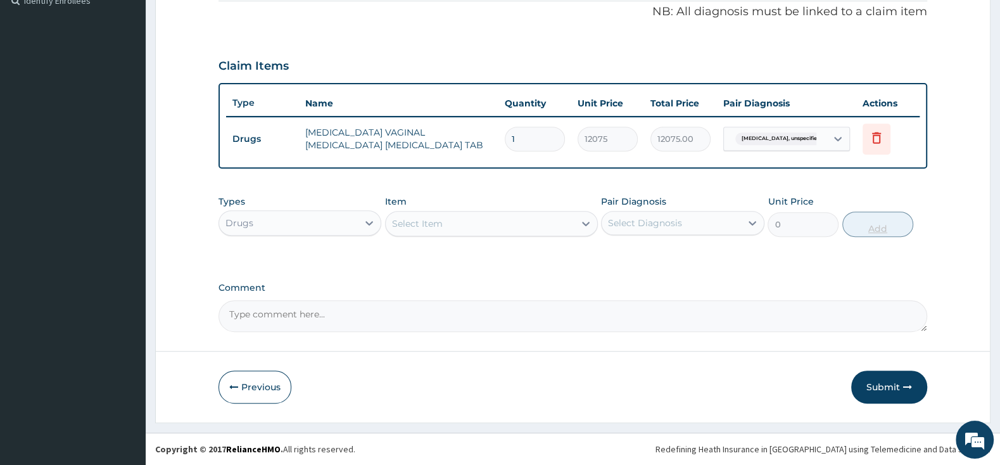
scroll to position [388, 0]
click at [482, 225] on div "Select Item" at bounding box center [480, 224] width 189 height 20
click at [771, 144] on span "[MEDICAL_DATA], unspecified" at bounding box center [781, 139] width 92 height 13
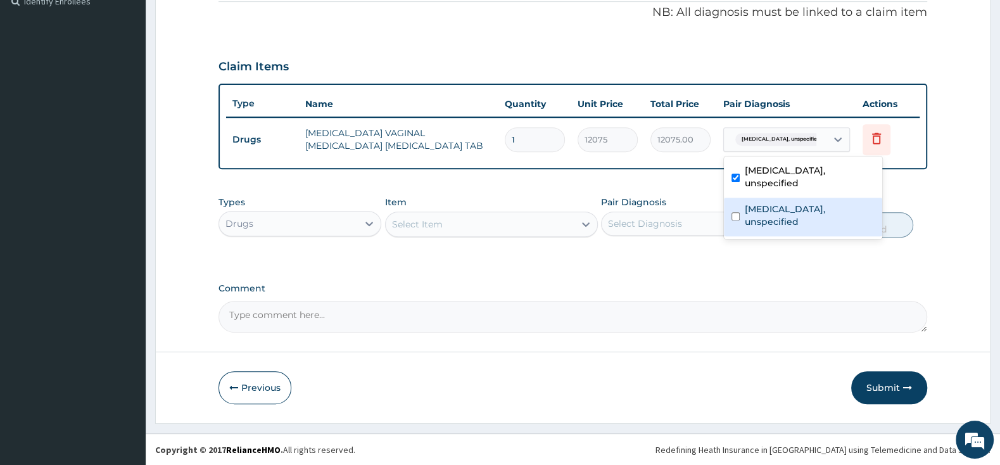
click at [737, 212] on input "checkbox" at bounding box center [735, 216] width 8 height 8
checkbox input "true"
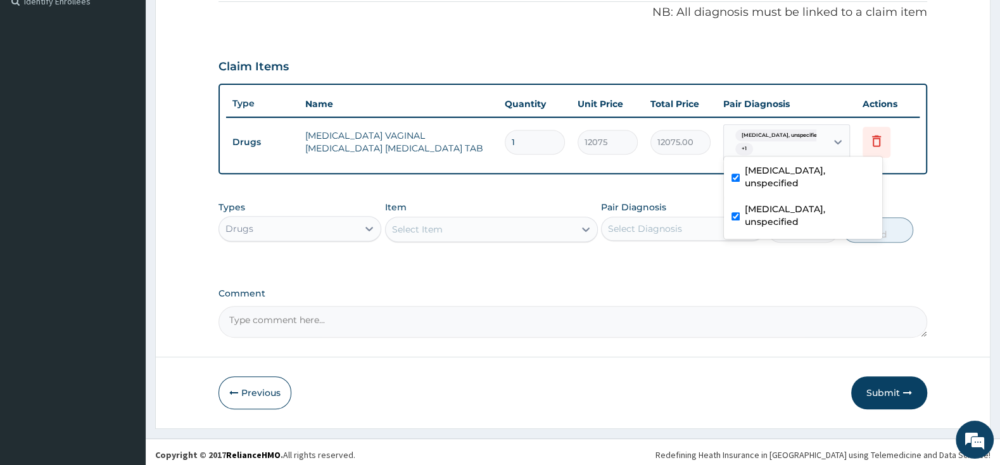
click at [507, 224] on div "Select Item" at bounding box center [480, 229] width 189 height 20
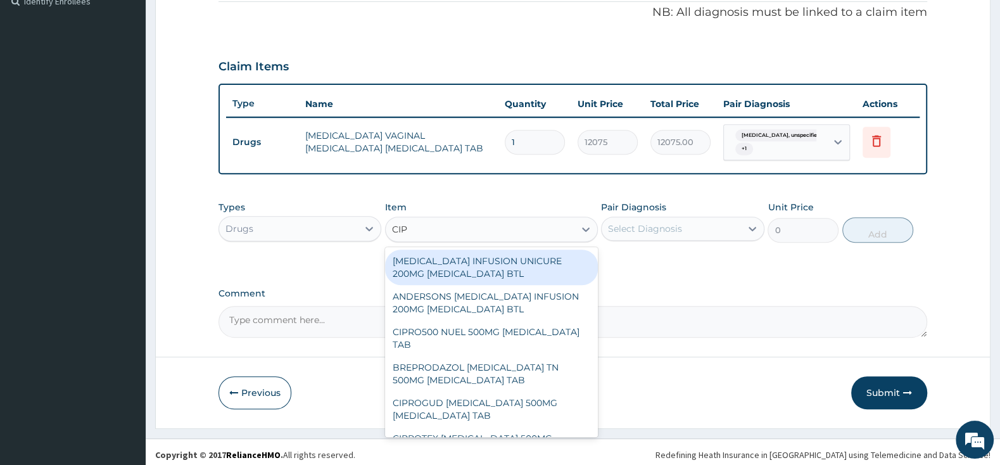
type input "CIPR"
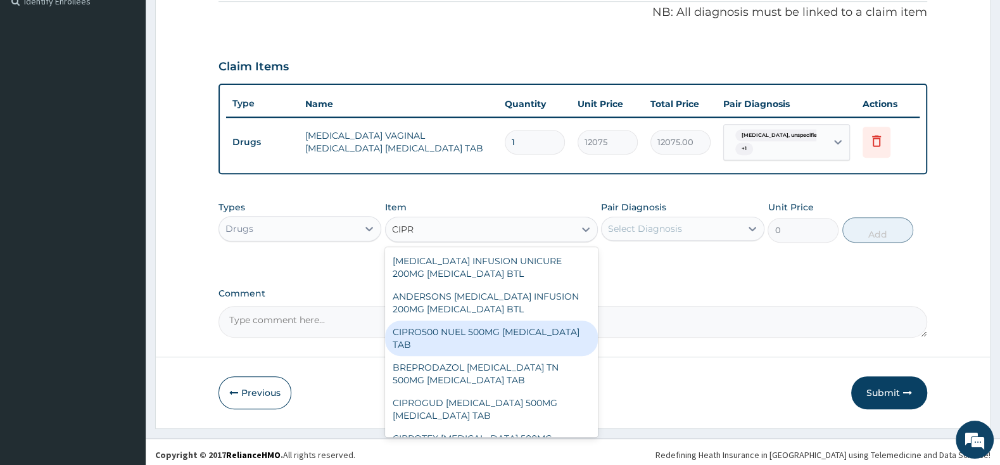
click at [502, 329] on div "CIPRO500 NUEL 500MG [MEDICAL_DATA] TAB" at bounding box center [491, 337] width 213 height 35
type input "201.25"
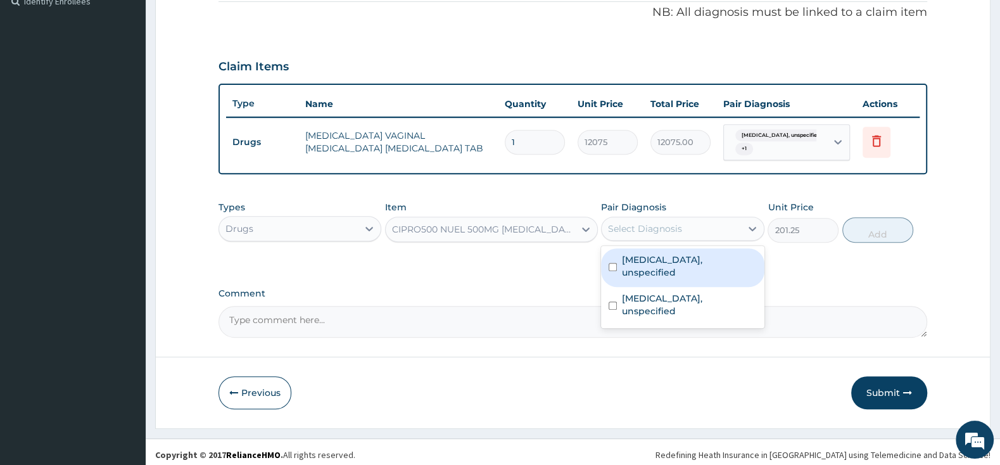
click at [645, 219] on div "Select Diagnosis" at bounding box center [671, 228] width 139 height 20
click at [613, 263] on input "checkbox" at bounding box center [613, 267] width 8 height 8
checkbox input "true"
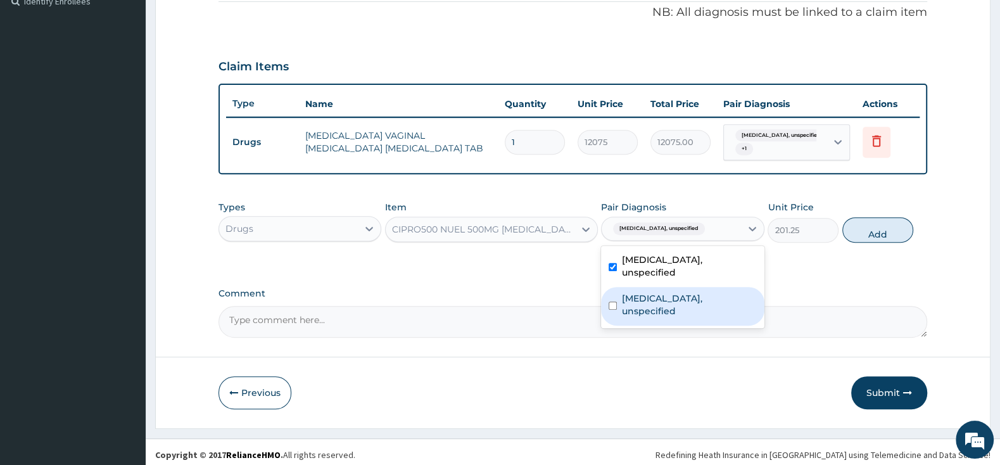
click at [612, 301] on input "checkbox" at bounding box center [613, 305] width 8 height 8
checkbox input "true"
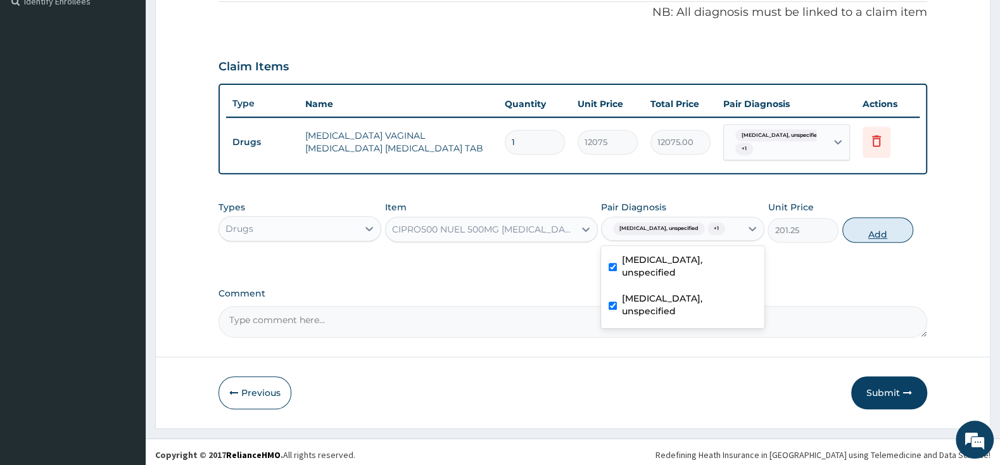
click at [867, 233] on button "Add" at bounding box center [877, 229] width 71 height 25
type input "0"
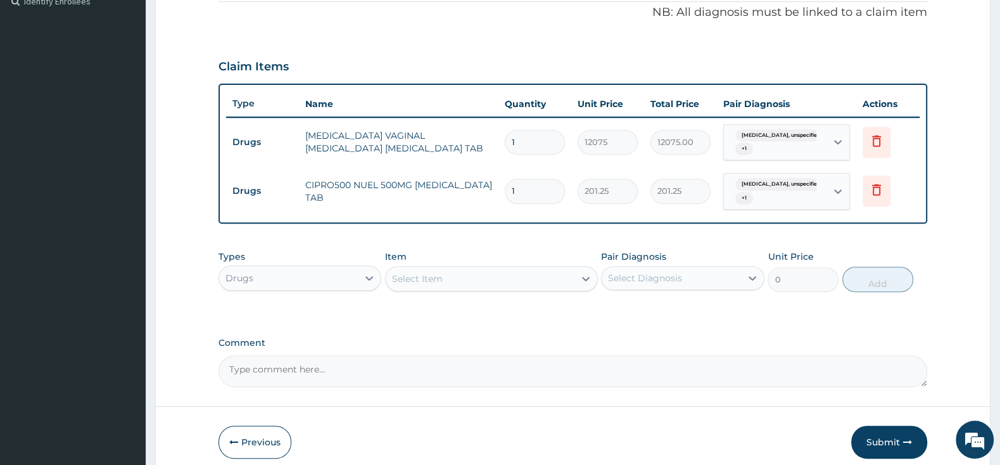
type input "10"
type input "2012.50"
type input "10"
click at [430, 279] on div "Select Item" at bounding box center [417, 278] width 51 height 13
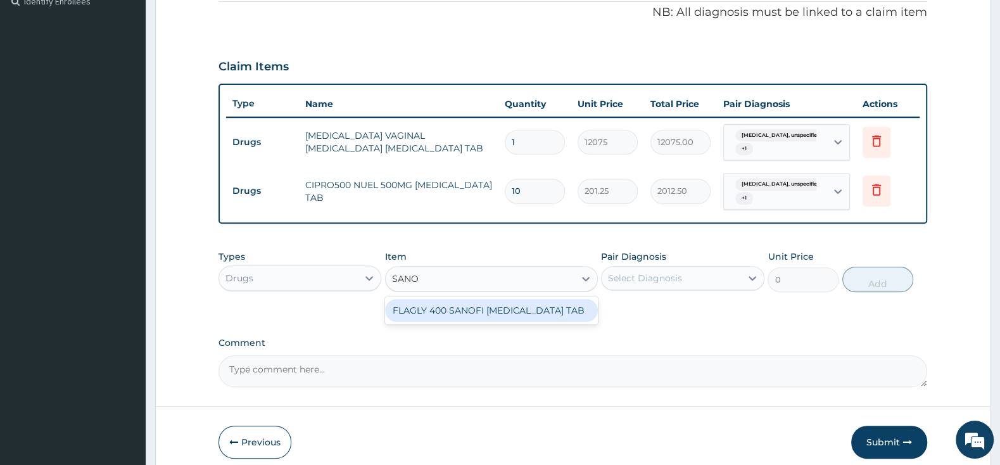
type input "SANOF"
click at [555, 308] on div "FLAGLY 400 SANOFI [MEDICAL_DATA] TAB" at bounding box center [491, 310] width 213 height 23
type input "241.5"
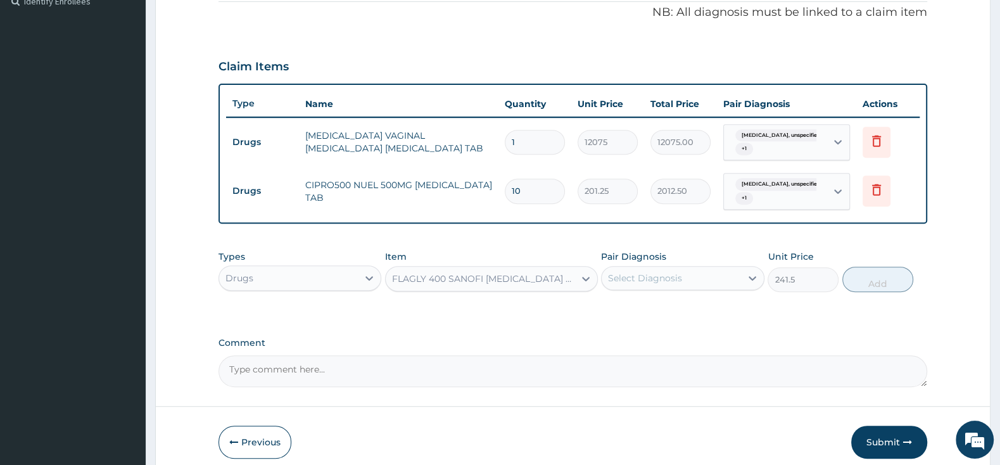
drag, startPoint x: 629, startPoint y: 278, endPoint x: 631, endPoint y: 294, distance: 16.5
click at [630, 277] on div "Select Diagnosis" at bounding box center [645, 278] width 74 height 13
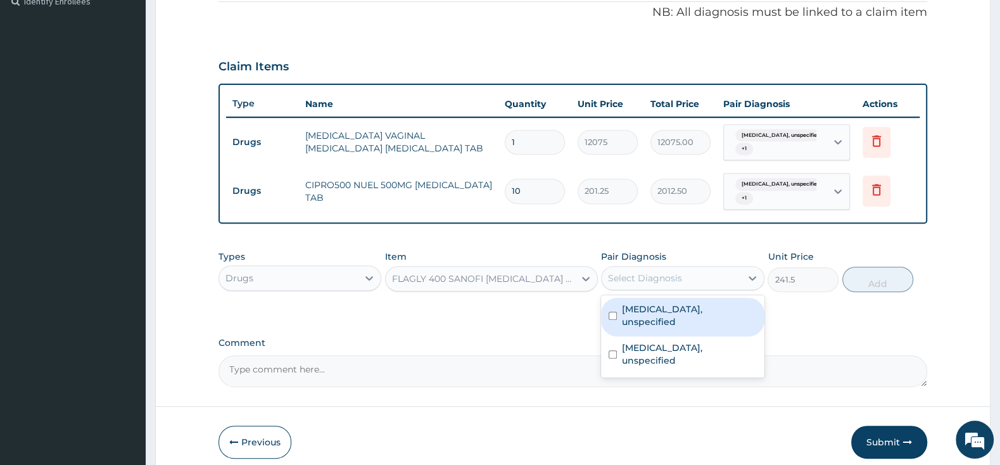
click at [612, 305] on div "[MEDICAL_DATA], unspecified" at bounding box center [682, 317] width 163 height 39
checkbox input "true"
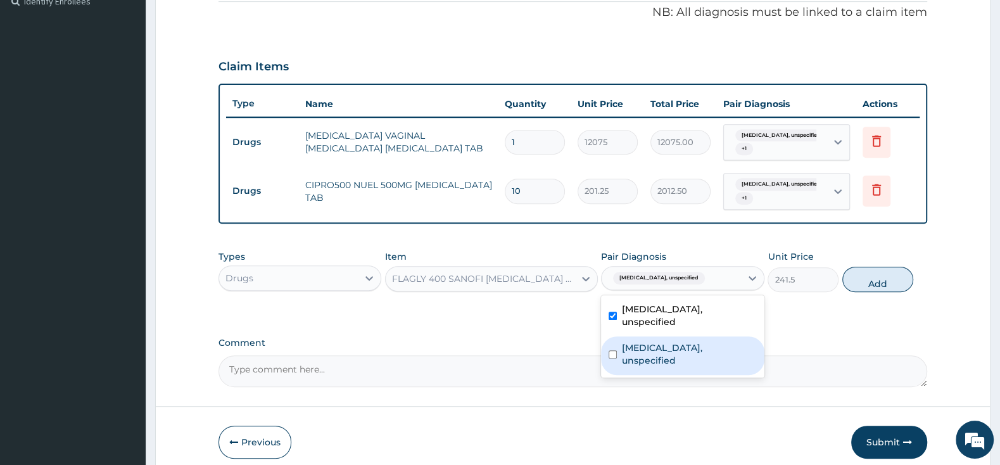
drag, startPoint x: 614, startPoint y: 336, endPoint x: 637, endPoint y: 336, distance: 23.4
click at [614, 350] on input "checkbox" at bounding box center [613, 354] width 8 height 8
checkbox input "true"
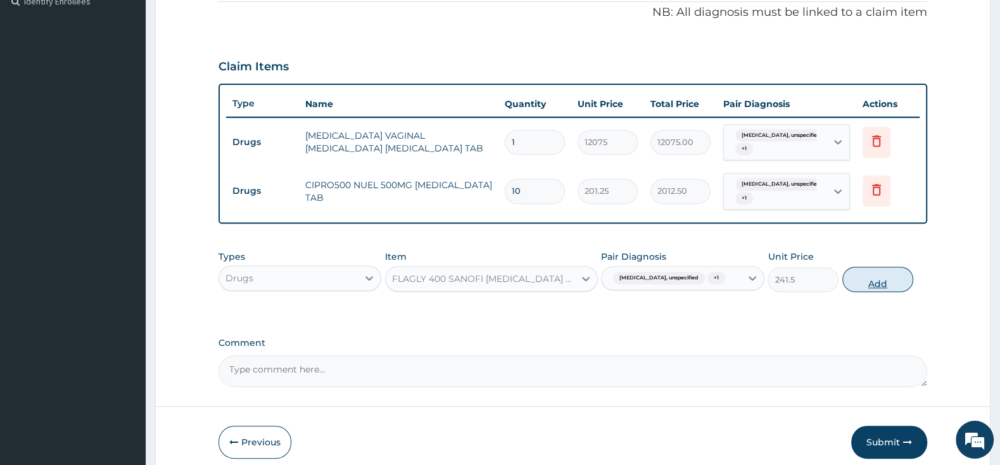
click at [873, 282] on button "Add" at bounding box center [877, 279] width 71 height 25
type input "0"
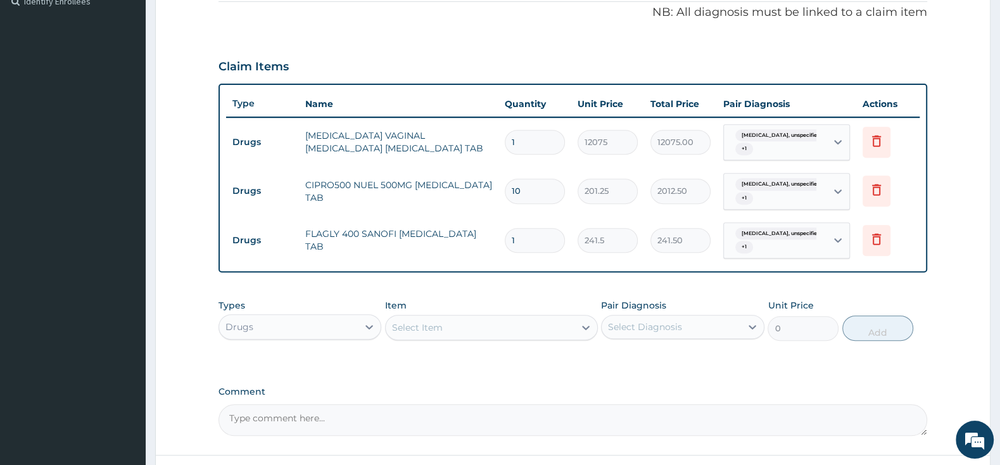
type input "10"
type input "2415.00"
type input "10"
click at [471, 326] on div "Select Item" at bounding box center [480, 327] width 189 height 20
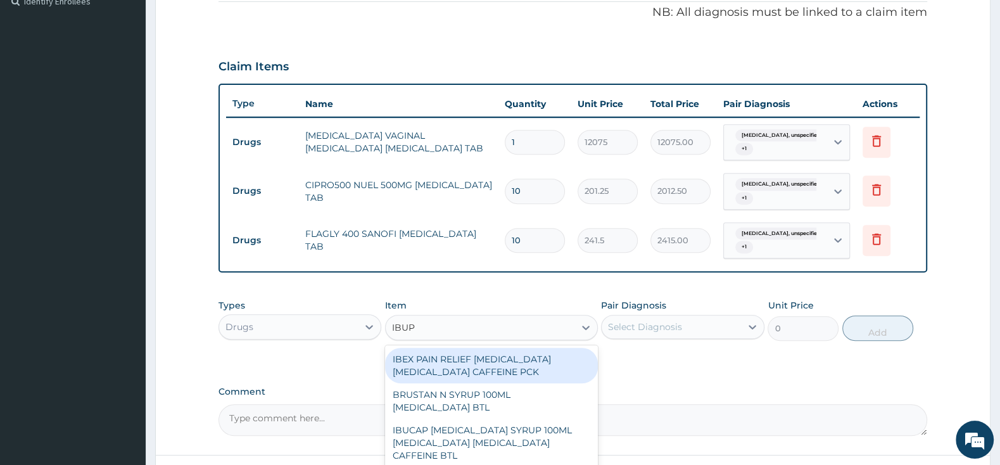
type input "IBUPR"
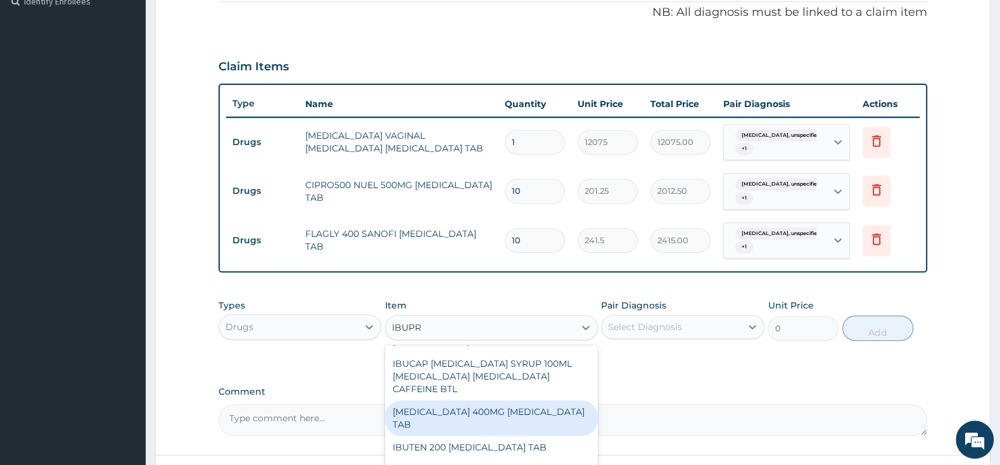
click at [507, 414] on div "[MEDICAL_DATA] 400MG [MEDICAL_DATA] TAB" at bounding box center [491, 417] width 213 height 35
type input "63.25"
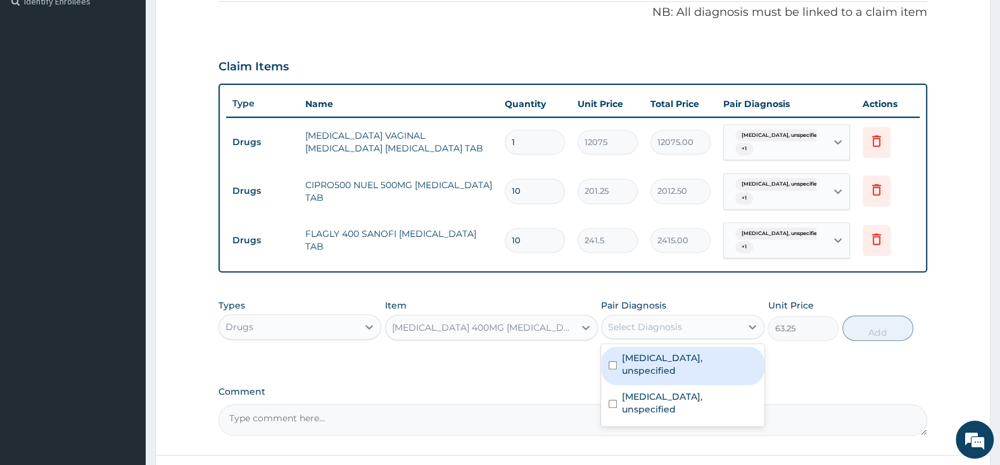
drag, startPoint x: 633, startPoint y: 317, endPoint x: 640, endPoint y: 332, distance: 17.1
click at [635, 315] on div "Select Diagnosis" at bounding box center [682, 327] width 163 height 24
click at [610, 361] on input "checkbox" at bounding box center [613, 365] width 8 height 8
checkbox input "true"
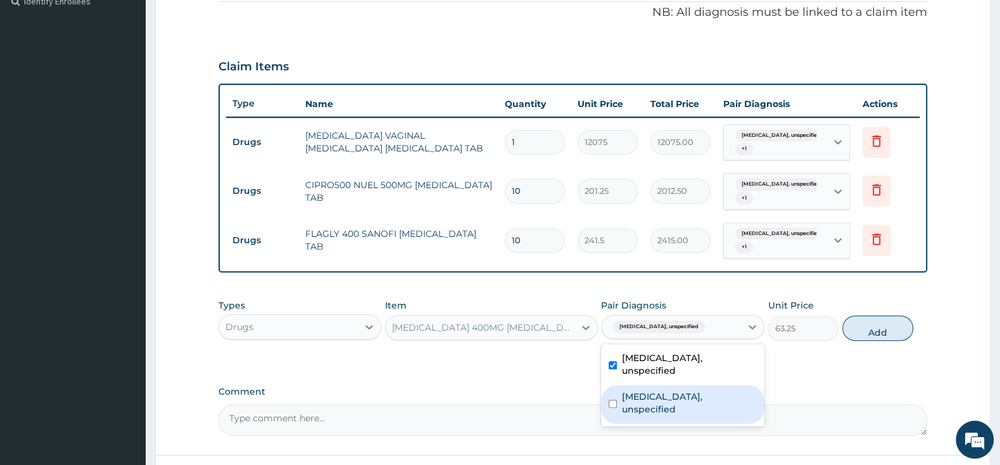
click at [612, 391] on div "[MEDICAL_DATA], unspecified" at bounding box center [682, 404] width 163 height 39
checkbox input "true"
click at [869, 326] on button "Add" at bounding box center [877, 327] width 71 height 25
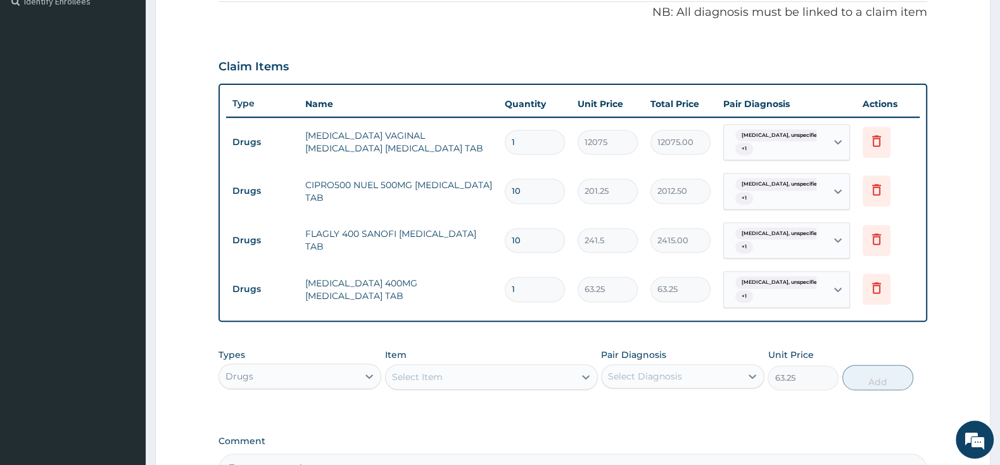
type input "0"
type input "15"
type input "948.75"
type input "15"
click at [458, 381] on div "Select Item" at bounding box center [480, 377] width 189 height 20
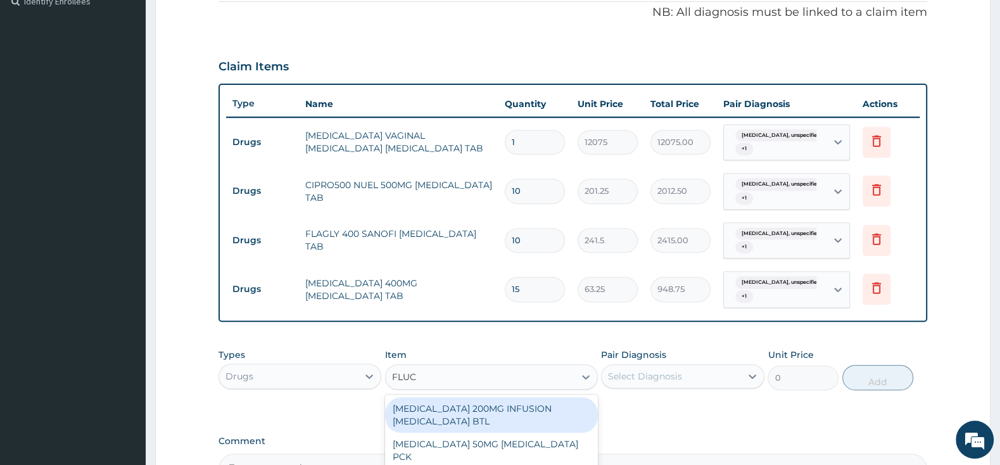
type input "FLUCO"
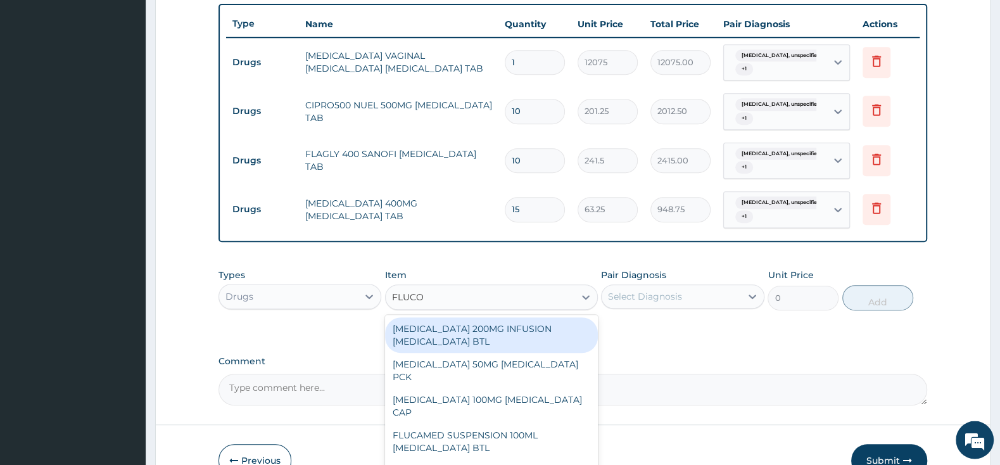
scroll to position [542, 0]
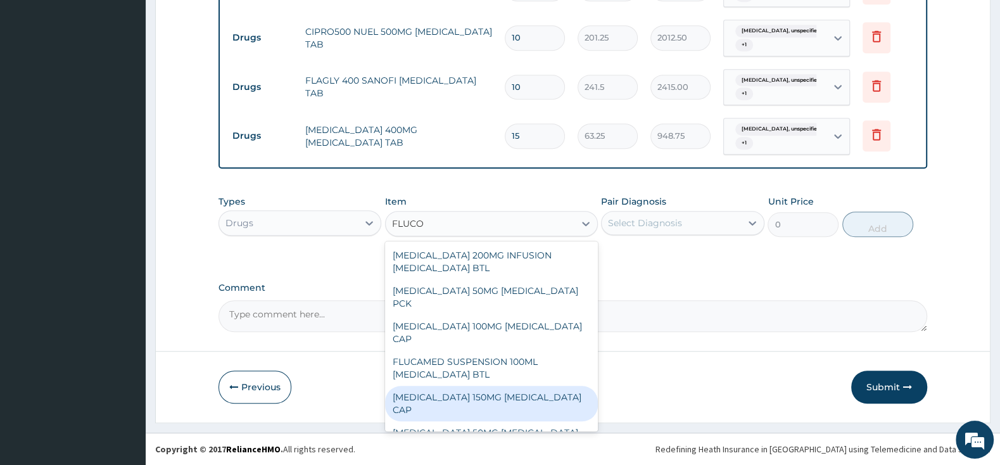
click at [542, 386] on div "FLUCONAZOLE 150MG FLUCONAZOLE CAP" at bounding box center [491, 403] width 213 height 35
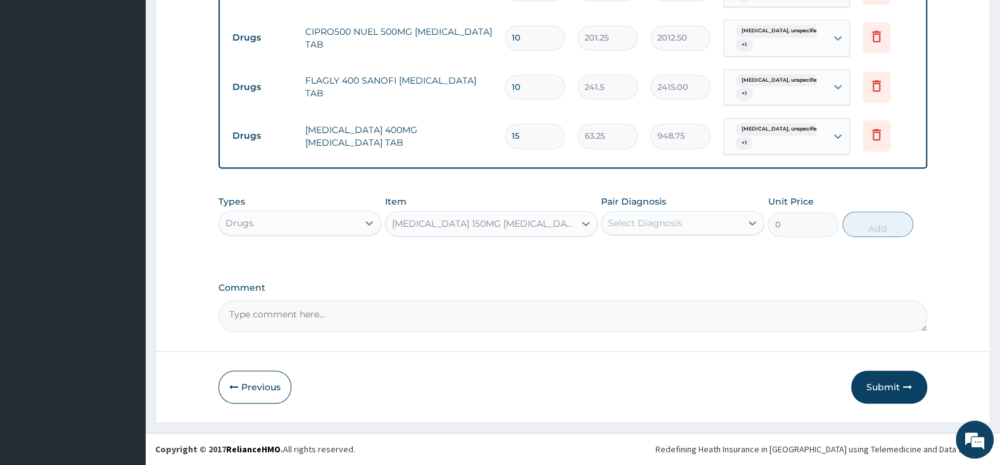
type input "839.5"
click at [675, 215] on div "Select Diagnosis" at bounding box center [671, 223] width 139 height 20
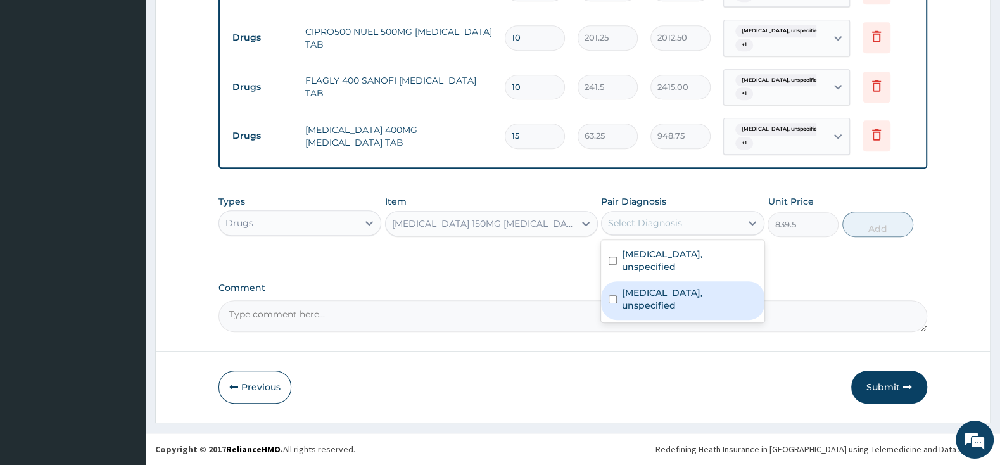
click at [614, 295] on input "checkbox" at bounding box center [613, 299] width 8 height 8
checkbox input "true"
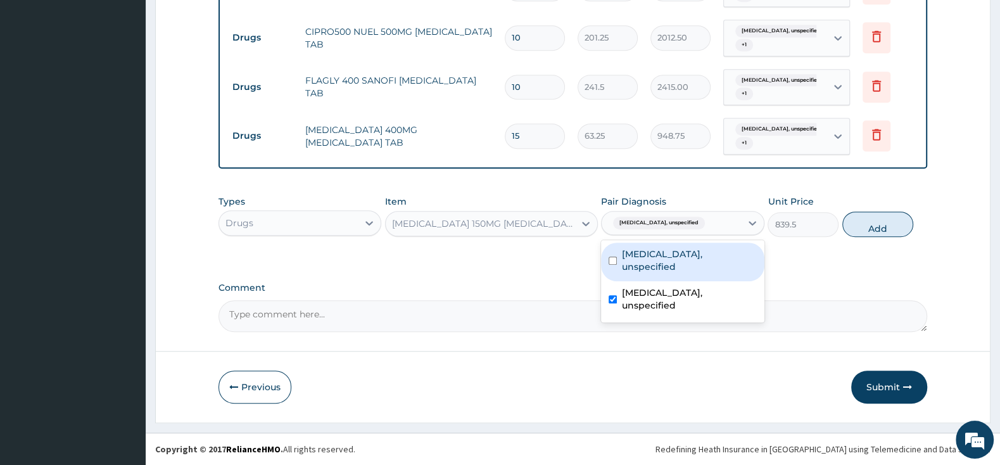
click at [616, 256] on input "checkbox" at bounding box center [613, 260] width 8 height 8
checkbox input "true"
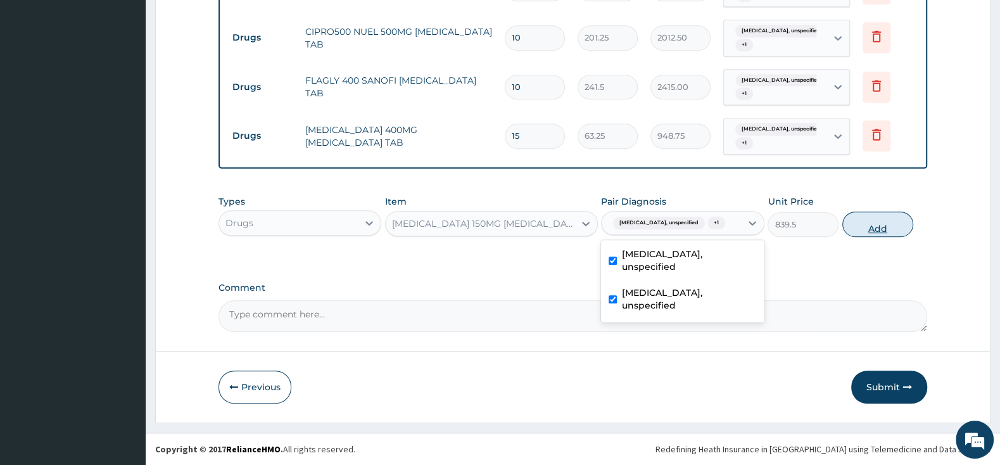
click at [879, 222] on button "Add" at bounding box center [877, 224] width 71 height 25
type input "0"
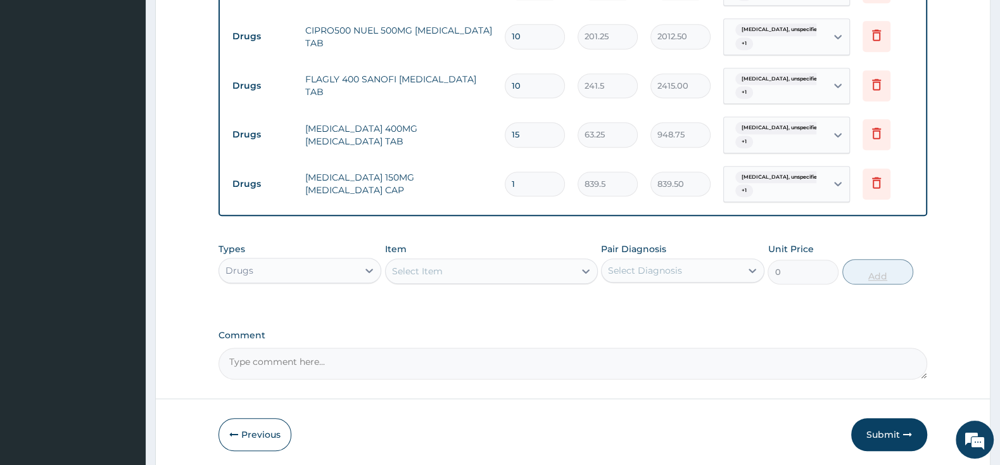
type input "0.00"
type input "5"
type input "4197.50"
type input "5"
click at [338, 267] on div "Drugs" at bounding box center [288, 270] width 139 height 20
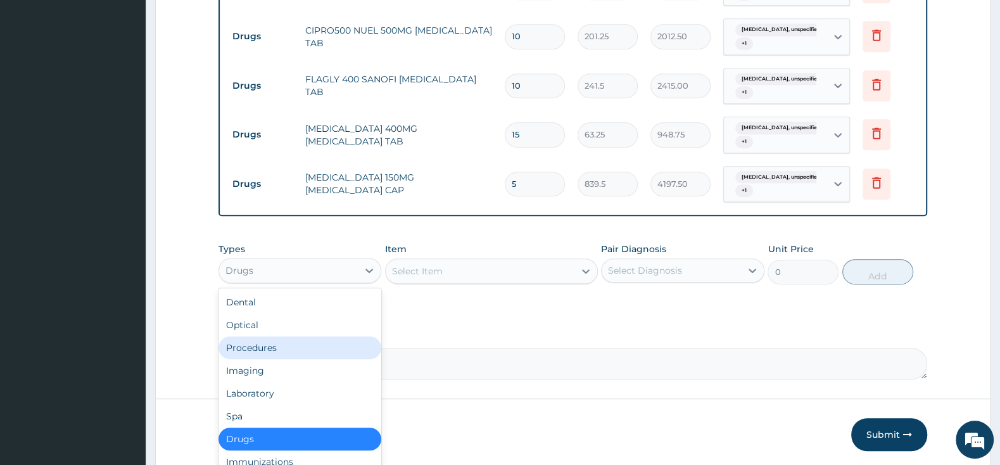
click at [298, 348] on div "Procedures" at bounding box center [299, 347] width 163 height 23
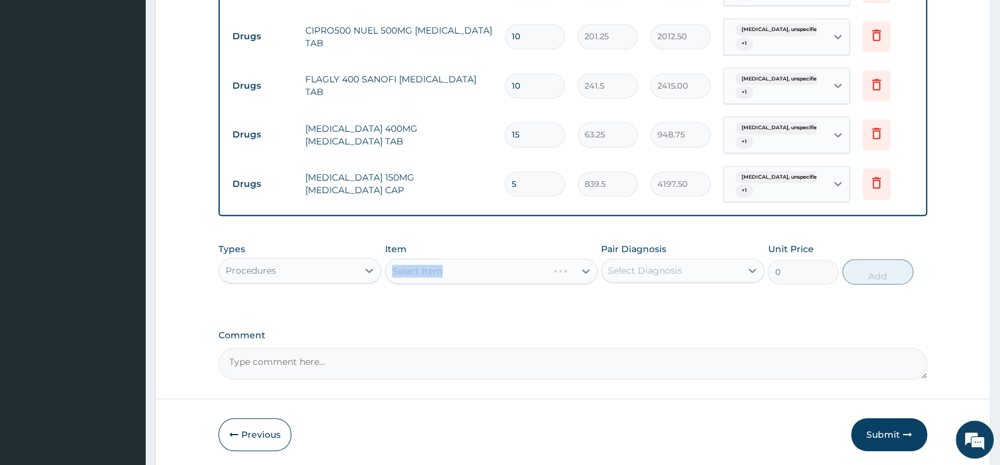
click at [456, 270] on div "Select Item" at bounding box center [491, 270] width 213 height 25
click at [458, 270] on div "Select Item" at bounding box center [491, 270] width 213 height 25
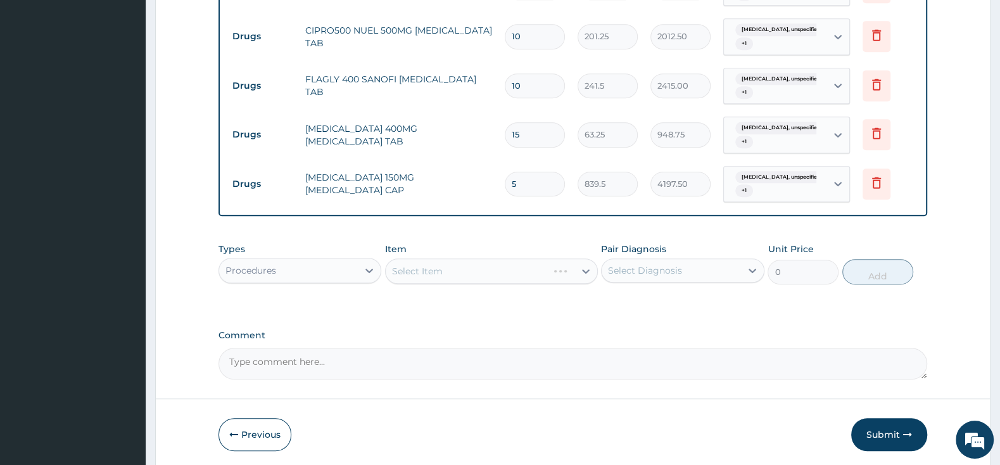
click at [480, 272] on div "Select Item" at bounding box center [491, 270] width 213 height 25
click at [524, 277] on div "Select Item" at bounding box center [491, 270] width 213 height 25
click at [538, 266] on div "Select Item" at bounding box center [491, 270] width 213 height 25
click at [534, 271] on div "Select Item" at bounding box center [491, 270] width 213 height 25
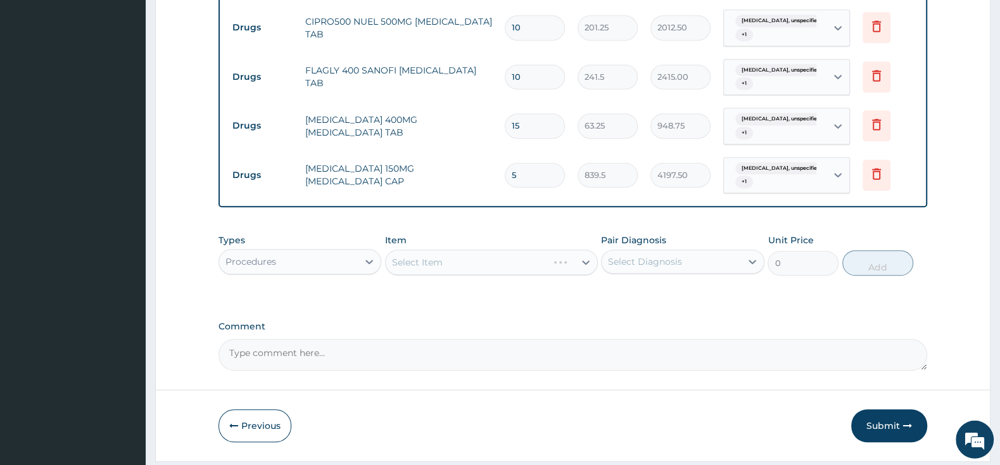
scroll to position [591, 0]
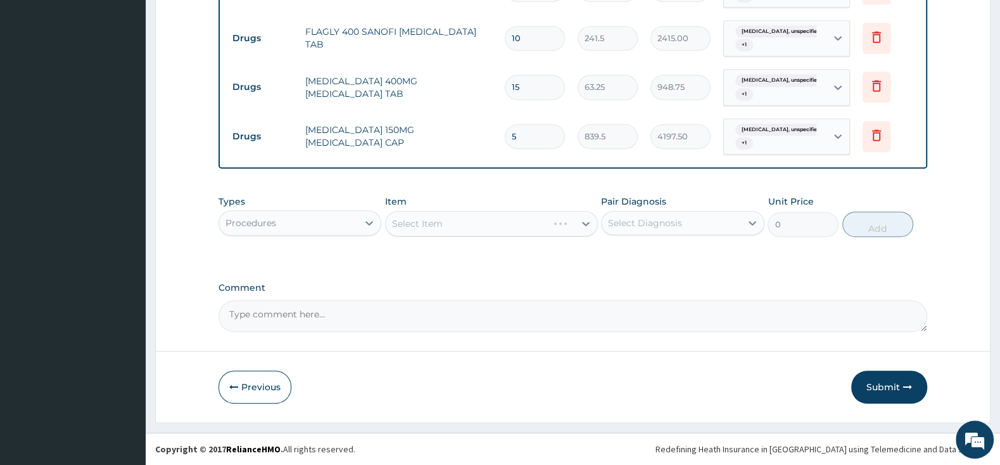
click at [468, 219] on div "Select Item" at bounding box center [491, 223] width 213 height 25
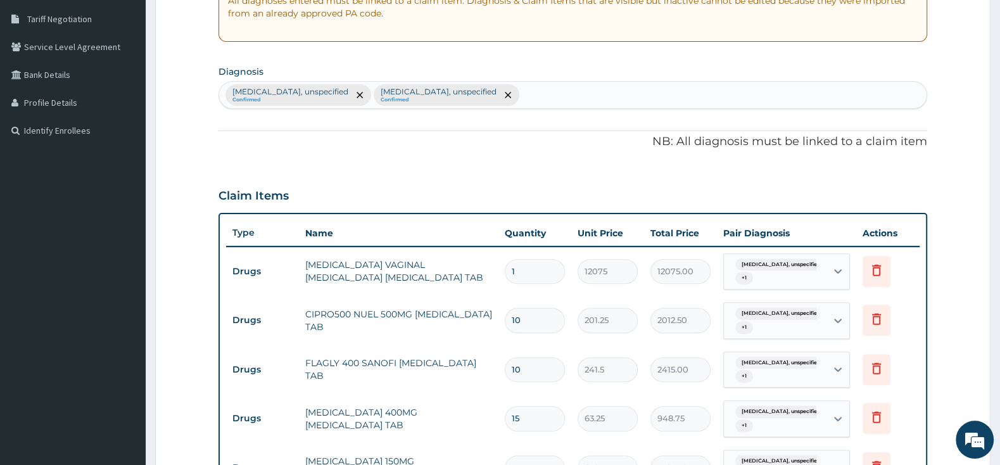
scroll to position [524, 0]
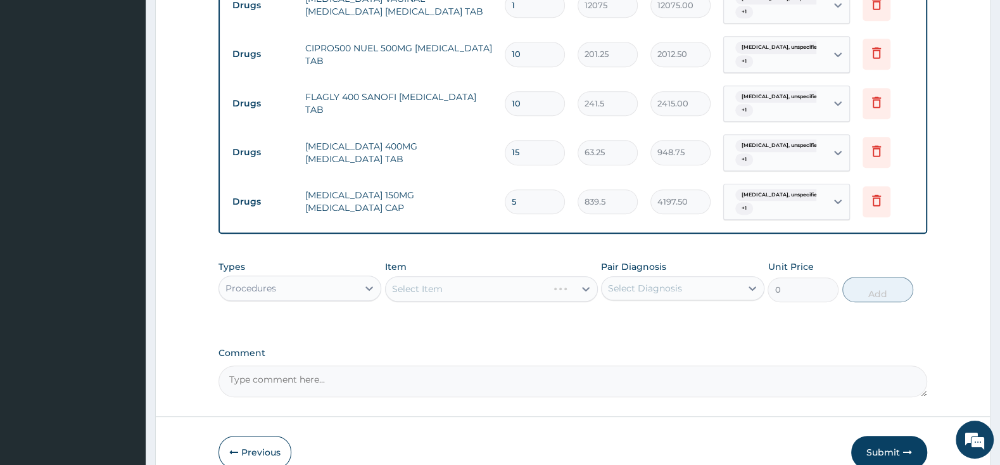
click at [526, 293] on div "Select Item" at bounding box center [491, 288] width 213 height 25
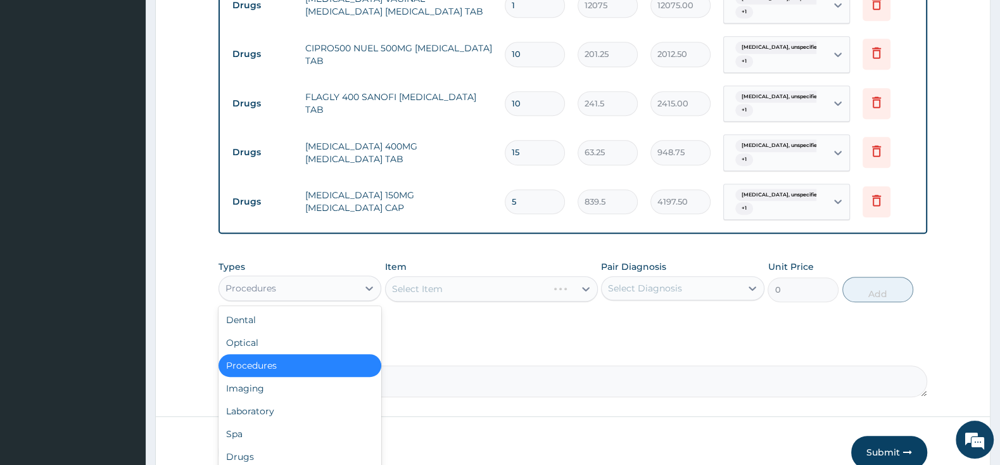
click at [354, 284] on div "Procedures" at bounding box center [288, 288] width 139 height 20
click at [297, 343] on div "Optical" at bounding box center [299, 342] width 163 height 23
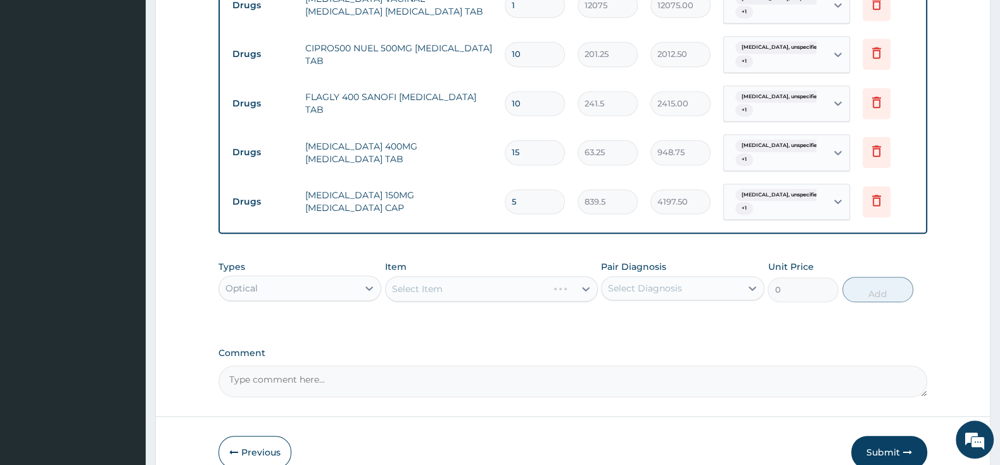
click at [465, 291] on div "Select Item" at bounding box center [491, 288] width 213 height 25
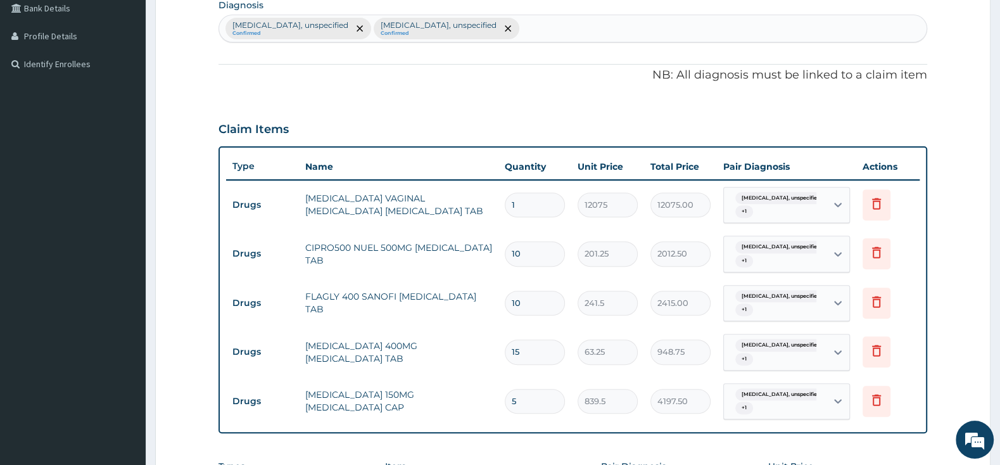
scroll to position [591, 0]
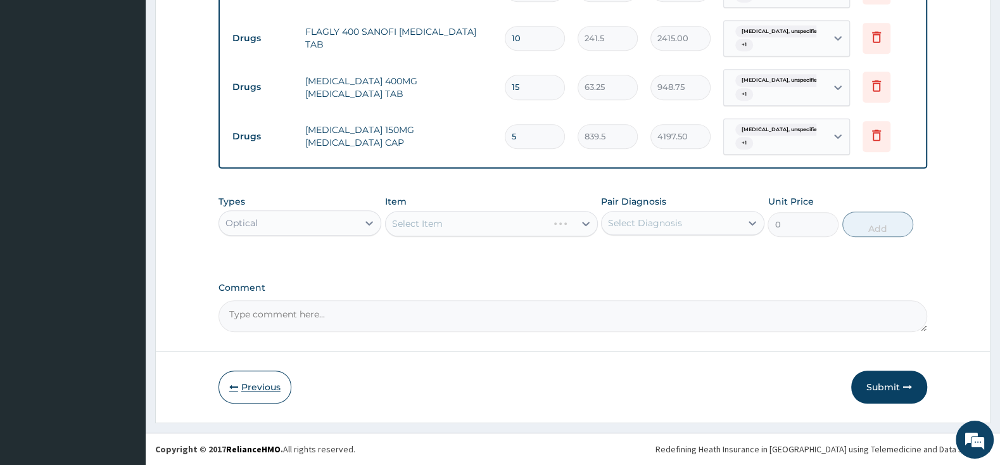
click at [262, 382] on button "Previous" at bounding box center [254, 386] width 73 height 33
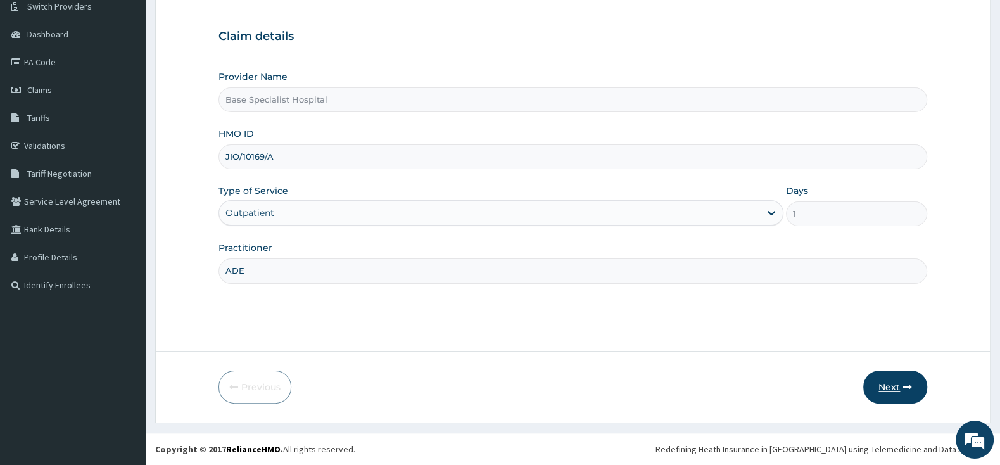
click at [879, 386] on button "Next" at bounding box center [895, 386] width 64 height 33
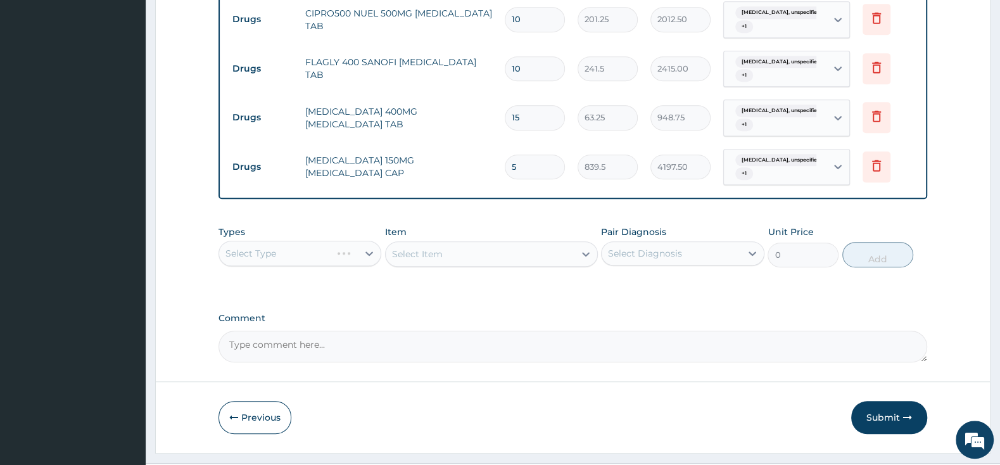
scroll to position [591, 0]
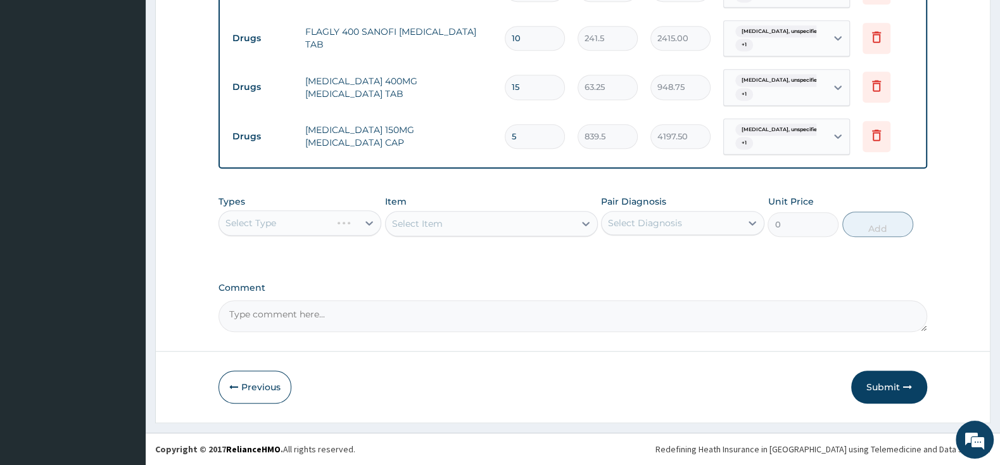
click at [315, 220] on div "Select Type" at bounding box center [299, 222] width 163 height 25
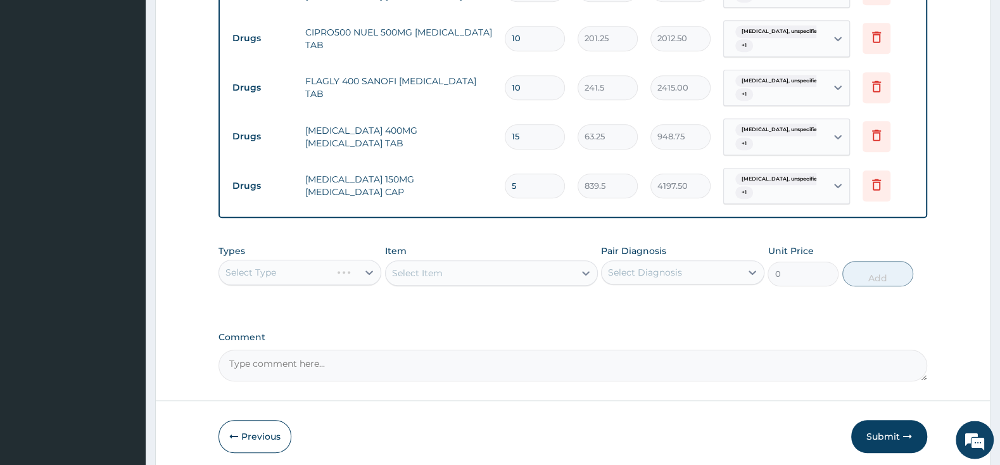
scroll to position [524, 0]
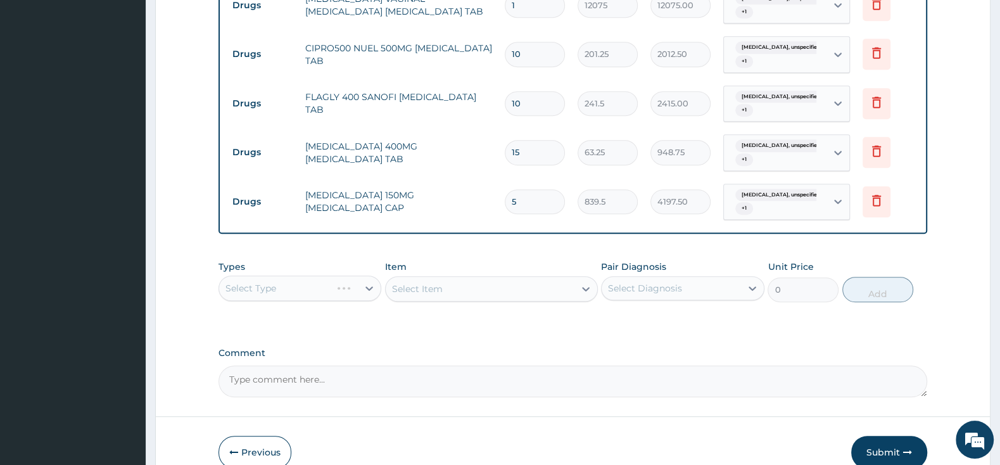
click at [371, 291] on div "Select Type" at bounding box center [299, 287] width 163 height 25
click at [486, 287] on div "Select Item" at bounding box center [491, 288] width 213 height 25
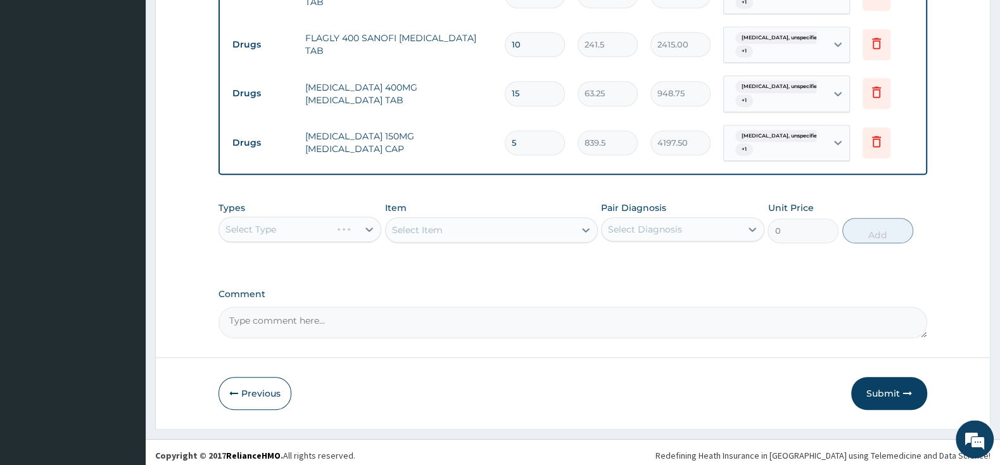
scroll to position [591, 0]
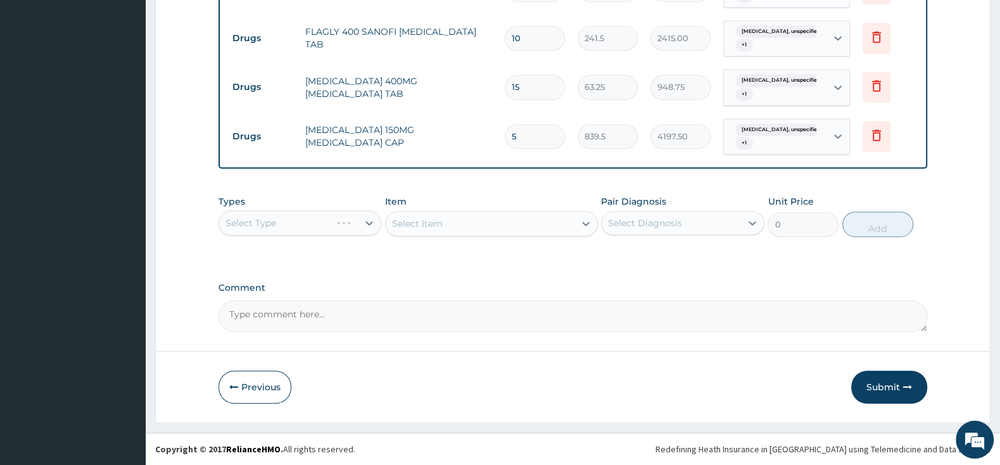
click at [363, 225] on div "Select Type" at bounding box center [299, 222] width 163 height 25
click at [363, 224] on div "Select Type" at bounding box center [299, 222] width 163 height 25
click at [370, 222] on div "Select Type" at bounding box center [299, 222] width 163 height 25
click at [367, 220] on div "Select Type" at bounding box center [299, 222] width 163 height 25
drag, startPoint x: 410, startPoint y: 227, endPoint x: 389, endPoint y: 219, distance: 22.8
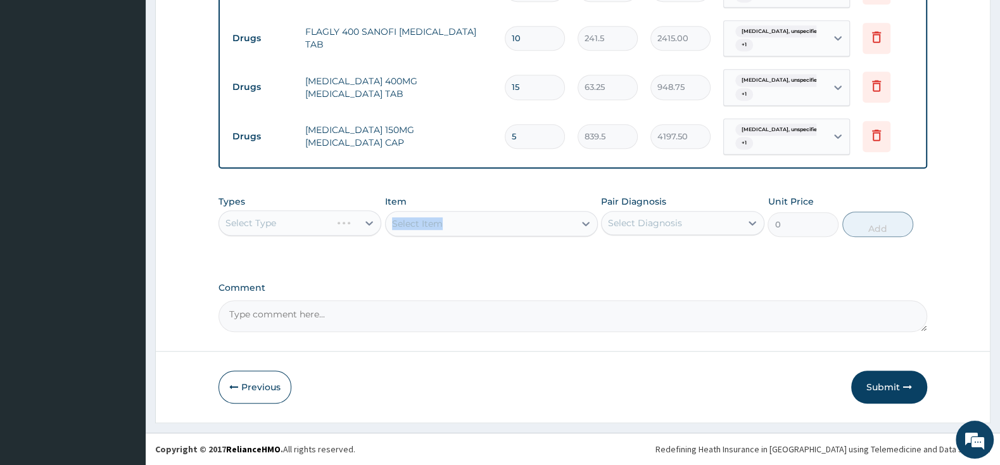
click at [389, 222] on div "Select Item" at bounding box center [491, 223] width 213 height 25
click at [370, 220] on div "Select Type" at bounding box center [299, 222] width 163 height 25
click at [249, 388] on button "Previous" at bounding box center [254, 386] width 73 height 33
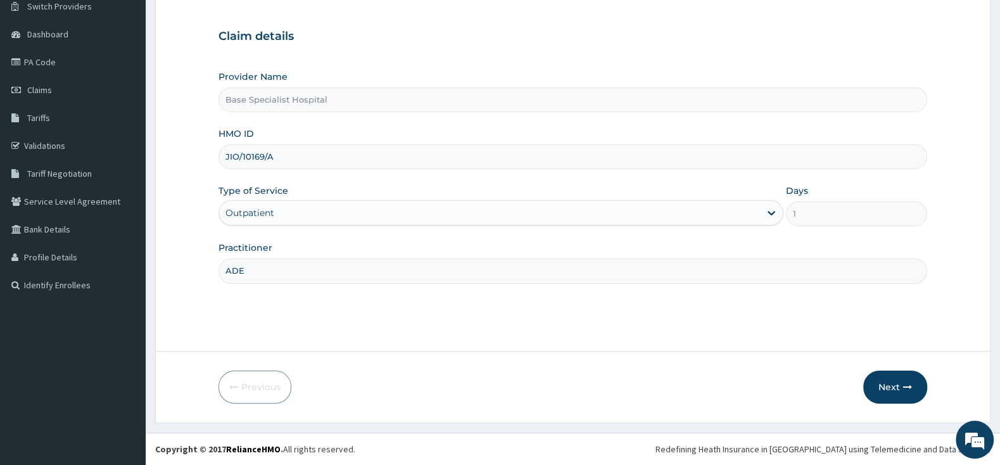
drag, startPoint x: 284, startPoint y: 158, endPoint x: 218, endPoint y: 161, distance: 65.3
click at [218, 161] on input "JIO/10169/A" at bounding box center [572, 156] width 709 height 25
click at [897, 383] on button "Next" at bounding box center [895, 386] width 64 height 33
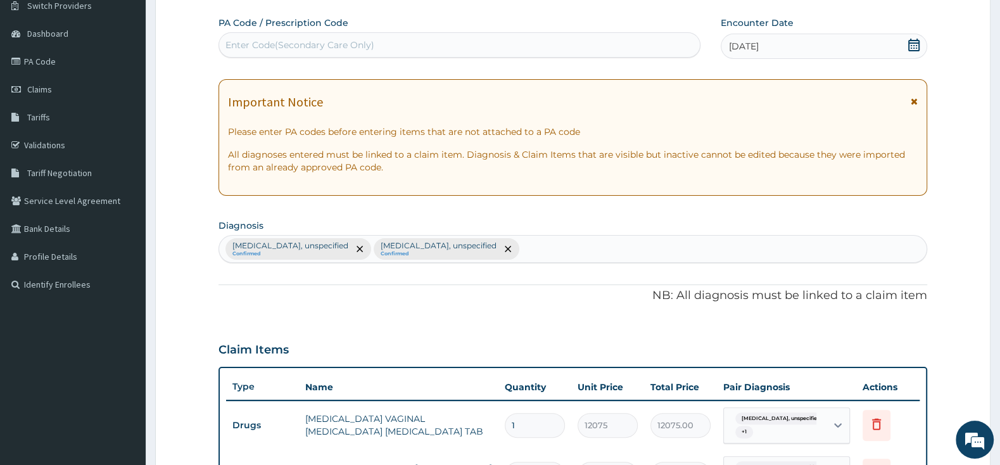
scroll to position [0, 0]
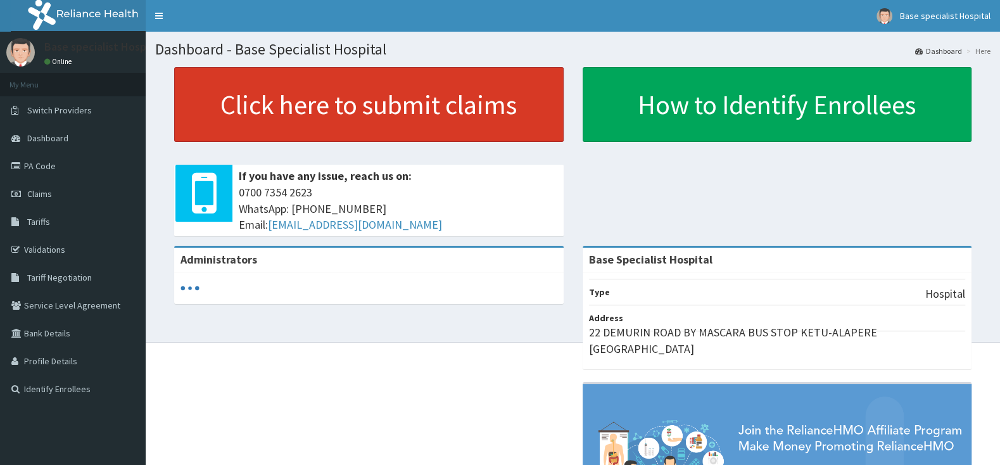
click at [298, 121] on link "Click here to submit claims" at bounding box center [368, 104] width 389 height 75
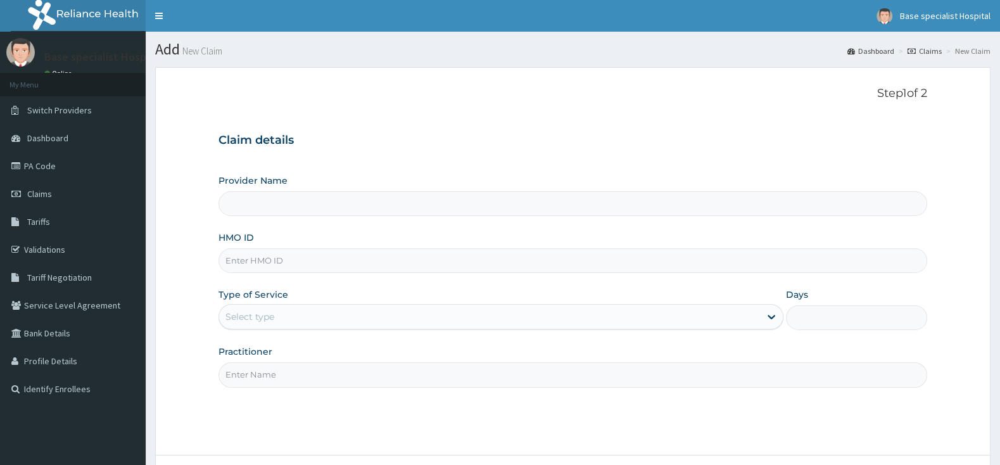
type input "Base Specialist Hospital"
click at [272, 259] on input "HMO ID" at bounding box center [572, 260] width 709 height 25
paste input "JIO/10169/A"
type input "JIO/10169/A"
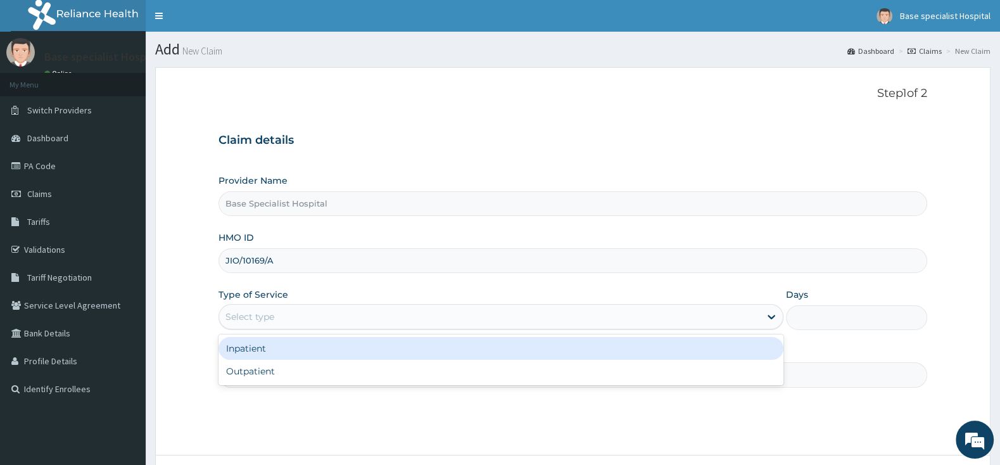
click at [270, 319] on div "Select type" at bounding box center [249, 316] width 49 height 13
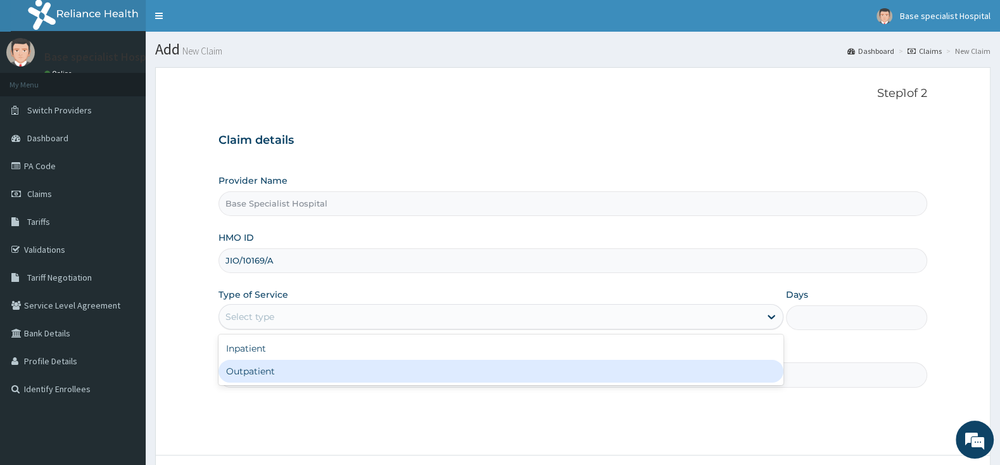
click at [248, 376] on div "Outpatient" at bounding box center [500, 371] width 565 height 23
type input "1"
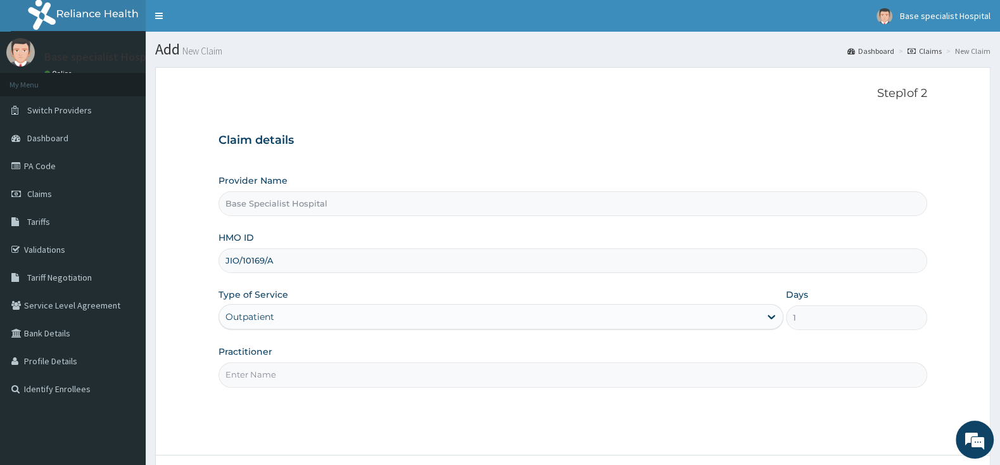
click at [249, 376] on input "Practitioner" at bounding box center [572, 374] width 709 height 25
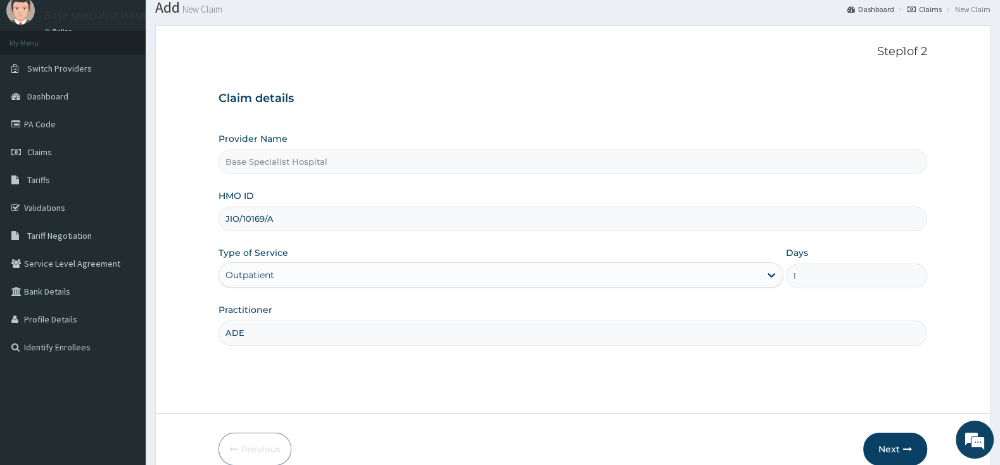
scroll to position [104, 0]
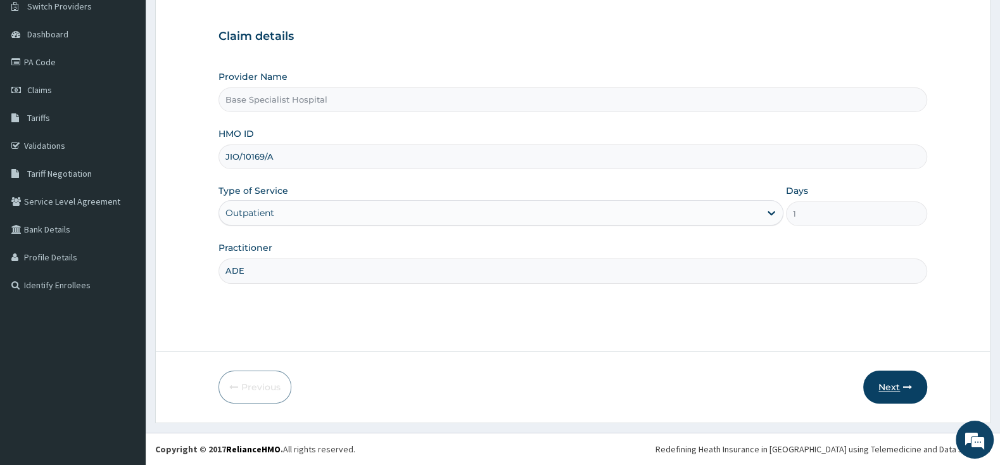
type input "ADE"
click at [892, 386] on button "Next" at bounding box center [895, 386] width 64 height 33
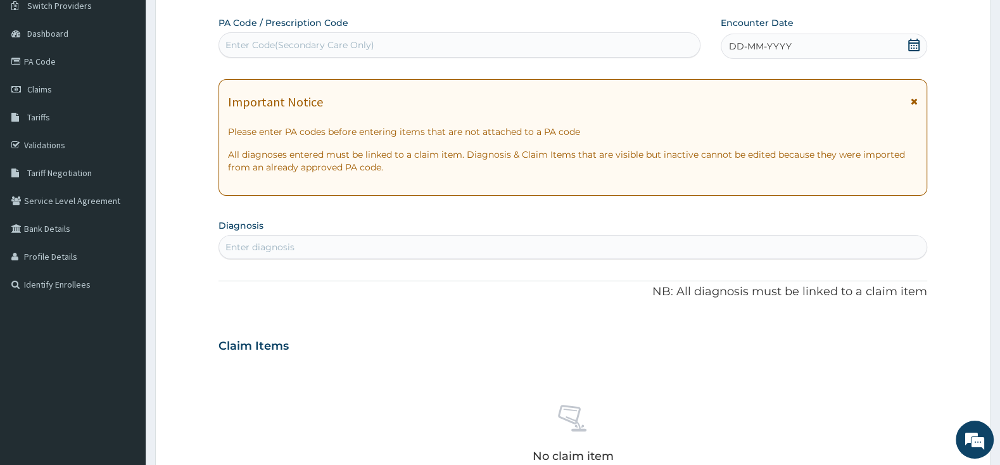
click at [912, 44] on icon at bounding box center [913, 45] width 13 height 13
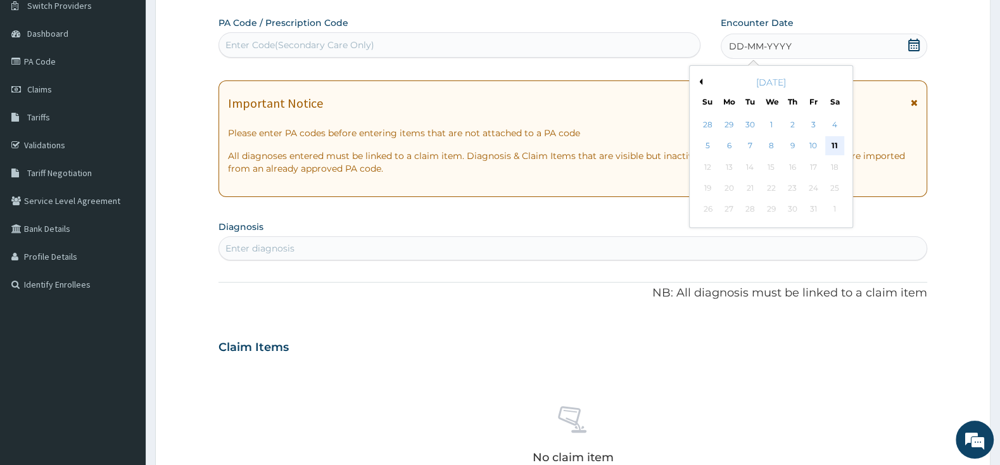
click at [835, 146] on div "11" at bounding box center [834, 146] width 19 height 19
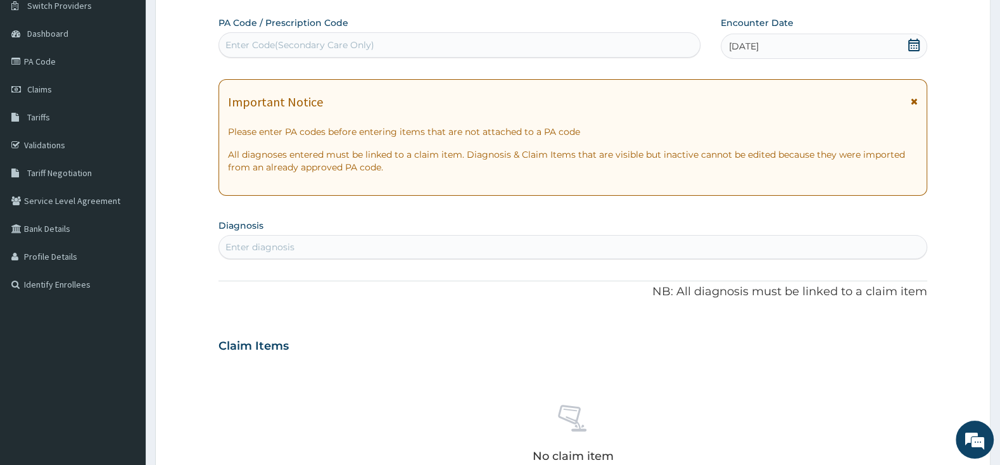
click at [482, 256] on div "Enter diagnosis" at bounding box center [572, 247] width 707 height 20
type input "A"
type input "[MEDICAL_DATA]"
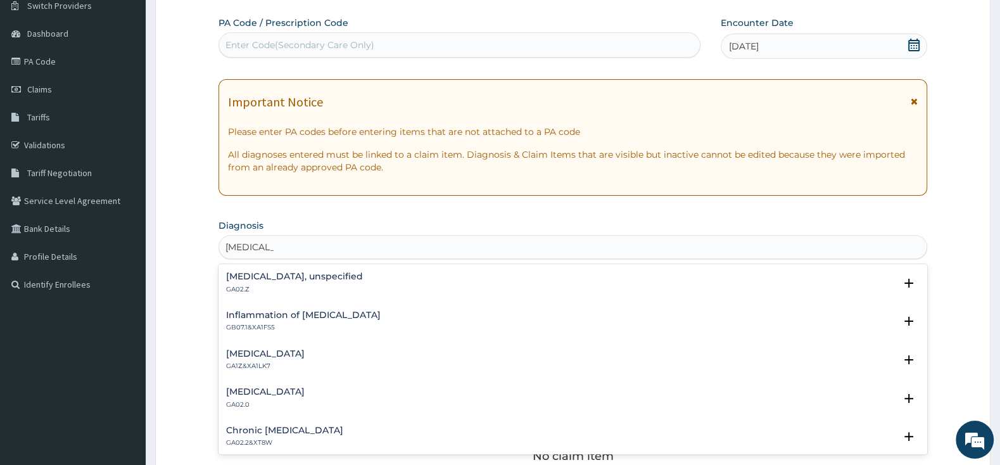
click at [287, 281] on h4 "[MEDICAL_DATA], unspecified" at bounding box center [294, 276] width 137 height 9
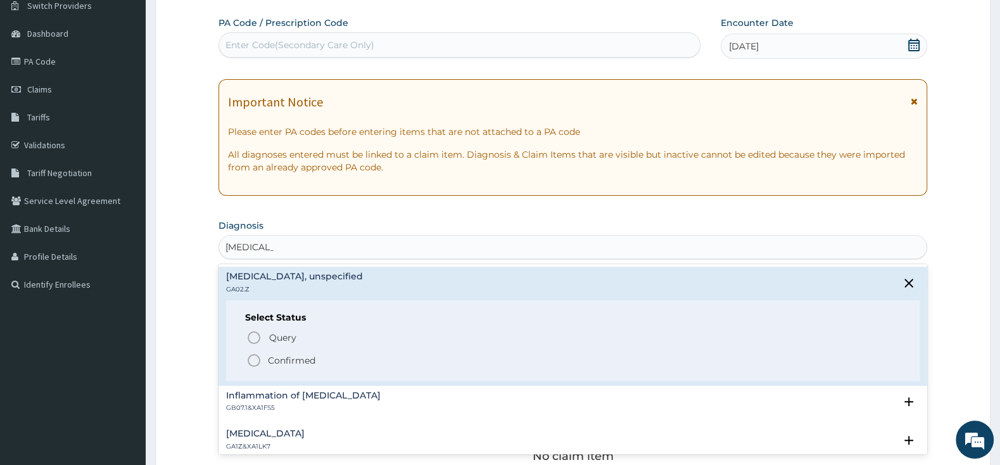
click at [255, 358] on icon "status option filled" at bounding box center [253, 360] width 15 height 15
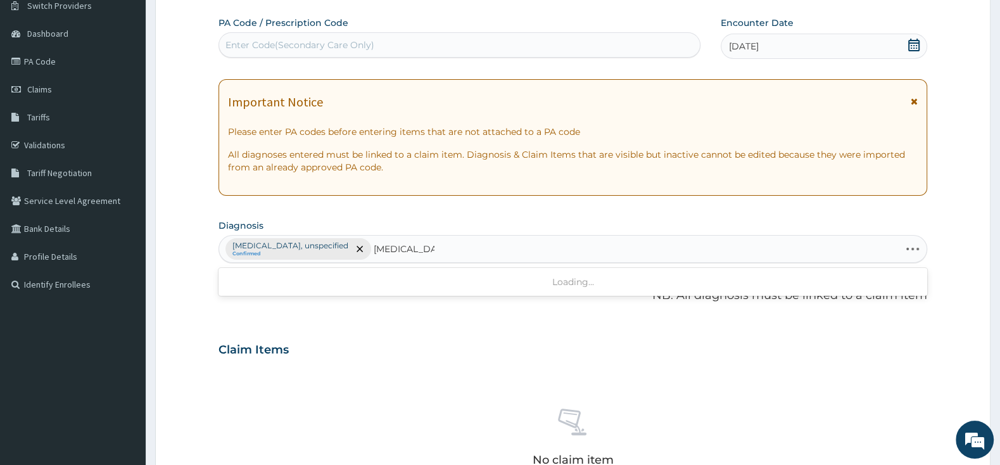
type input "[MEDICAL_DATA]"
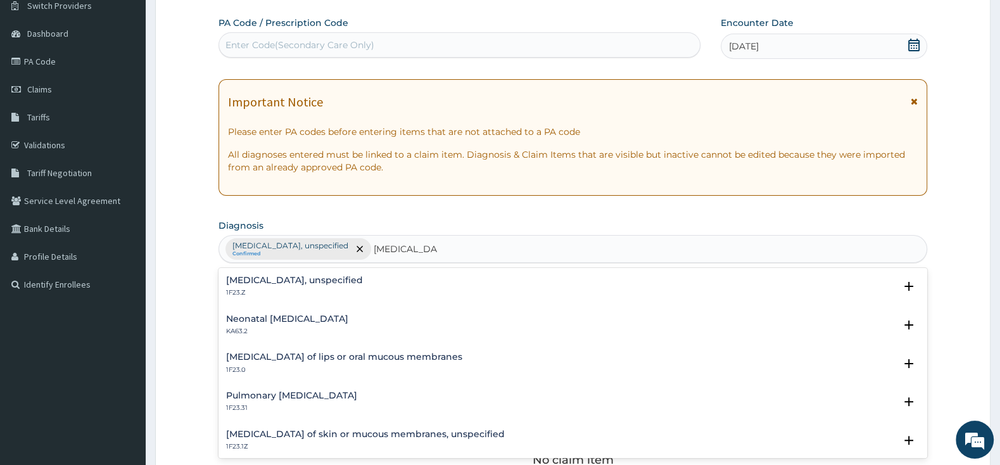
click at [307, 281] on h4 "[MEDICAL_DATA], unspecified" at bounding box center [294, 279] width 137 height 9
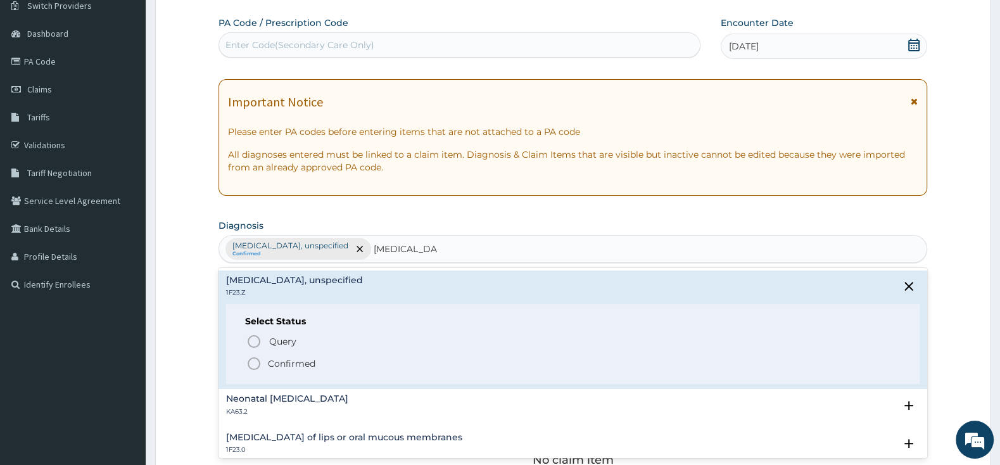
click at [255, 366] on icon "status option filled" at bounding box center [253, 363] width 15 height 15
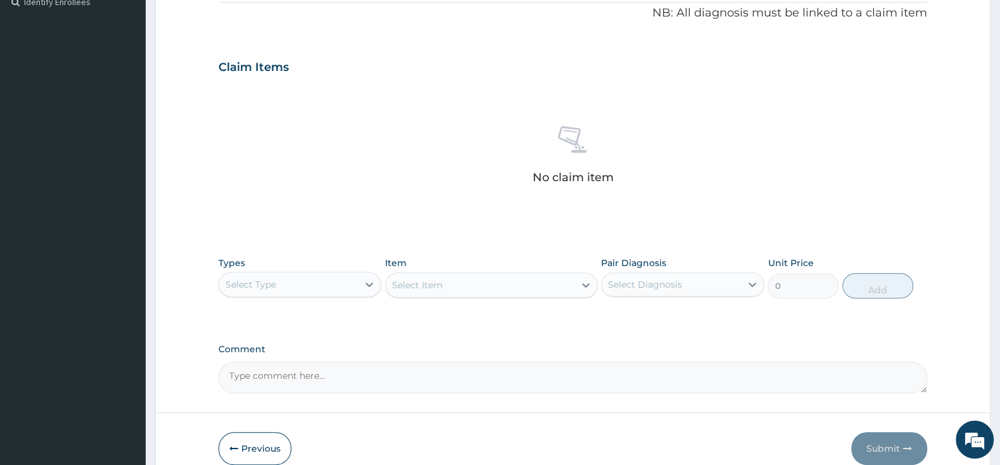
scroll to position [450, 0]
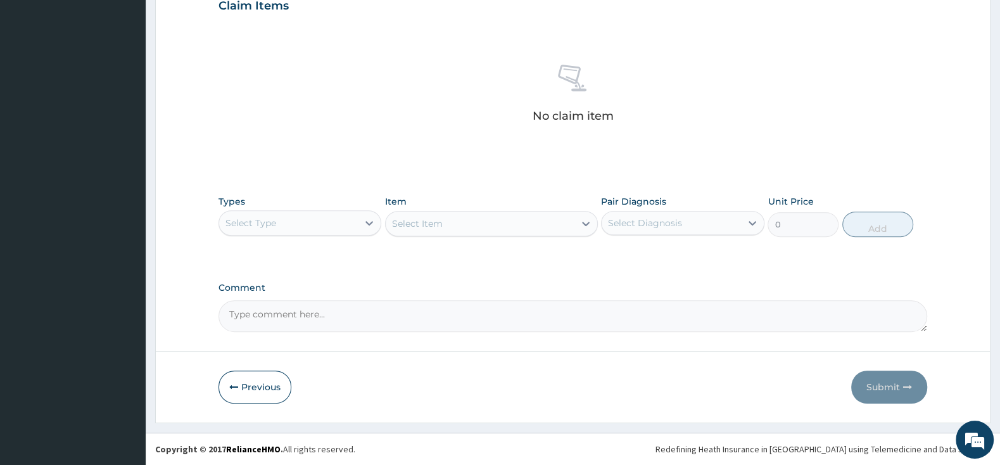
click at [335, 213] on div "Select Type" at bounding box center [288, 223] width 139 height 20
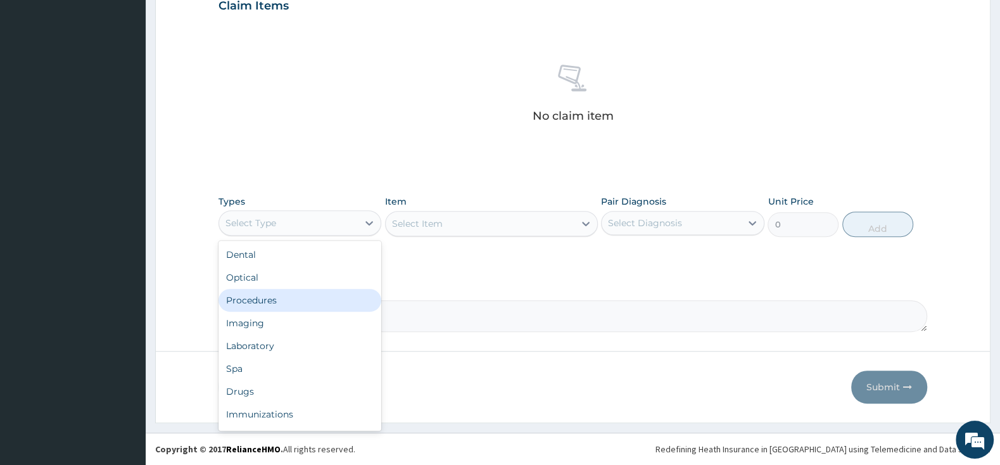
click at [294, 297] on div "Procedures" at bounding box center [299, 300] width 163 height 23
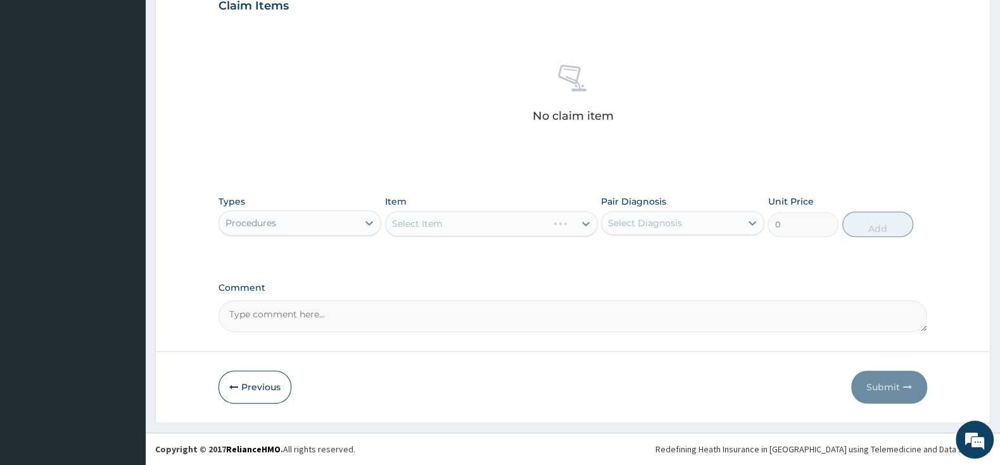
click at [484, 222] on div "Select Item" at bounding box center [491, 223] width 213 height 25
click at [543, 218] on div "Select Item" at bounding box center [480, 223] width 189 height 20
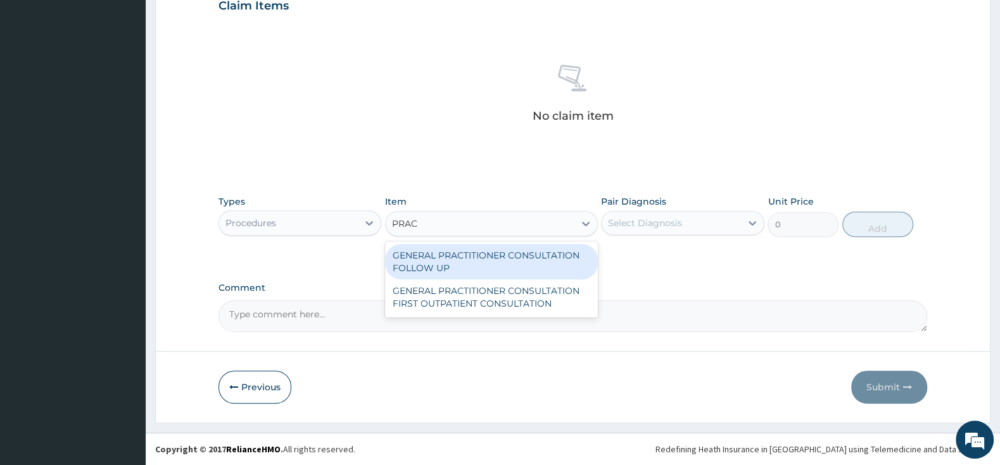
type input "PRACT"
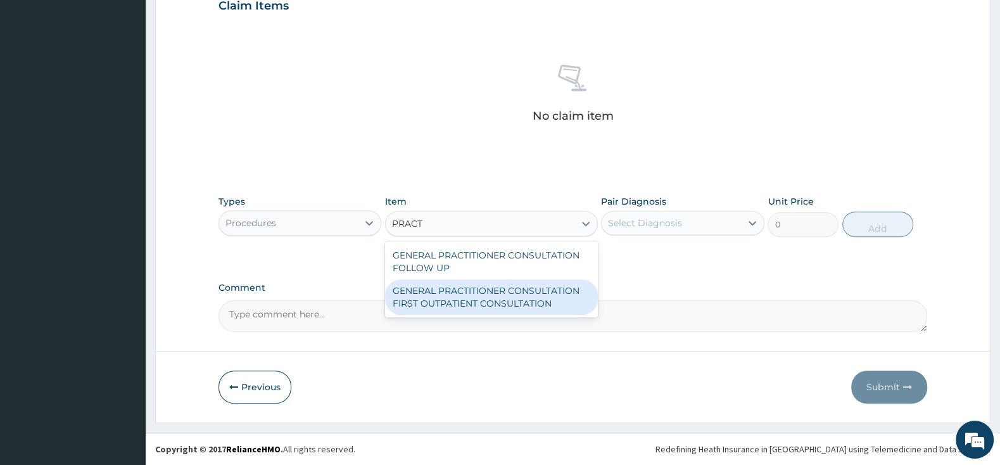
click at [554, 301] on div "GENERAL PRACTITIONER CONSULTATION FIRST OUTPATIENT CONSULTATION" at bounding box center [491, 296] width 213 height 35
type input "3000"
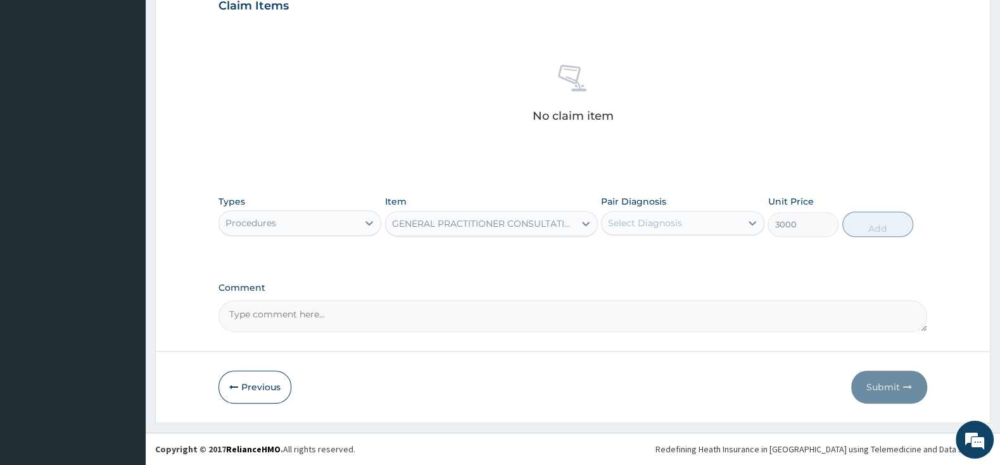
click at [627, 224] on div "Select Diagnosis" at bounding box center [645, 223] width 74 height 13
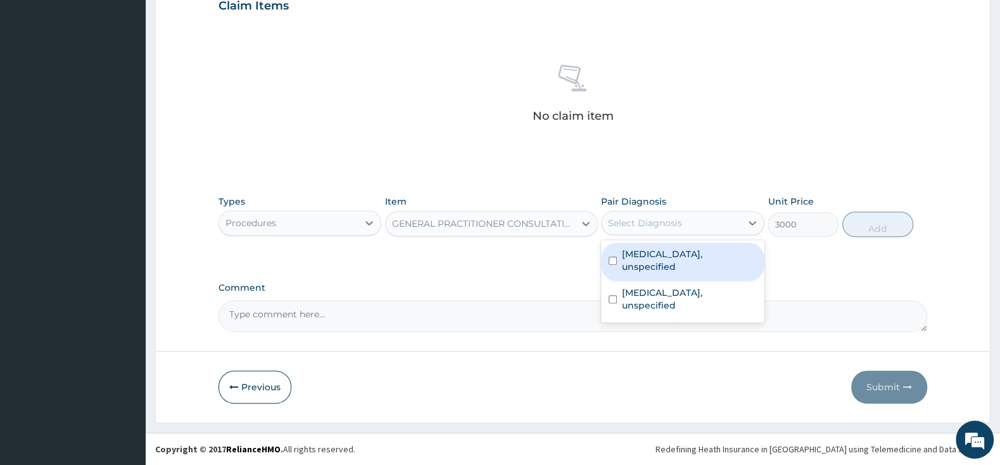
drag, startPoint x: 617, startPoint y: 249, endPoint x: 617, endPoint y: 266, distance: 17.1
click at [617, 249] on div "[MEDICAL_DATA], unspecified" at bounding box center [682, 262] width 163 height 39
checkbox input "true"
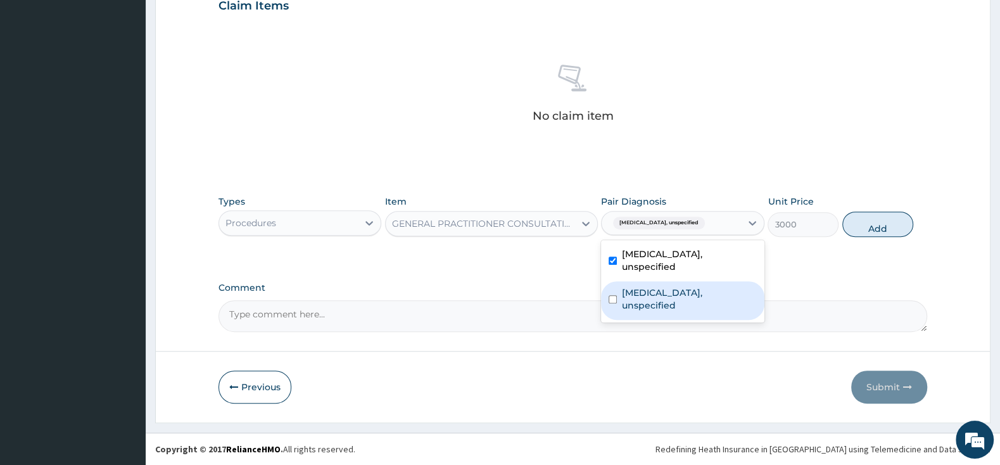
click at [617, 281] on div "[MEDICAL_DATA], unspecified" at bounding box center [682, 300] width 163 height 39
checkbox input "true"
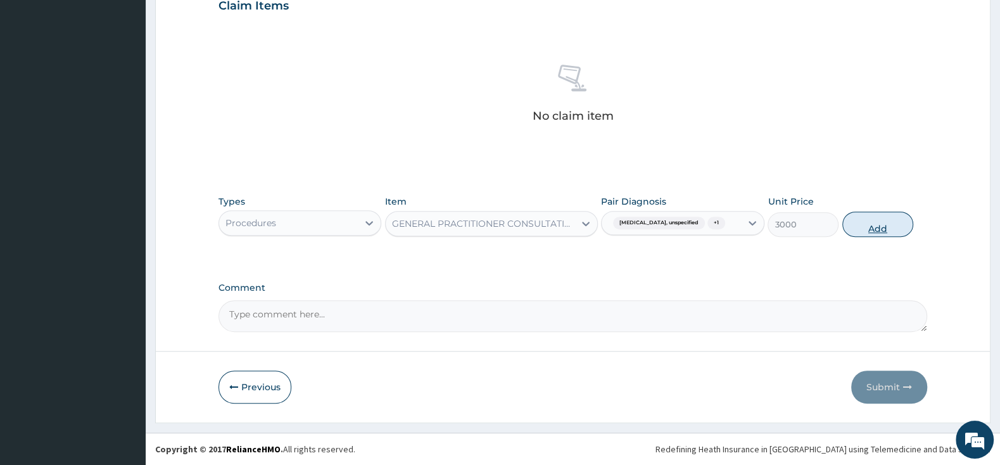
click at [878, 224] on button "Add" at bounding box center [877, 224] width 71 height 25
type input "0"
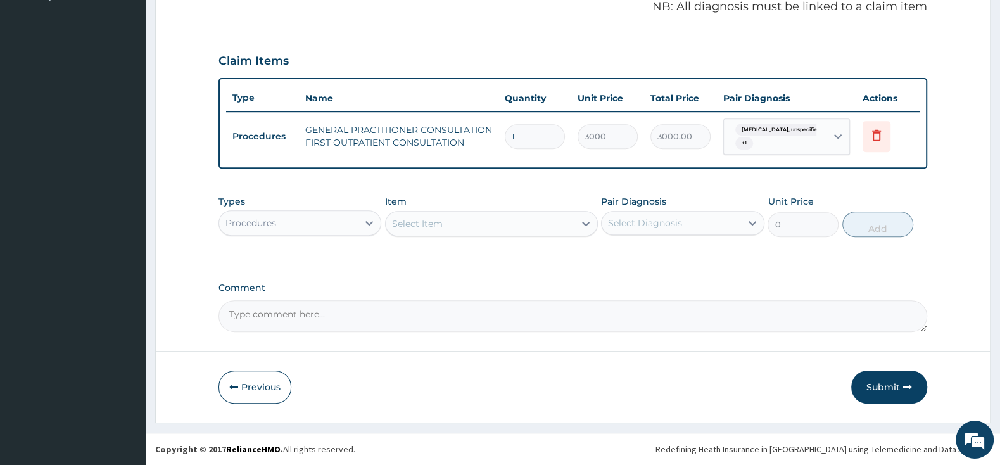
drag, startPoint x: 296, startPoint y: 216, endPoint x: 304, endPoint y: 225, distance: 12.2
click at [297, 215] on div "Procedures" at bounding box center [288, 223] width 139 height 20
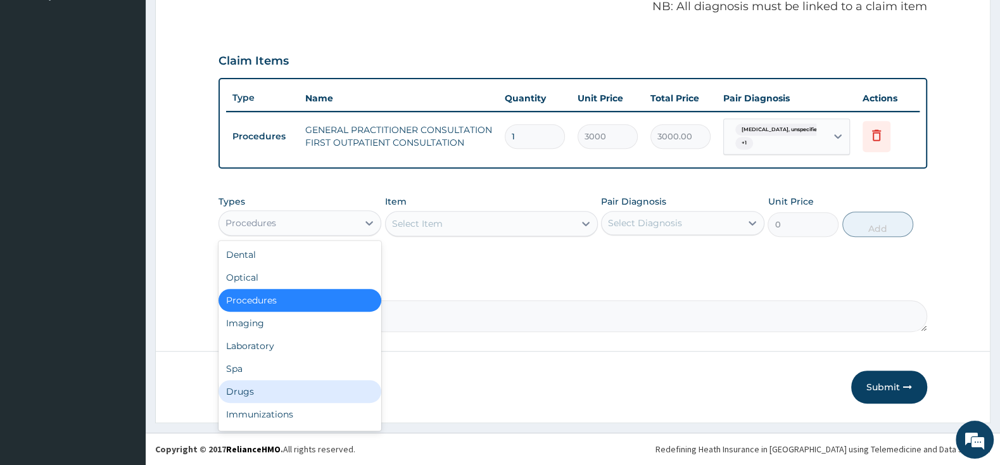
click at [270, 395] on div "Drugs" at bounding box center [299, 391] width 163 height 23
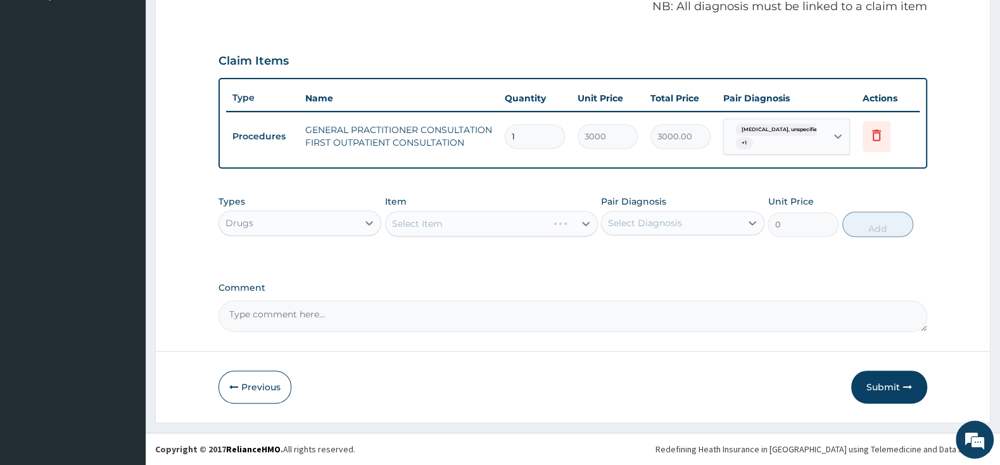
click at [443, 222] on div "Select Item" at bounding box center [491, 223] width 213 height 25
click at [438, 221] on div "Select Item" at bounding box center [417, 223] width 51 height 13
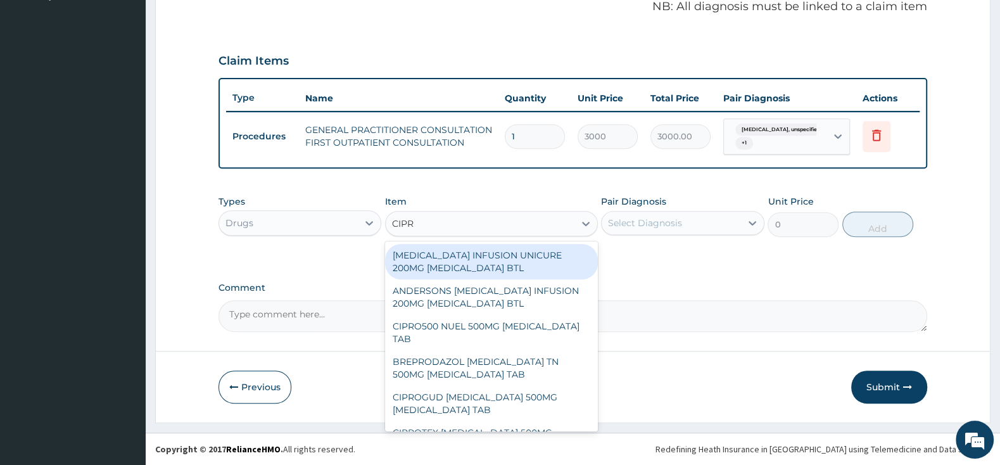
type input "[MEDICAL_DATA]"
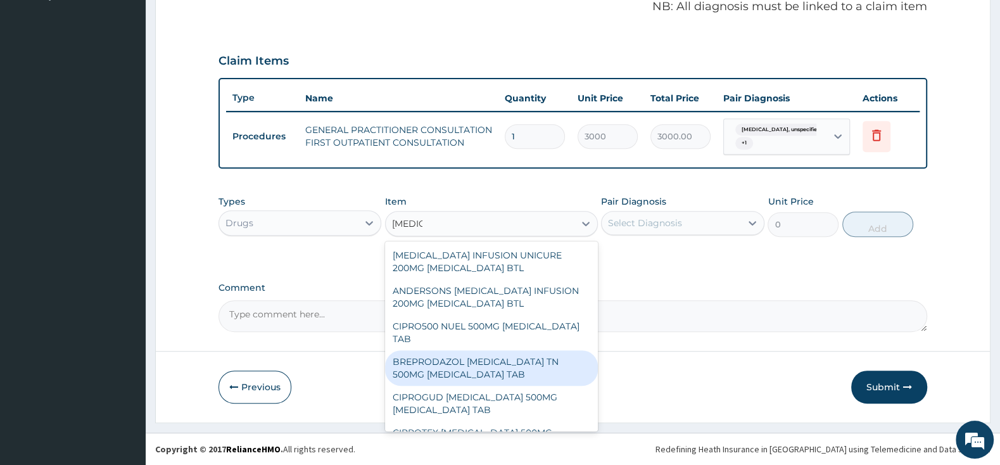
scroll to position [66, 0]
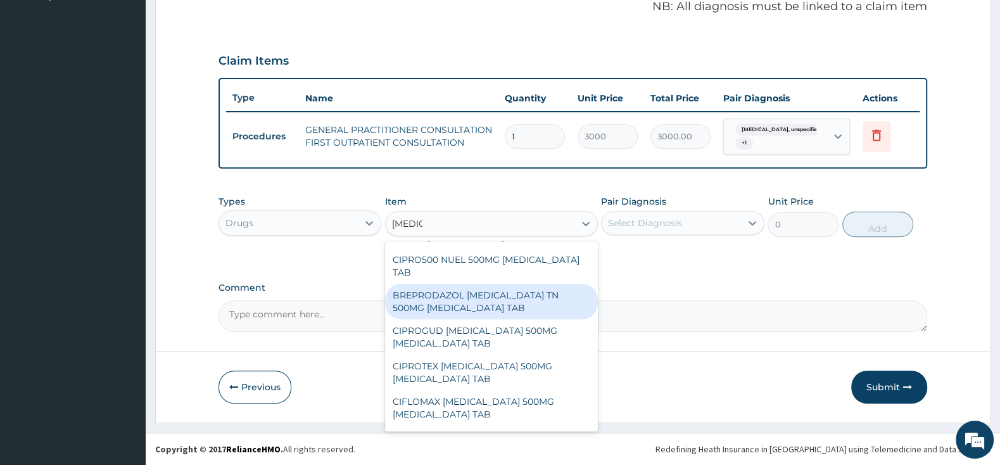
drag, startPoint x: 496, startPoint y: 300, endPoint x: 591, endPoint y: 257, distance: 104.6
click at [496, 300] on div "BREPRODAZOL [MEDICAL_DATA] TN 500MG [MEDICAL_DATA] TAB" at bounding box center [491, 301] width 213 height 35
type input "201.25"
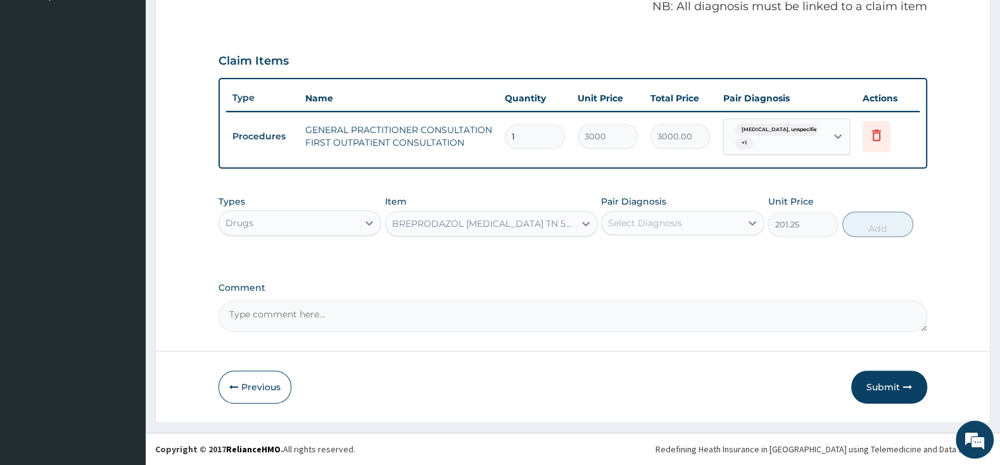
click at [636, 217] on div "Select Diagnosis" at bounding box center [645, 223] width 74 height 13
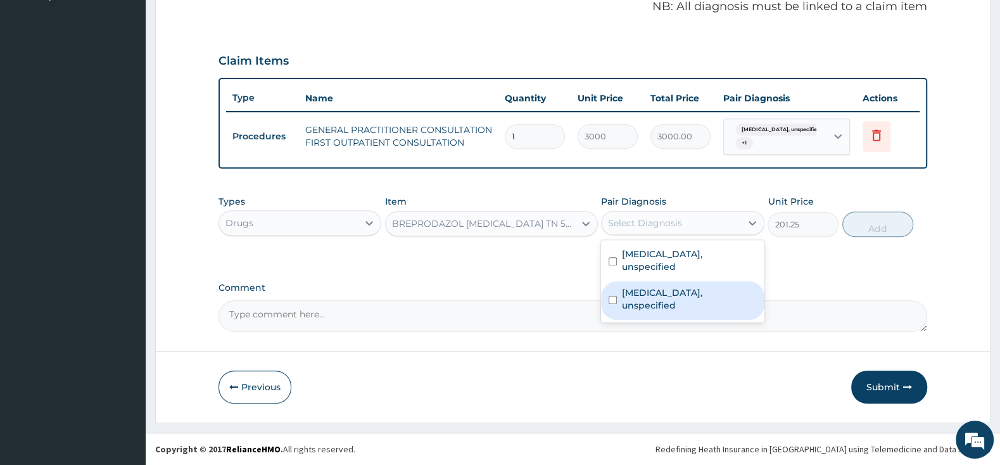
drag, startPoint x: 612, startPoint y: 282, endPoint x: 616, endPoint y: 256, distance: 25.7
click at [614, 281] on div "[MEDICAL_DATA], unspecified" at bounding box center [682, 300] width 163 height 39
checkbox input "true"
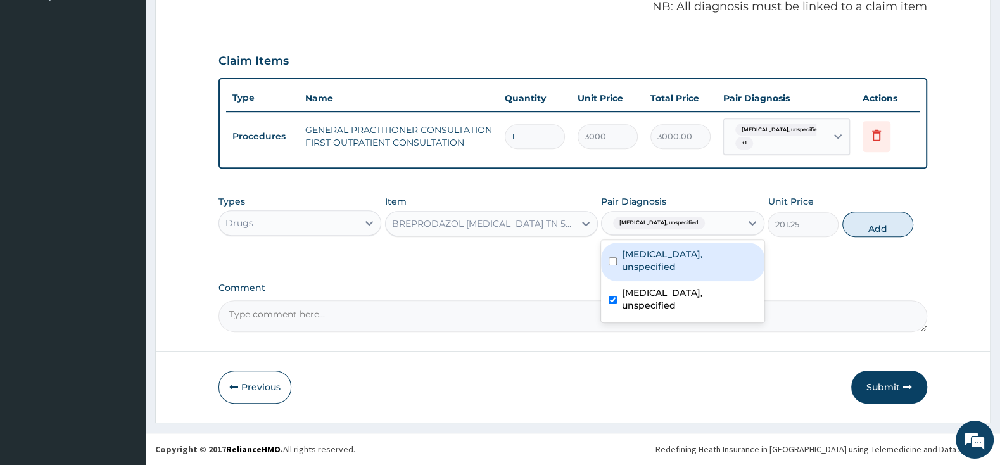
click at [616, 246] on div "[MEDICAL_DATA], unspecified" at bounding box center [682, 262] width 163 height 39
checkbox input "true"
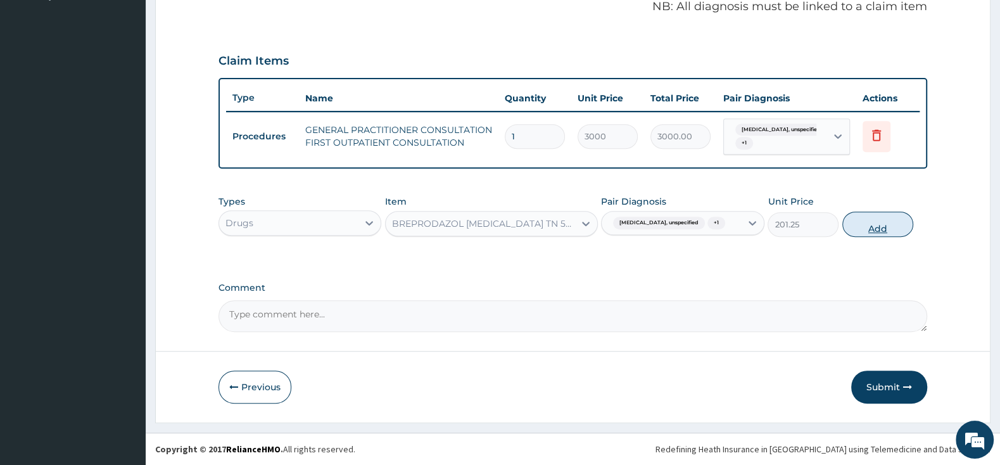
click at [870, 228] on button "Add" at bounding box center [877, 224] width 71 height 25
type input "0"
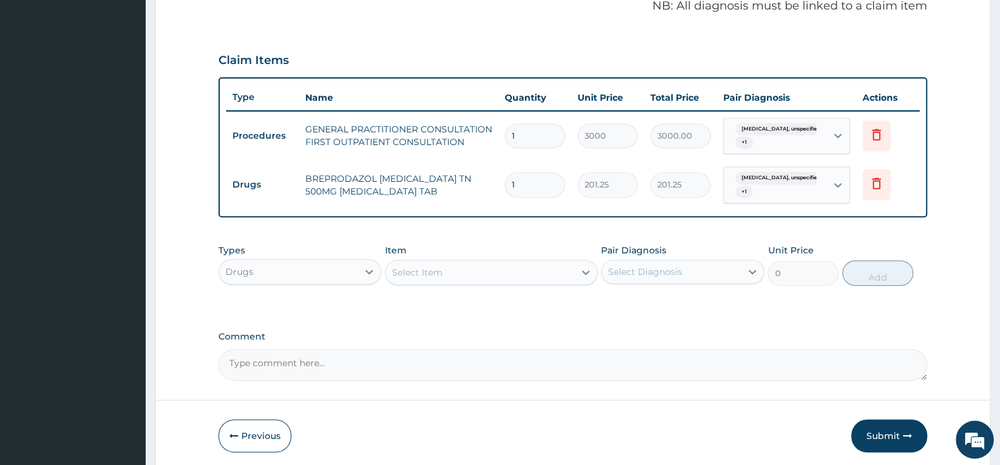
type input "10"
type input "2012.50"
type input "10"
click at [531, 263] on div "Select Item" at bounding box center [480, 272] width 189 height 20
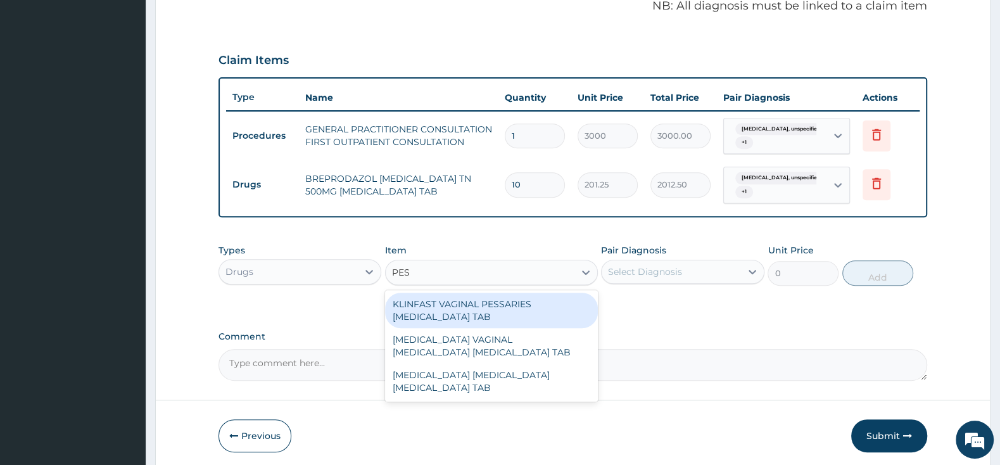
type input "PESS"
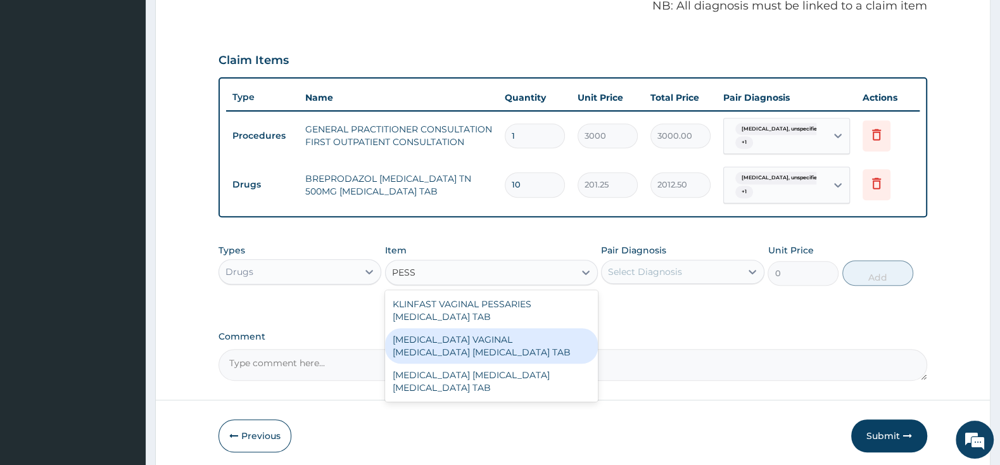
click at [467, 348] on div "[MEDICAL_DATA] VAGINAL [MEDICAL_DATA] [MEDICAL_DATA] TAB" at bounding box center [491, 345] width 213 height 35
type input "12075"
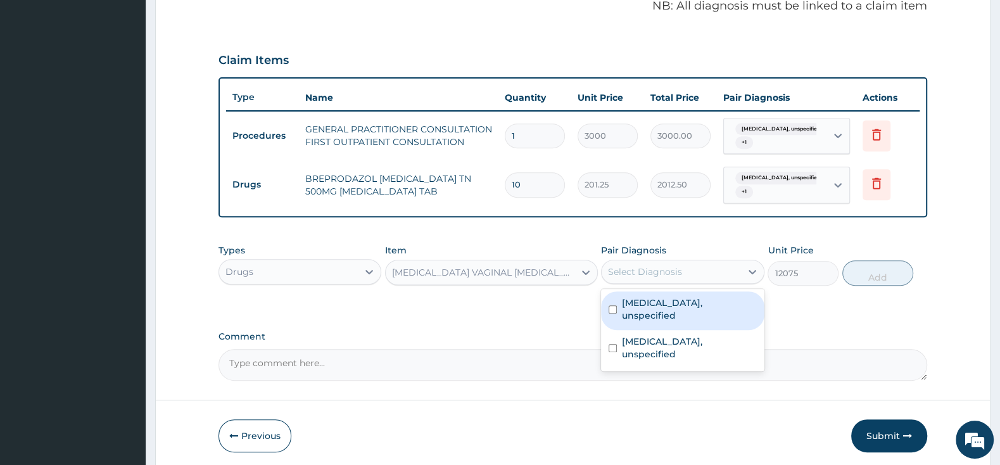
click at [648, 262] on div "Select Diagnosis" at bounding box center [671, 272] width 139 height 20
click at [616, 305] on input "checkbox" at bounding box center [613, 309] width 8 height 8
checkbox input "true"
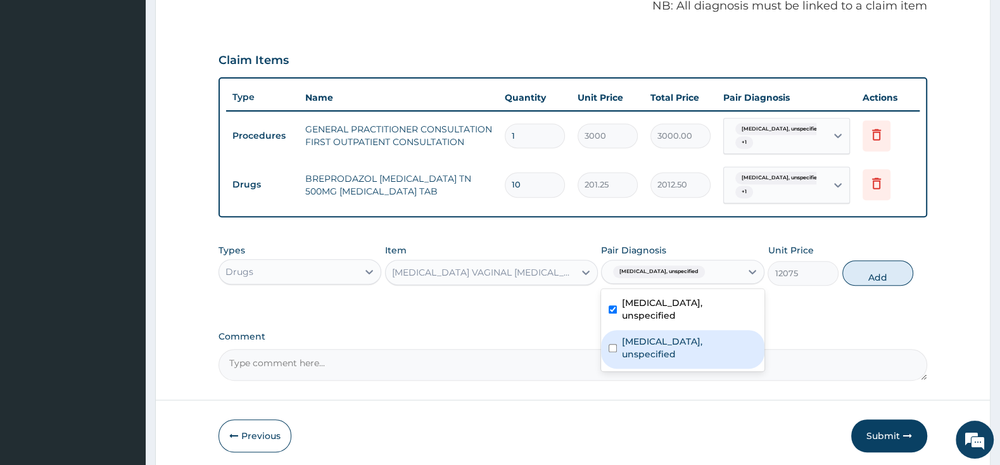
click at [616, 344] on input "checkbox" at bounding box center [613, 348] width 8 height 8
checkbox input "true"
drag, startPoint x: 862, startPoint y: 273, endPoint x: 849, endPoint y: 300, distance: 30.0
click at [862, 272] on button "Add" at bounding box center [877, 272] width 71 height 25
type input "0"
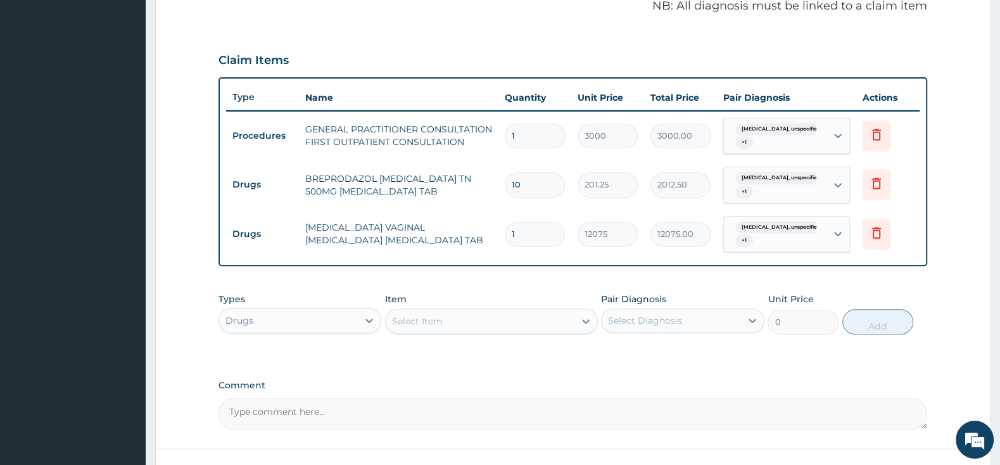
click at [420, 316] on div "Select Item" at bounding box center [417, 321] width 51 height 13
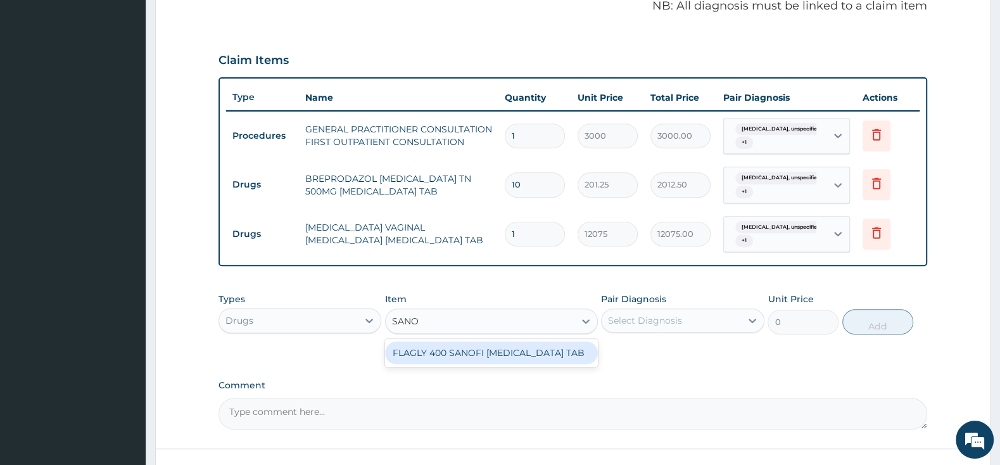
type input "SANOF"
click at [462, 355] on div "FLAGLY 400 SANOFI [MEDICAL_DATA] TAB" at bounding box center [491, 352] width 213 height 23
type input "241.5"
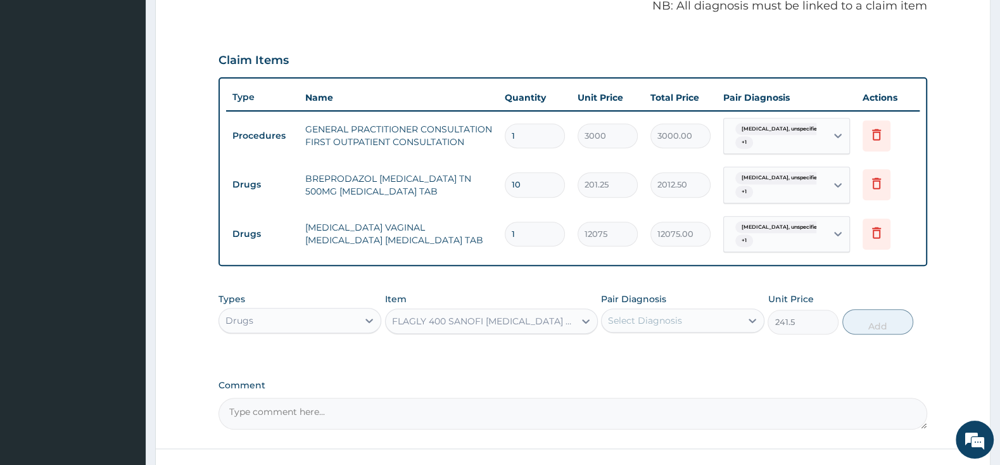
click at [653, 320] on div "Select Diagnosis" at bounding box center [645, 320] width 74 height 13
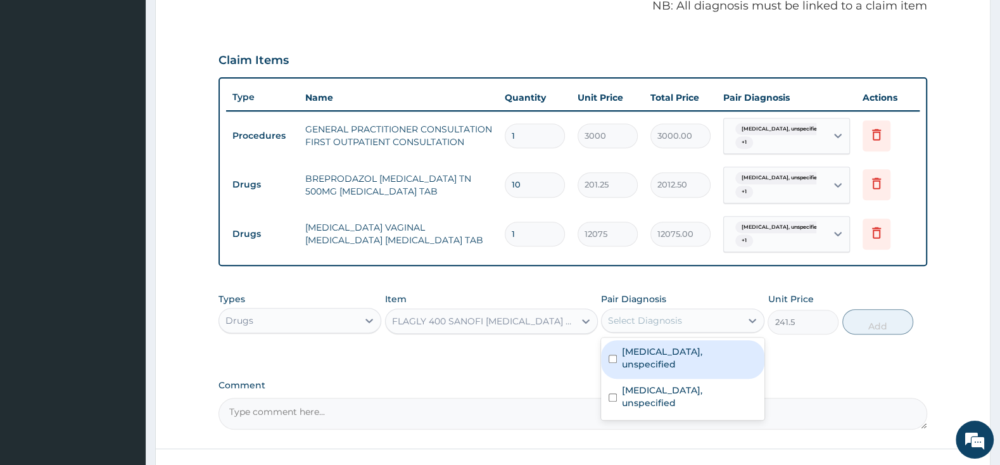
click at [614, 355] on input "checkbox" at bounding box center [613, 359] width 8 height 8
checkbox input "true"
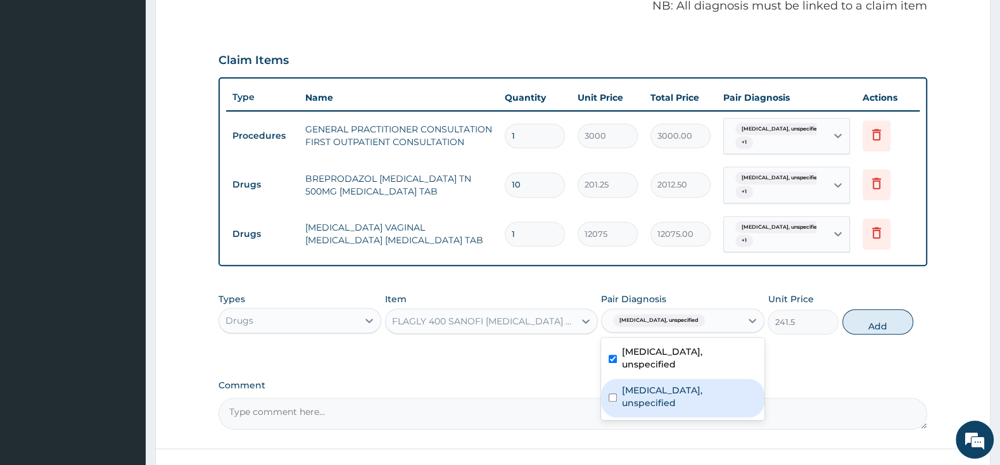
click at [620, 379] on div "[MEDICAL_DATA], unspecified" at bounding box center [682, 398] width 163 height 39
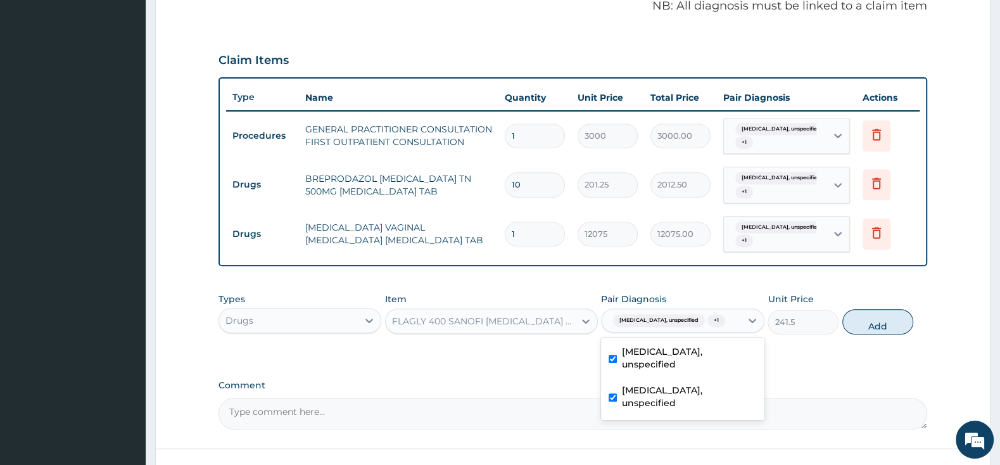
click at [607, 379] on div "[MEDICAL_DATA], unspecified" at bounding box center [682, 398] width 163 height 39
checkbox input "false"
click at [880, 320] on button "Add" at bounding box center [877, 321] width 71 height 25
type input "0"
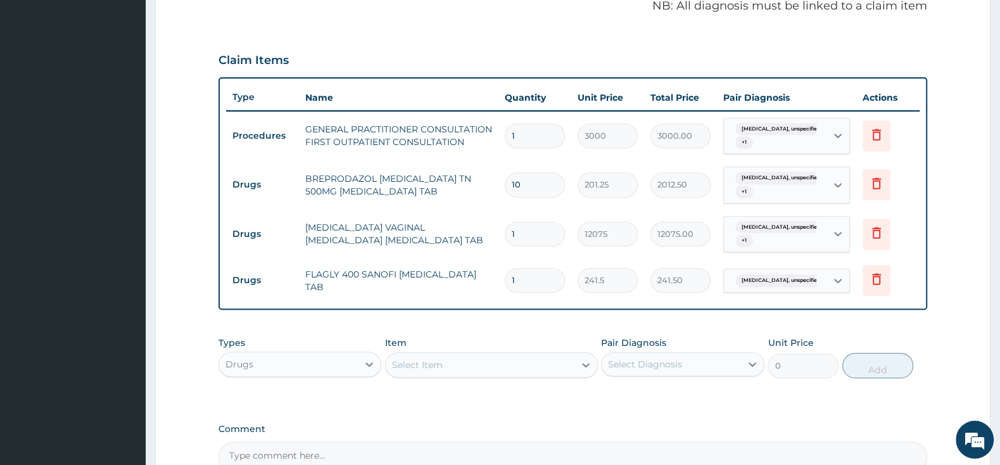
type input "10"
type input "2415.00"
type input "10"
click at [411, 369] on div "Select Item" at bounding box center [417, 364] width 51 height 13
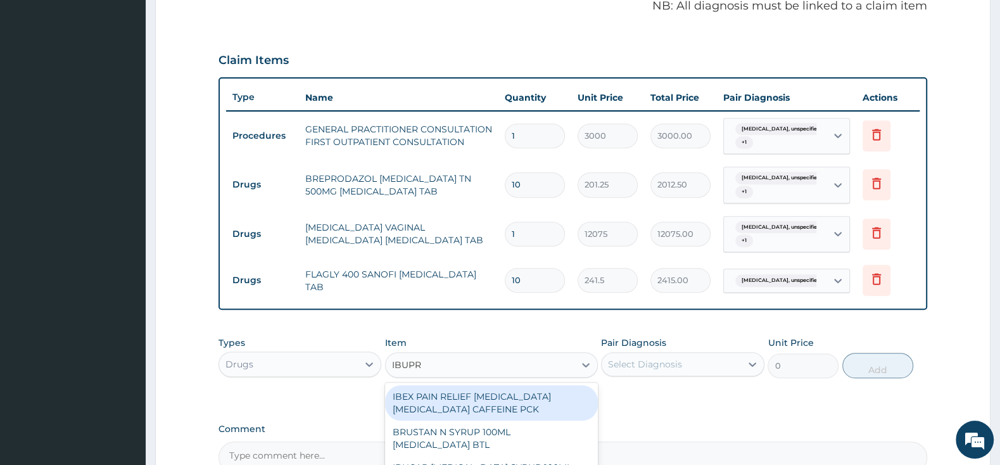
type input "IBUPRO"
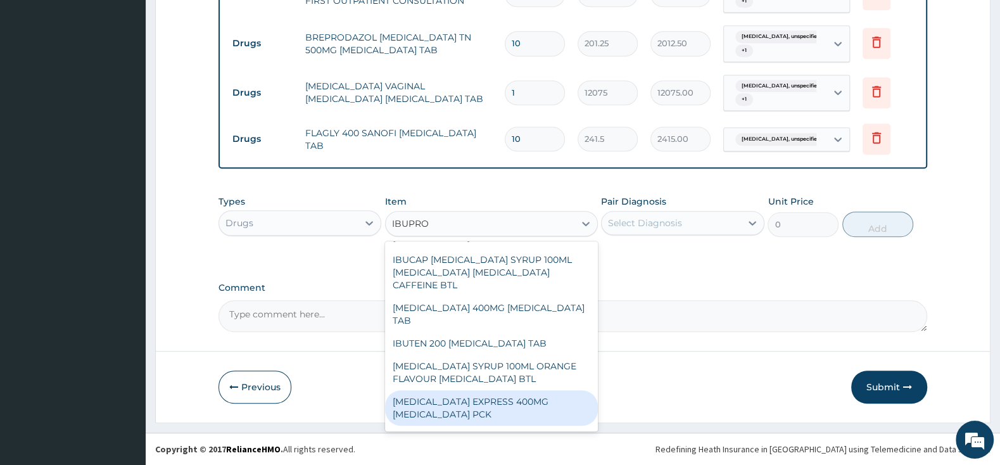
click at [505, 390] on div "[MEDICAL_DATA] EXPRESS 400MG [MEDICAL_DATA] PCK" at bounding box center [491, 407] width 213 height 35
type input "2875"
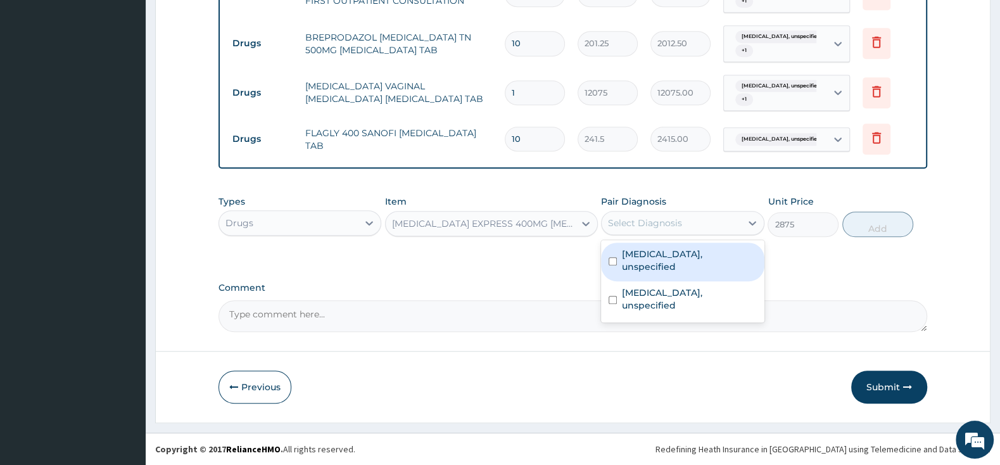
click at [622, 219] on div "Select Diagnosis" at bounding box center [645, 223] width 74 height 13
click at [612, 250] on div "[MEDICAL_DATA], unspecified" at bounding box center [682, 262] width 163 height 39
checkbox input "true"
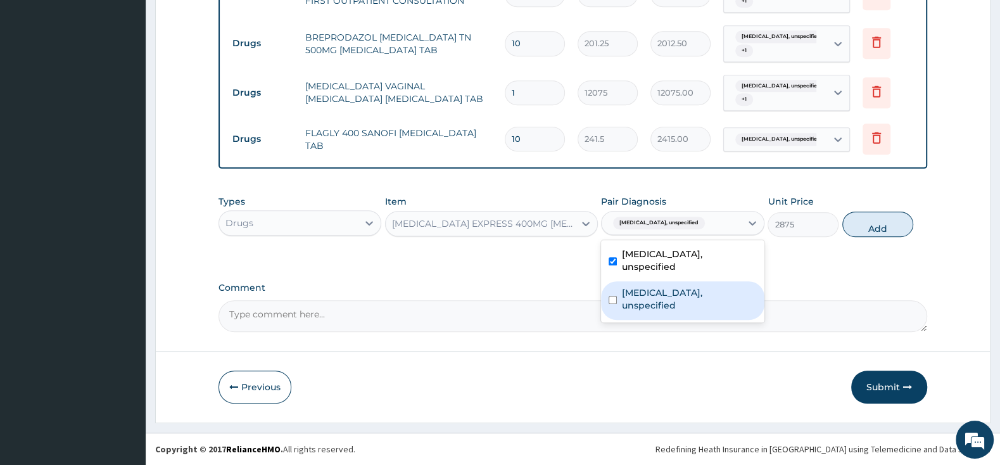
click at [614, 281] on div "[MEDICAL_DATA], unspecified" at bounding box center [682, 300] width 163 height 39
click at [617, 296] on input "checkbox" at bounding box center [613, 300] width 8 height 8
checkbox input "false"
click at [879, 225] on button "Add" at bounding box center [877, 224] width 71 height 25
type input "0"
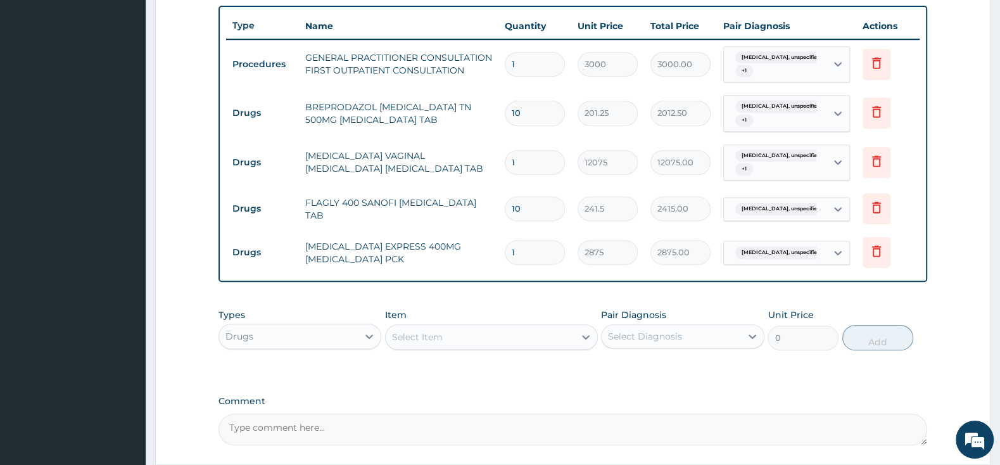
scroll to position [470, 0]
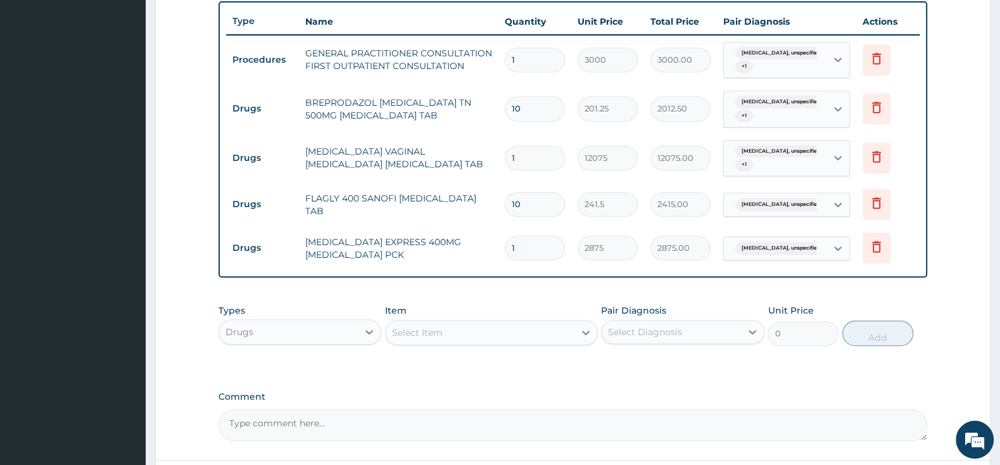
click at [459, 328] on div "Select Item" at bounding box center [480, 332] width 189 height 20
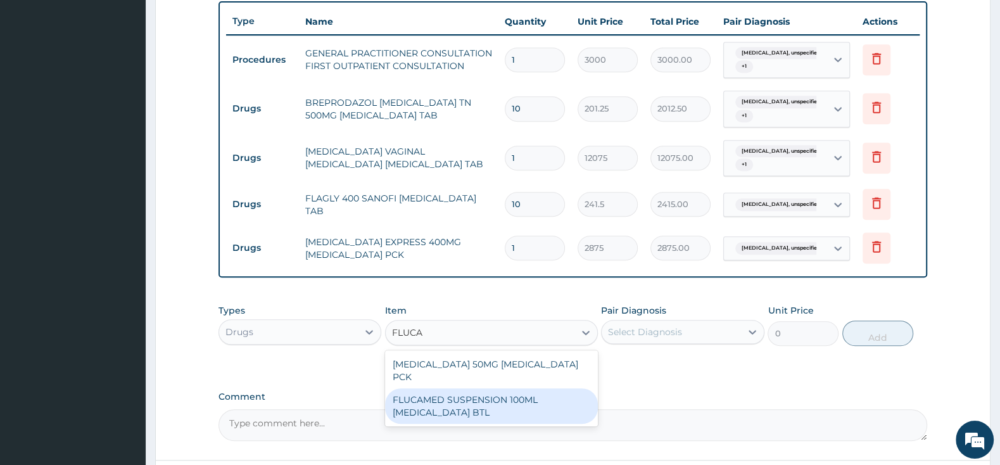
type input "FLUC"
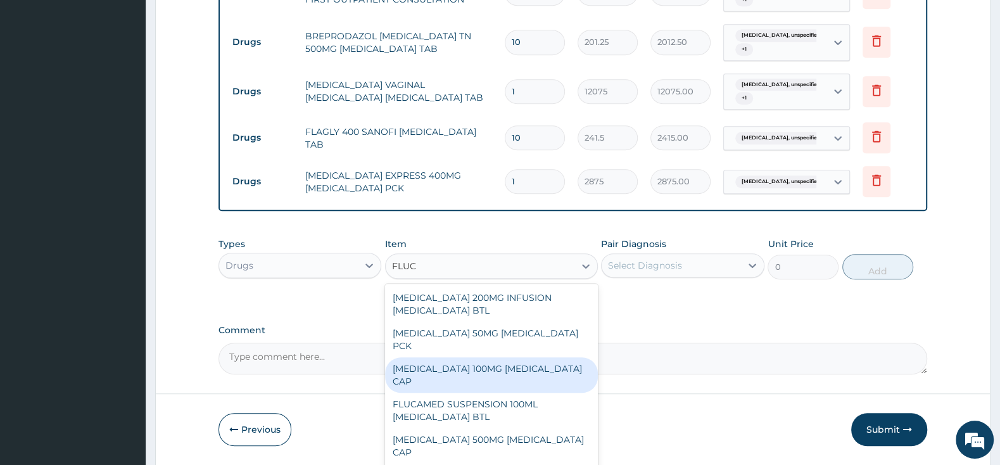
scroll to position [133, 0]
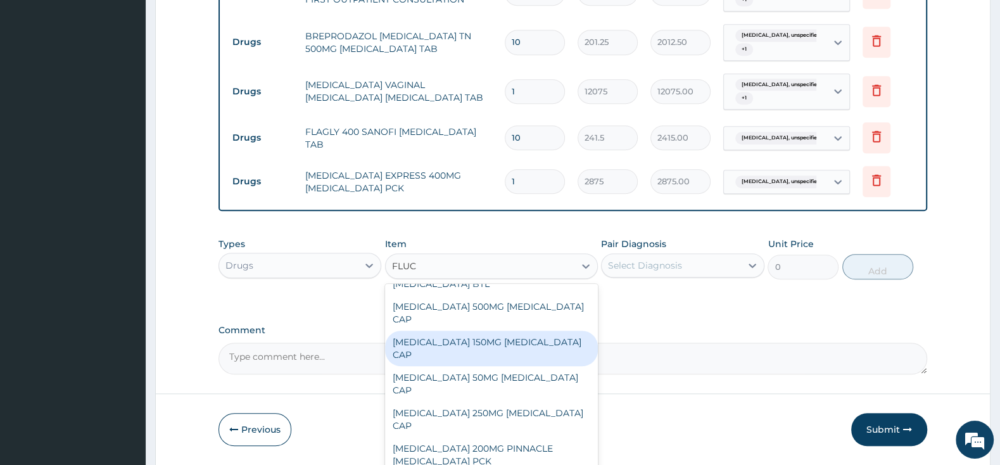
click at [535, 339] on div "[MEDICAL_DATA] 150MG [MEDICAL_DATA] CAP" at bounding box center [491, 348] width 213 height 35
type input "839.5"
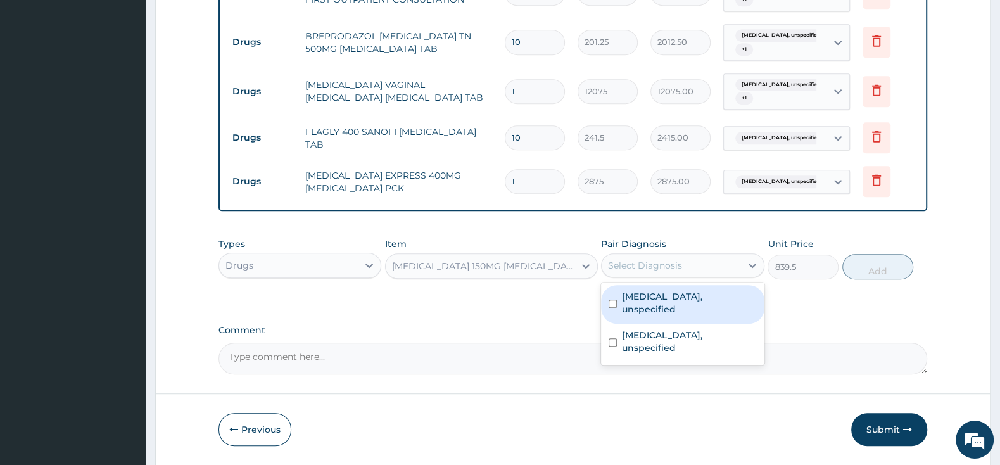
click at [648, 263] on div "Select Diagnosis" at bounding box center [645, 265] width 74 height 13
click at [616, 292] on div "Vaginitis, unspecified" at bounding box center [682, 304] width 163 height 39
checkbox input "true"
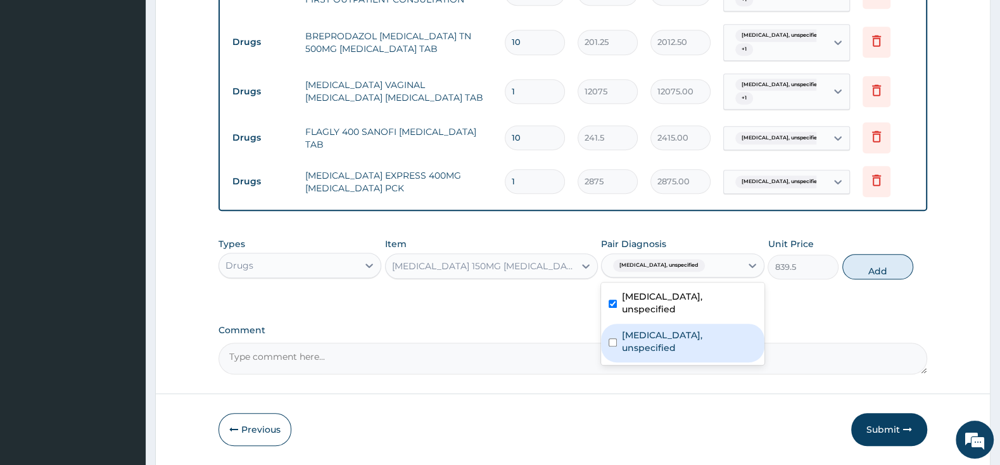
click at [614, 338] on input "checkbox" at bounding box center [613, 342] width 8 height 8
checkbox input "true"
click at [890, 263] on button "Add" at bounding box center [877, 266] width 71 height 25
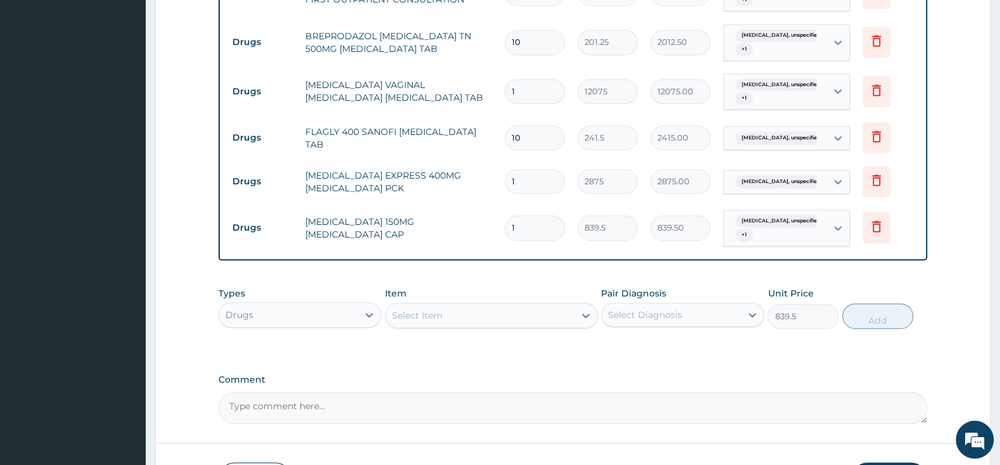
type input "0"
type input "0.00"
type input "3"
type input "2518.50"
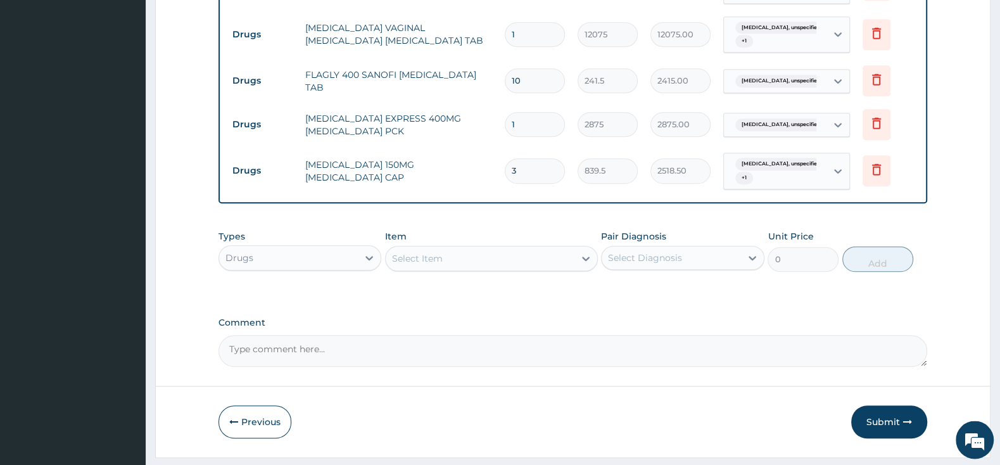
scroll to position [603, 0]
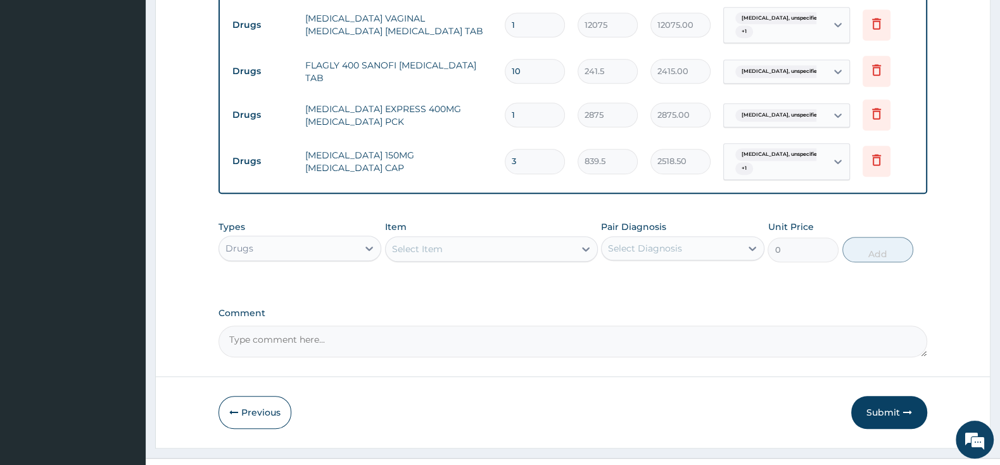
type input "3"
click at [491, 246] on div "Select Item" at bounding box center [480, 249] width 189 height 20
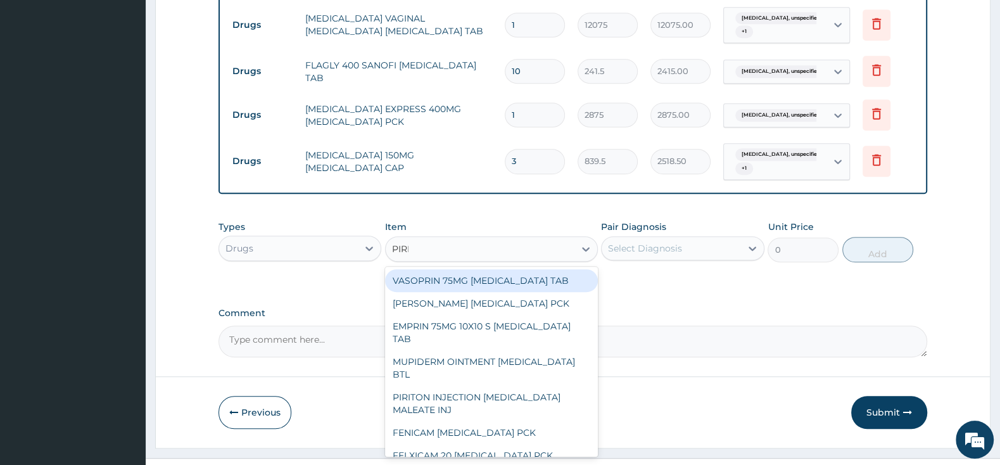
type input "PIRIT"
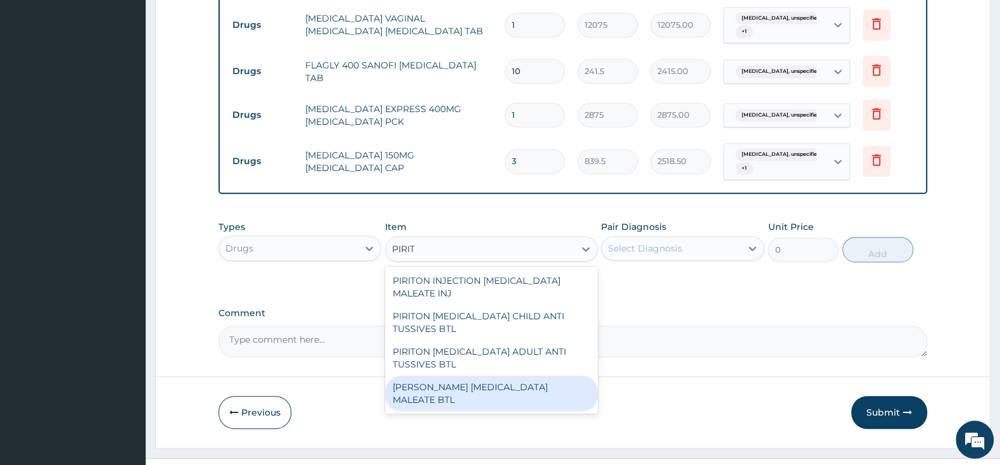
click at [514, 386] on div "PIRITON EVANS CHLORPHENAMINE MALEATE BTL" at bounding box center [491, 393] width 213 height 35
type input "747.5"
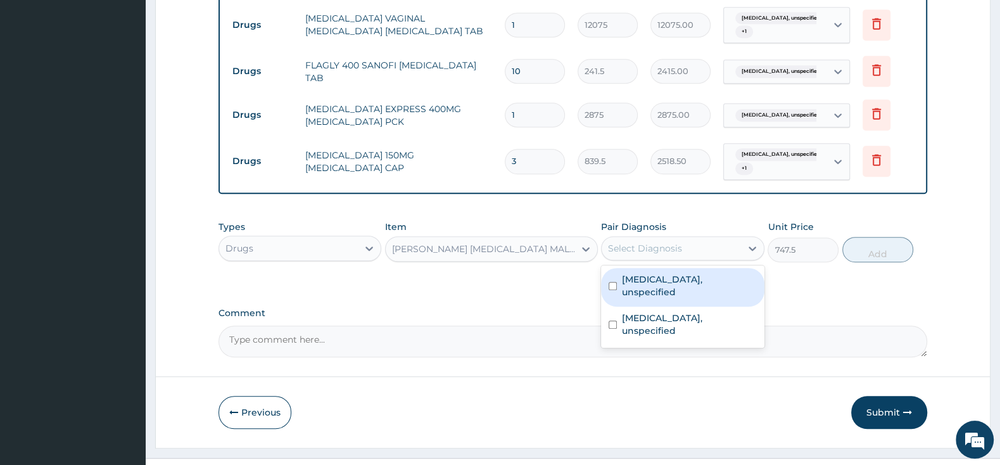
click at [658, 239] on div "Select Diagnosis" at bounding box center [671, 248] width 139 height 20
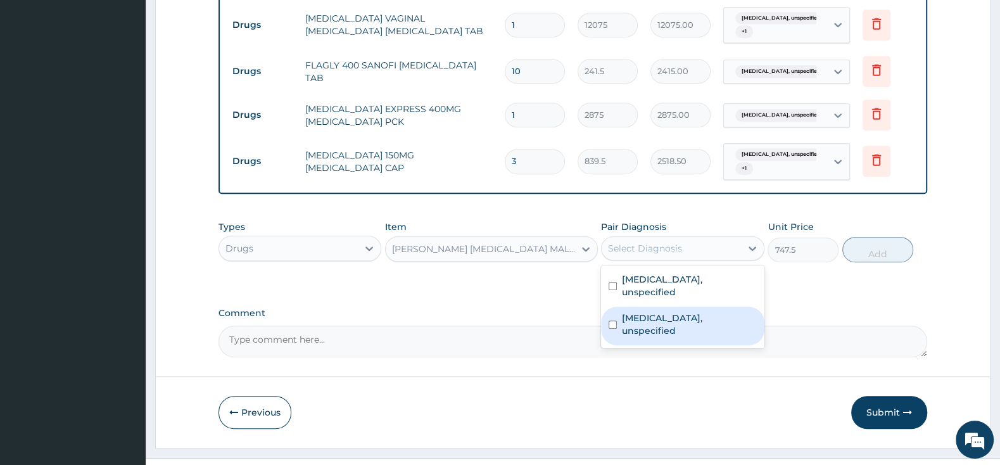
drag, startPoint x: 617, startPoint y: 300, endPoint x: 617, endPoint y: 291, distance: 8.9
click at [617, 306] on div "[MEDICAL_DATA], unspecified" at bounding box center [682, 325] width 163 height 39
checkbox input "true"
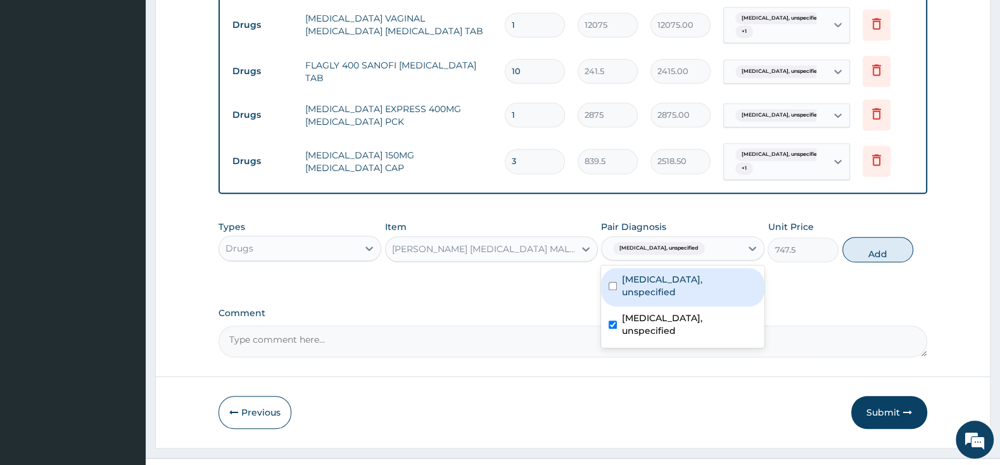
click at [617, 282] on input "checkbox" at bounding box center [613, 286] width 8 height 8
checkbox input "true"
click at [895, 239] on button "Add" at bounding box center [877, 249] width 71 height 25
type input "0"
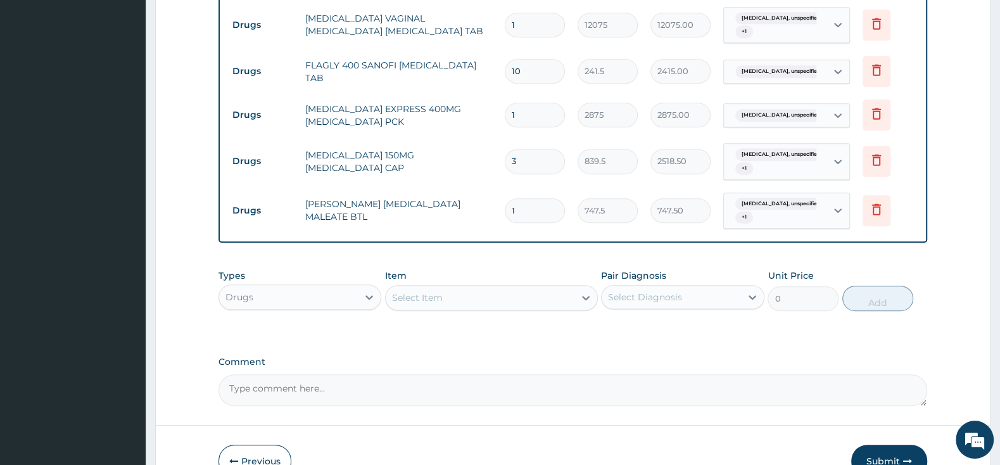
scroll to position [679, 0]
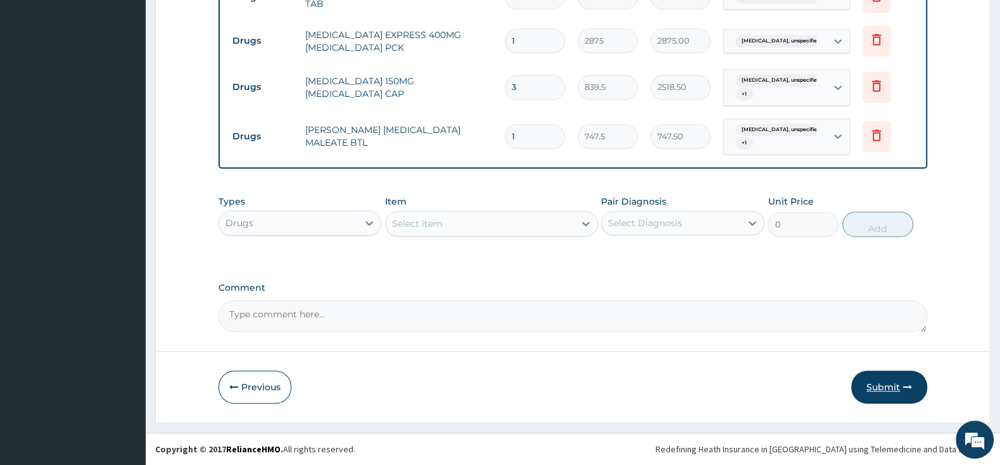
click at [881, 384] on button "Submit" at bounding box center [889, 386] width 76 height 33
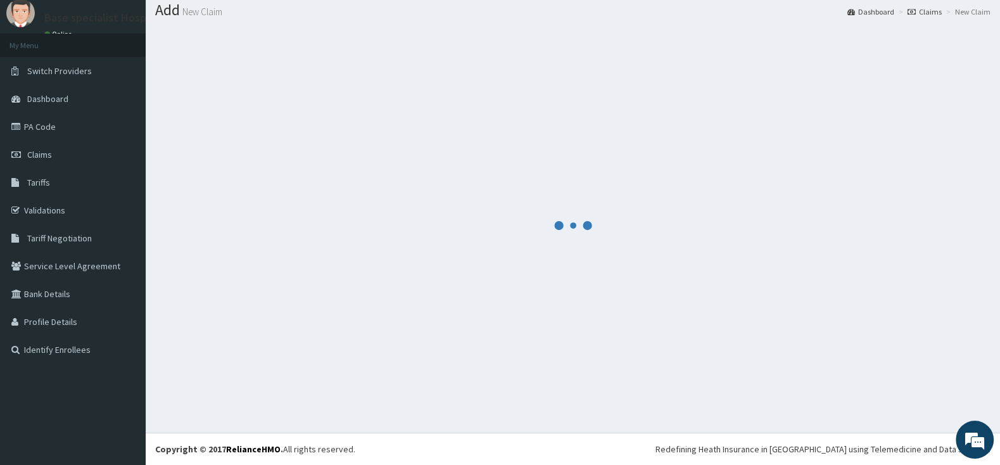
scroll to position [39, 0]
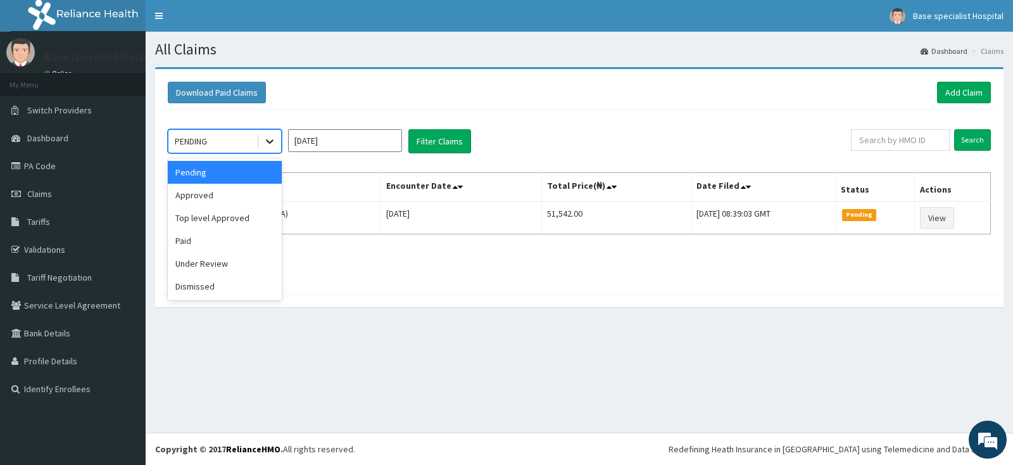
click at [269, 140] on icon at bounding box center [269, 141] width 13 height 13
click at [250, 199] on div "Approved" at bounding box center [225, 195] width 114 height 23
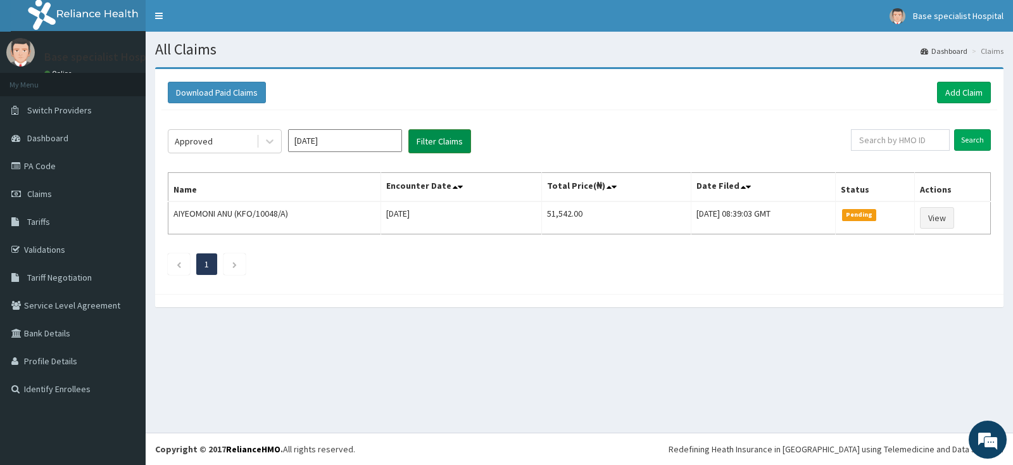
click at [427, 145] on button "Filter Claims" at bounding box center [439, 141] width 63 height 24
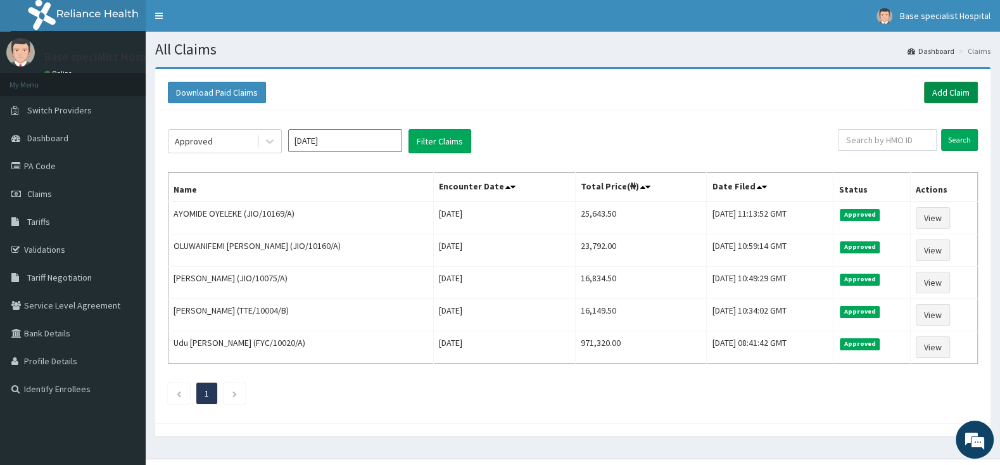
click at [950, 88] on link "Add Claim" at bounding box center [951, 93] width 54 height 22
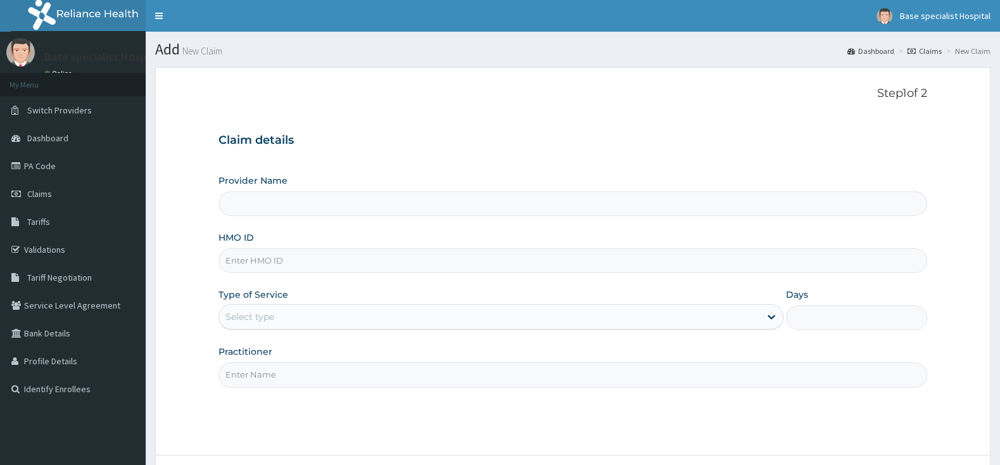
type input "Base Specialist Hospital"
drag, startPoint x: 374, startPoint y: 310, endPoint x: 364, endPoint y: 327, distance: 19.0
click at [373, 311] on div "Select type" at bounding box center [489, 316] width 541 height 20
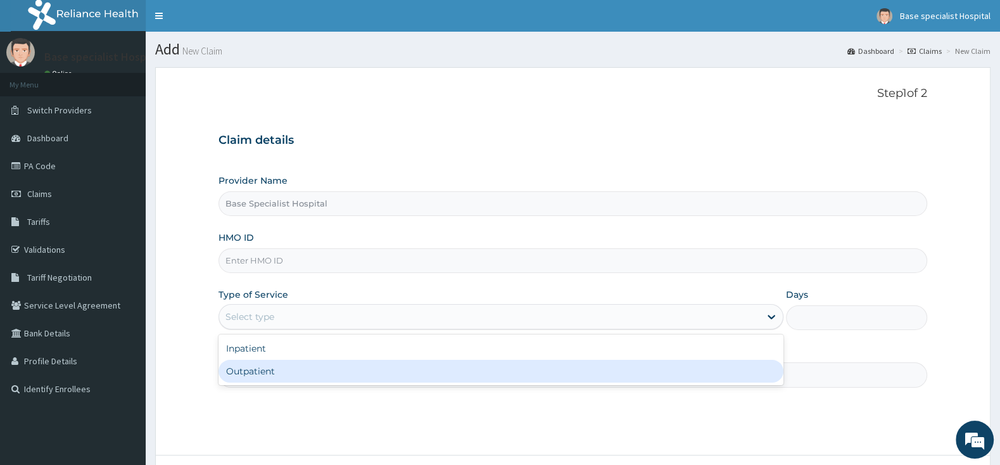
click at [336, 374] on div "Outpatient" at bounding box center [500, 371] width 565 height 23
type input "1"
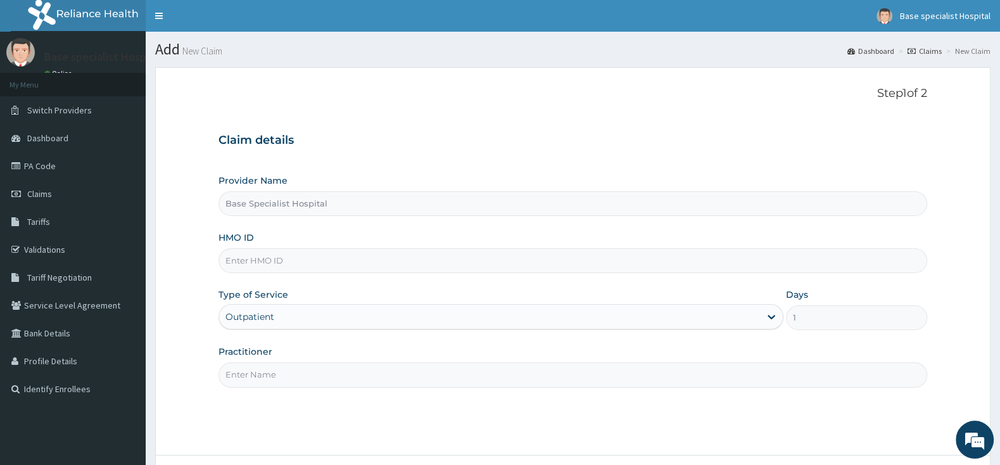
click at [338, 371] on input "Practitioner" at bounding box center [572, 374] width 709 height 25
type input "ADE"
click at [381, 260] on input "HMO ID" at bounding box center [572, 260] width 709 height 25
paste input "JIO/10159/A"
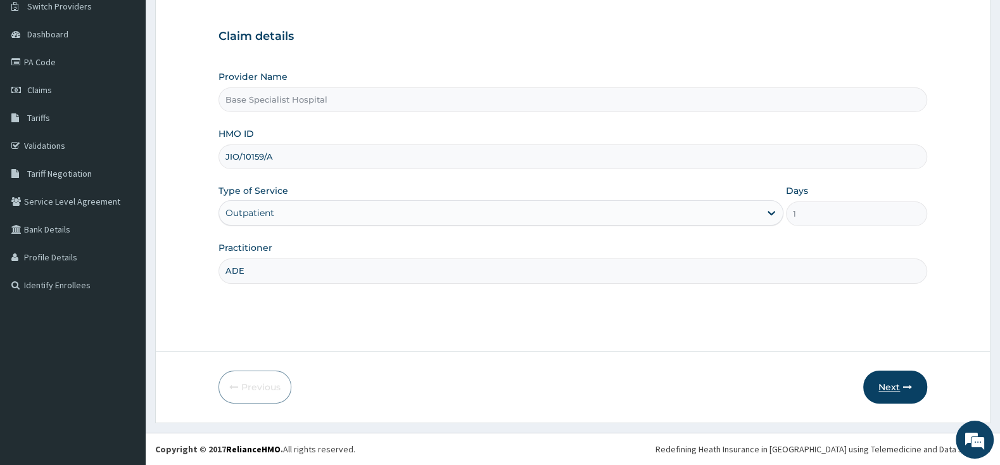
type input "JIO/10159/A"
click at [881, 386] on button "Next" at bounding box center [895, 386] width 64 height 33
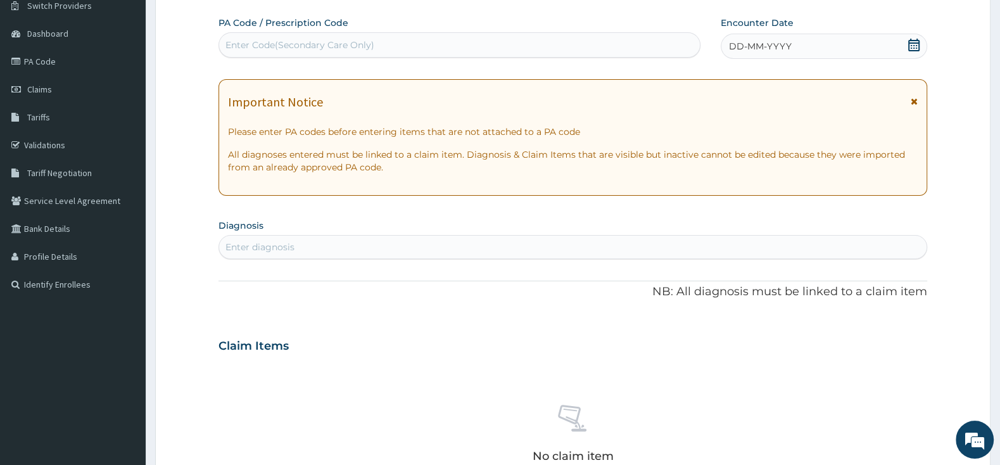
click at [350, 248] on div "Enter diagnosis" at bounding box center [572, 247] width 707 height 20
type input "MALARIA"
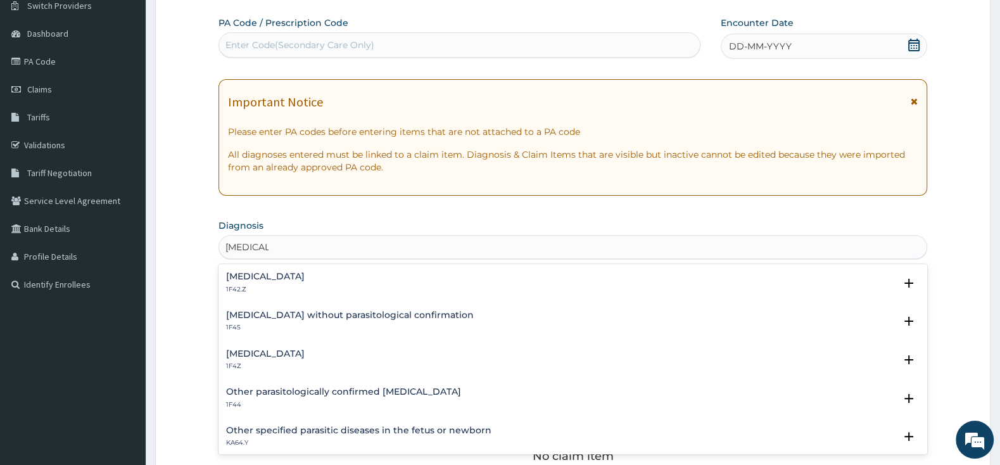
click at [305, 284] on div "Plasmodium malariae malaria without complication 1F42.Z" at bounding box center [265, 283] width 79 height 22
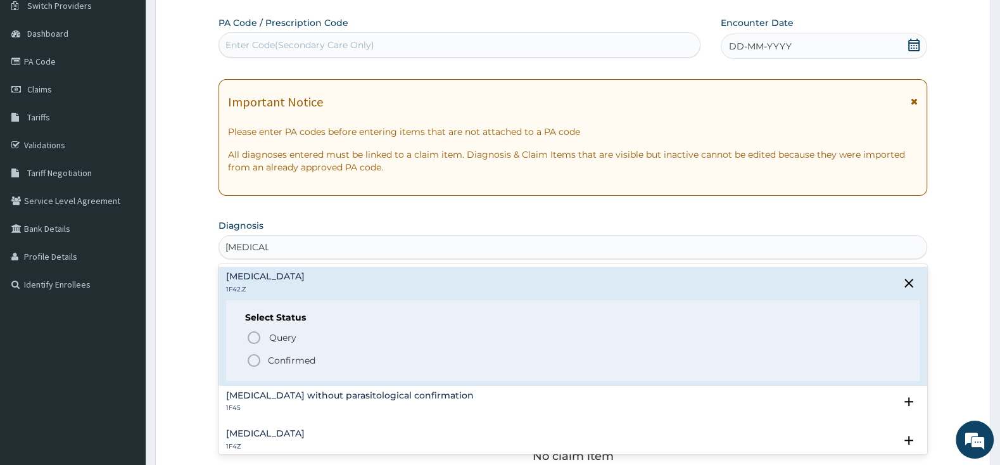
click at [253, 362] on icon "status option filled" at bounding box center [253, 360] width 15 height 15
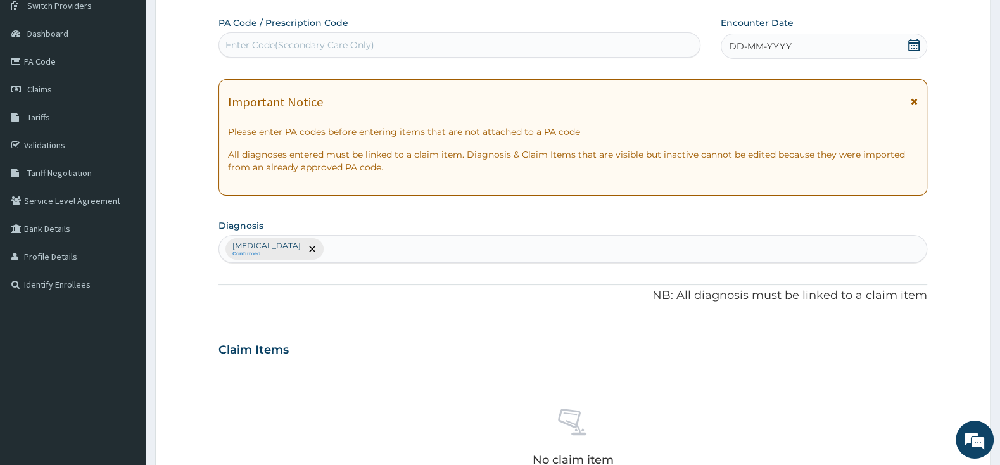
type input "H"
type input "VAGINITIS"
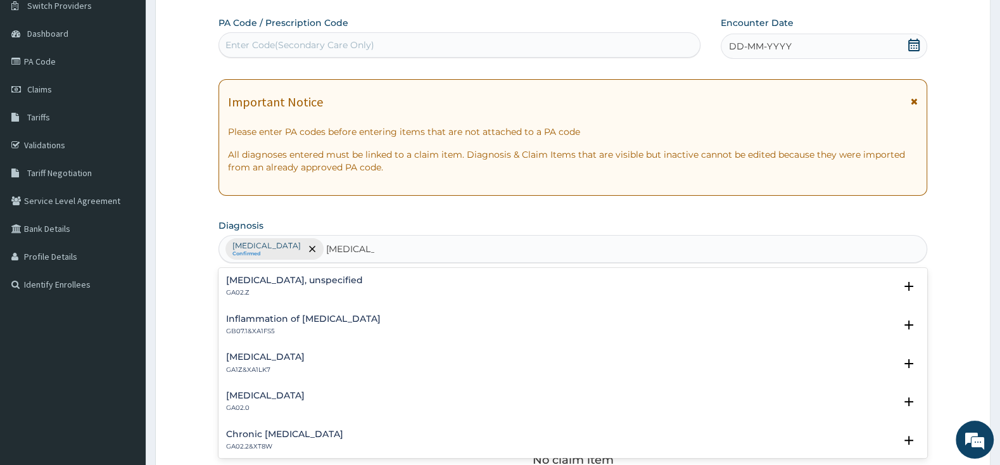
click at [243, 285] on h4 "Vaginitis, unspecified" at bounding box center [294, 279] width 137 height 9
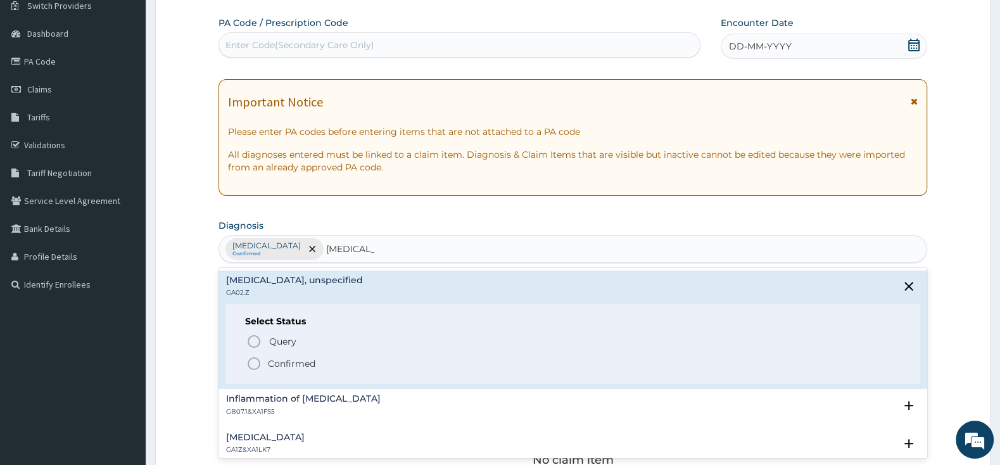
click at [250, 364] on icon "status option filled" at bounding box center [253, 363] width 15 height 15
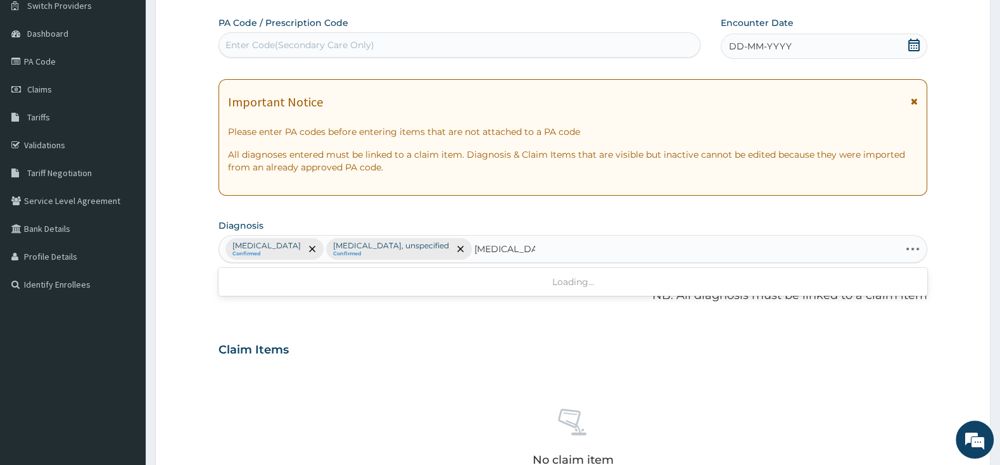
type input "CANDIDIASIS"
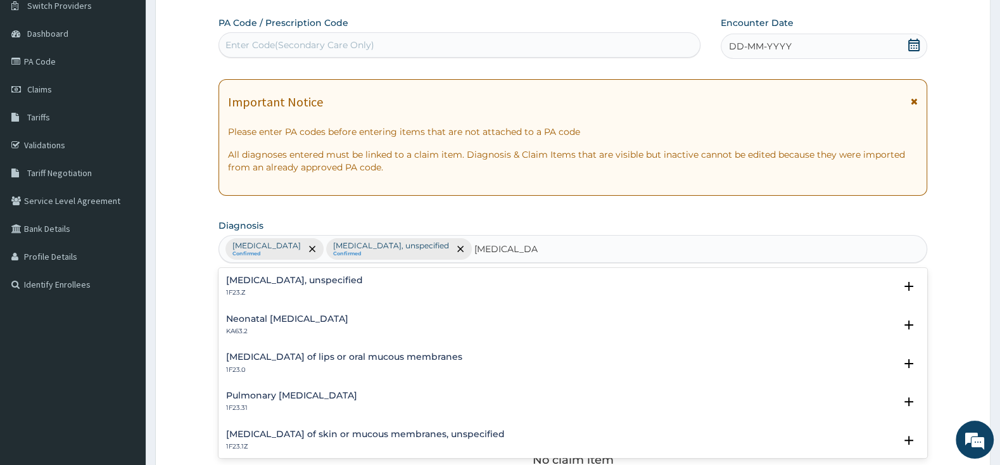
click at [268, 284] on h4 "Candidosis, unspecified" at bounding box center [294, 279] width 137 height 9
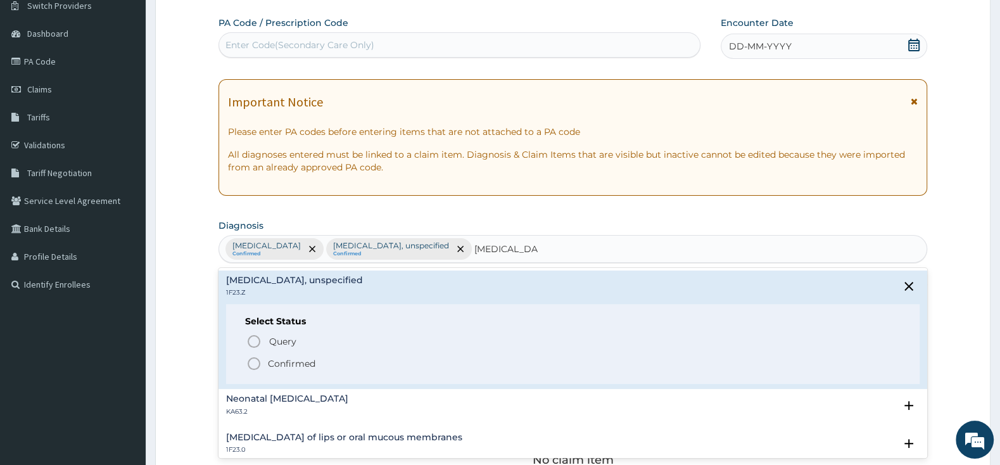
click at [253, 367] on icon "status option filled" at bounding box center [253, 363] width 15 height 15
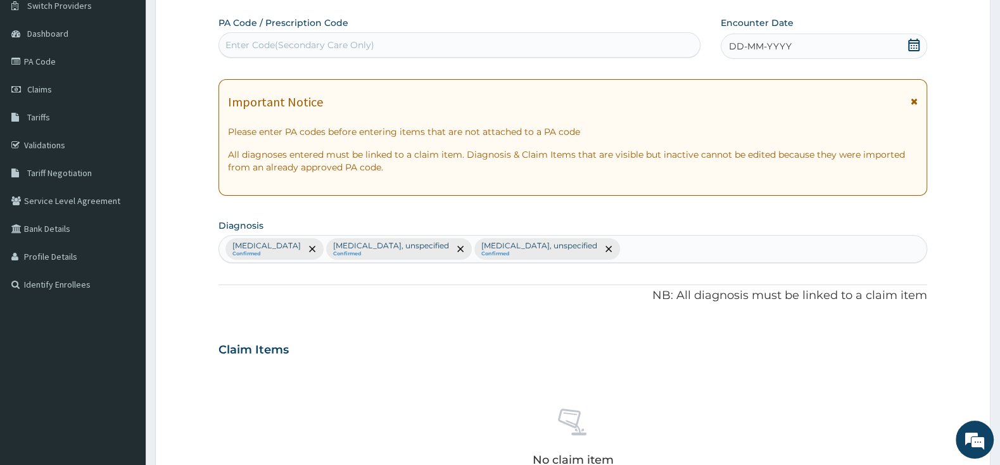
scroll to position [370, 0]
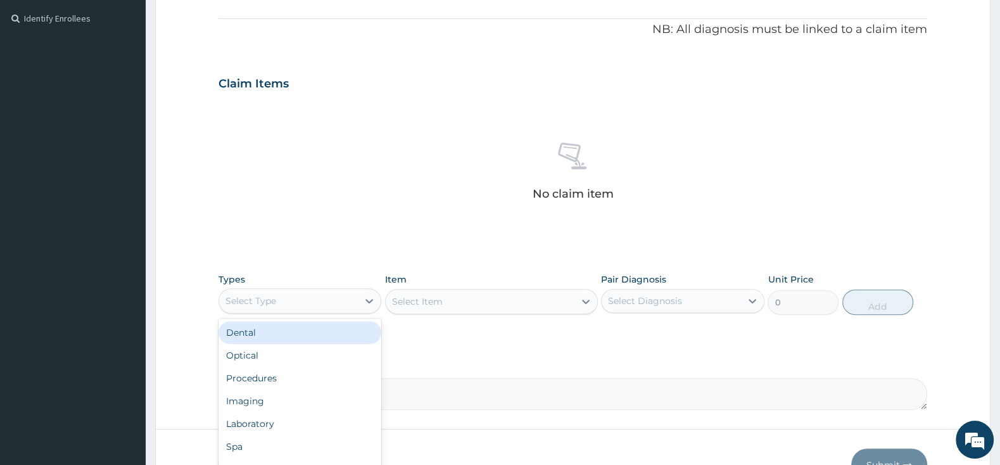
click at [344, 303] on div "Select Type" at bounding box center [288, 301] width 139 height 20
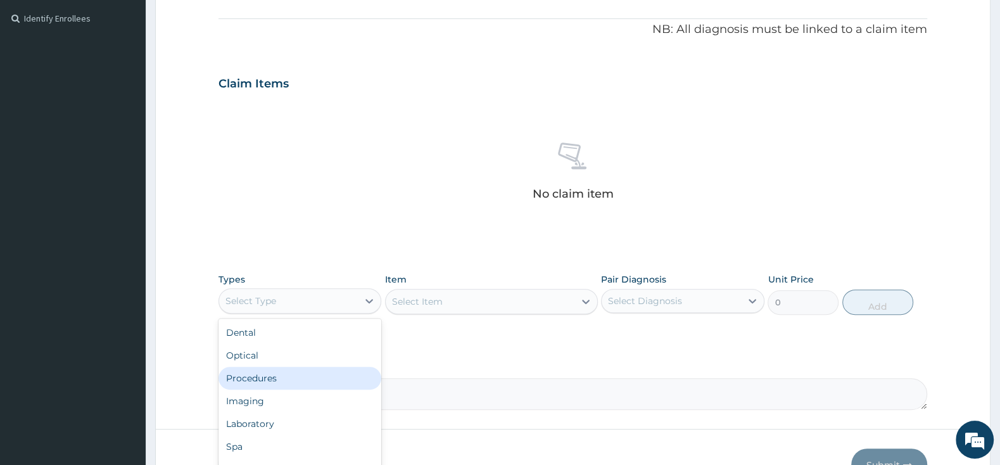
click at [311, 377] on div "Procedures" at bounding box center [299, 378] width 163 height 23
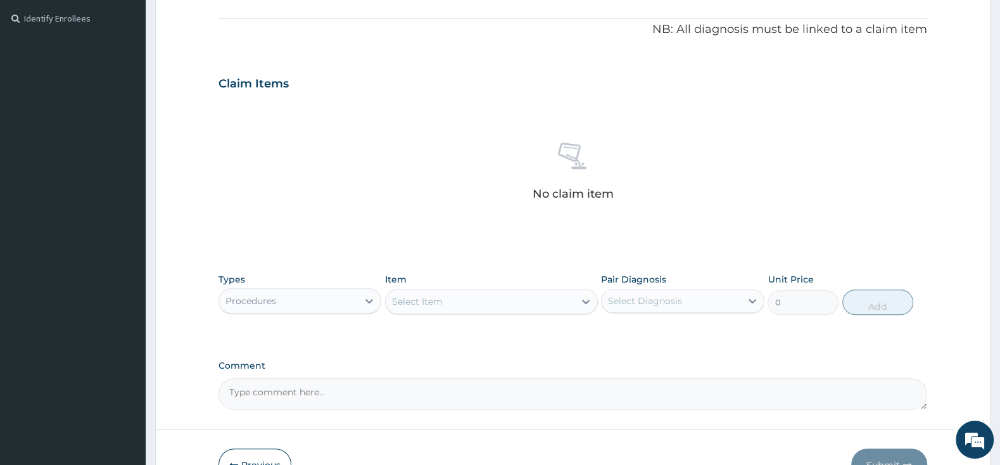
click at [513, 303] on div "Select Item" at bounding box center [480, 301] width 189 height 20
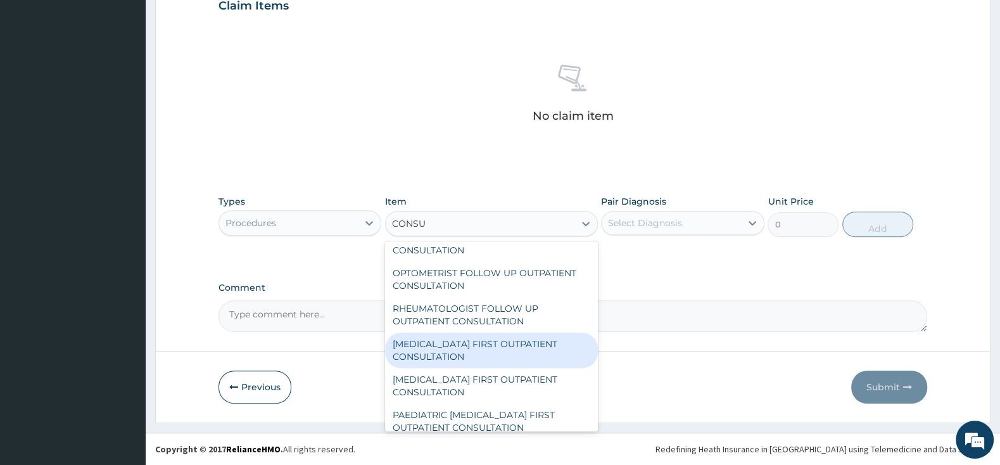
scroll to position [0, 0]
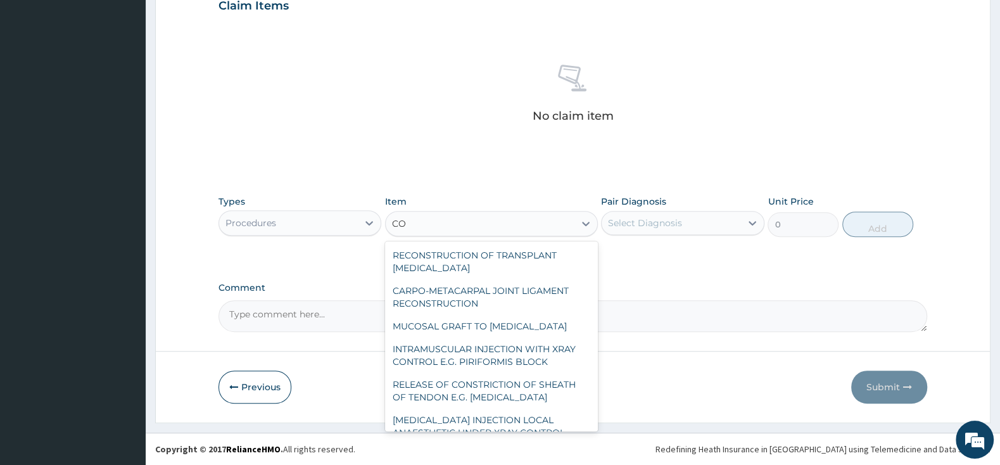
type input "C"
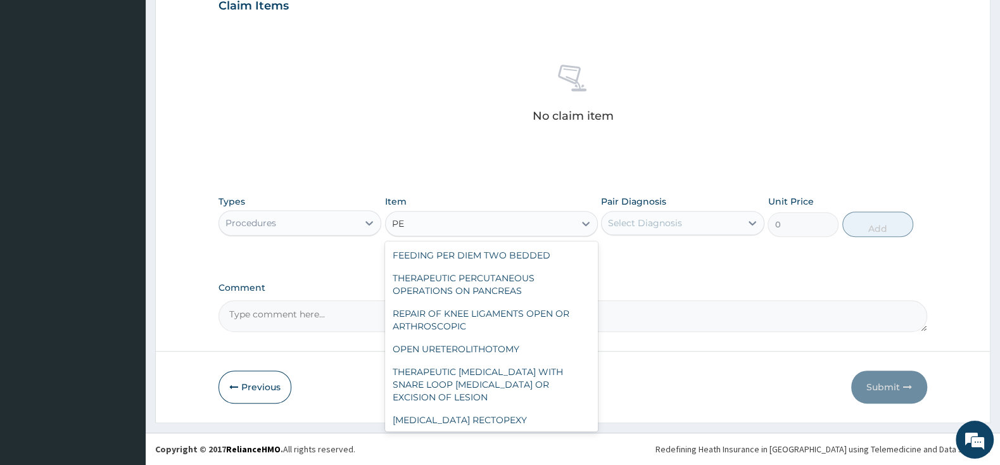
type input "P"
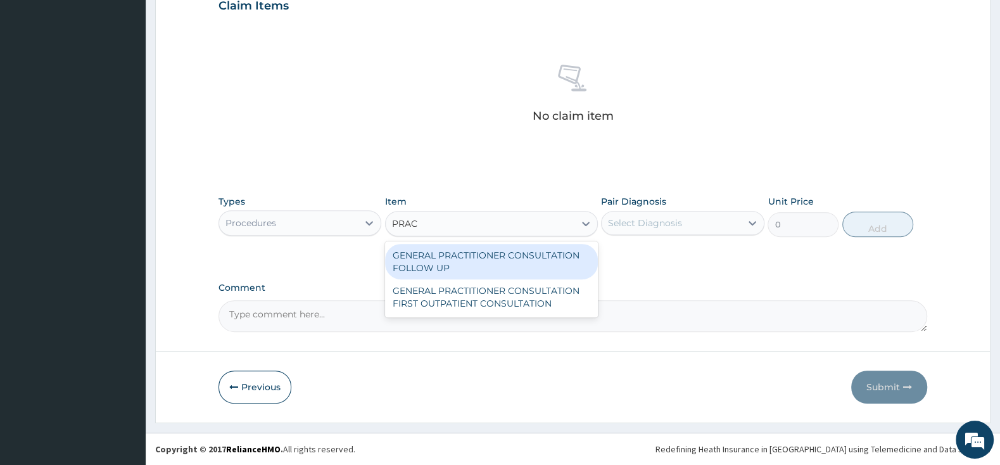
type input "PRACT"
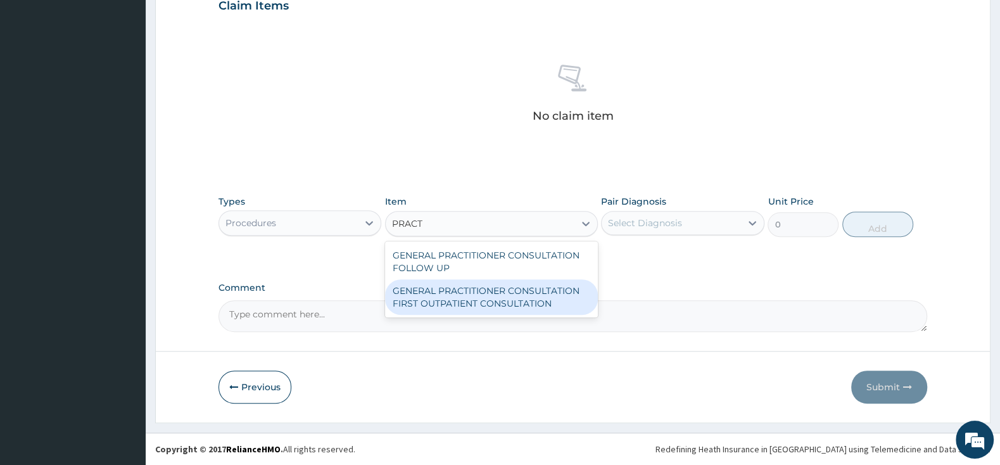
click at [498, 303] on div "GENERAL PRACTITIONER CONSULTATION FIRST OUTPATIENT CONSULTATION" at bounding box center [491, 296] width 213 height 35
type input "3000"
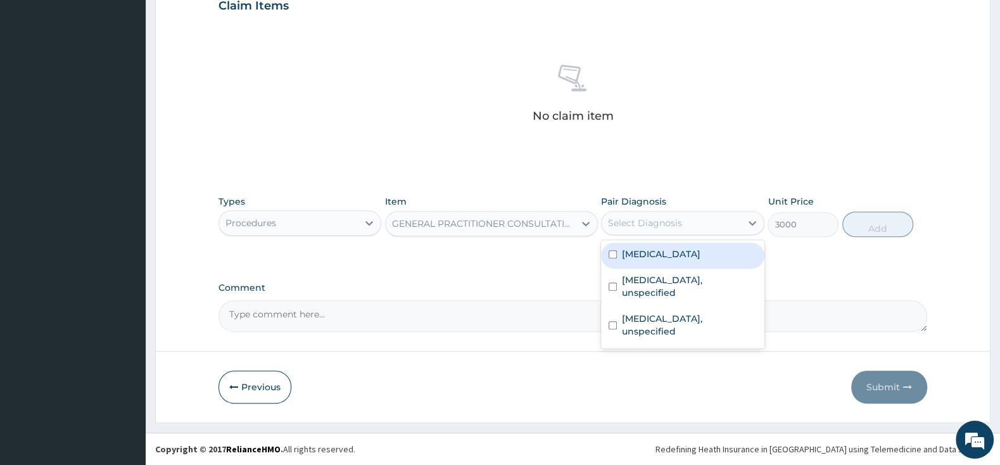
click at [640, 225] on div "Select Diagnosis" at bounding box center [645, 223] width 74 height 13
click at [603, 259] on div "Plasmodium malariae malaria without complication" at bounding box center [682, 256] width 163 height 26
checkbox input "true"
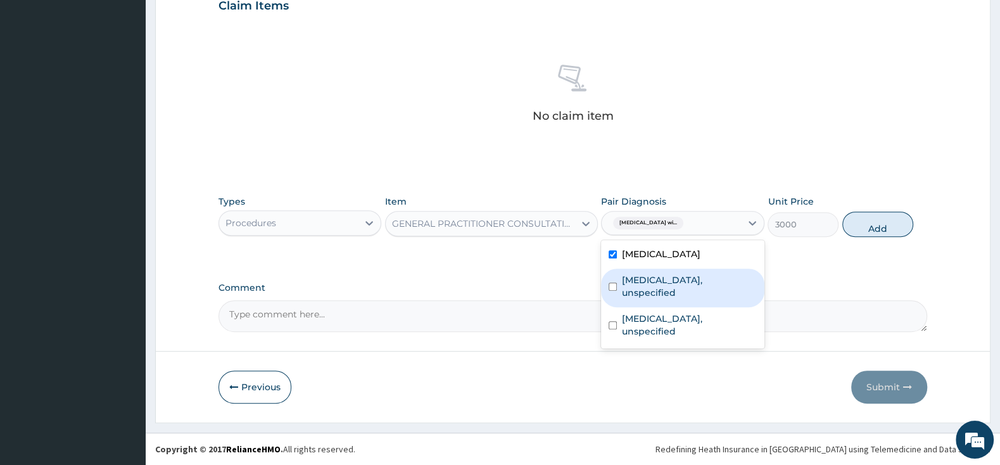
click at [615, 301] on div "Vaginitis, unspecified" at bounding box center [682, 287] width 163 height 39
checkbox input "true"
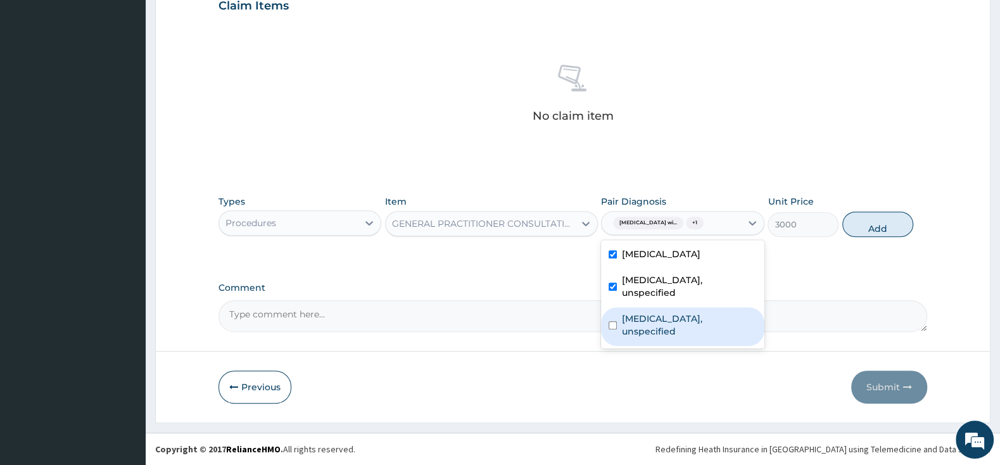
click at [612, 329] on input "checkbox" at bounding box center [613, 325] width 8 height 8
checkbox input "true"
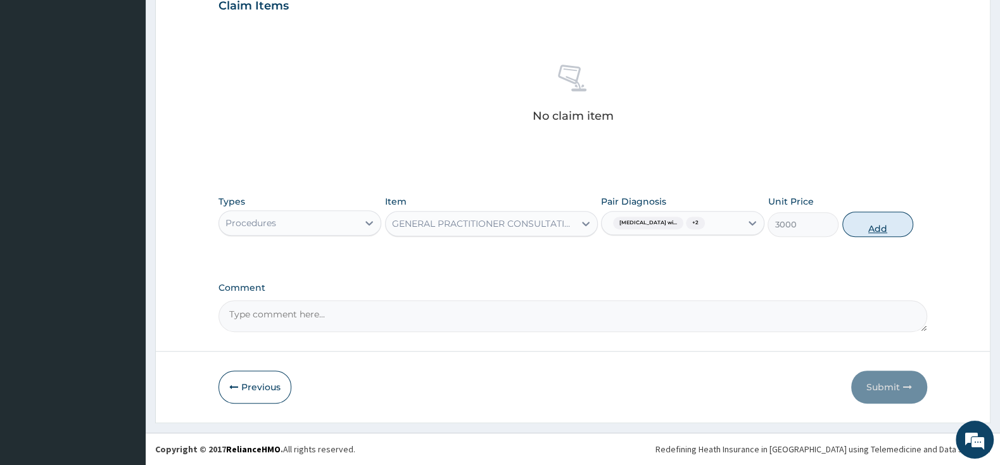
click at [865, 232] on button "Add" at bounding box center [877, 224] width 71 height 25
type input "0"
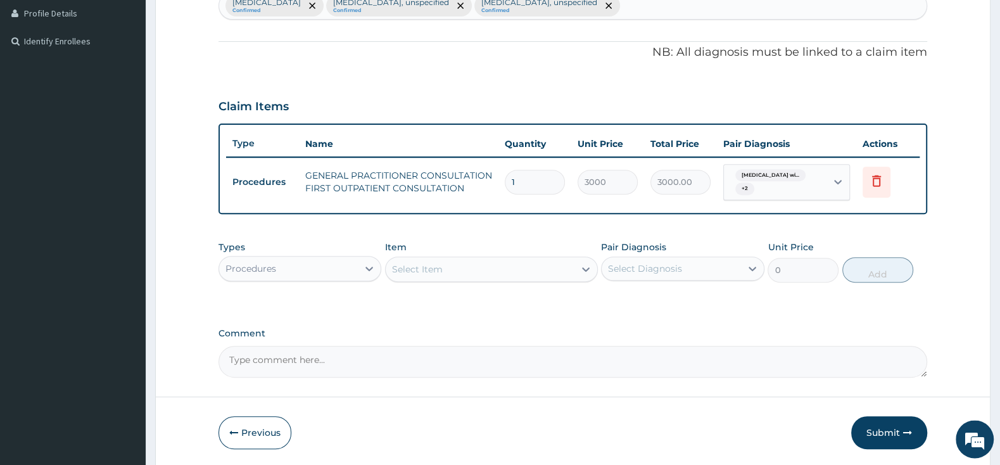
scroll to position [327, 0]
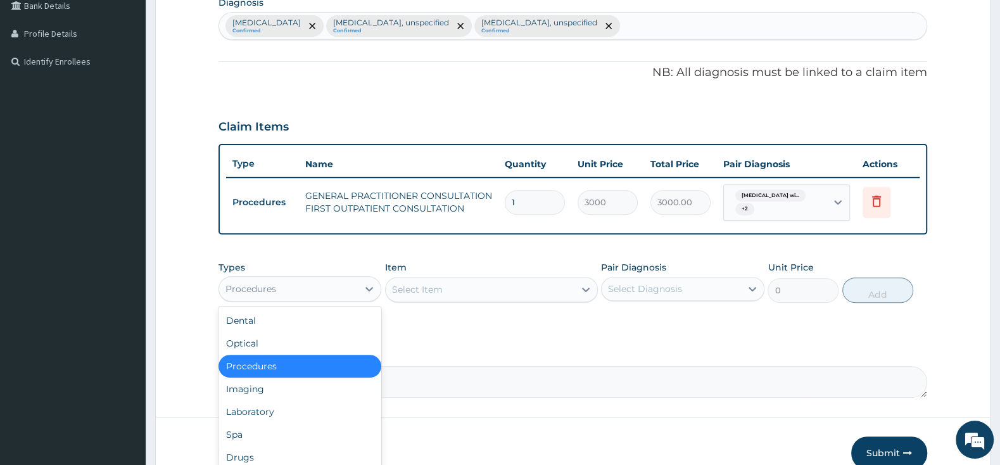
click at [333, 291] on div "Procedures" at bounding box center [288, 289] width 139 height 20
click at [284, 406] on div "Laboratory" at bounding box center [299, 411] width 163 height 23
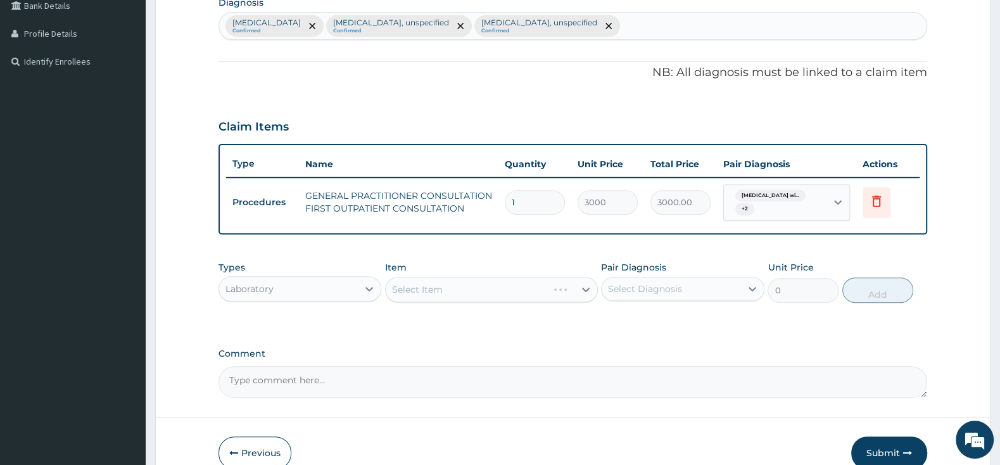
click at [322, 289] on div "Laboratory" at bounding box center [288, 289] width 139 height 20
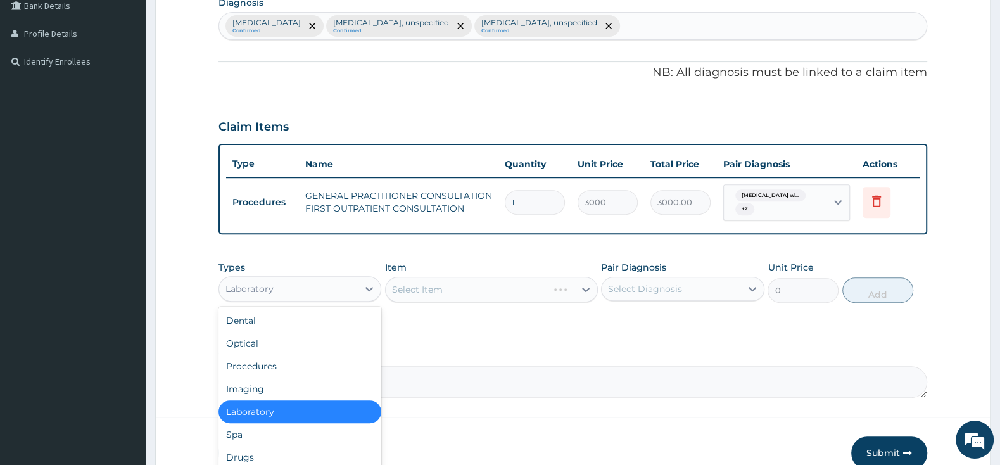
scroll to position [44, 0]
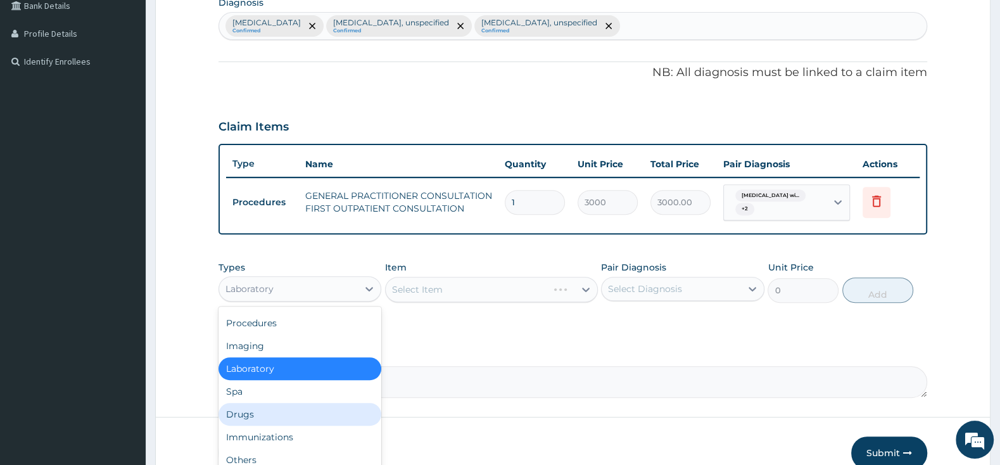
click at [289, 415] on div "Drugs" at bounding box center [299, 414] width 163 height 23
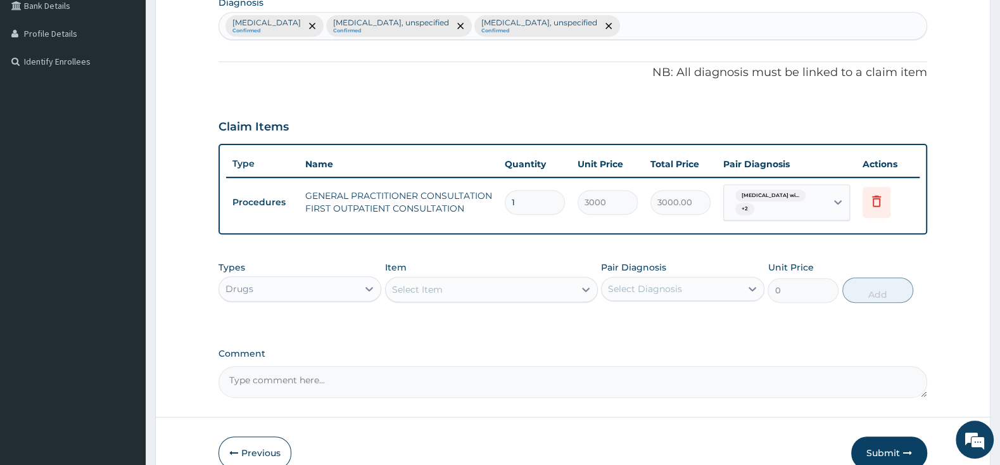
drag, startPoint x: 475, startPoint y: 250, endPoint x: 482, endPoint y: 272, distance: 23.2
click at [476, 250] on div "PA Code / Prescription Code Enter Code(Secondary Care Only) Encounter Date DD-M…" at bounding box center [572, 96] width 709 height 604
click at [480, 293] on div "Select Item" at bounding box center [480, 289] width 189 height 20
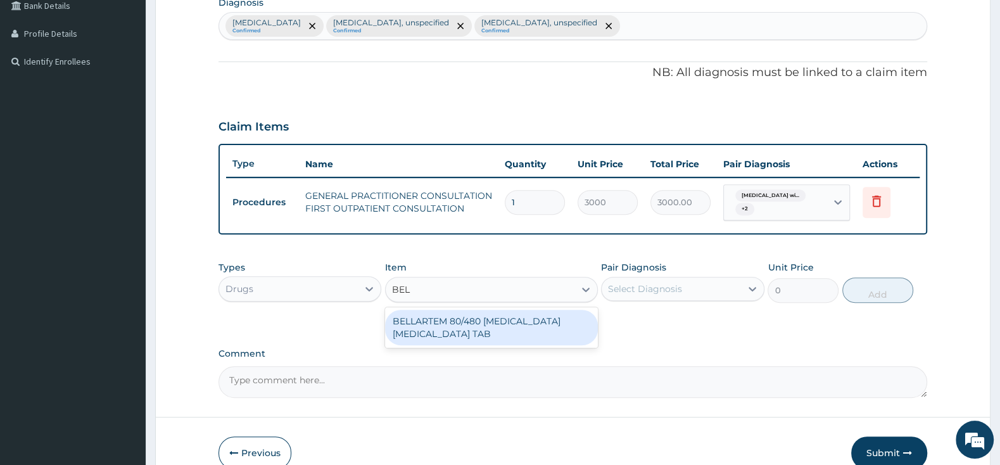
type input "BELL"
click at [531, 330] on div "BELLARTEM 80/480 ARTEMETHER LUMEFANTRINE TAB" at bounding box center [491, 327] width 213 height 35
type input "379.5"
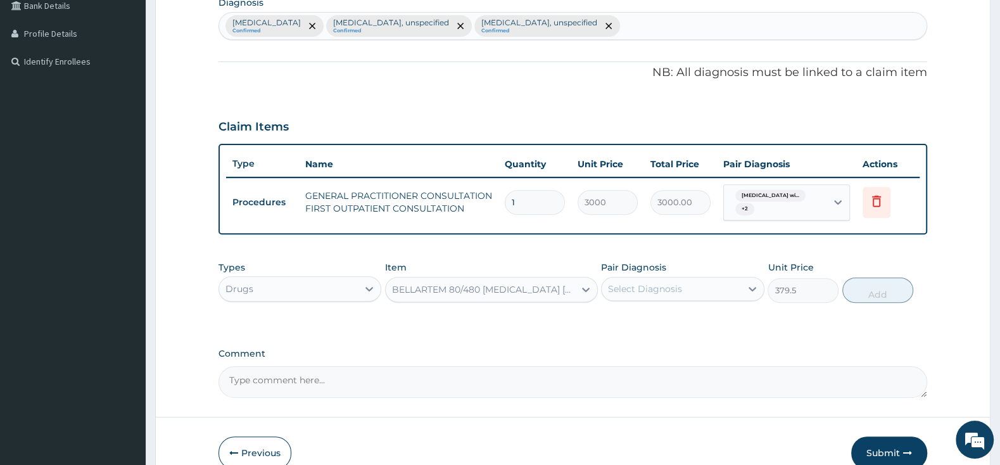
click at [655, 284] on div "Select Diagnosis" at bounding box center [645, 288] width 74 height 13
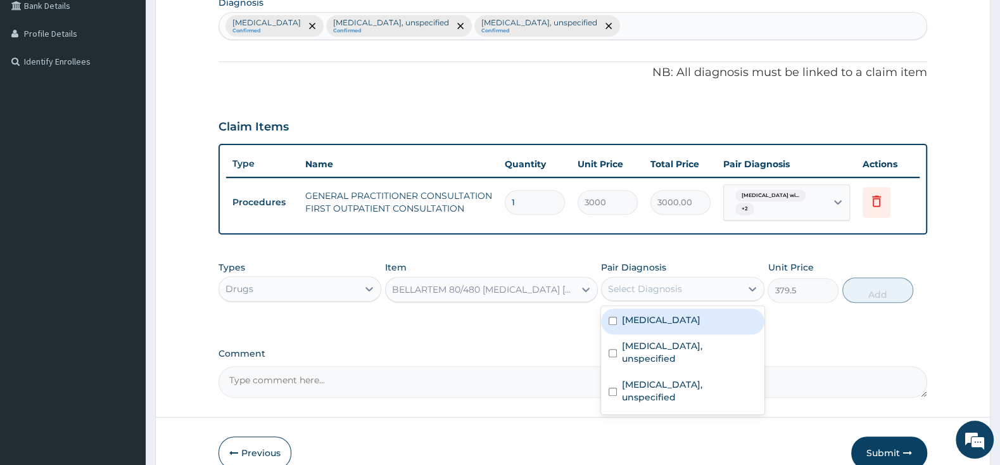
drag, startPoint x: 613, startPoint y: 327, endPoint x: 653, endPoint y: 329, distance: 40.0
click at [614, 325] on input "checkbox" at bounding box center [613, 321] width 8 height 8
checkbox input "true"
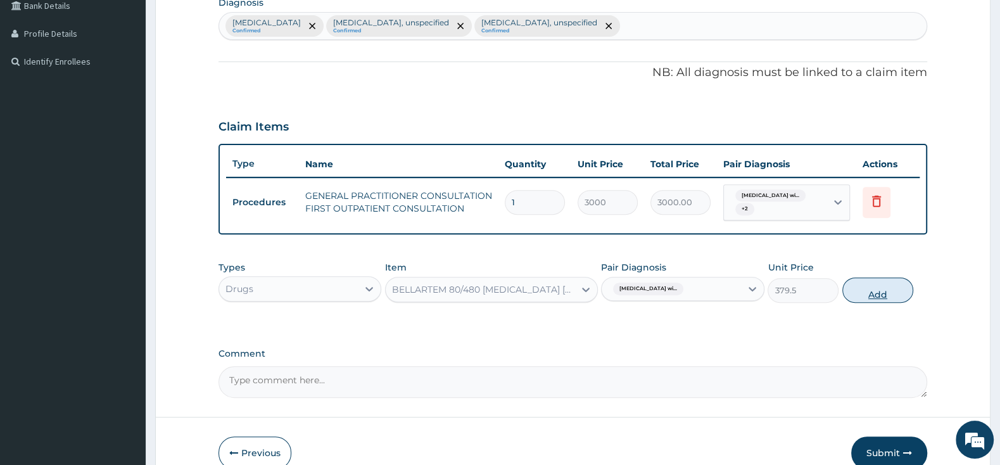
click at [858, 288] on button "Add" at bounding box center [877, 289] width 71 height 25
type input "0"
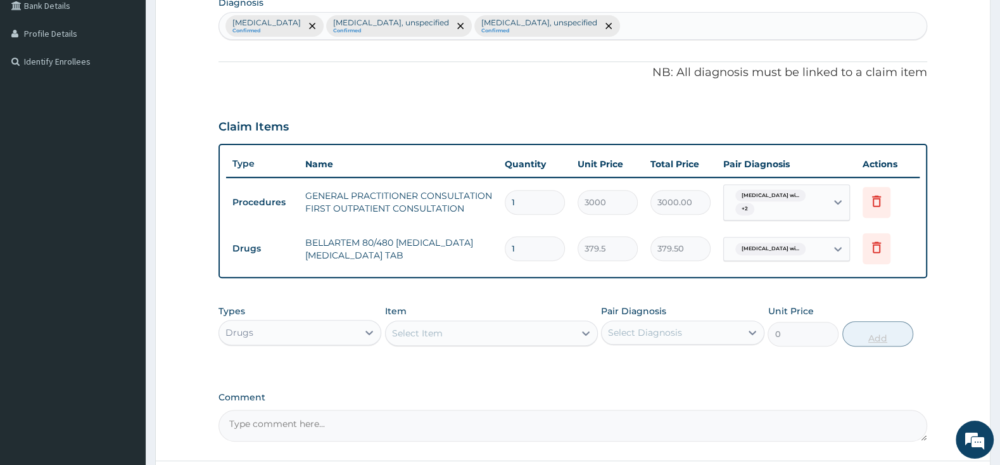
type input "0.00"
type input "6"
type input "2277.00"
type input "6"
click at [539, 334] on div "Select Item" at bounding box center [480, 333] width 189 height 20
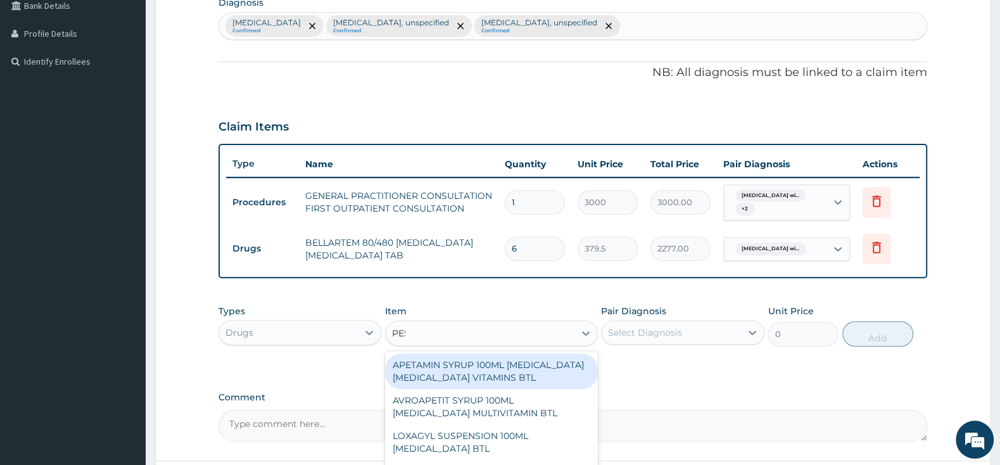
type input "PESS"
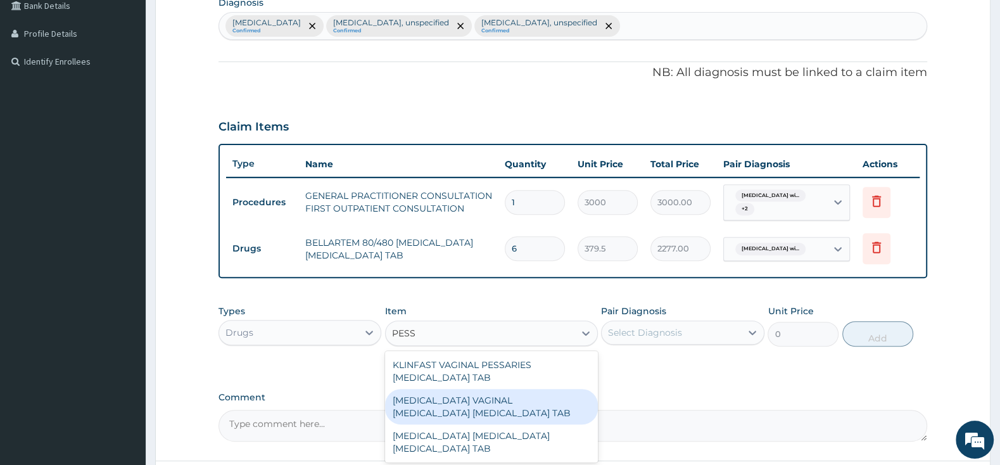
click at [560, 401] on div "CLOTRIMAZOLE VAGINAL PESSARY CLOTRIMAZOLE TAB" at bounding box center [491, 406] width 213 height 35
type input "12075"
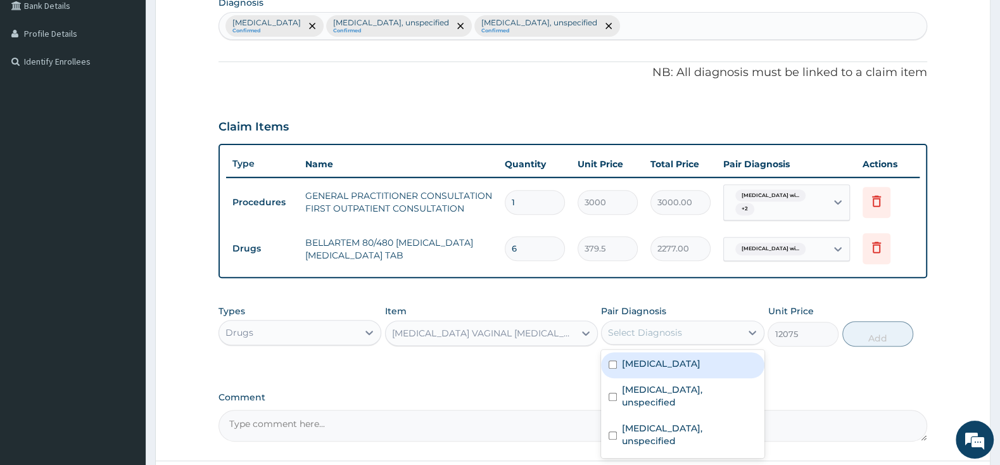
click at [672, 333] on div "Select Diagnosis" at bounding box center [645, 332] width 74 height 13
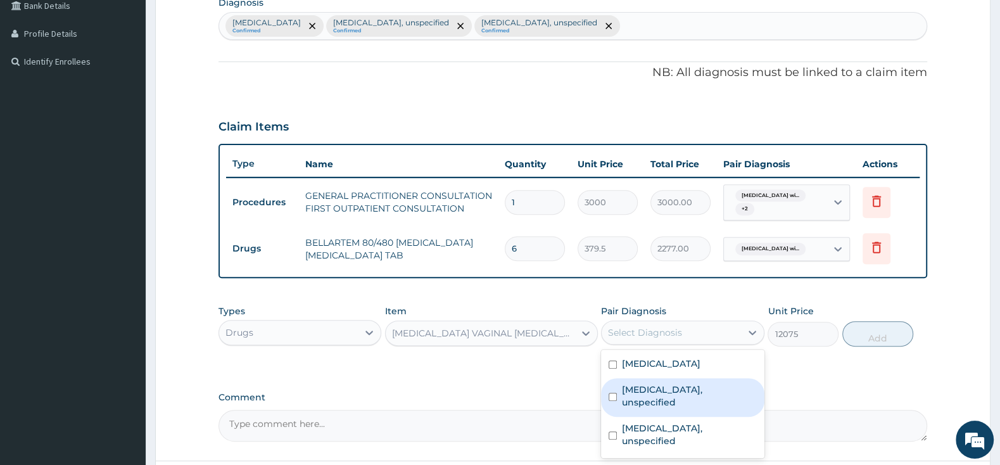
click at [615, 408] on div "Vaginitis, unspecified" at bounding box center [682, 397] width 163 height 39
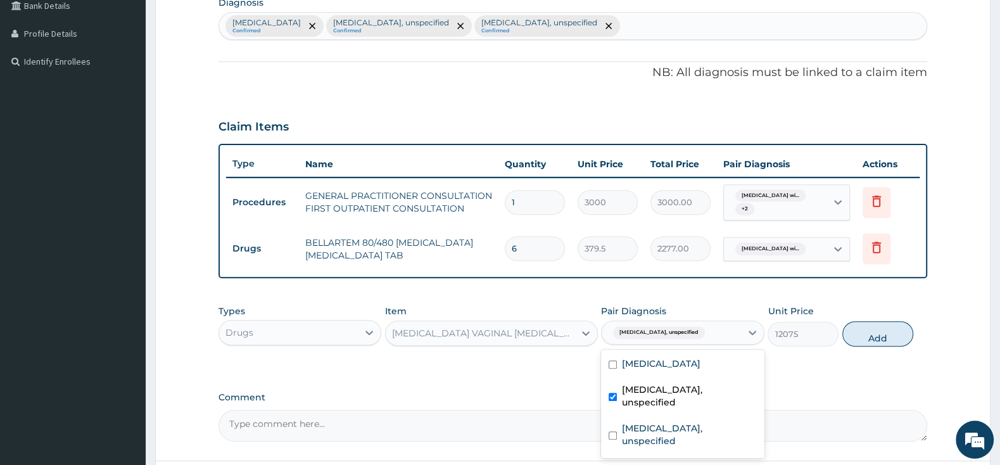
checkbox input "true"
drag, startPoint x: 616, startPoint y: 427, endPoint x: 776, endPoint y: 390, distance: 164.4
click at [617, 431] on input "checkbox" at bounding box center [613, 435] width 8 height 8
checkbox input "true"
click at [874, 339] on button "Add" at bounding box center [877, 333] width 71 height 25
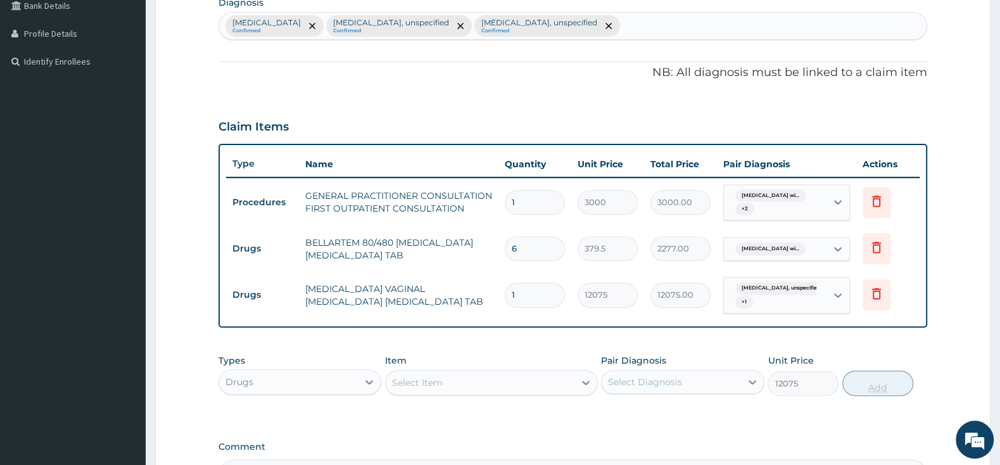
type input "0"
click at [516, 381] on div "Select Item" at bounding box center [480, 382] width 189 height 20
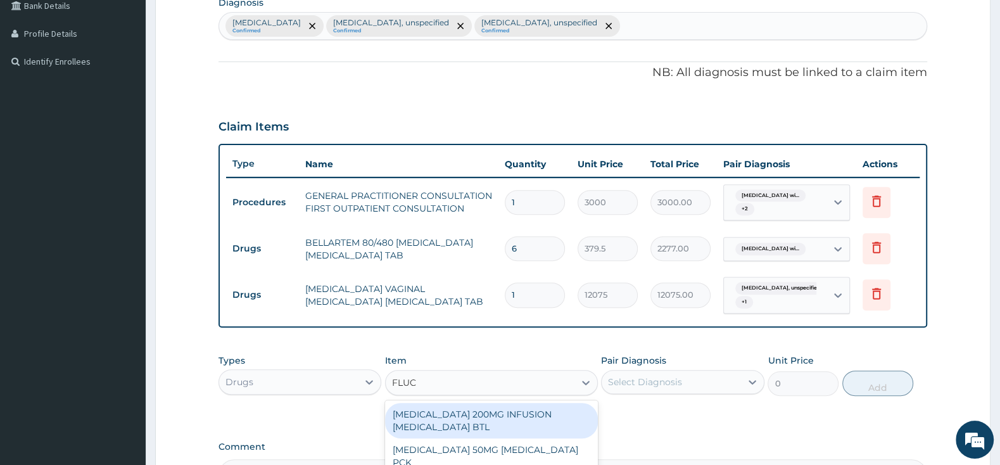
type input "FLUCO"
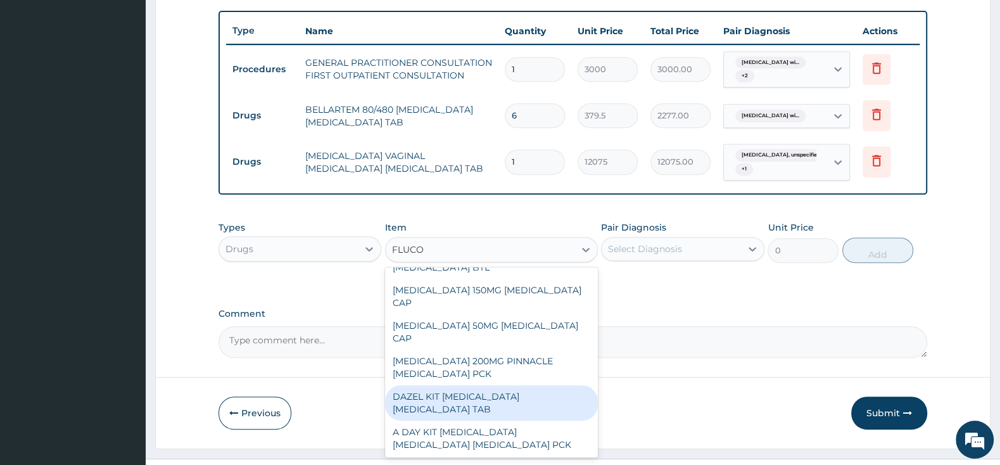
scroll to position [66, 0]
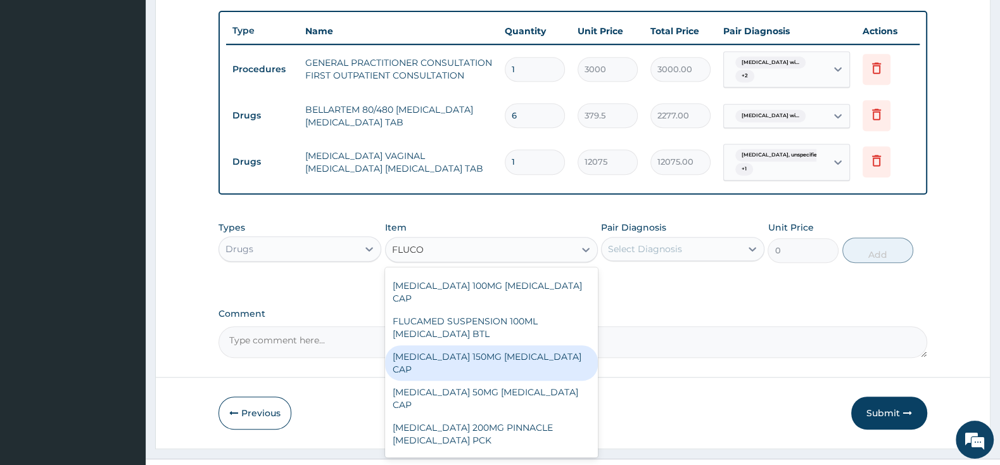
click at [507, 348] on div "FLUCONAZOLE 150MG FLUCONAZOLE CAP" at bounding box center [491, 362] width 213 height 35
type input "839.5"
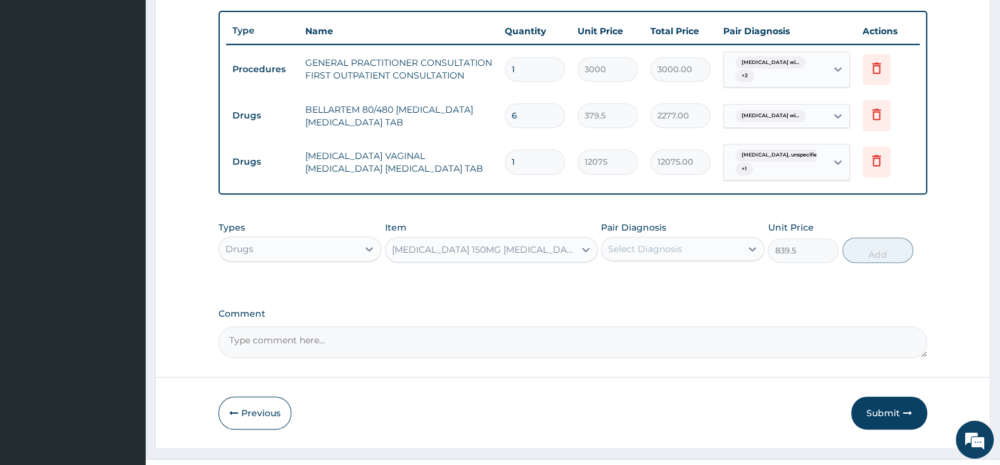
click at [626, 246] on div "Select Diagnosis" at bounding box center [645, 249] width 74 height 13
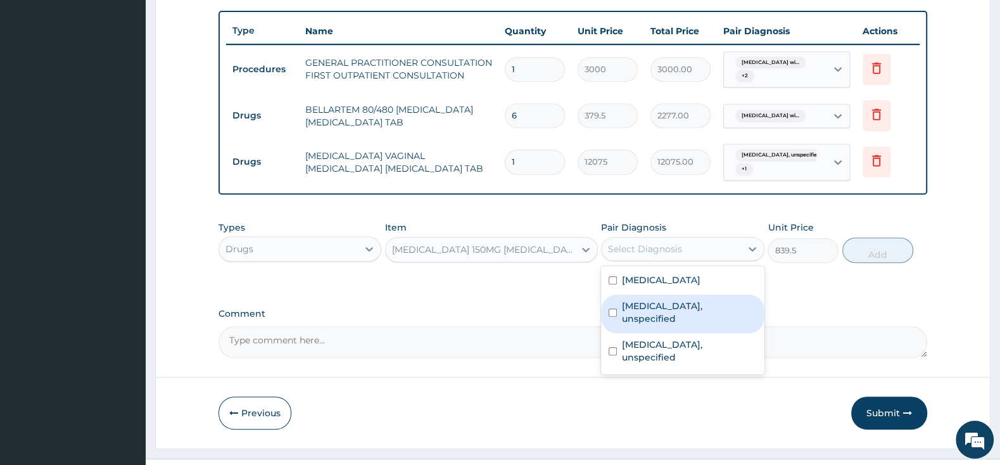
click at [611, 317] on input "checkbox" at bounding box center [613, 312] width 8 height 8
checkbox input "true"
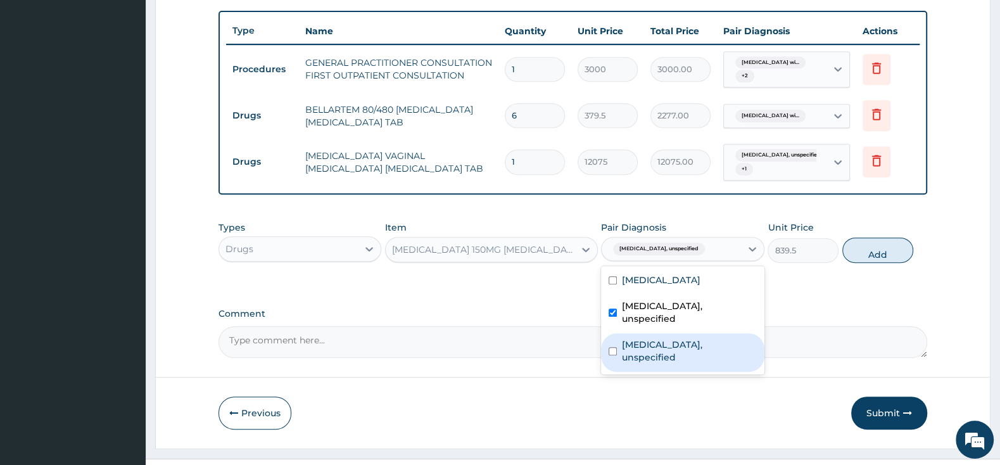
click at [612, 347] on input "checkbox" at bounding box center [613, 351] width 8 height 8
checkbox input "true"
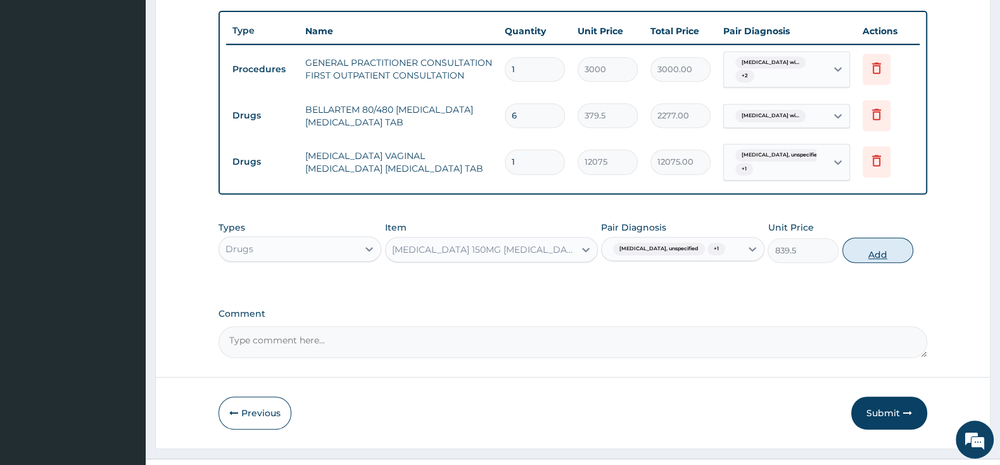
click at [882, 255] on button "Add" at bounding box center [877, 249] width 71 height 25
type input "0"
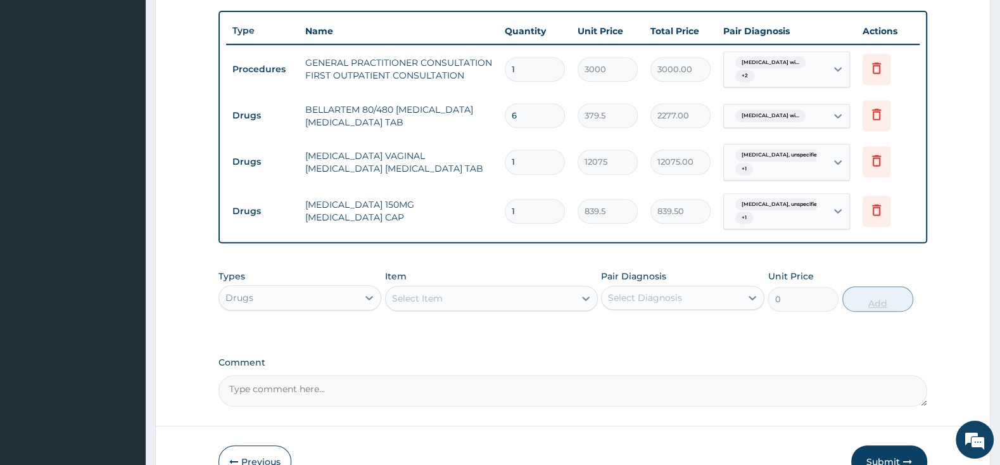
type input "0.00"
type input "5"
type input "4197.50"
type input "5"
click at [545, 292] on div "Select Item" at bounding box center [480, 298] width 189 height 20
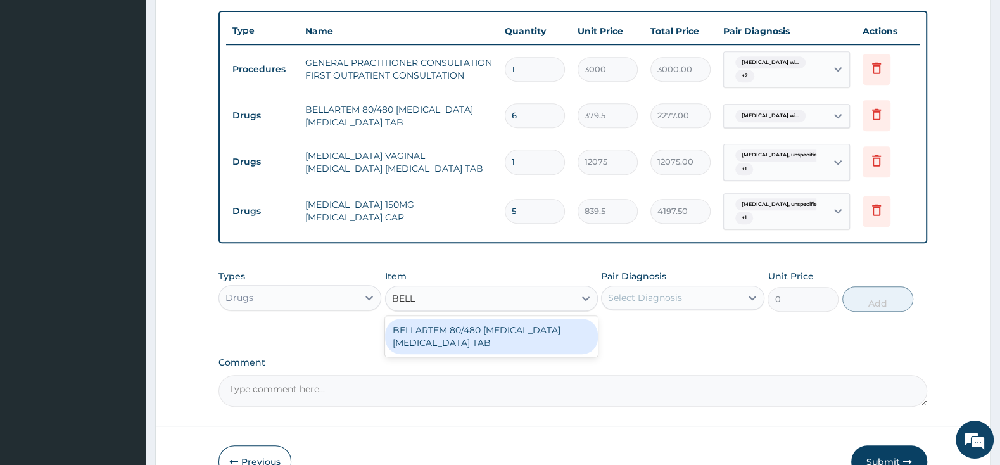
type input "BELLA"
click at [479, 332] on div "BELLARTEM 80/480 ARTEMETHER LUMEFANTRINE TAB" at bounding box center [491, 336] width 213 height 35
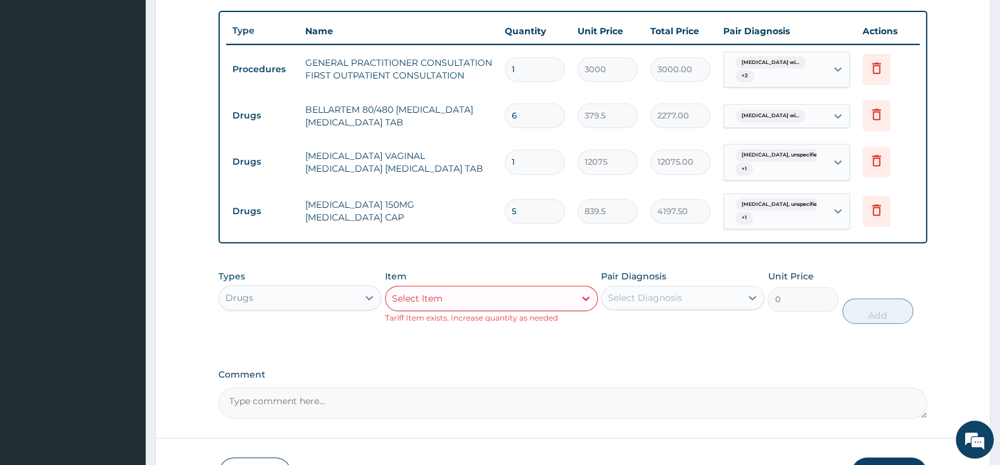
click at [519, 296] on div "Select Item" at bounding box center [480, 298] width 189 height 20
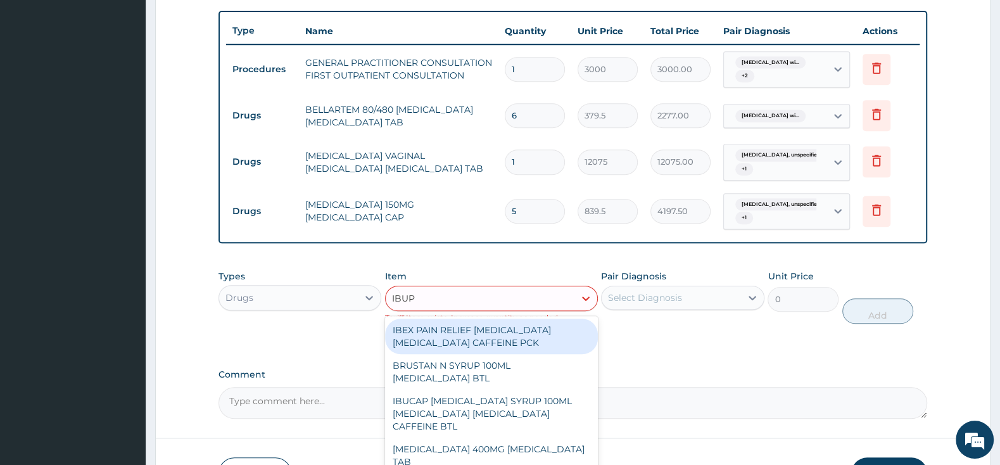
type input "IBUPR"
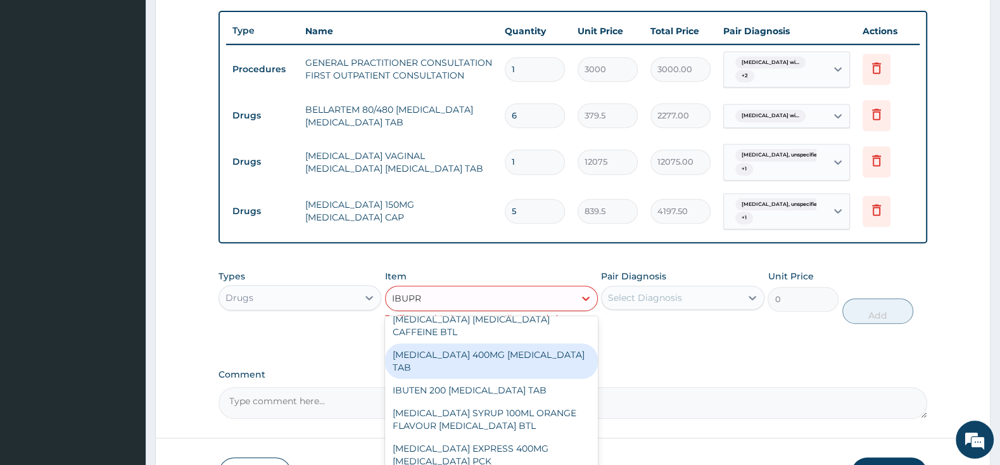
scroll to position [133, 0]
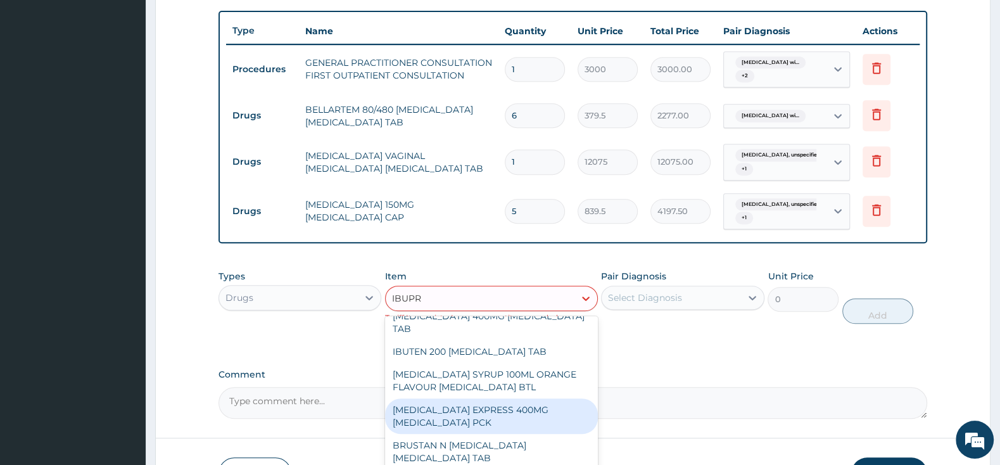
click at [537, 398] on div "[MEDICAL_DATA] EXPRESS 400MG [MEDICAL_DATA] PCK" at bounding box center [491, 415] width 213 height 35
type input "2875"
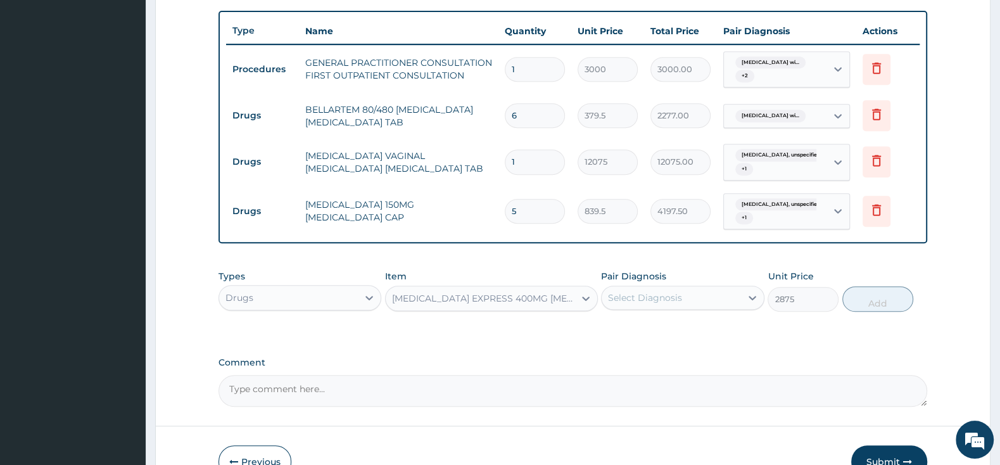
click at [643, 291] on div "Select Diagnosis" at bounding box center [671, 297] width 139 height 20
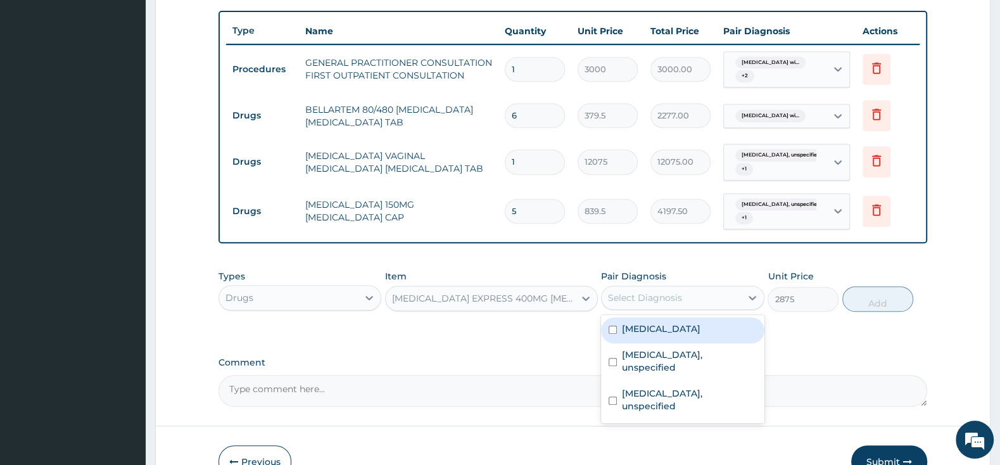
click at [617, 329] on div "Plasmodium malariae malaria without complication" at bounding box center [682, 330] width 163 height 26
checkbox input "true"
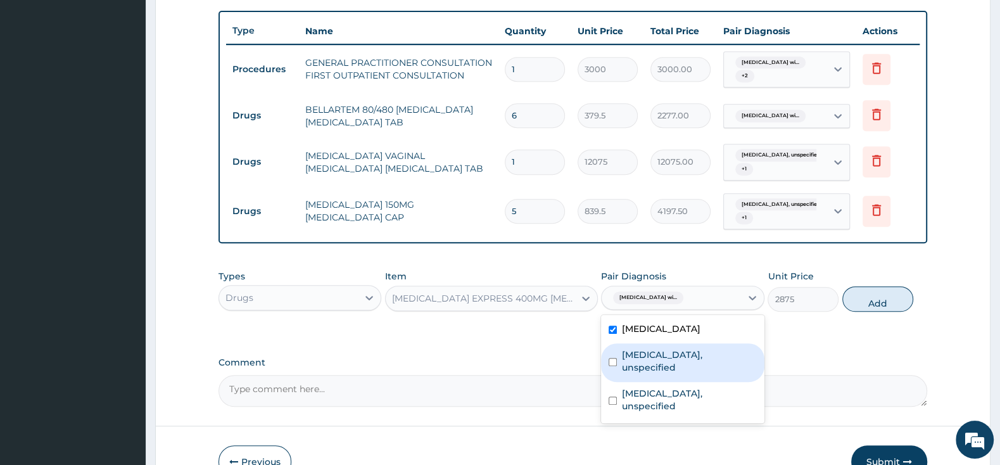
click at [608, 366] on div "Vaginitis, unspecified" at bounding box center [682, 362] width 163 height 39
checkbox input "true"
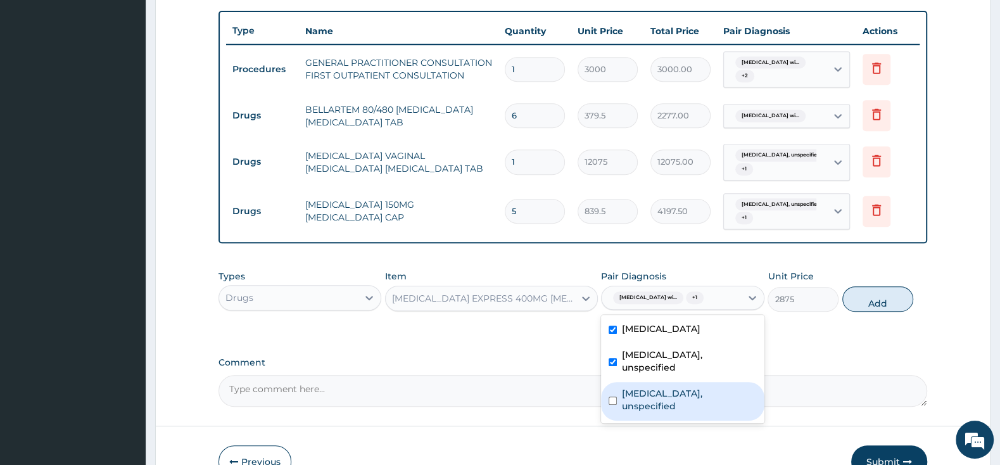
click at [612, 396] on div "Candidosis, unspecified" at bounding box center [682, 401] width 163 height 39
checkbox input "true"
drag, startPoint x: 866, startPoint y: 304, endPoint x: 754, endPoint y: 423, distance: 163.9
click at [867, 305] on button "Add" at bounding box center [877, 298] width 71 height 25
type input "0"
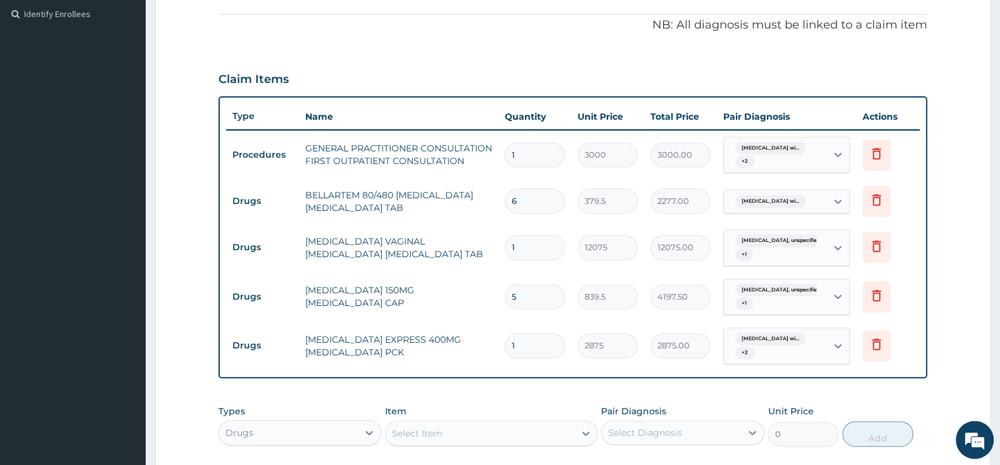
scroll to position [394, 0]
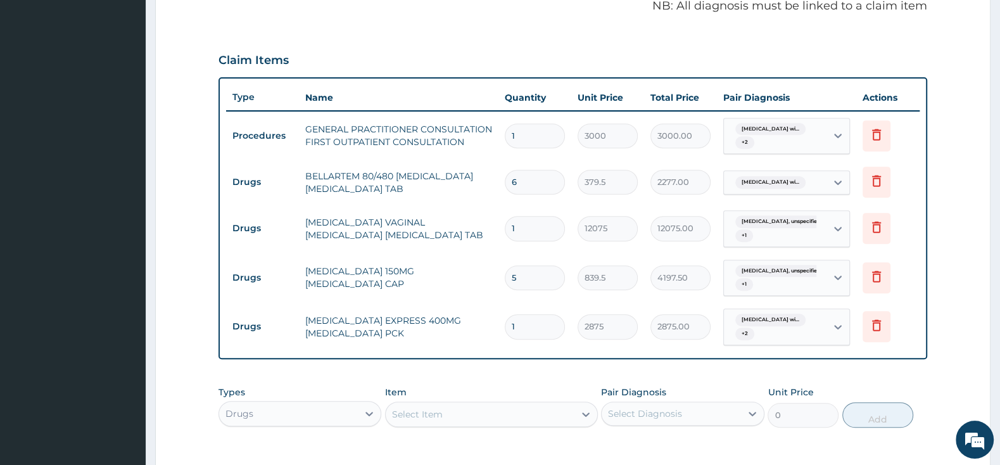
click at [460, 408] on div "Select Item" at bounding box center [480, 414] width 189 height 20
type input "FLEM"
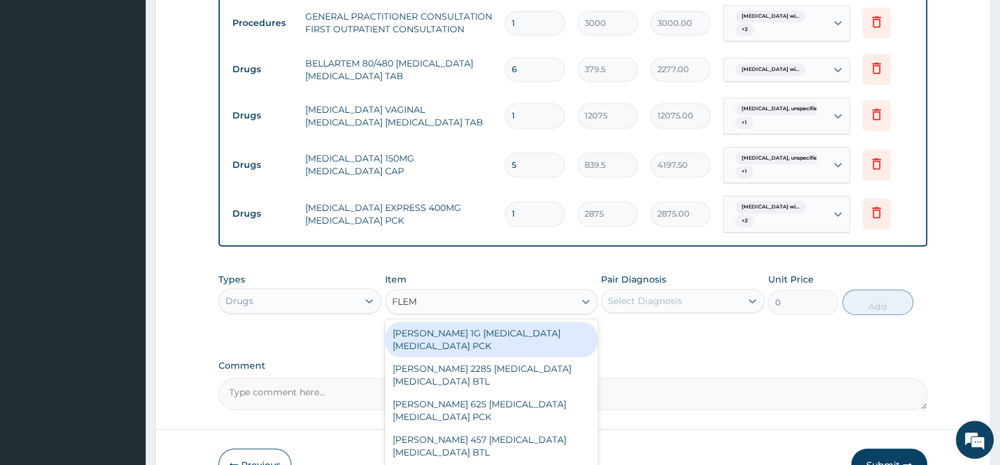
scroll to position [527, 0]
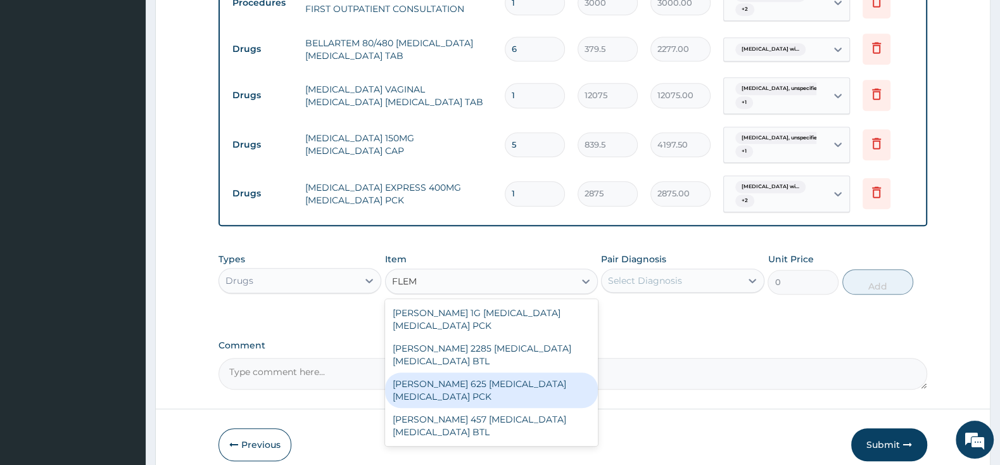
click at [523, 389] on div "FLEMING 625 AMOXICILLIN CLAVULANIC ACID PCK" at bounding box center [491, 389] width 213 height 35
type input "2300"
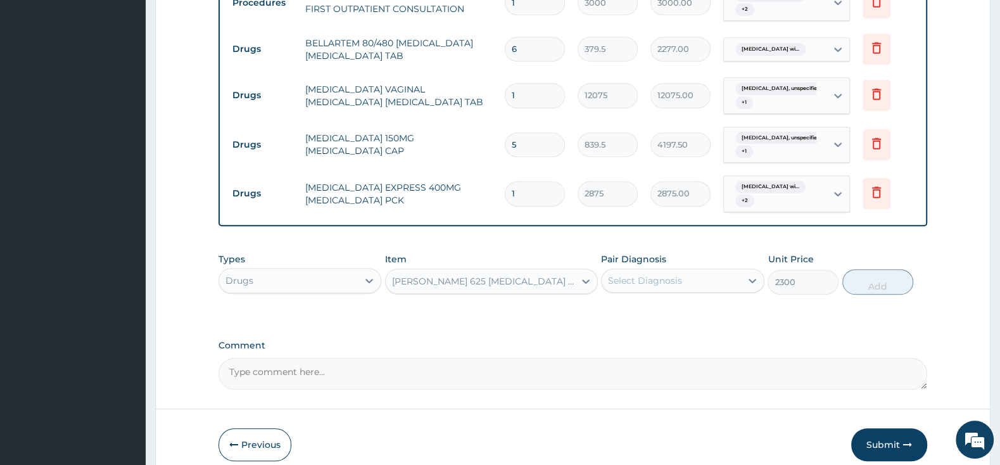
click at [628, 277] on div "Select Diagnosis" at bounding box center [645, 280] width 74 height 13
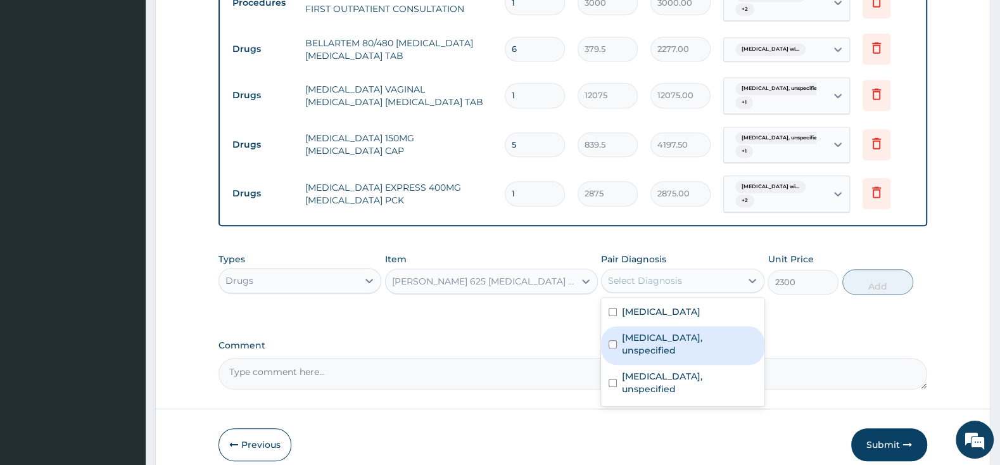
click at [617, 348] on input "checkbox" at bounding box center [613, 344] width 8 height 8
checkbox input "true"
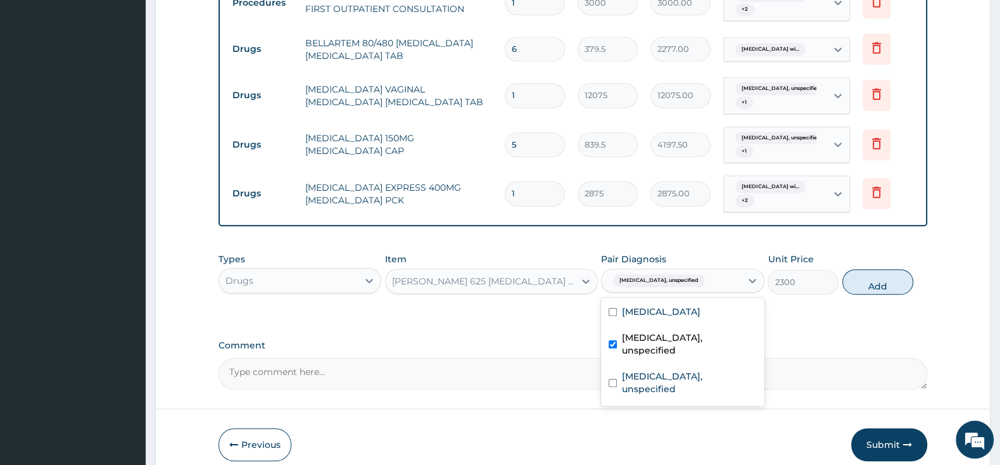
click at [867, 286] on button "Add" at bounding box center [877, 281] width 71 height 25
type input "0"
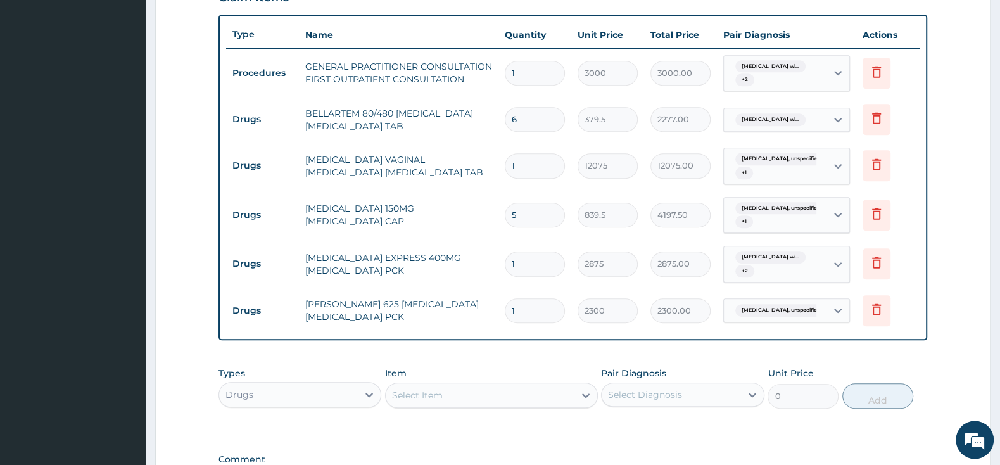
scroll to position [460, 0]
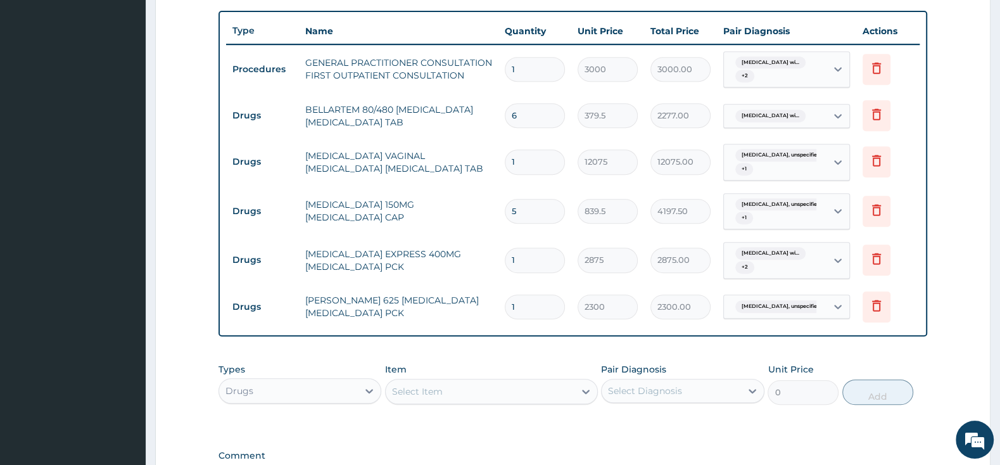
click at [524, 393] on div "Select Item" at bounding box center [480, 391] width 189 height 20
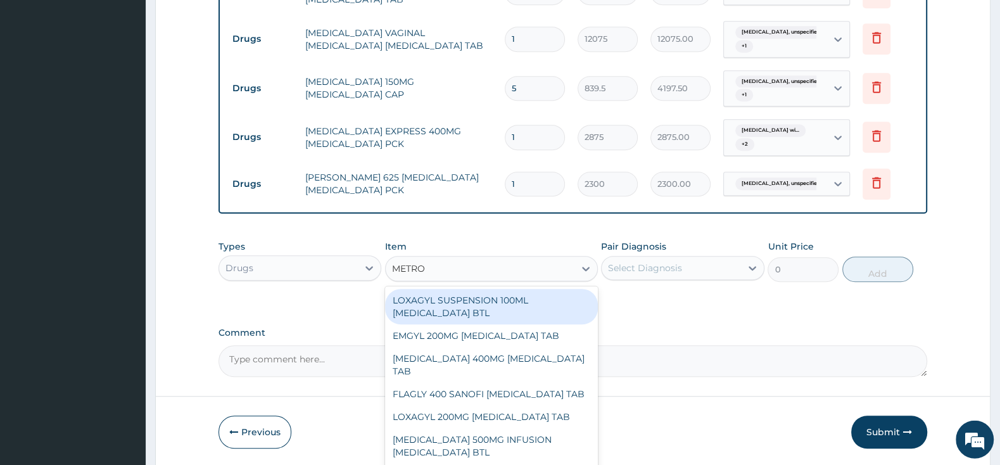
scroll to position [629, 0]
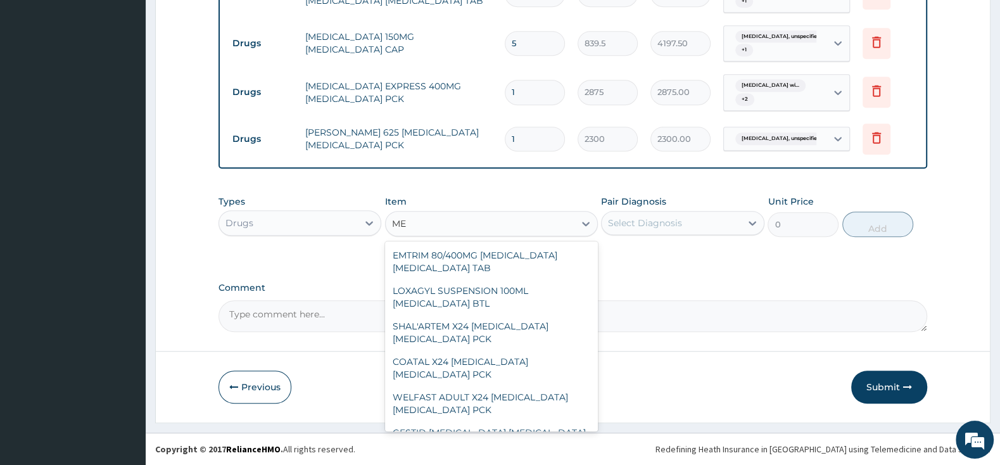
type input "M"
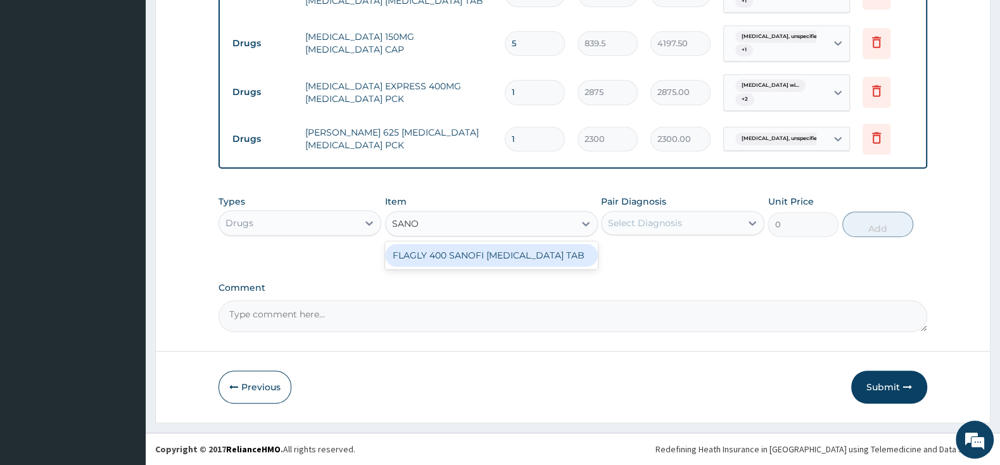
type input "SANOF"
click at [523, 260] on div "FLAGLY 400 SANOFI [MEDICAL_DATA] TAB" at bounding box center [491, 255] width 213 height 23
type input "241.5"
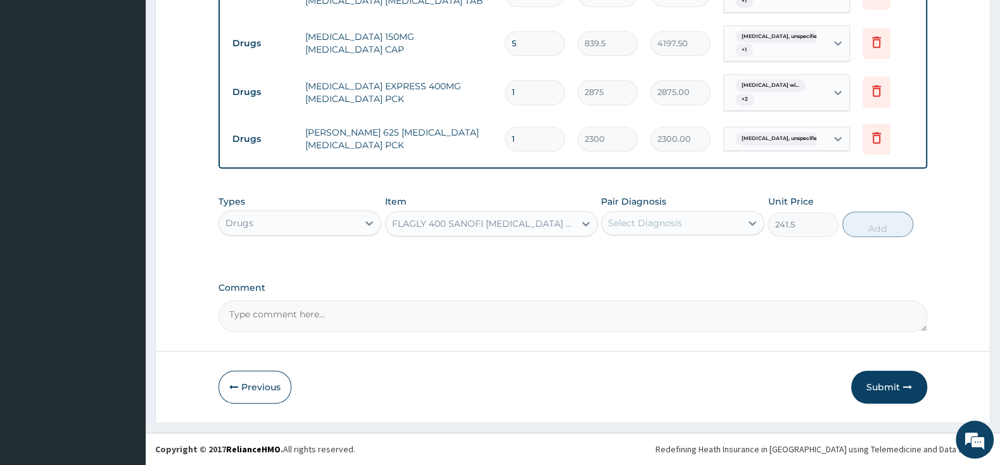
click at [624, 215] on div "Select Diagnosis" at bounding box center [671, 223] width 139 height 20
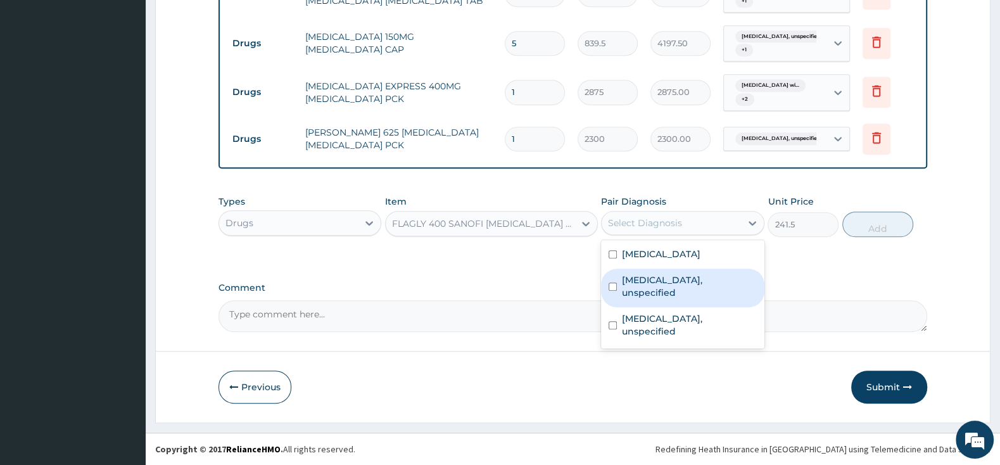
click at [614, 289] on input "checkbox" at bounding box center [613, 286] width 8 height 8
checkbox input "true"
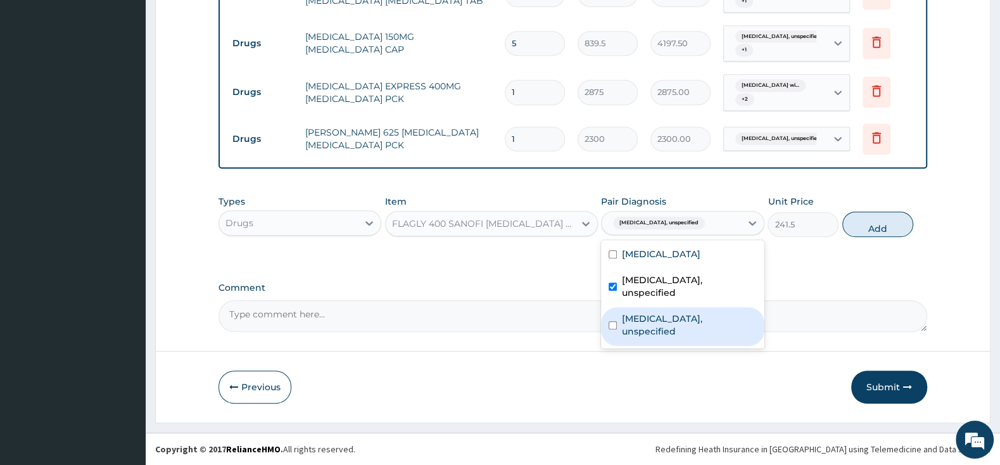
click at [615, 321] on input "checkbox" at bounding box center [613, 325] width 8 height 8
checkbox input "true"
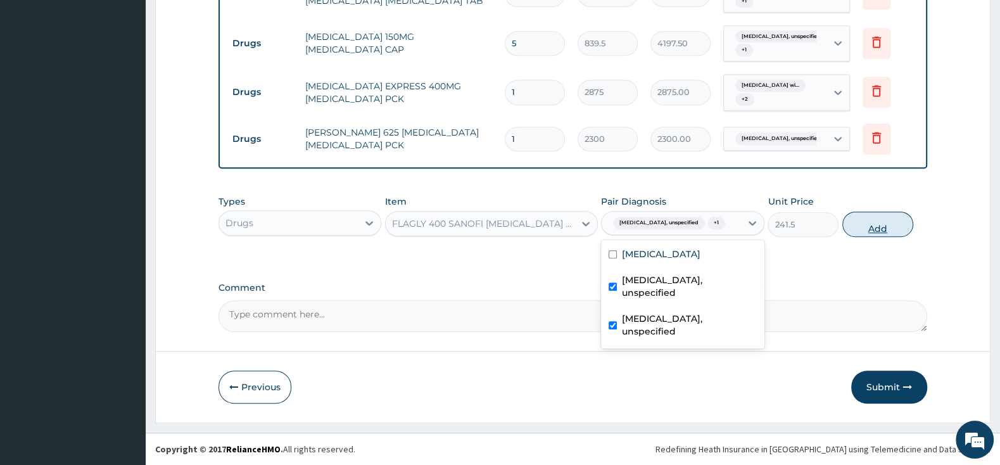
click at [864, 225] on button "Add" at bounding box center [877, 224] width 71 height 25
type input "0"
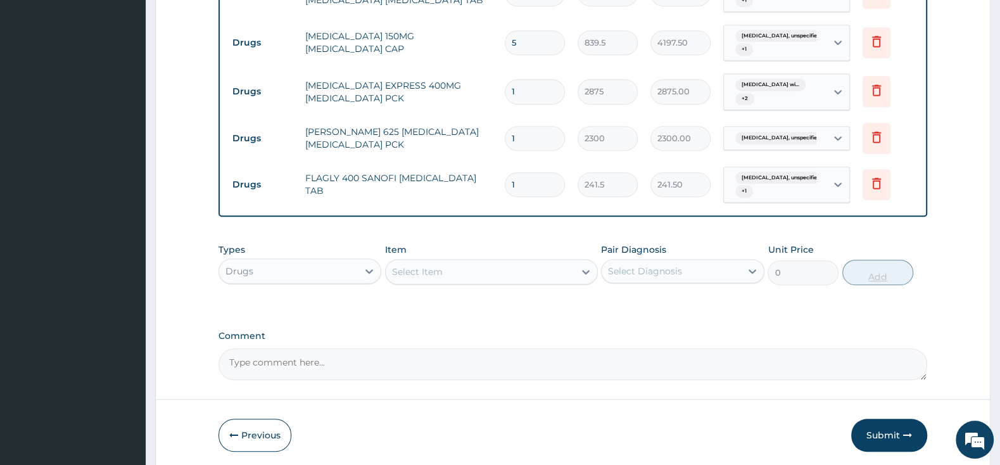
type input "15"
type input "3622.50"
type input "15"
click at [753, 334] on label "Comment" at bounding box center [572, 336] width 709 height 11
click at [753, 348] on textarea "Comment" at bounding box center [572, 364] width 709 height 32
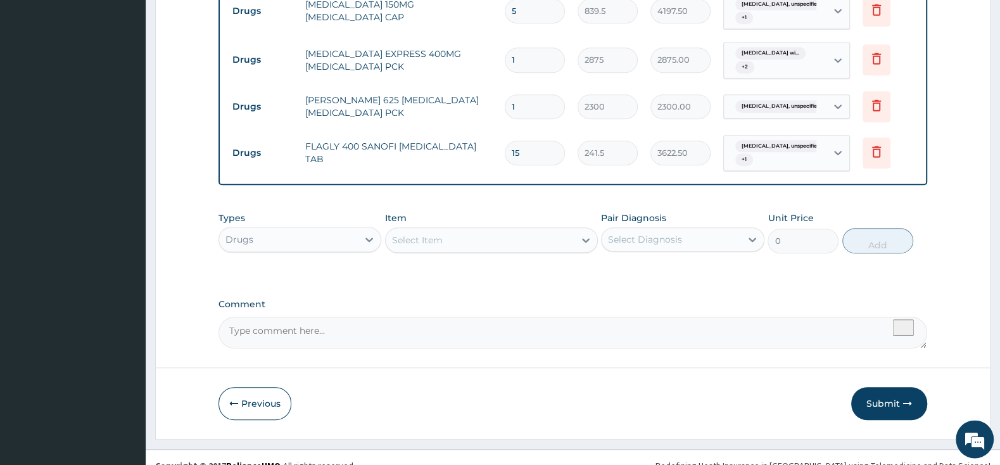
scroll to position [679, 0]
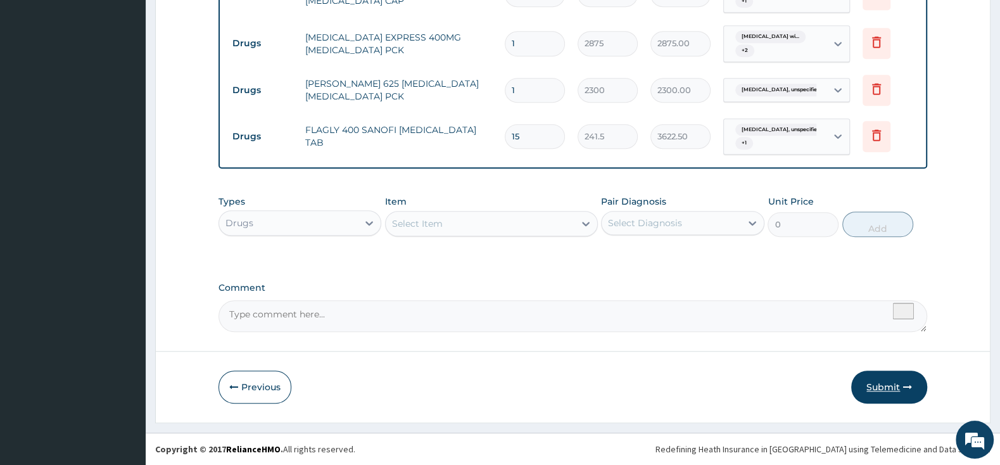
click at [895, 382] on button "Submit" at bounding box center [889, 386] width 76 height 33
click at [890, 384] on button "Submit" at bounding box center [889, 386] width 76 height 33
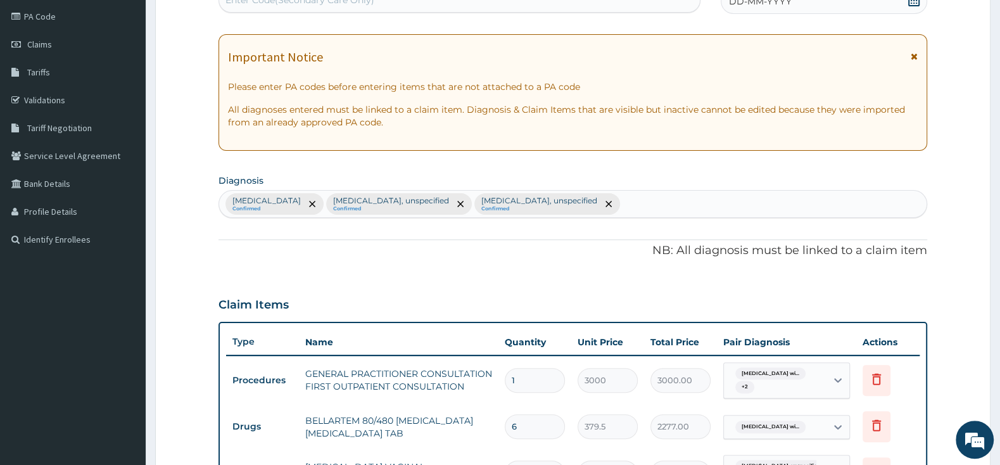
scroll to position [0, 0]
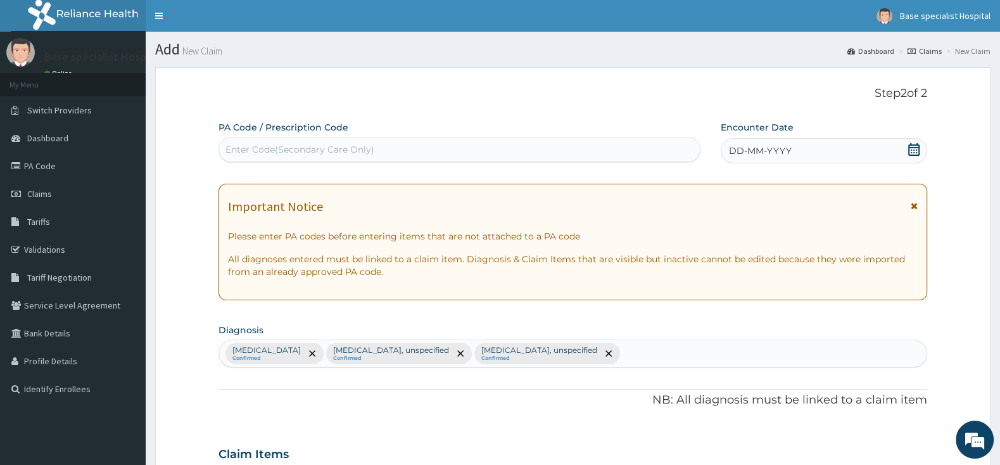
click at [915, 151] on icon at bounding box center [913, 149] width 13 height 13
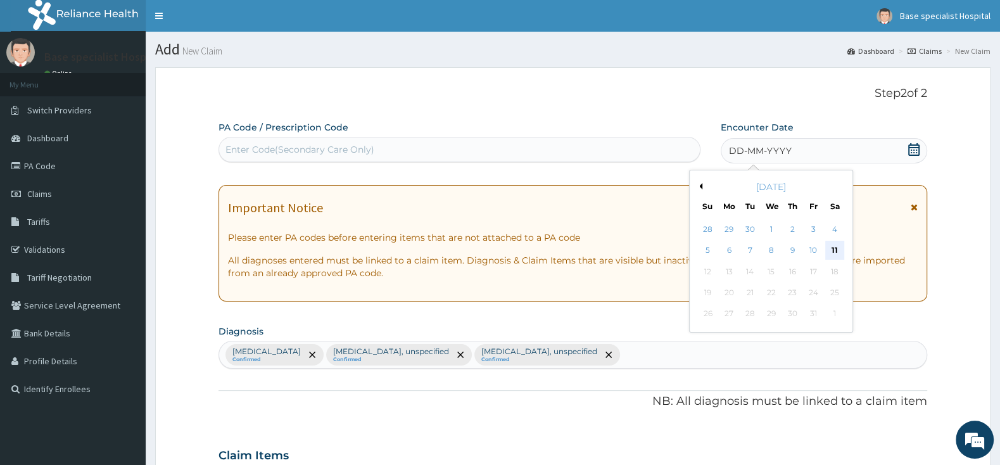
click at [838, 246] on div "11" at bounding box center [834, 250] width 19 height 19
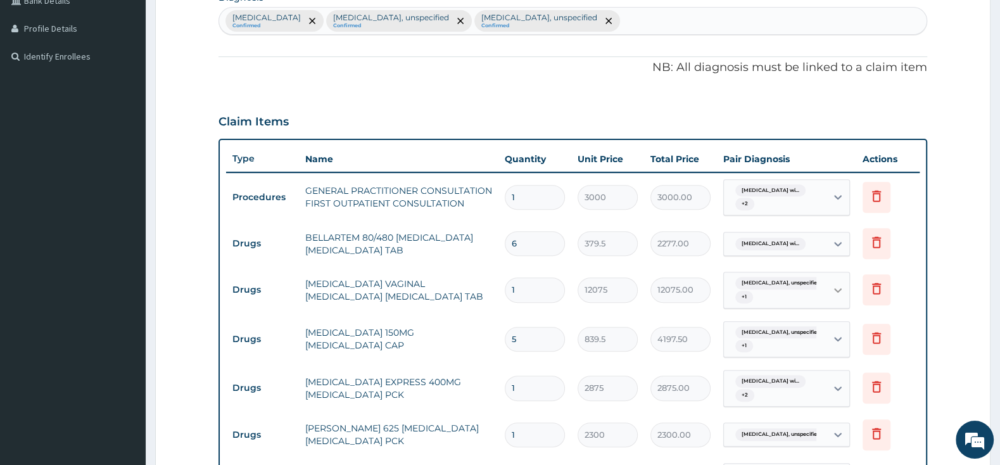
scroll to position [679, 0]
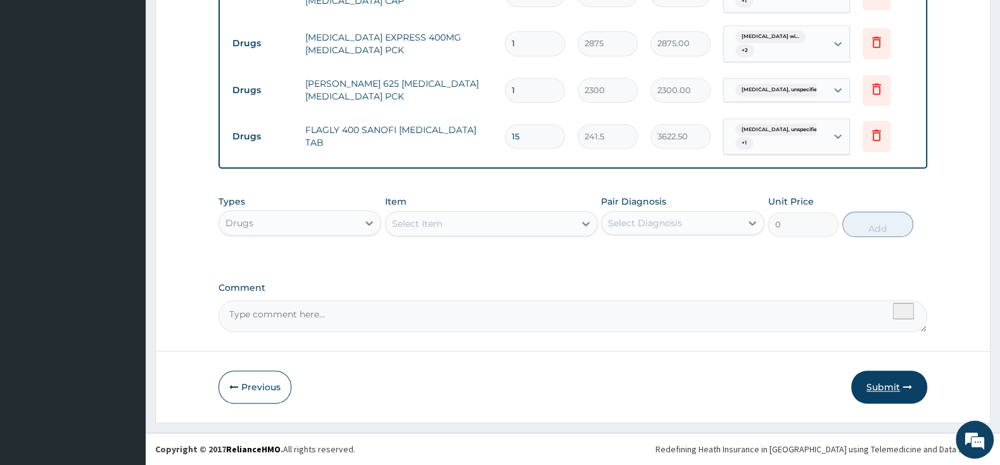
click at [884, 387] on button "Submit" at bounding box center [889, 386] width 76 height 33
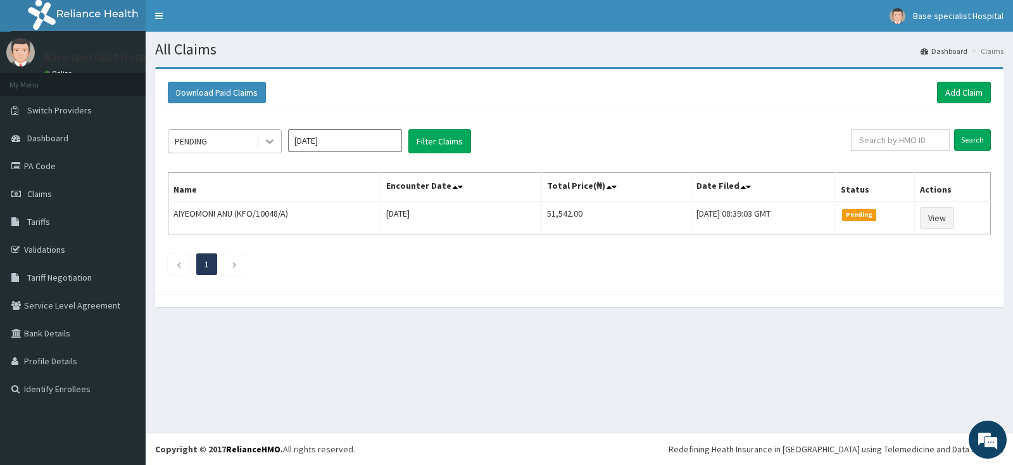
click at [269, 134] on div at bounding box center [269, 141] width 23 height 23
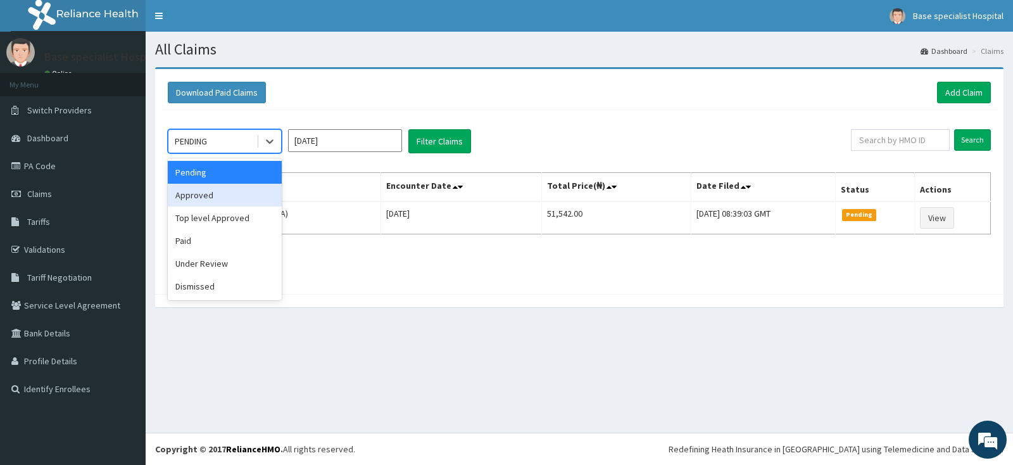
click at [248, 191] on div "Approved" at bounding box center [225, 195] width 114 height 23
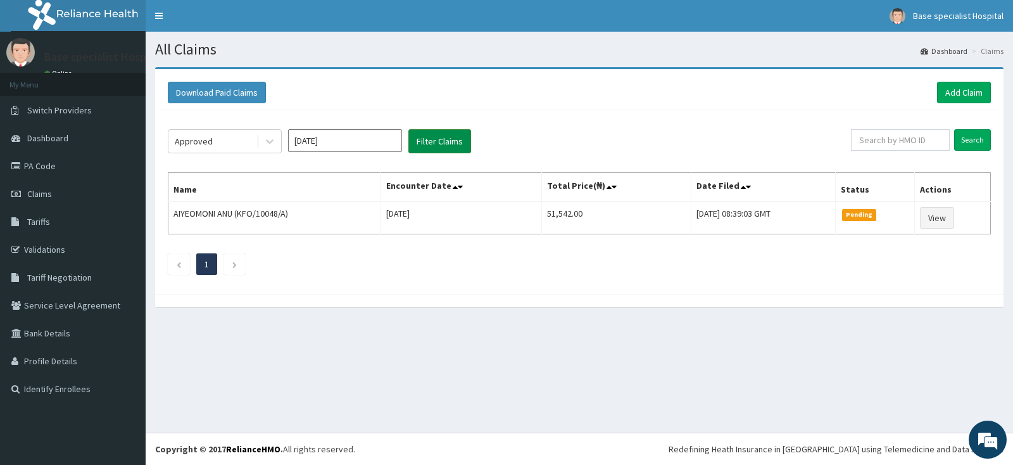
click at [457, 136] on button "Filter Claims" at bounding box center [439, 141] width 63 height 24
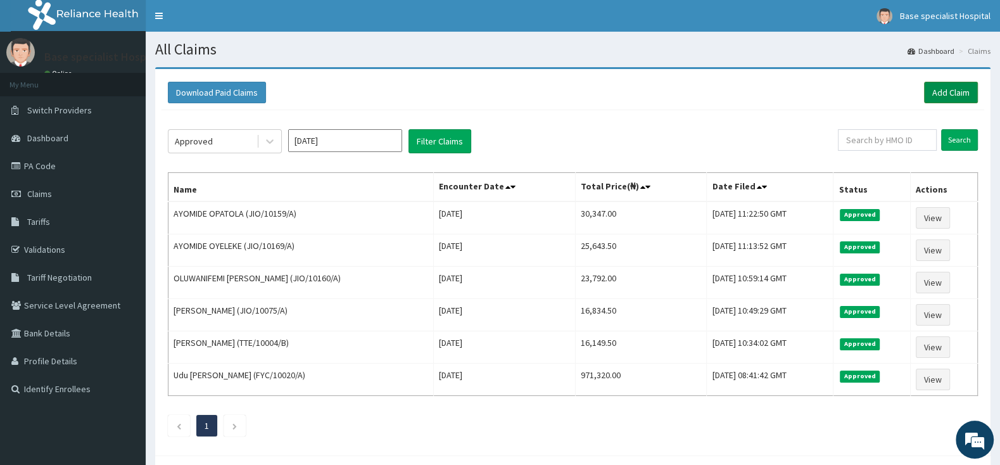
click at [934, 94] on link "Add Claim" at bounding box center [951, 93] width 54 height 22
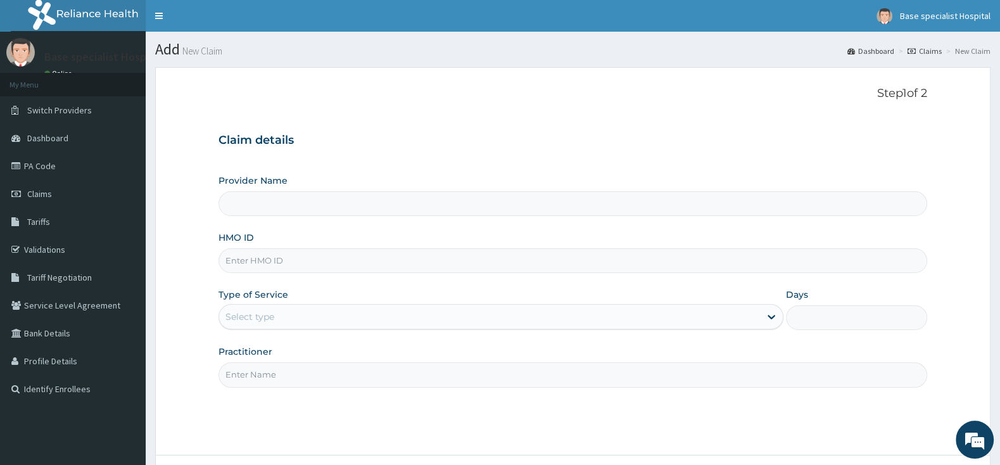
click at [266, 268] on input "HMO ID" at bounding box center [572, 260] width 709 height 25
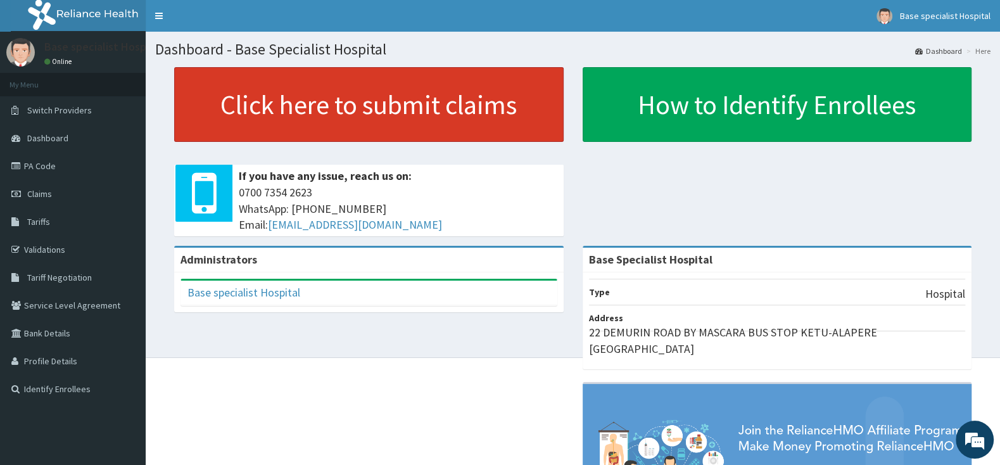
click at [341, 103] on link "Click here to submit claims" at bounding box center [368, 104] width 389 height 75
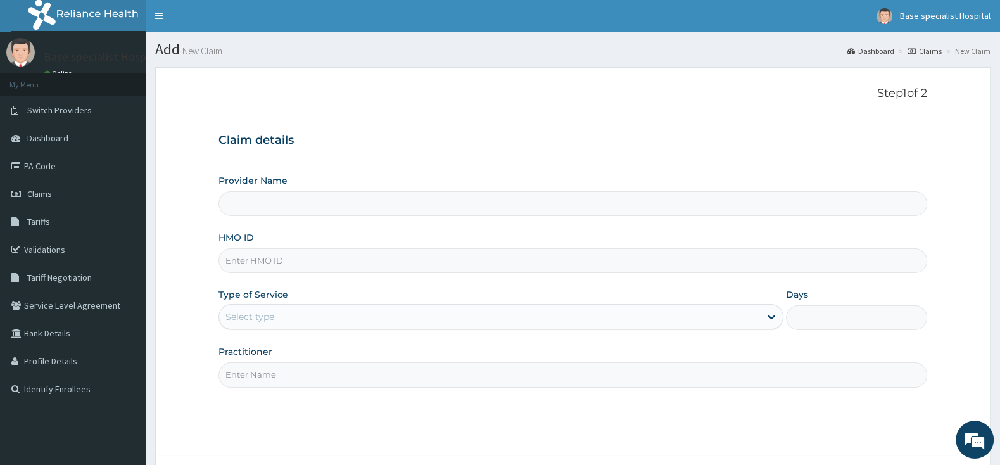
type input "Base Specialist Hospital"
paste input "OHT/12975/A"
type input "OHT/12975/A"
click at [262, 322] on div "Select type" at bounding box center [249, 316] width 49 height 13
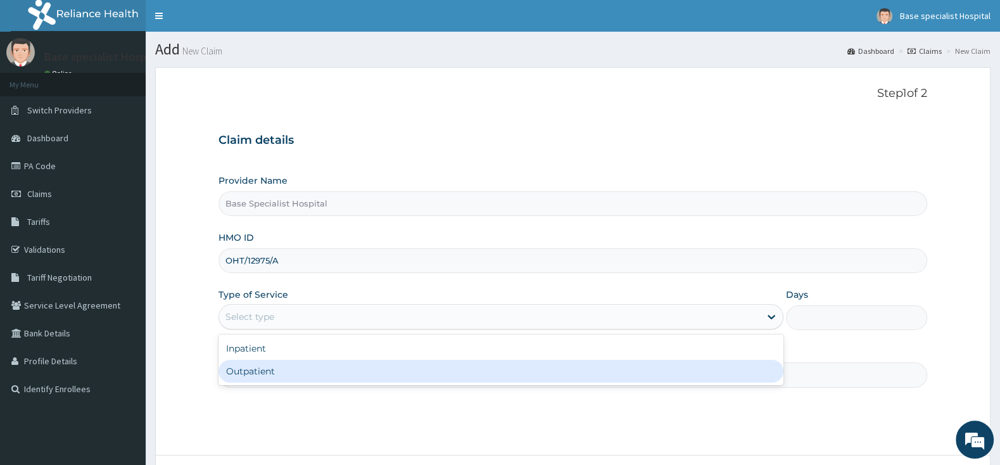
click at [259, 368] on div "Outpatient" at bounding box center [500, 371] width 565 height 23
type input "1"
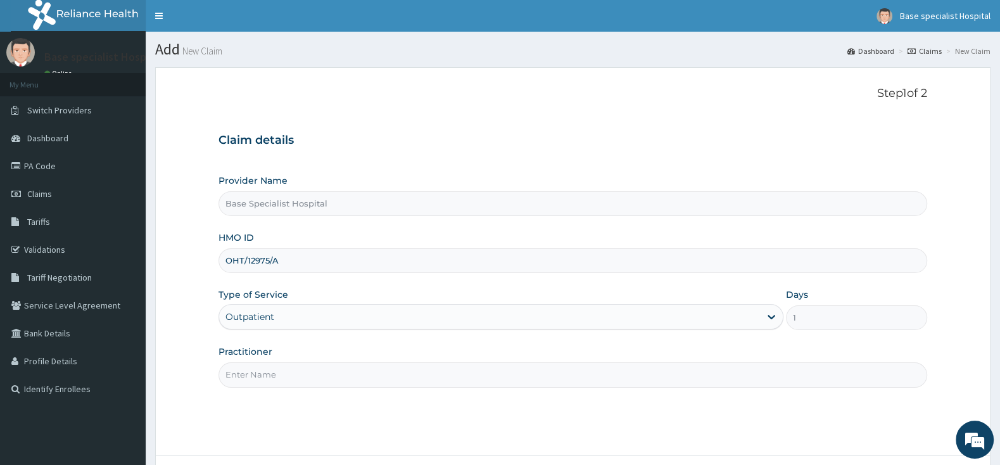
click at [262, 382] on input "Practitioner" at bounding box center [572, 374] width 709 height 25
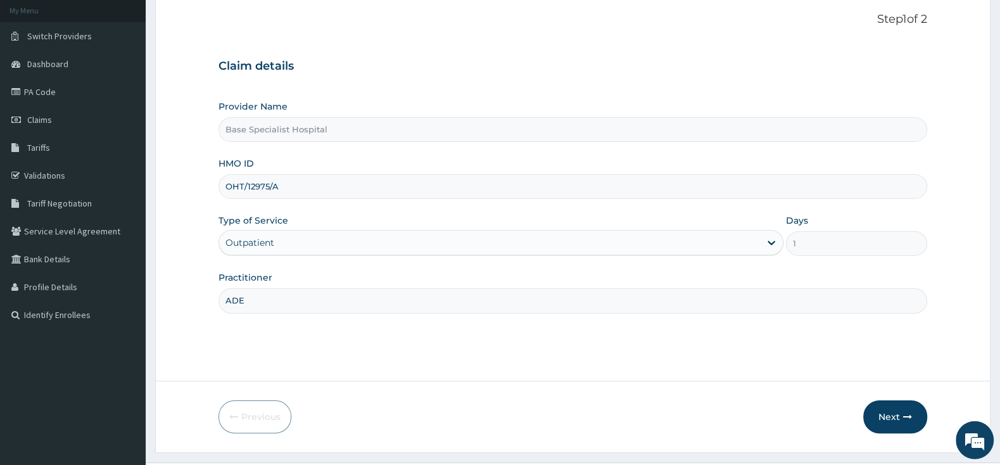
scroll to position [104, 0]
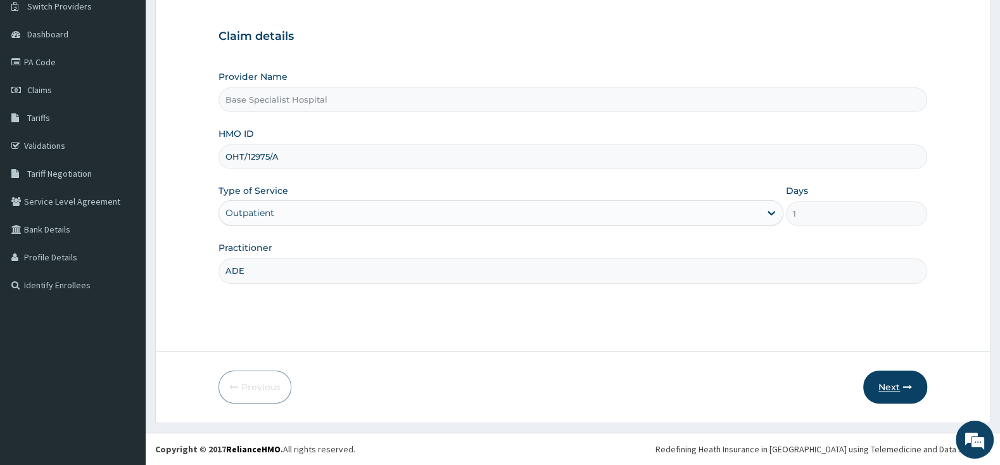
type input "ADE"
click at [896, 388] on button "Next" at bounding box center [895, 386] width 64 height 33
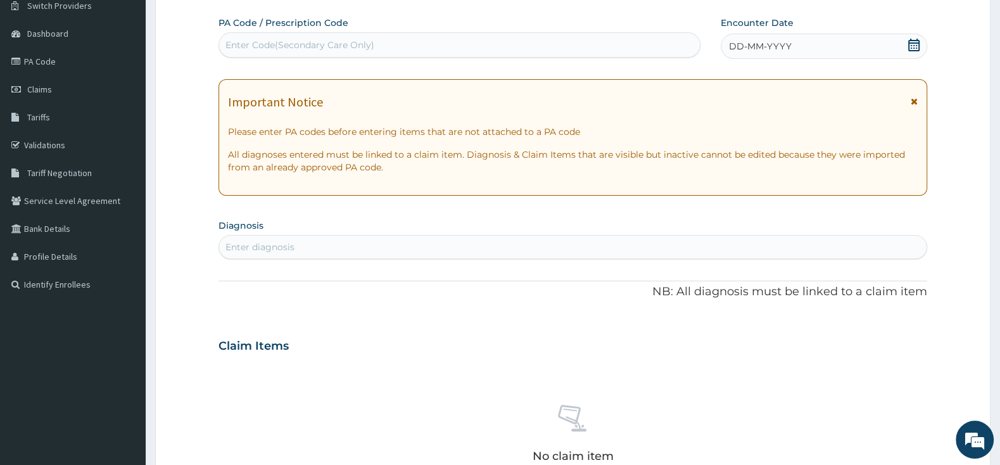
scroll to position [0, 0]
click at [918, 43] on icon at bounding box center [913, 45] width 11 height 13
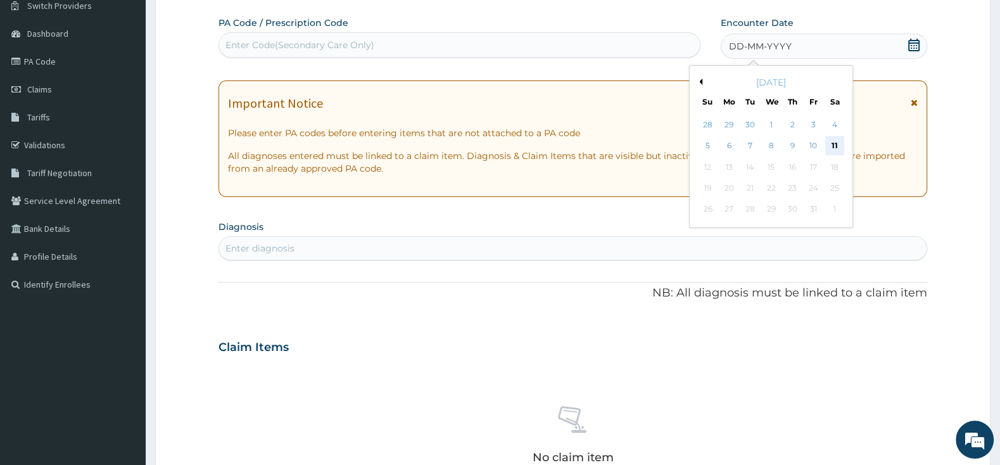
click at [835, 151] on div "11" at bounding box center [834, 146] width 19 height 19
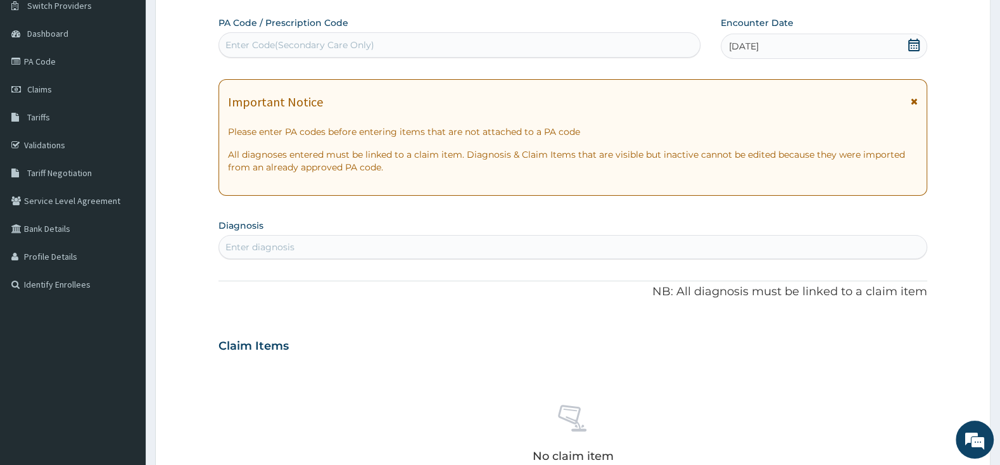
click at [700, 239] on div "Enter diagnosis" at bounding box center [572, 247] width 707 height 20
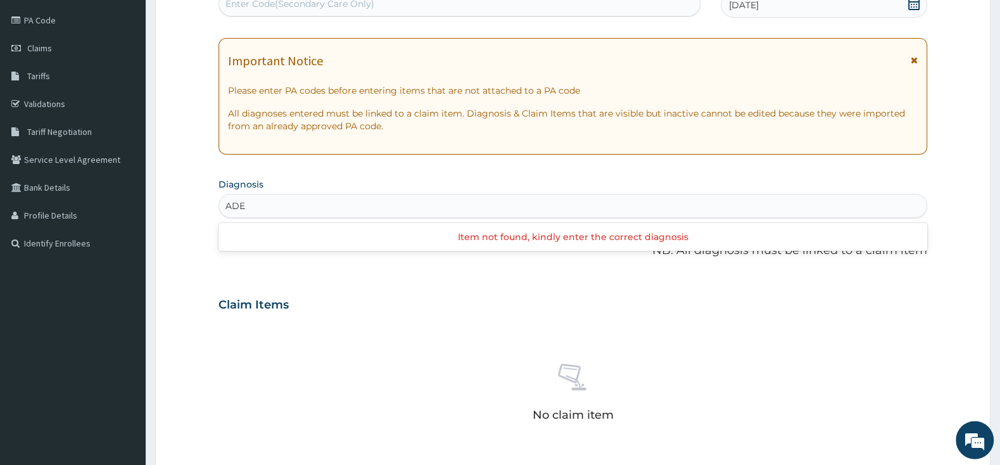
scroll to position [171, 0]
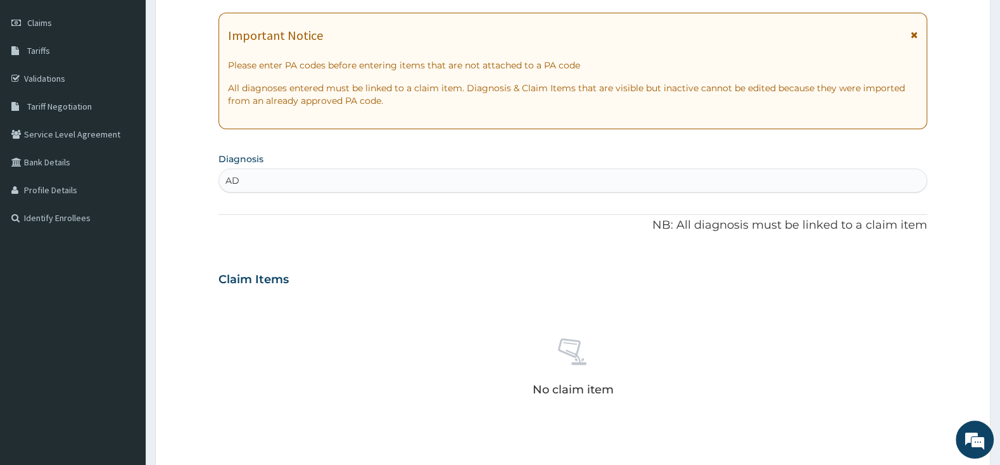
type input "A"
type input "O"
type input "E"
type input "ORCHITIS"
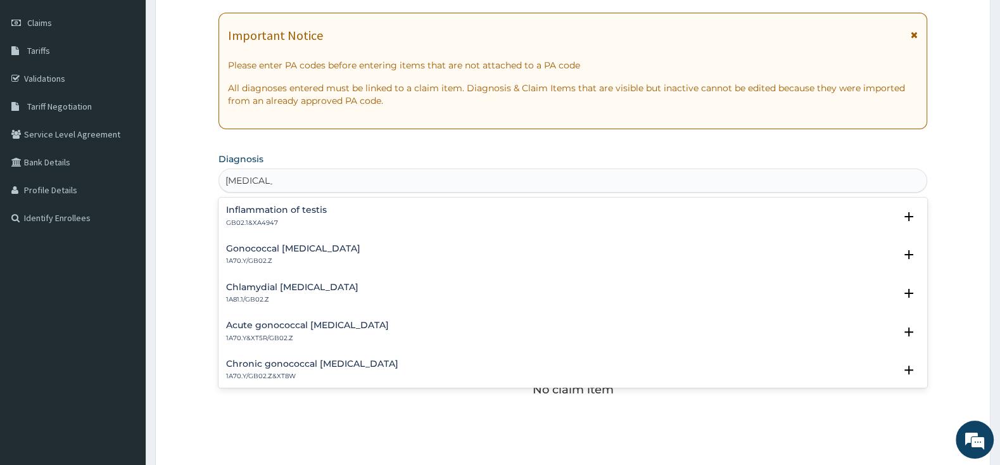
click at [258, 209] on h4 "Inflammation of testis" at bounding box center [276, 209] width 101 height 9
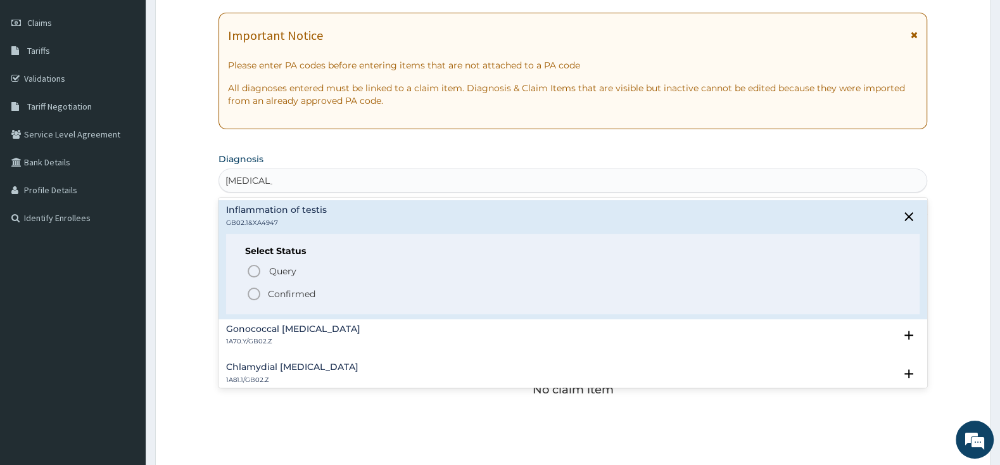
click at [254, 291] on icon "status option filled" at bounding box center [253, 293] width 15 height 15
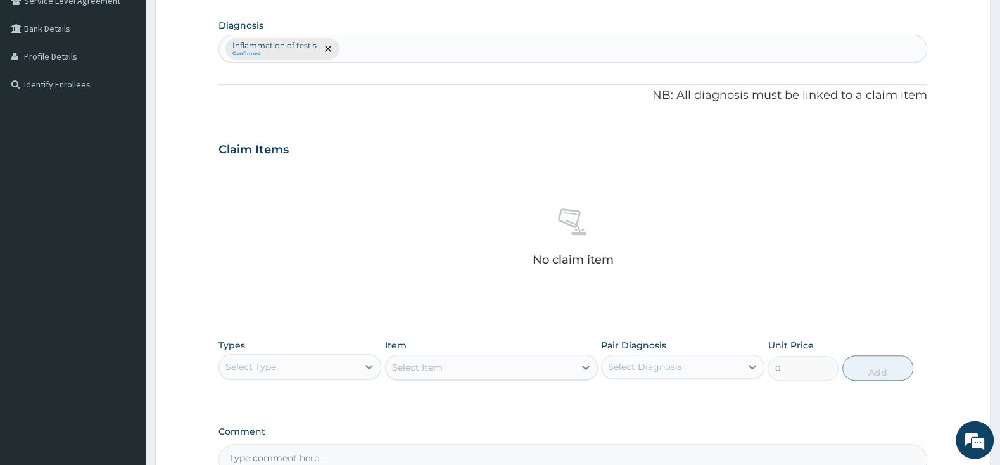
scroll to position [370, 0]
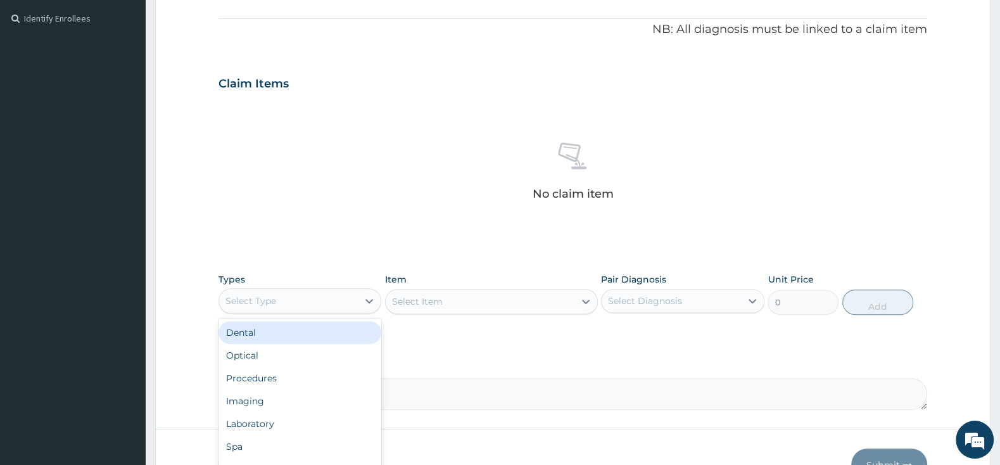
click at [315, 297] on div "Select Type" at bounding box center [288, 301] width 139 height 20
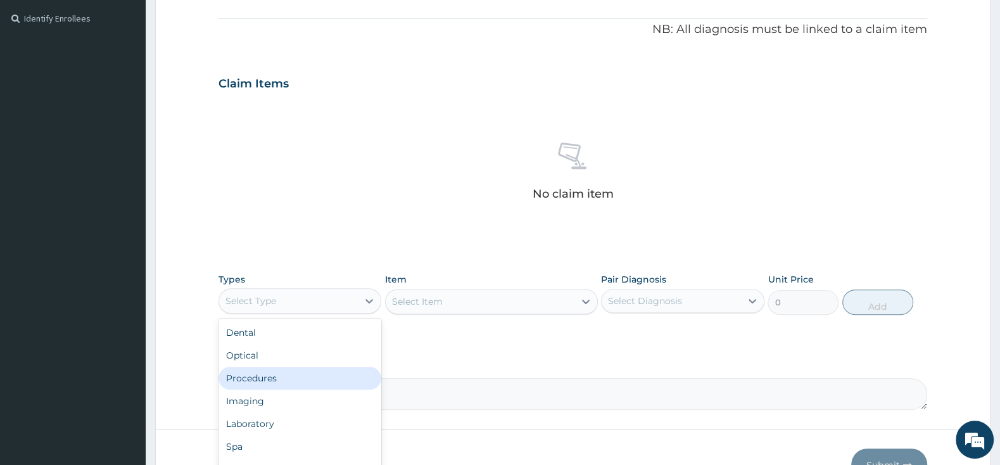
click at [304, 379] on div "Procedures" at bounding box center [299, 378] width 163 height 23
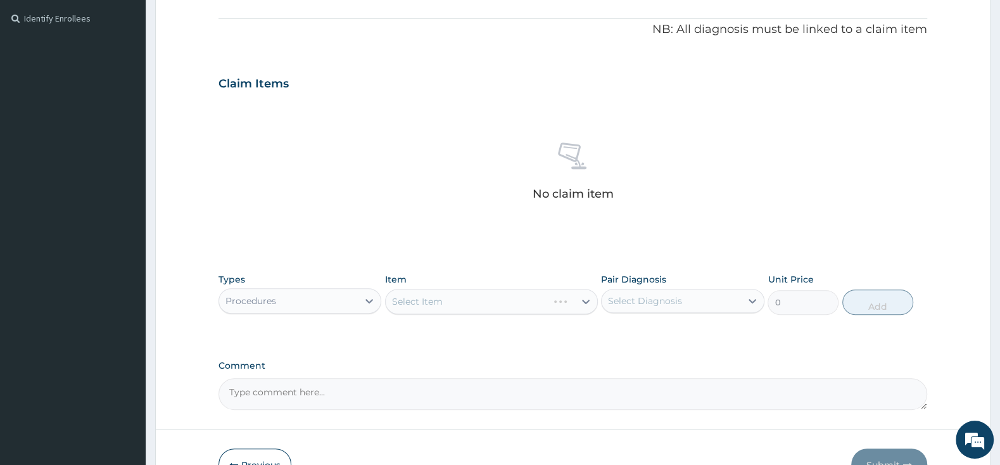
click at [433, 301] on div "Select Item" at bounding box center [491, 301] width 213 height 25
click at [455, 304] on div "Select Item" at bounding box center [480, 301] width 189 height 20
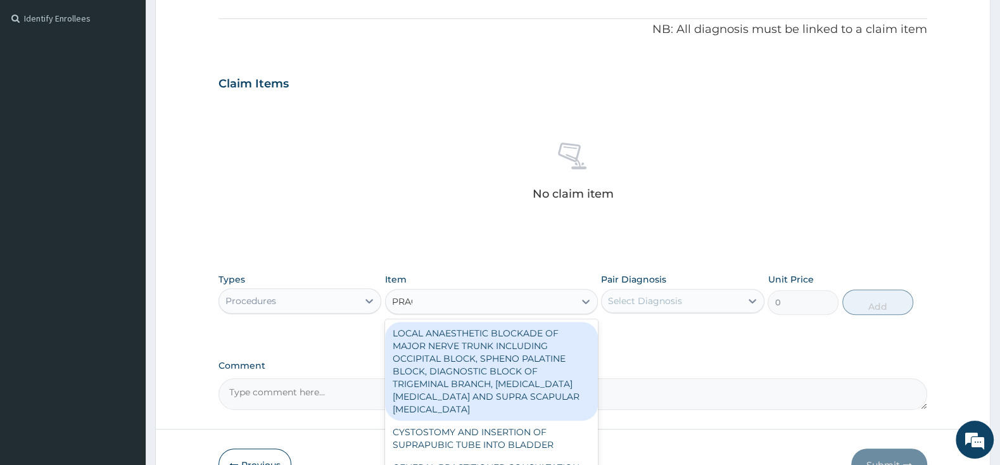
type input "PRACT"
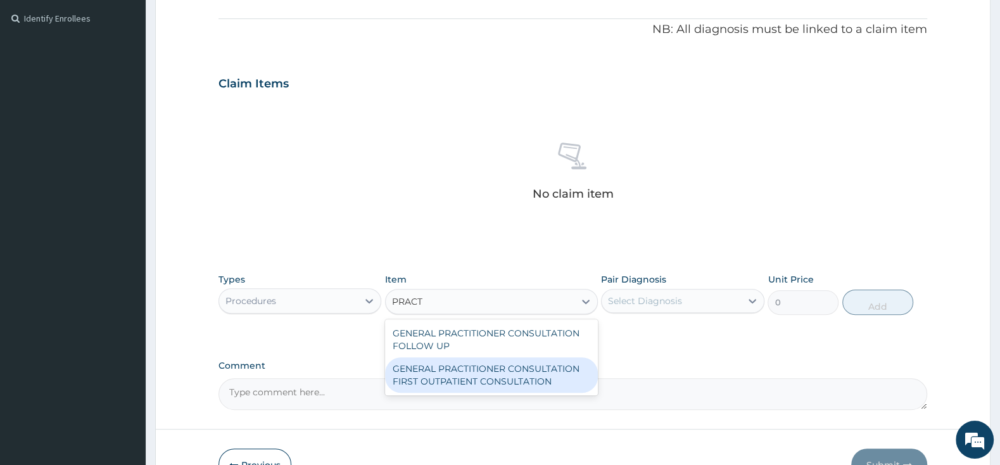
click at [507, 387] on div "GENERAL PRACTITIONER CONSULTATION FIRST OUTPATIENT CONSULTATION" at bounding box center [491, 374] width 213 height 35
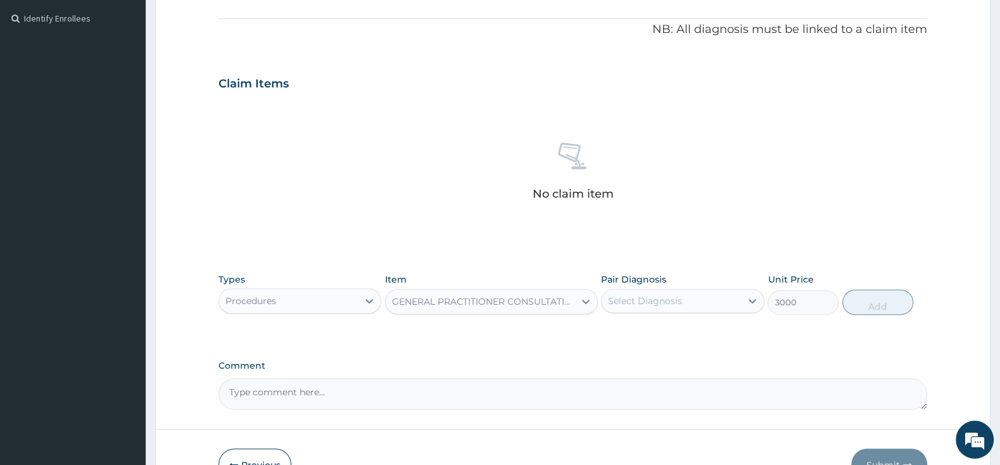
type input "3000"
click at [634, 295] on div "Select Diagnosis" at bounding box center [645, 300] width 74 height 13
click at [615, 329] on div "Inflammation of testis" at bounding box center [682, 333] width 163 height 26
checkbox input "true"
click at [880, 303] on button "Add" at bounding box center [877, 301] width 71 height 25
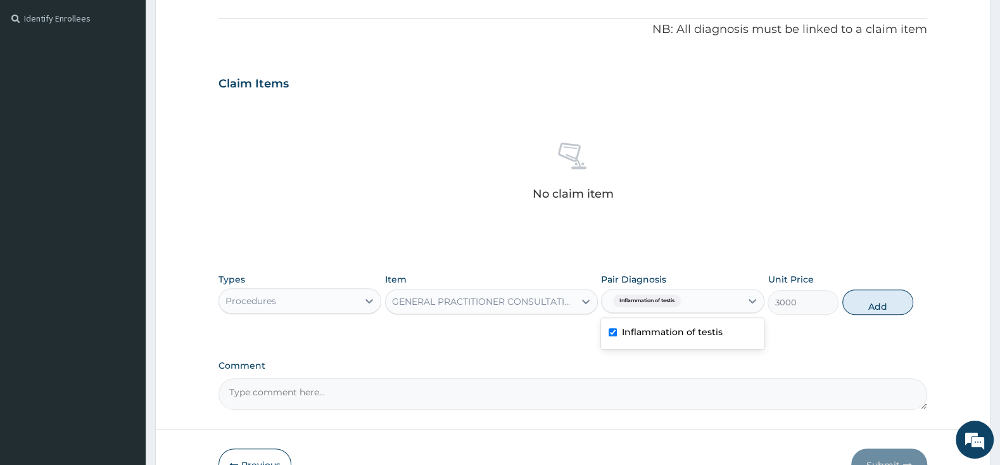
type input "0"
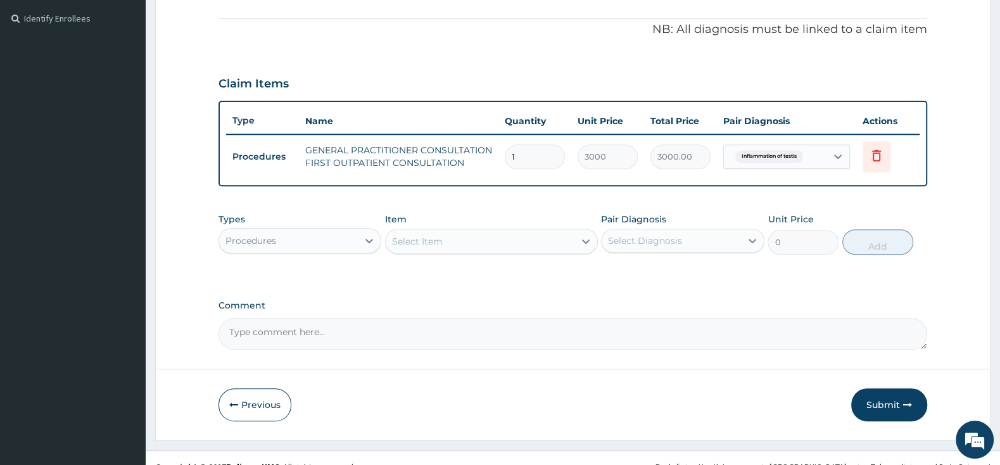
click at [452, 236] on div "Select Item" at bounding box center [480, 241] width 189 height 20
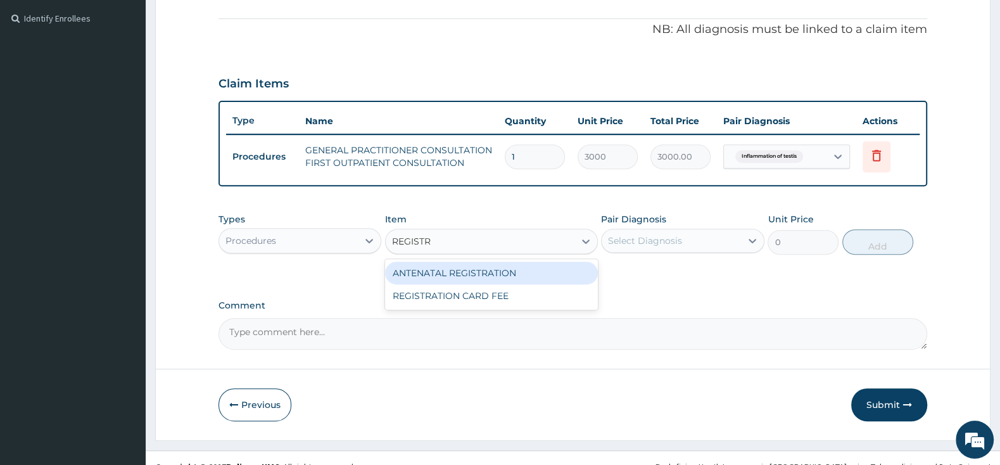
type input "REGISTRA"
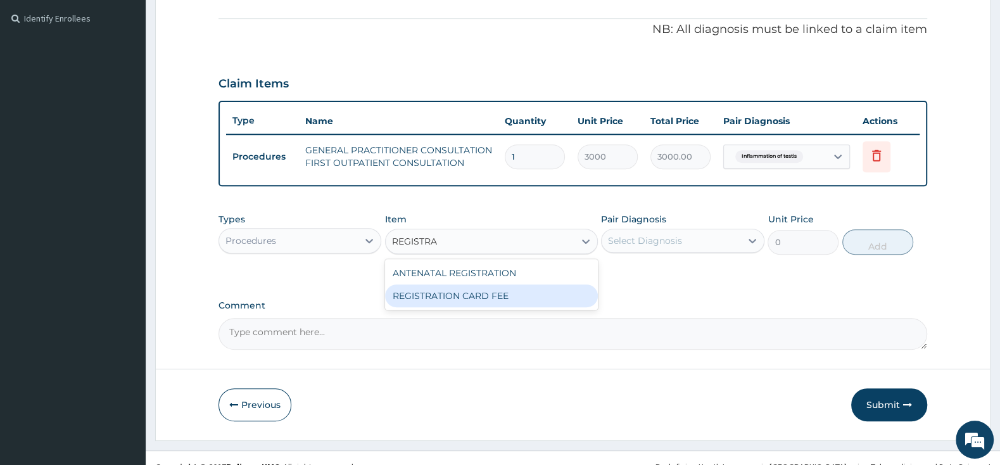
click at [541, 295] on div "REGISTRATION CARD FEE" at bounding box center [491, 295] width 213 height 23
type input "2000"
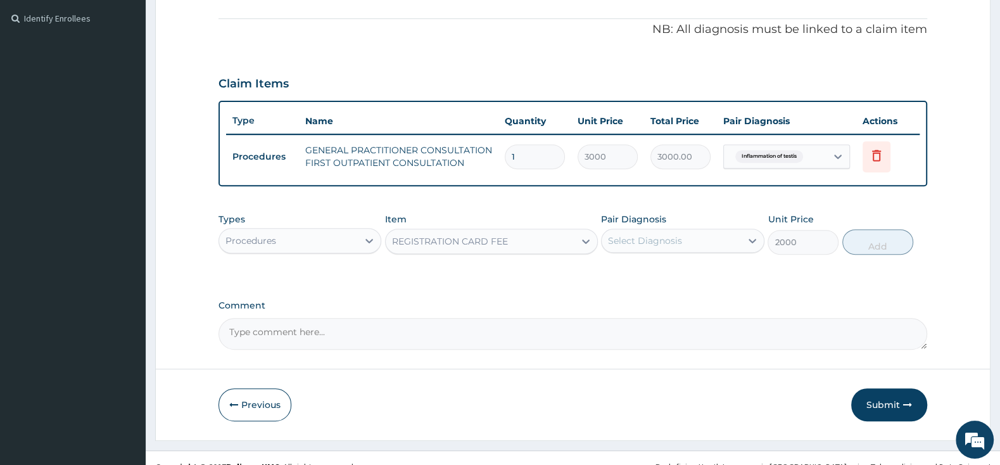
click at [635, 250] on div "Select Diagnosis" at bounding box center [682, 241] width 163 height 24
click at [610, 275] on input "checkbox" at bounding box center [613, 272] width 8 height 8
checkbox input "true"
click at [888, 237] on button "Add" at bounding box center [877, 241] width 71 height 25
type input "0"
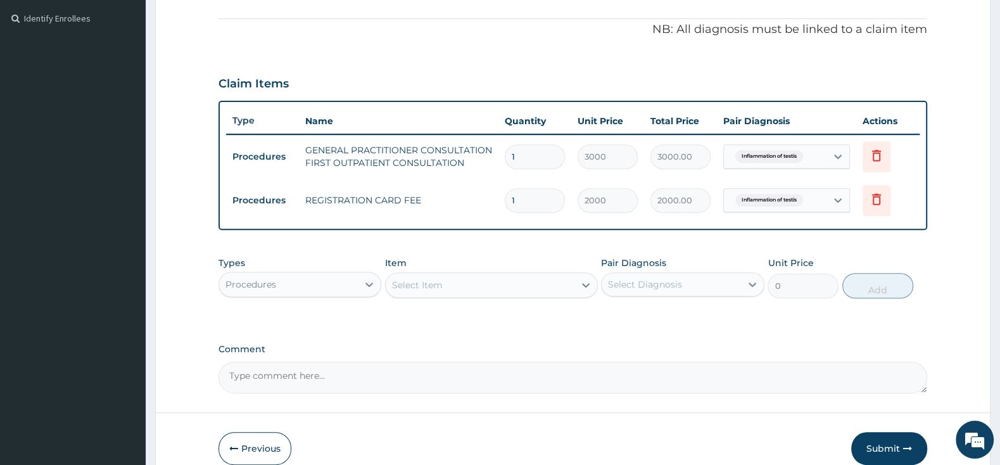
click at [282, 284] on div "Procedures" at bounding box center [288, 284] width 139 height 20
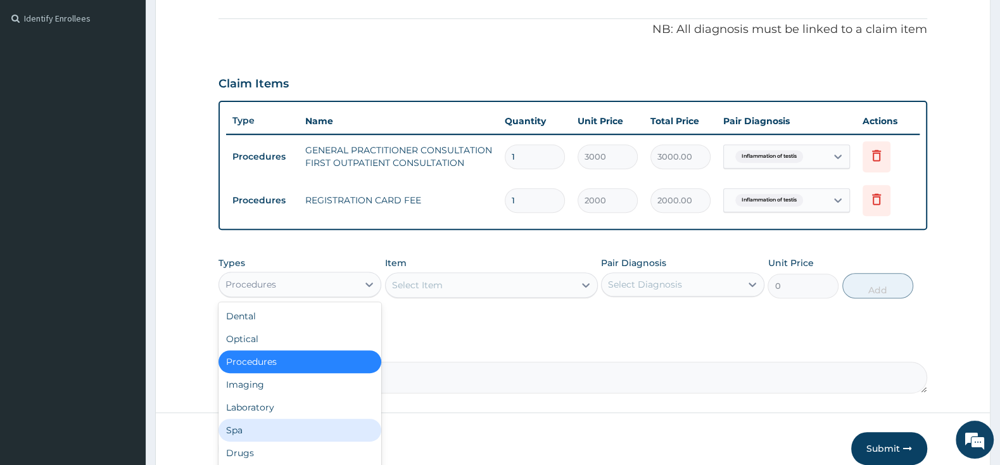
scroll to position [44, 0]
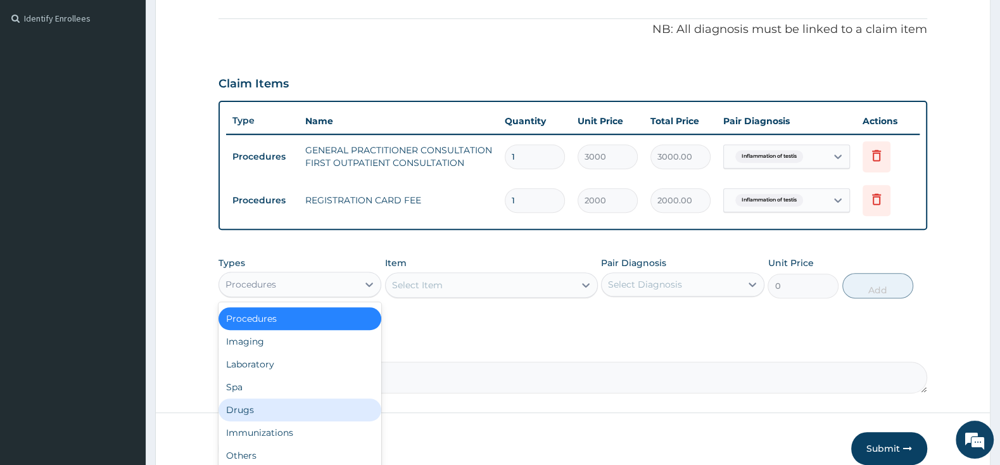
click at [258, 412] on div "Drugs" at bounding box center [299, 409] width 163 height 23
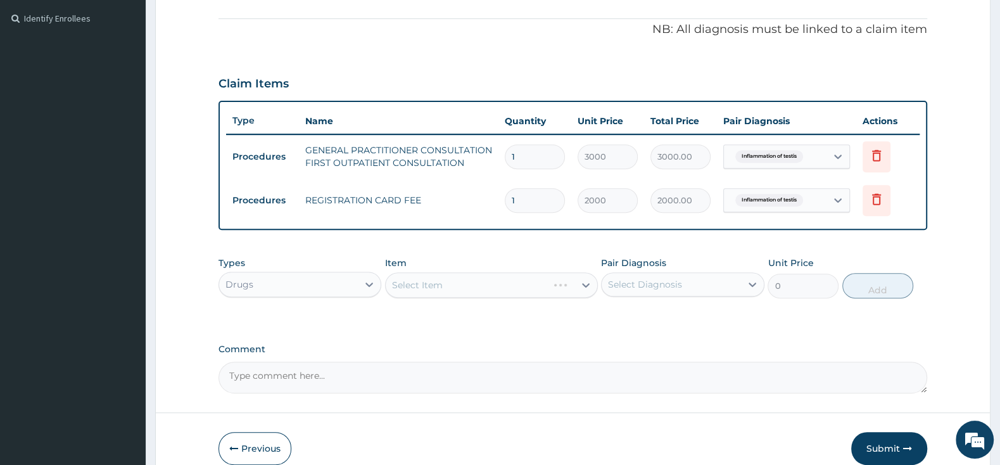
click at [434, 290] on div "Select Item" at bounding box center [491, 284] width 213 height 25
click at [418, 282] on div "Select Item" at bounding box center [417, 285] width 51 height 13
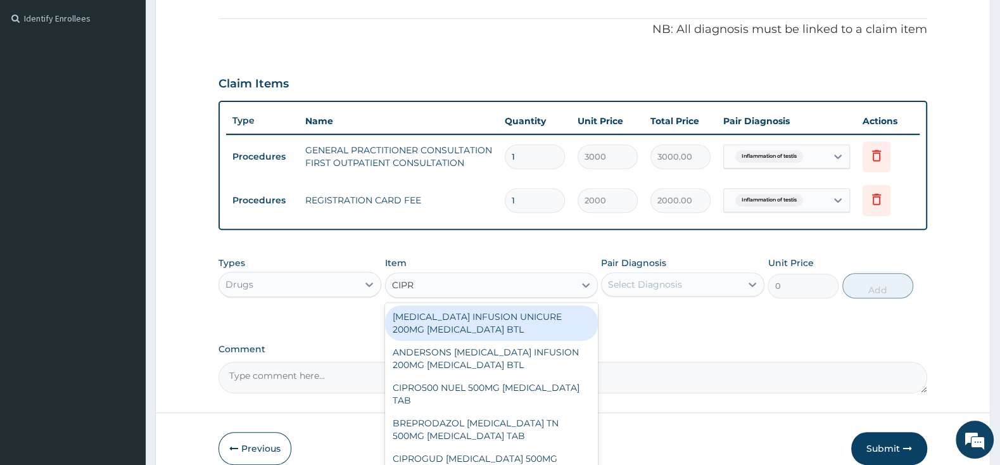
type input "CIPRO"
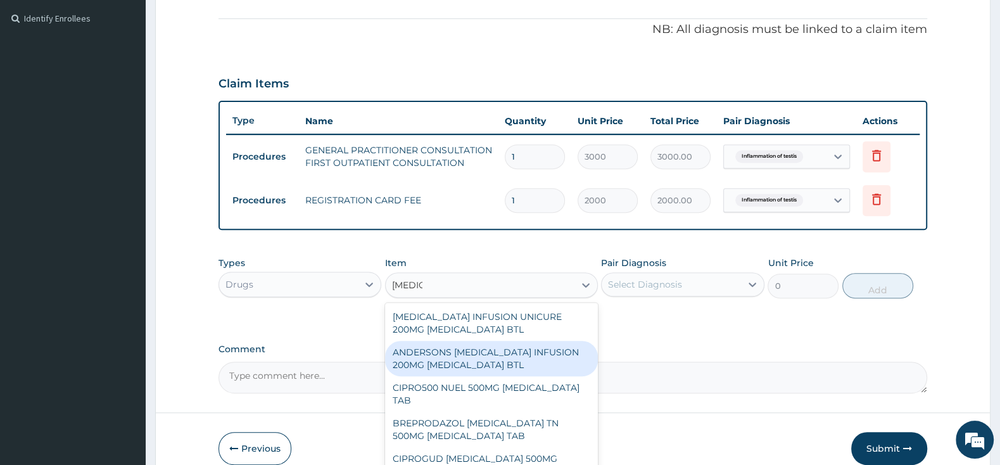
scroll to position [66, 0]
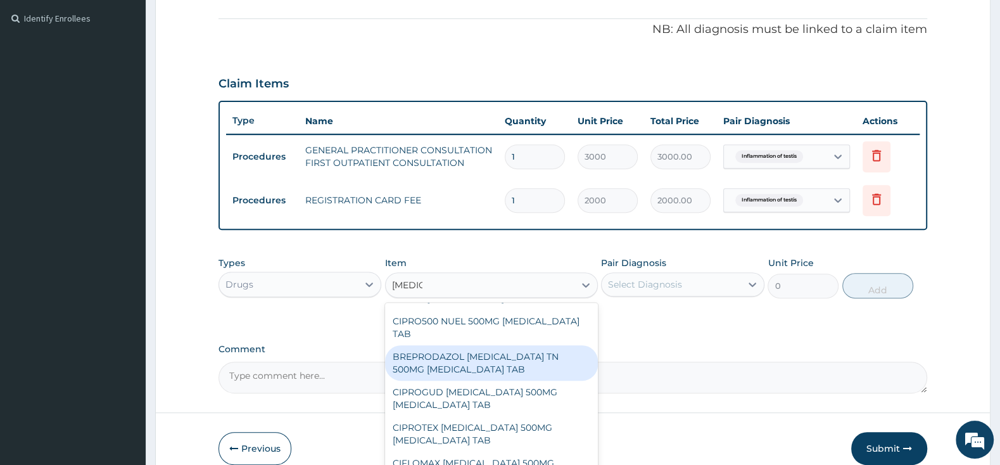
click at [481, 368] on div "BREPRODAZOL CIPRO TN 500MG CIPROFLOXACIN TAB" at bounding box center [491, 362] width 213 height 35
type input "201.25"
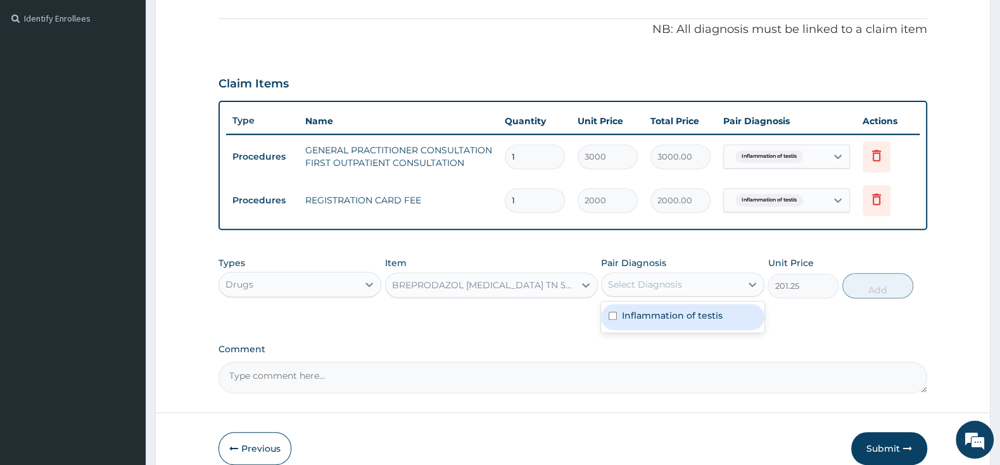
click at [652, 282] on div "Select Diagnosis" at bounding box center [645, 284] width 74 height 13
click at [614, 313] on input "checkbox" at bounding box center [613, 316] width 8 height 8
checkbox input "true"
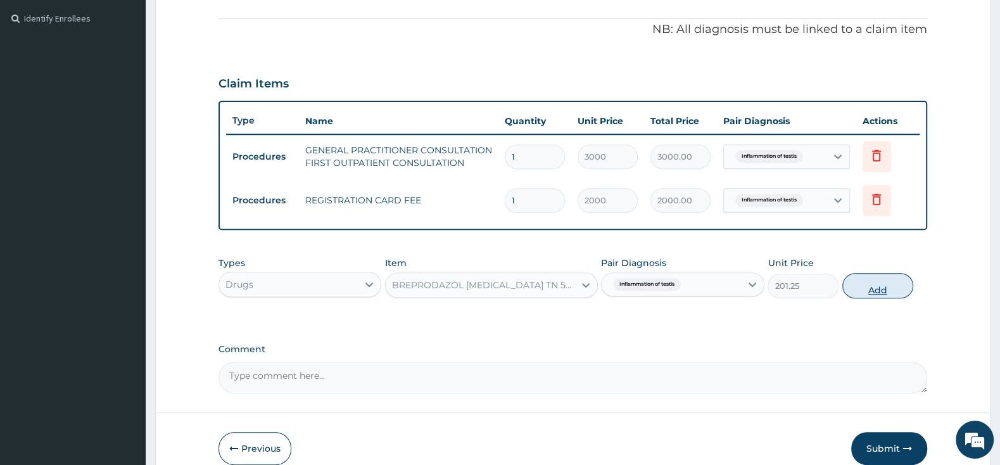
click at [864, 289] on button "Add" at bounding box center [877, 285] width 71 height 25
type input "0"
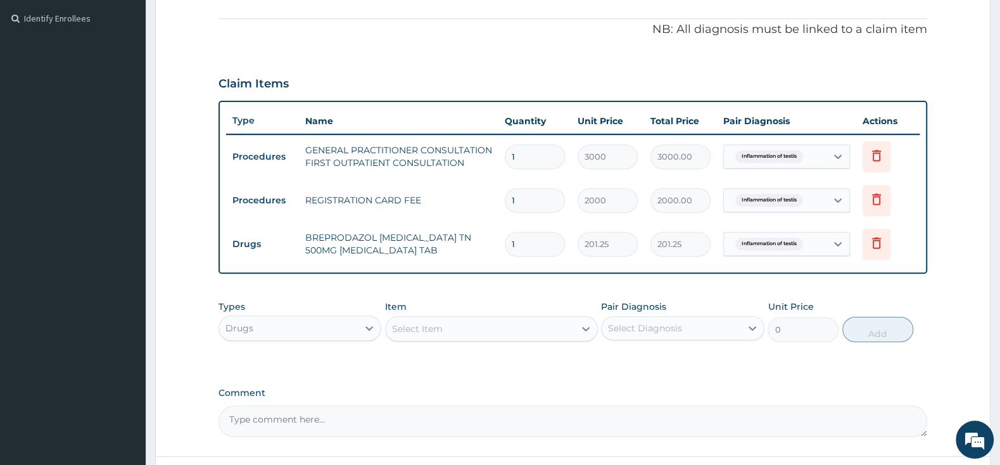
type input "10"
type input "2012.50"
type input "10"
click at [529, 326] on div "Select Item" at bounding box center [480, 329] width 189 height 20
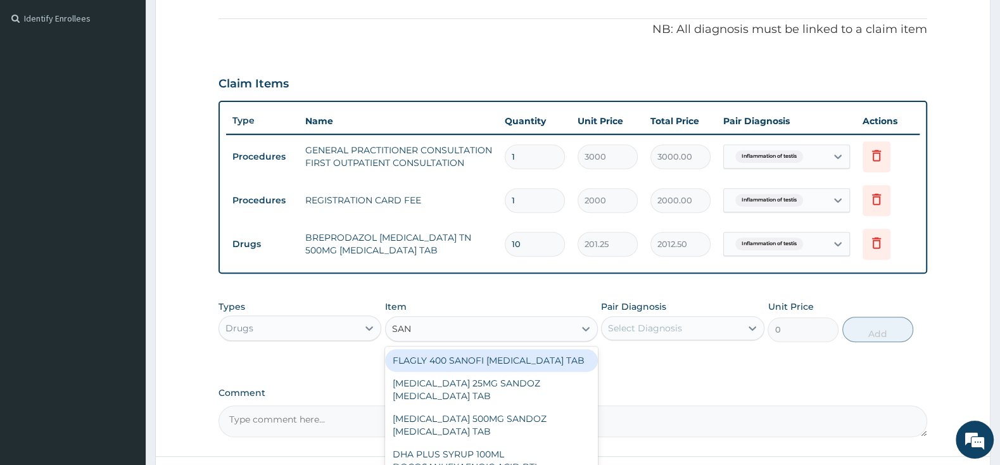
type input "SANO"
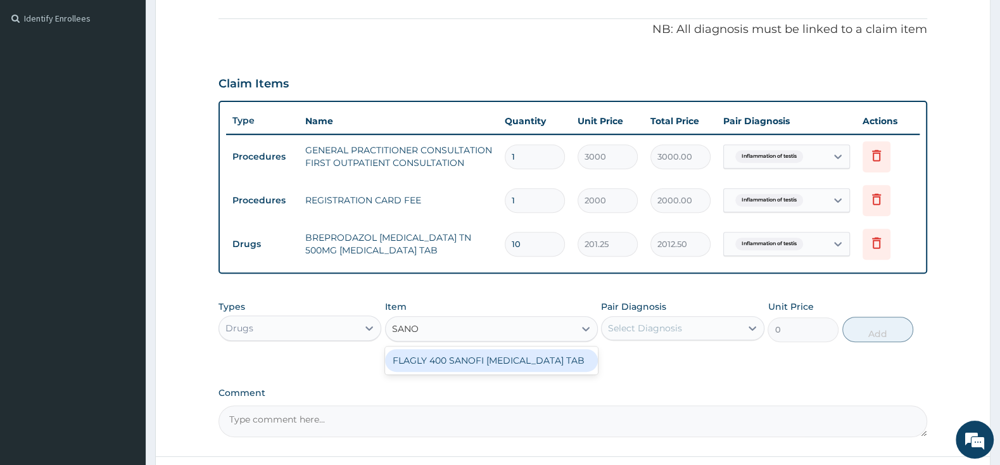
click at [512, 354] on div "FLAGLY 400 SANOFI [MEDICAL_DATA] TAB" at bounding box center [491, 360] width 213 height 23
type input "241.5"
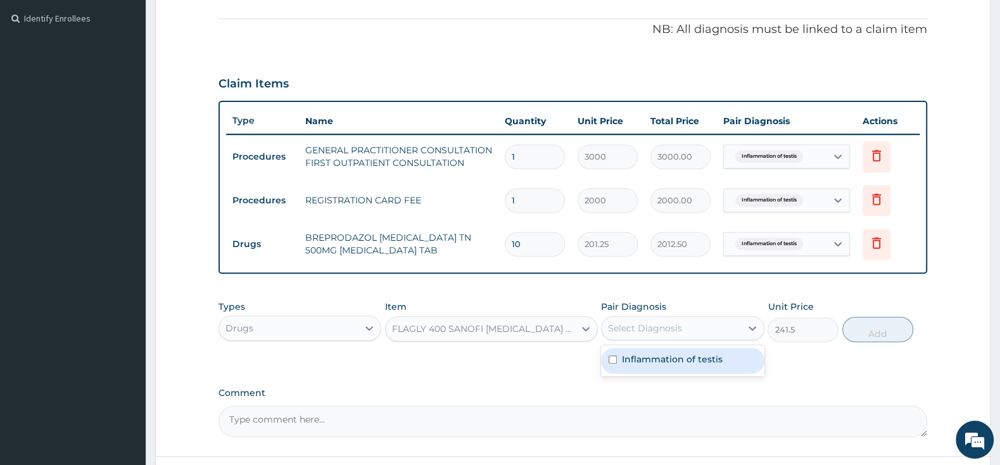
click at [643, 329] on div "Select Diagnosis" at bounding box center [645, 328] width 74 height 13
click at [640, 357] on label "Inflammation of testis" at bounding box center [672, 359] width 101 height 13
checkbox input "true"
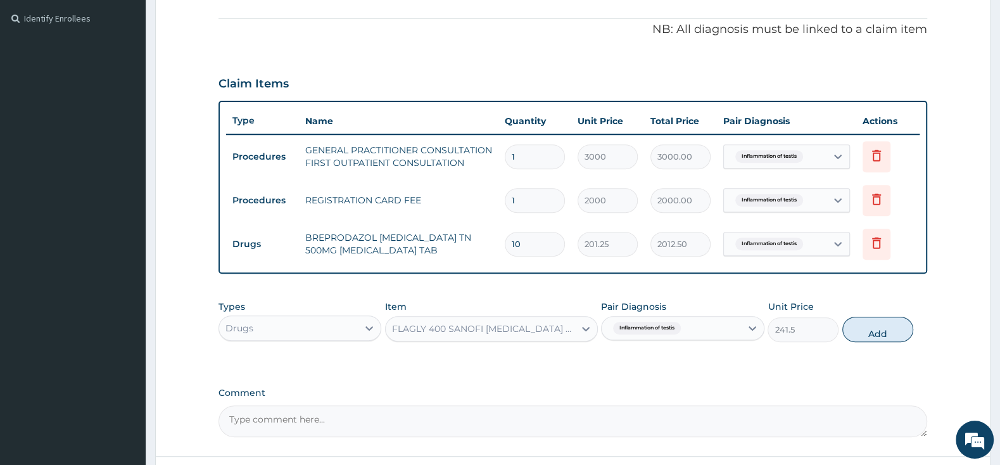
drag, startPoint x: 857, startPoint y: 341, endPoint x: 871, endPoint y: 360, distance: 24.4
click at [870, 358] on div "Types Drugs Item FLAGLY 400 SANOFI METRONIDAZOLE TAB Pair Diagnosis Inflammatio…" at bounding box center [572, 330] width 709 height 73
click at [879, 326] on button "Add" at bounding box center [877, 329] width 71 height 25
type input "0"
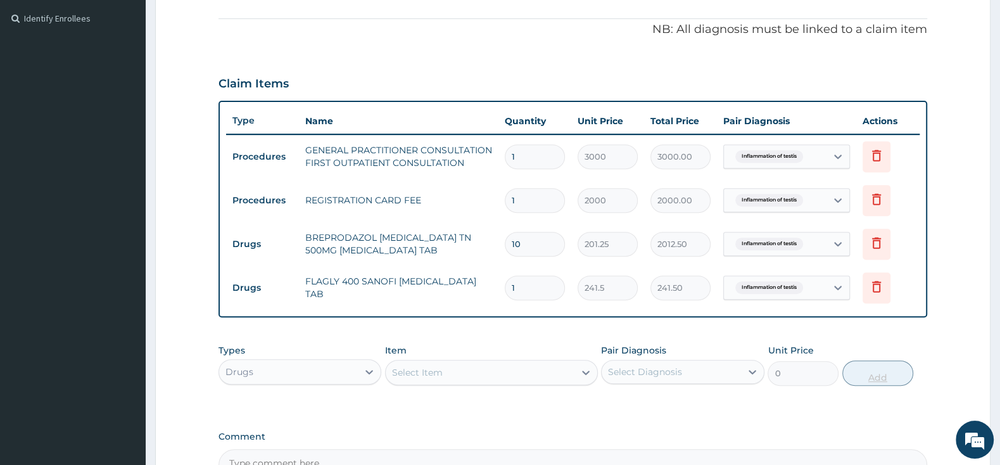
type input "15"
type input "3622.50"
type input "15"
click at [526, 370] on div "Select Item" at bounding box center [480, 372] width 189 height 20
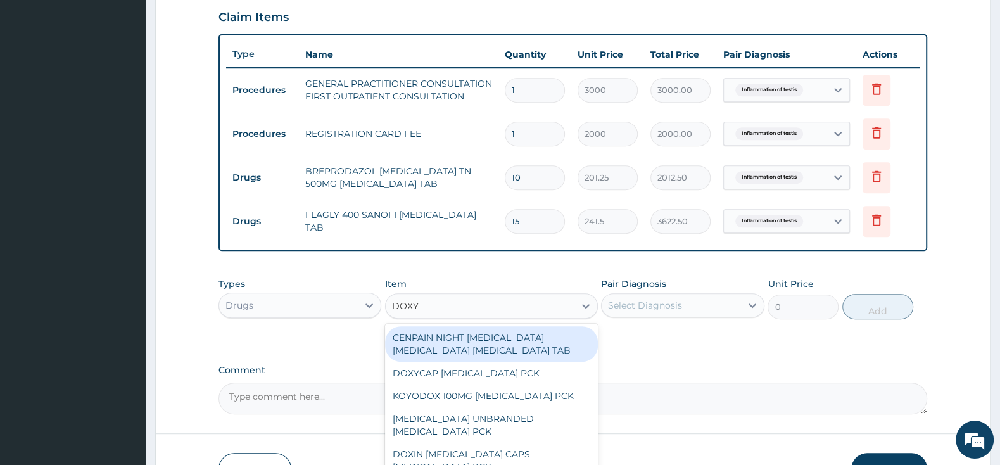
scroll to position [0, 0]
type input "DOXYC"
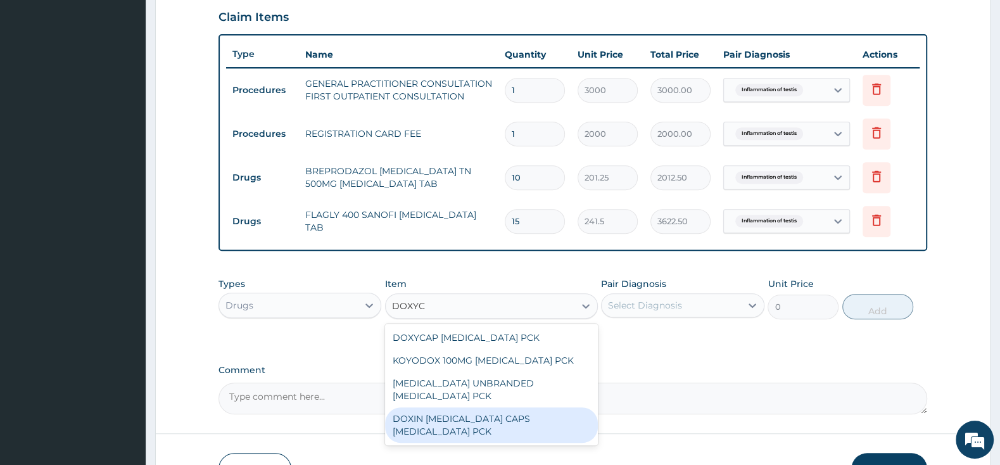
click at [542, 412] on div "DOXIN [MEDICAL_DATA] CAPS [MEDICAL_DATA] PCK" at bounding box center [491, 424] width 213 height 35
type input "1610"
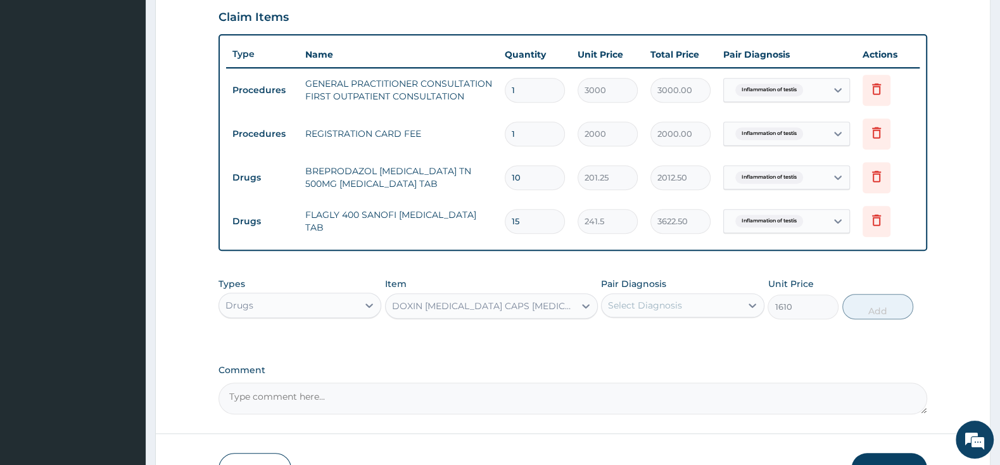
click at [640, 298] on div "Select Diagnosis" at bounding box center [671, 305] width 139 height 20
click at [616, 330] on div "Inflammation of testis" at bounding box center [682, 338] width 163 height 26
checkbox input "true"
click at [887, 306] on button "Add" at bounding box center [877, 306] width 71 height 25
type input "0"
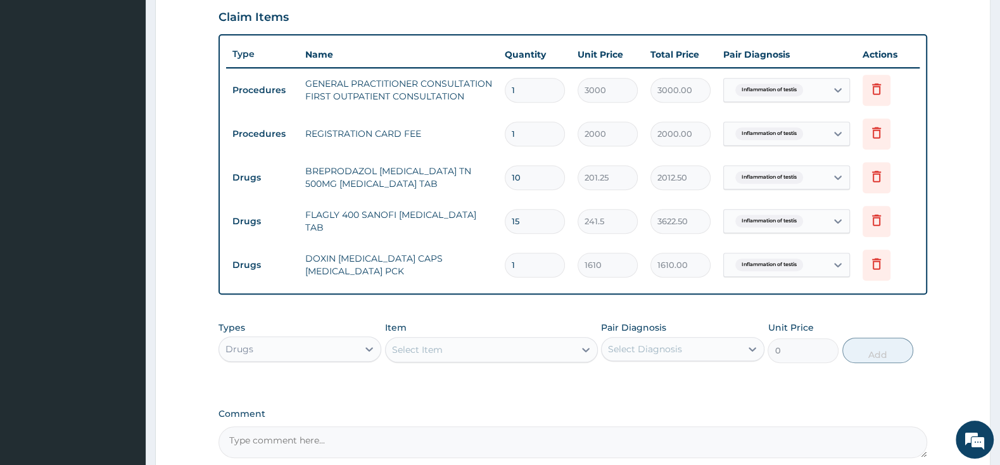
click at [519, 347] on div "Select Item" at bounding box center [480, 349] width 189 height 20
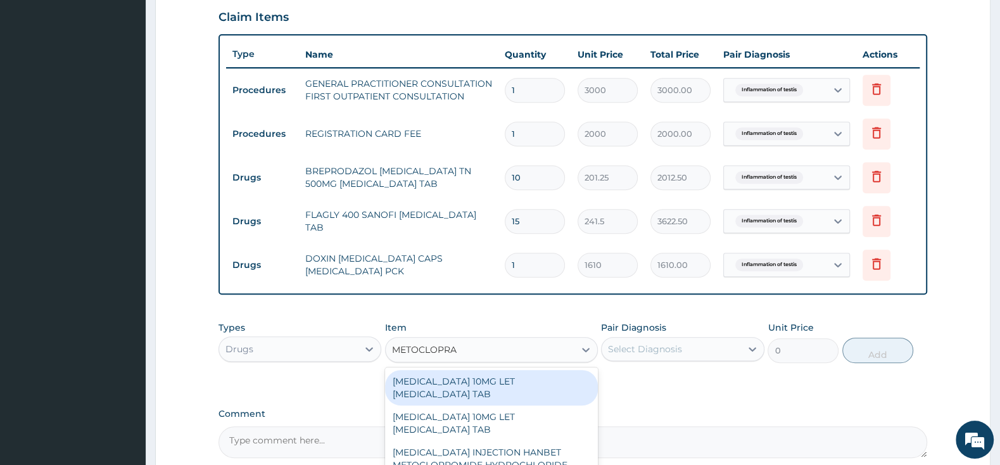
type input "METOCLOPRAM"
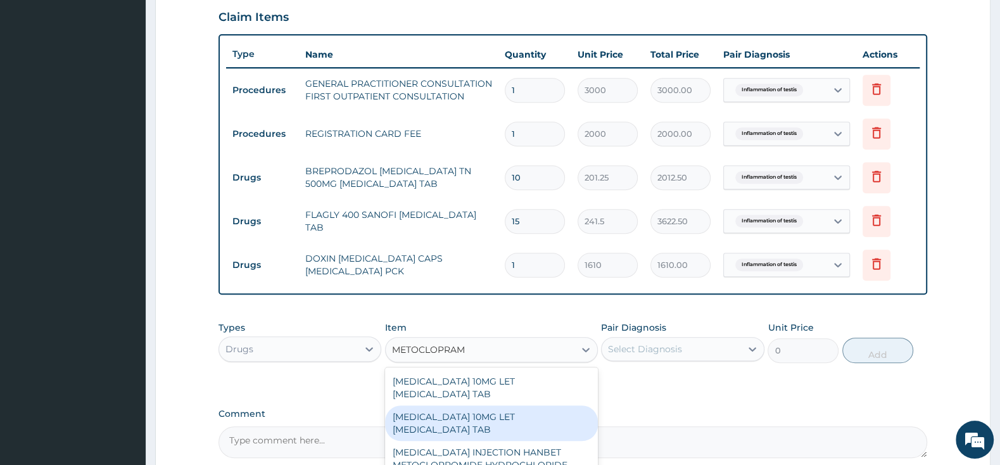
click at [569, 412] on div "[MEDICAL_DATA] 10MG LET [MEDICAL_DATA] TAB" at bounding box center [491, 422] width 213 height 35
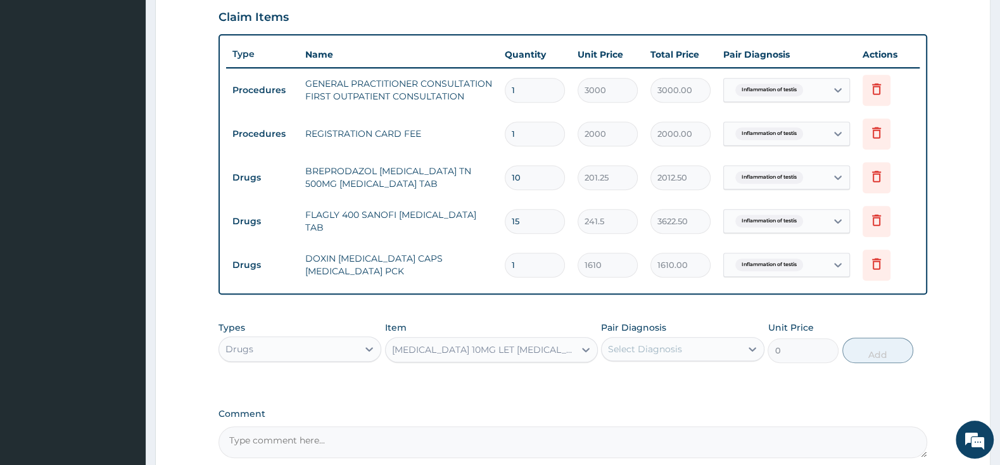
type input "2185"
click at [622, 344] on div "Select Diagnosis" at bounding box center [645, 349] width 74 height 13
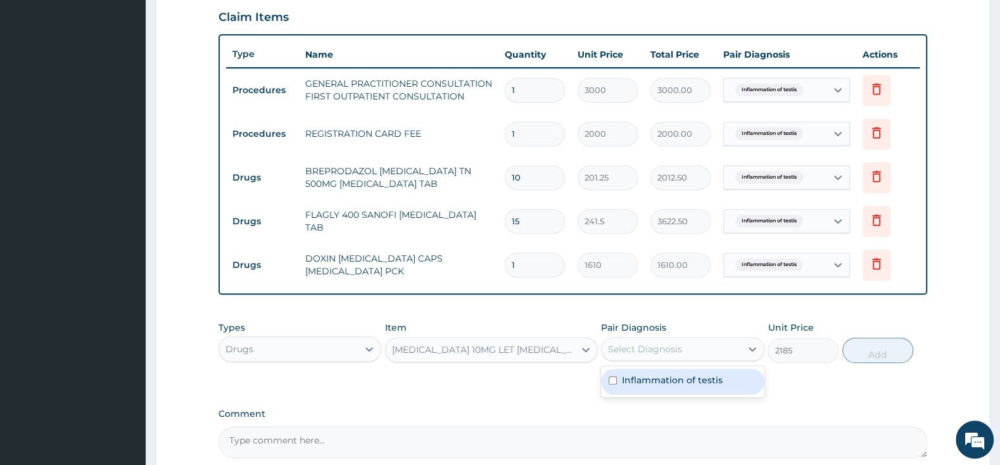
click at [609, 386] on div "Inflammation of testis" at bounding box center [682, 382] width 163 height 26
checkbox input "true"
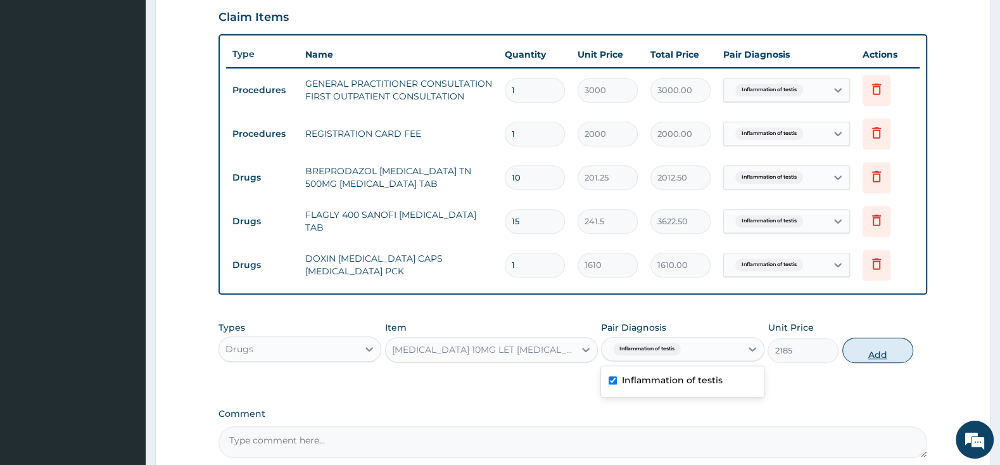
click at [893, 350] on button "Add" at bounding box center [877, 350] width 71 height 25
type input "0"
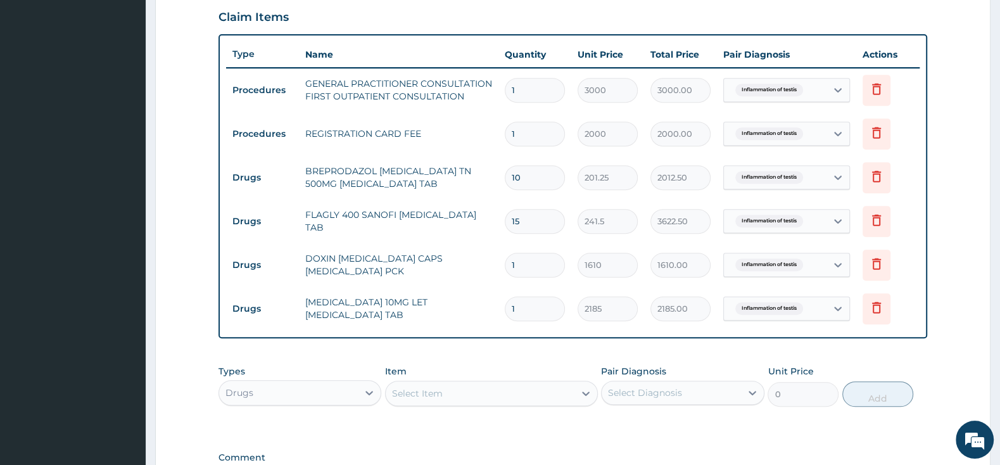
click at [462, 379] on div "Item Select Item" at bounding box center [491, 386] width 213 height 42
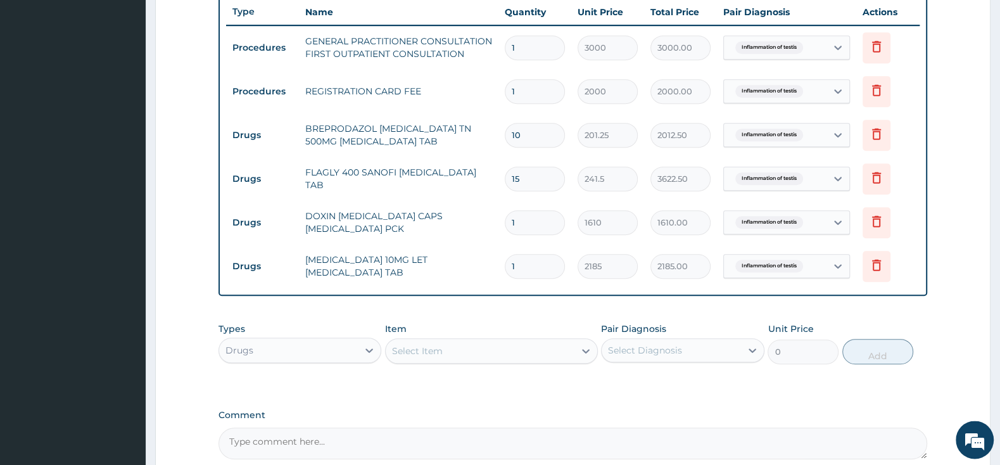
scroll to position [503, 0]
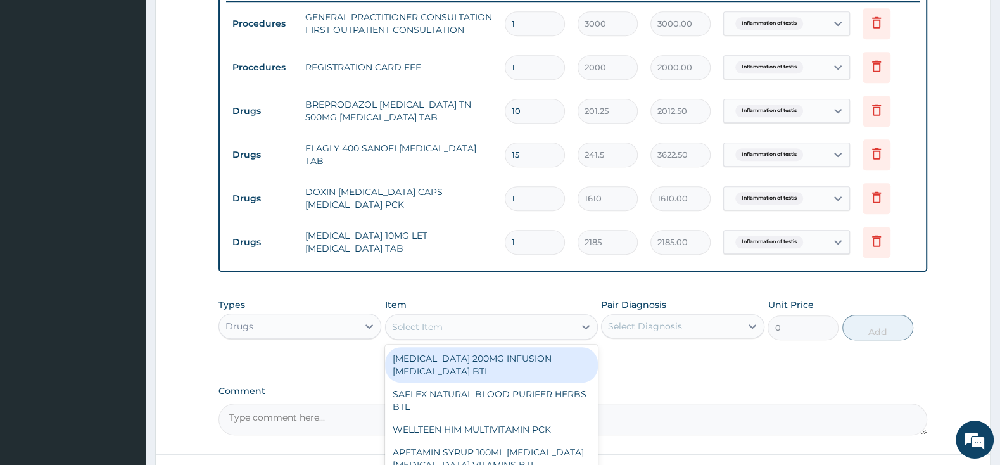
click at [516, 325] on div "Select Item" at bounding box center [480, 327] width 189 height 20
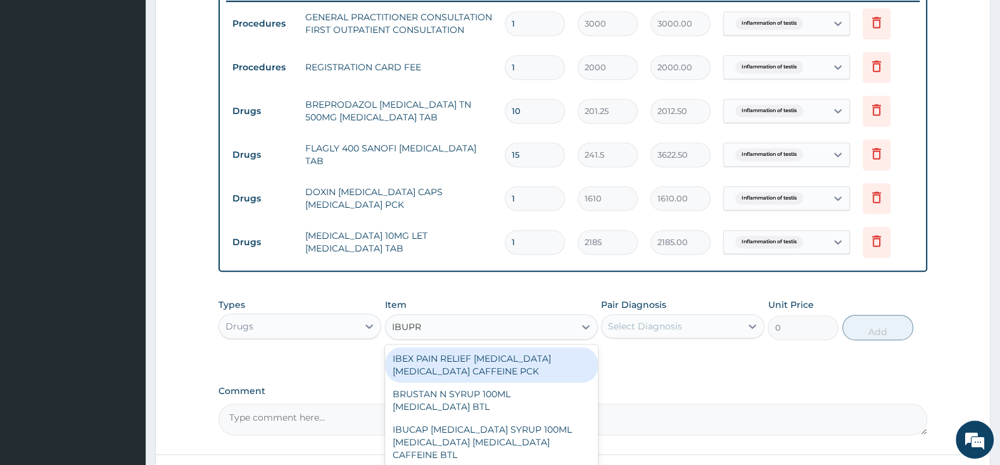
type input "IBUPRO"
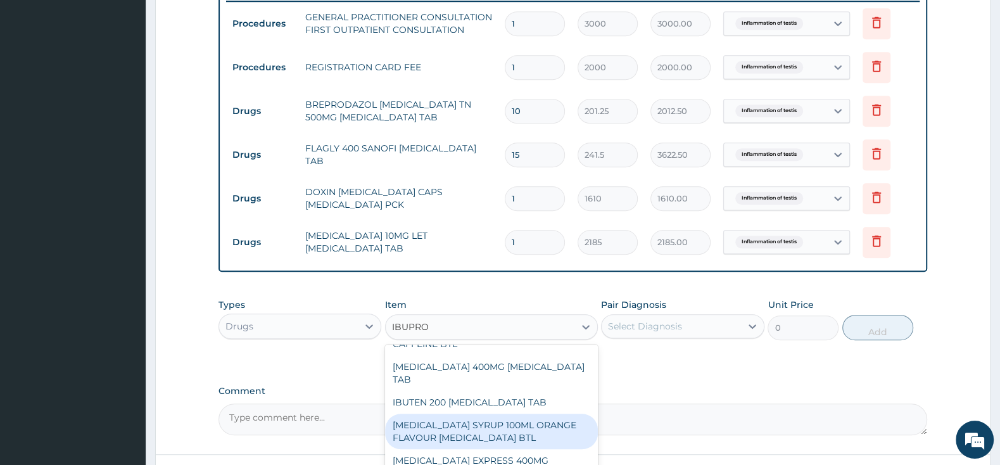
scroll to position [133, 0]
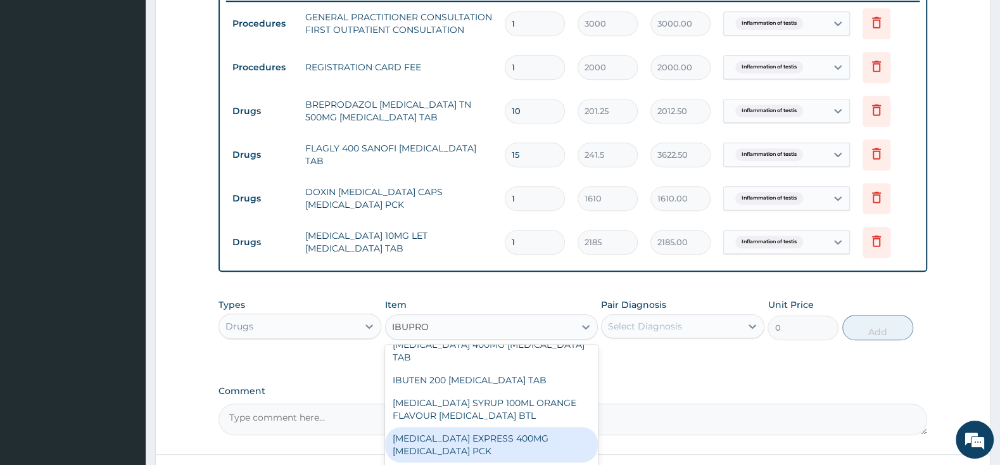
click at [540, 427] on div "[MEDICAL_DATA] EXPRESS 400MG [MEDICAL_DATA] PCK" at bounding box center [491, 444] width 213 height 35
type input "2875"
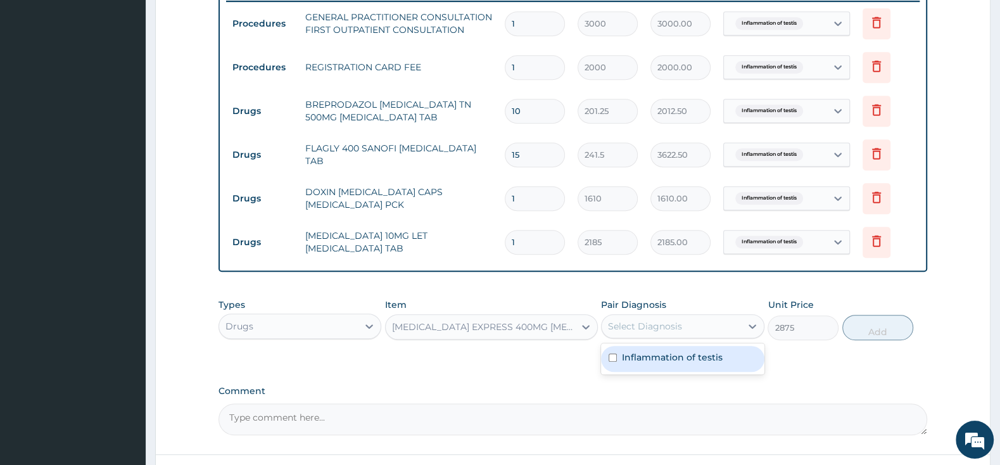
click at [631, 319] on div "Select Diagnosis" at bounding box center [671, 326] width 139 height 20
click at [620, 352] on div "Inflammation of testis" at bounding box center [682, 359] width 163 height 26
checkbox input "true"
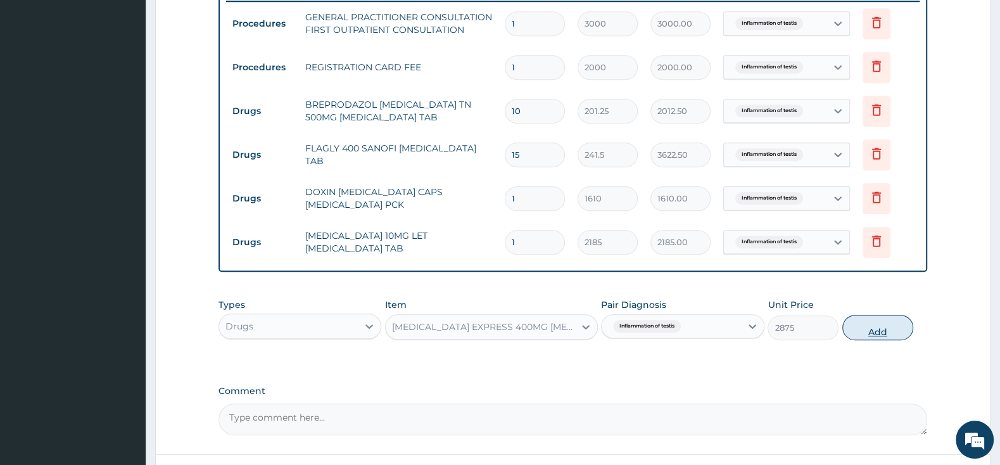
click at [859, 334] on button "Add" at bounding box center [877, 327] width 71 height 25
type input "0"
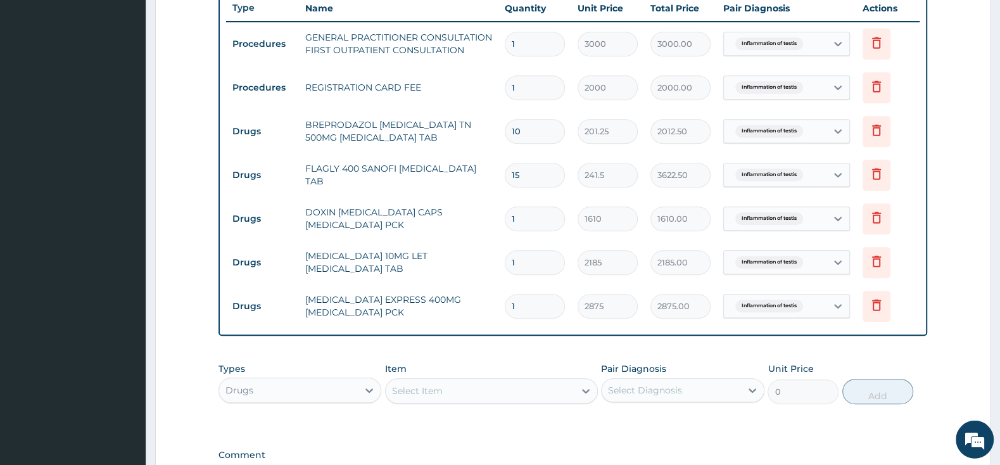
scroll to position [503, 0]
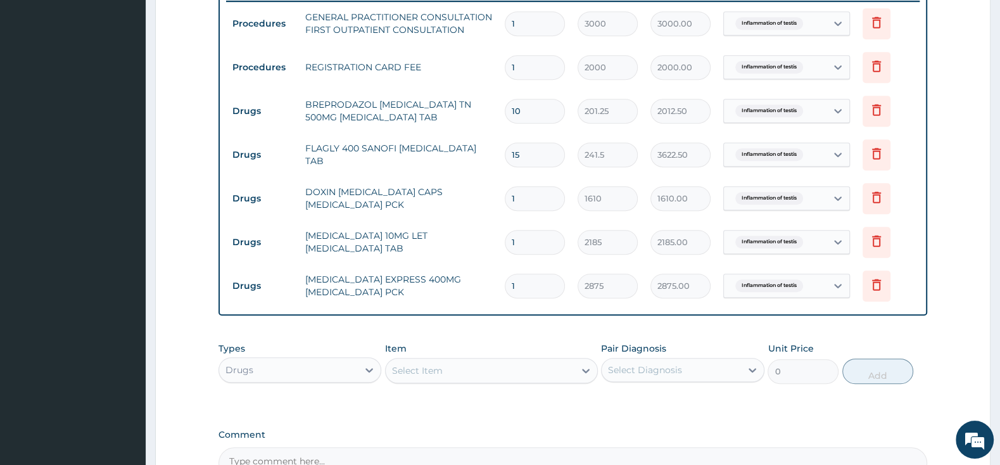
click at [523, 376] on div "Select Item" at bounding box center [480, 370] width 189 height 20
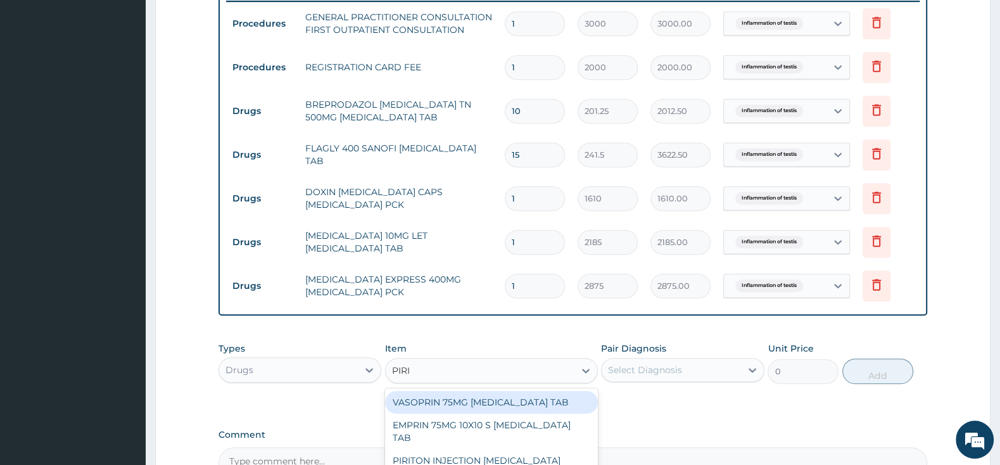
type input "PIRIT"
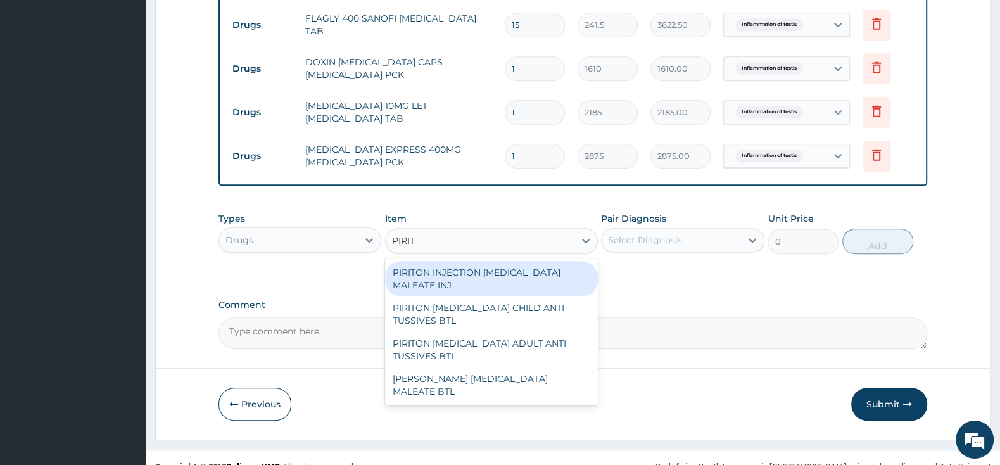
scroll to position [650, 0]
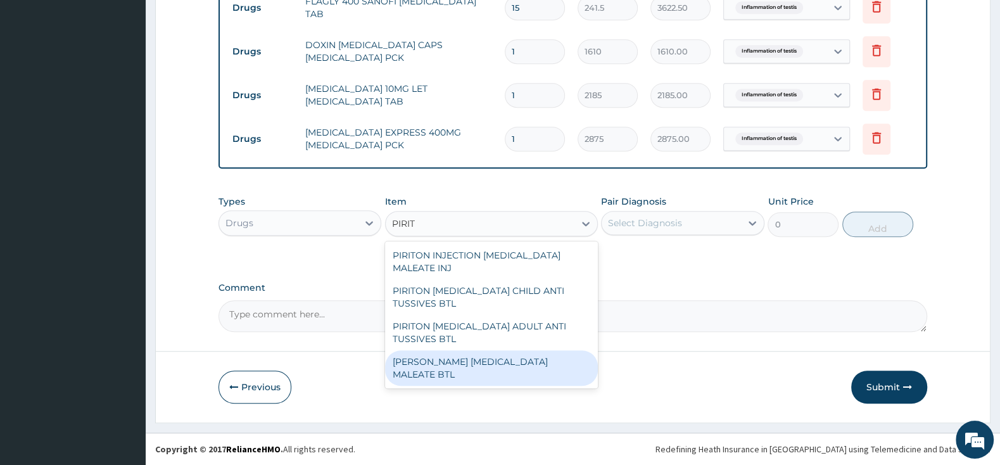
click at [490, 361] on div "[PERSON_NAME] [MEDICAL_DATA] MALEATE BTL" at bounding box center [491, 367] width 213 height 35
type input "747.5"
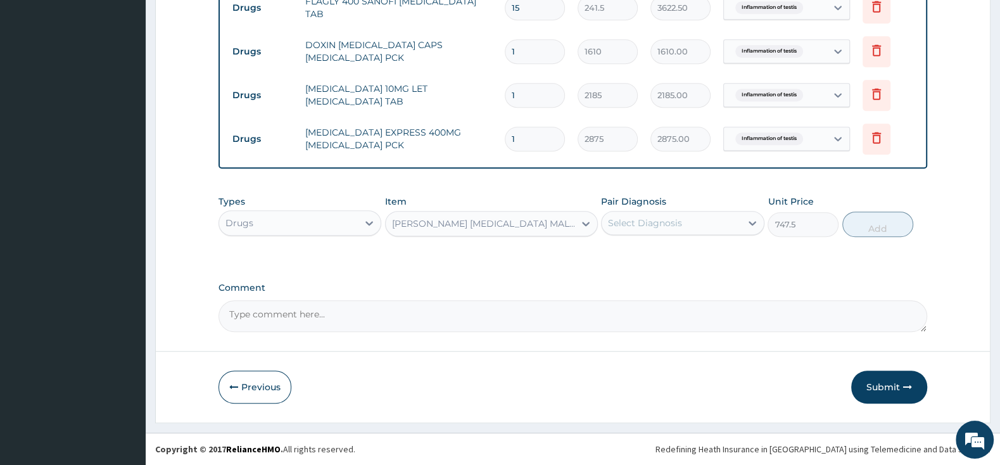
click at [660, 219] on div "Select Diagnosis" at bounding box center [645, 223] width 74 height 13
click at [613, 253] on input "checkbox" at bounding box center [613, 254] width 8 height 8
checkbox input "true"
click at [887, 222] on button "Add" at bounding box center [877, 224] width 71 height 25
type input "0"
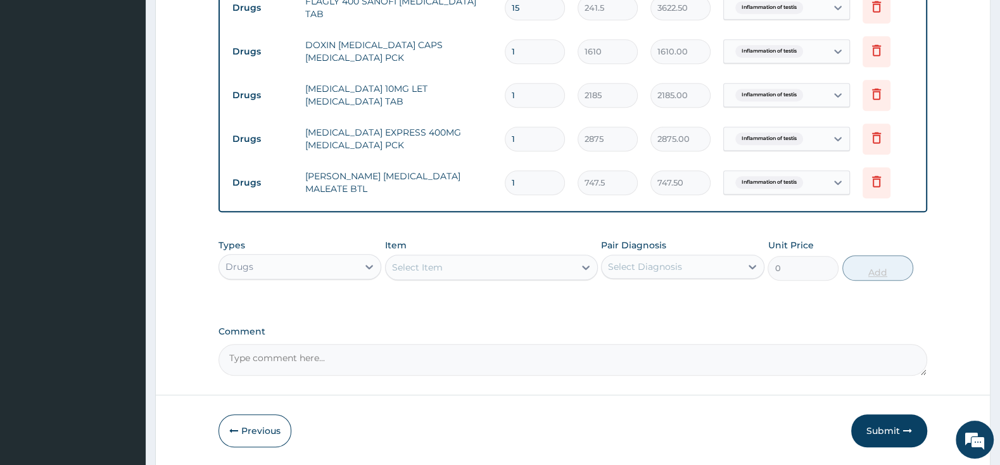
scroll to position [694, 0]
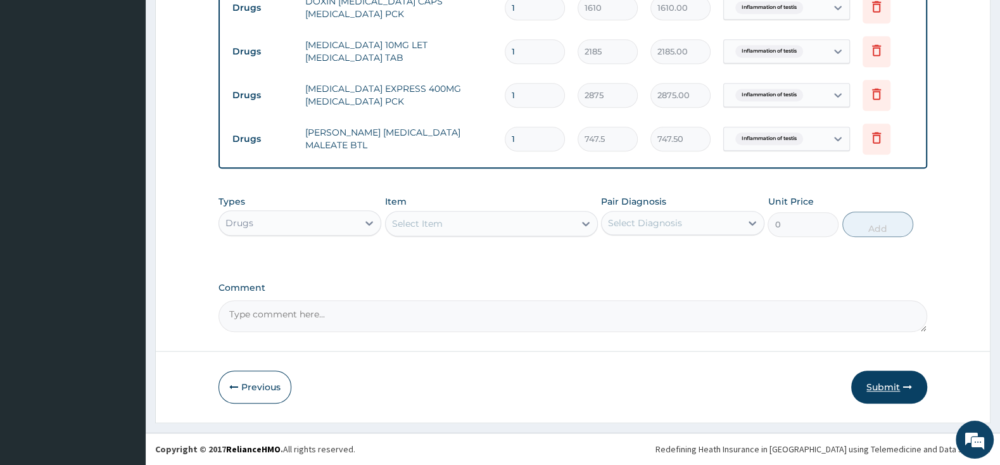
click at [887, 380] on button "Submit" at bounding box center [889, 386] width 76 height 33
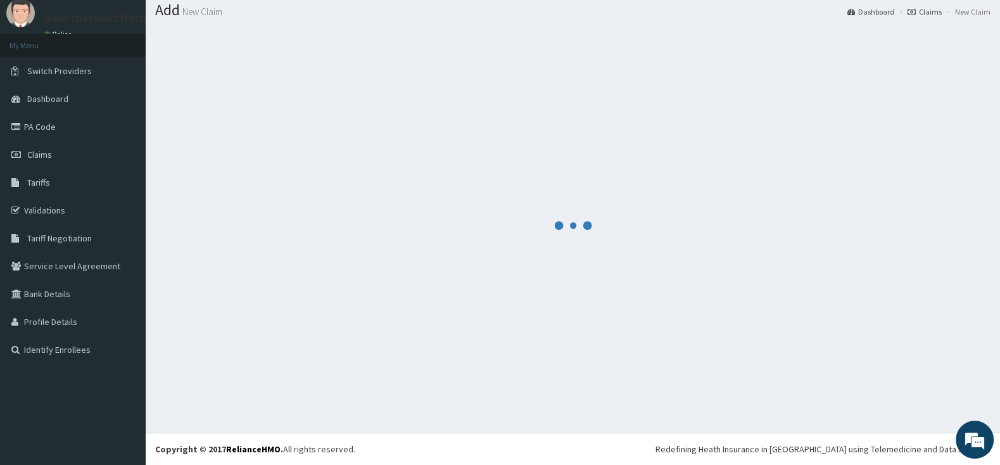
scroll to position [39, 0]
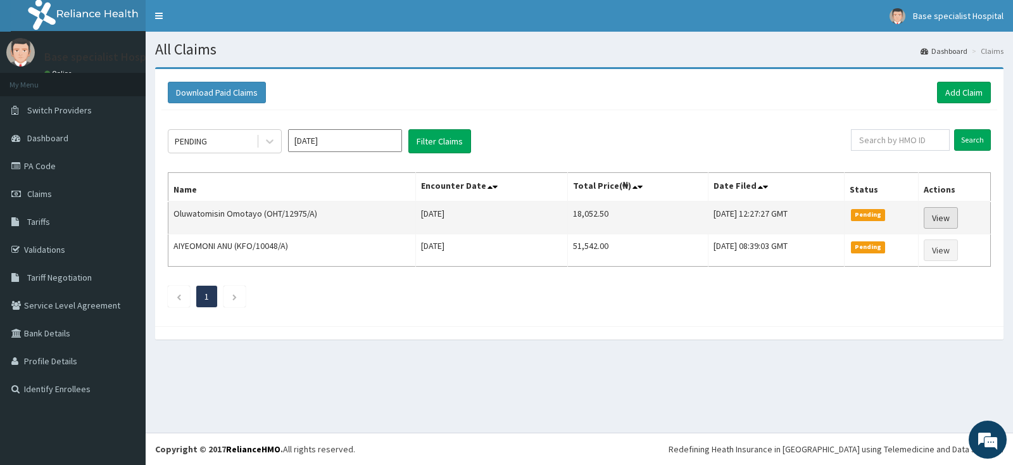
click at [950, 213] on link "View" at bounding box center [941, 218] width 34 height 22
